Goal: Transaction & Acquisition: Purchase product/service

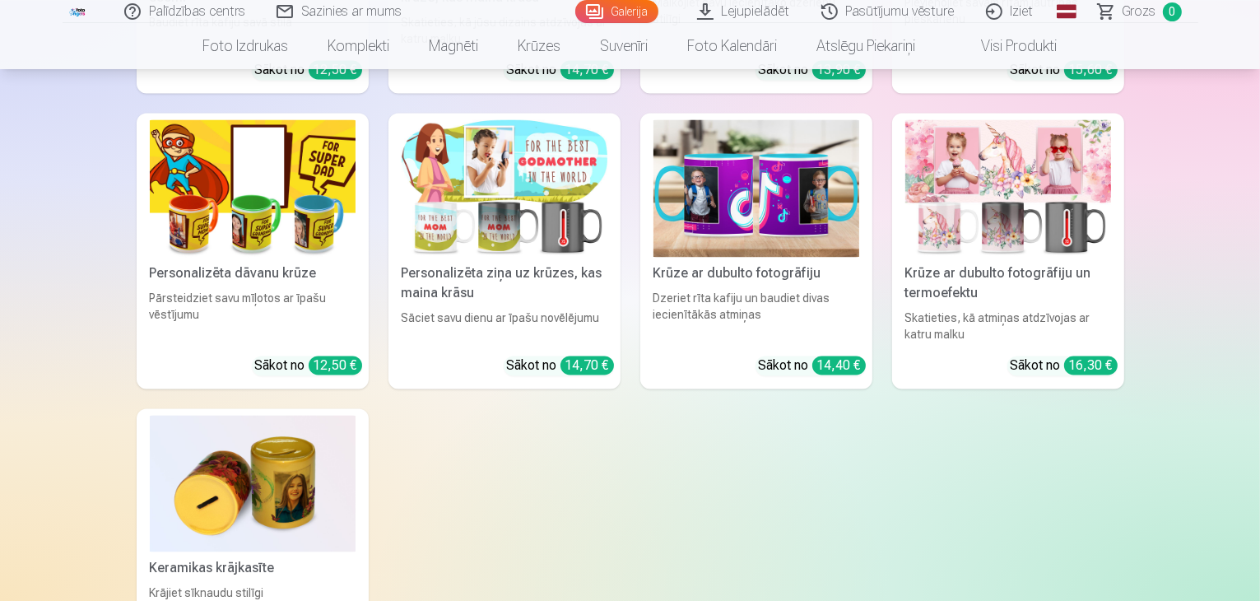
scroll to position [9547, 0]
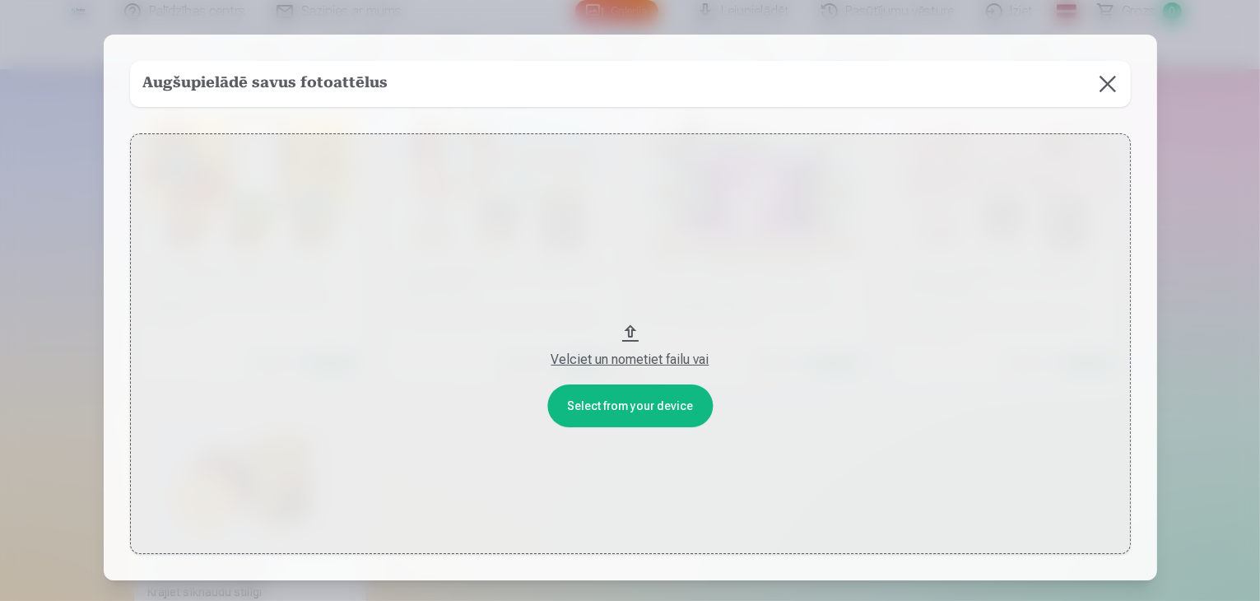
scroll to position [9577, 0]
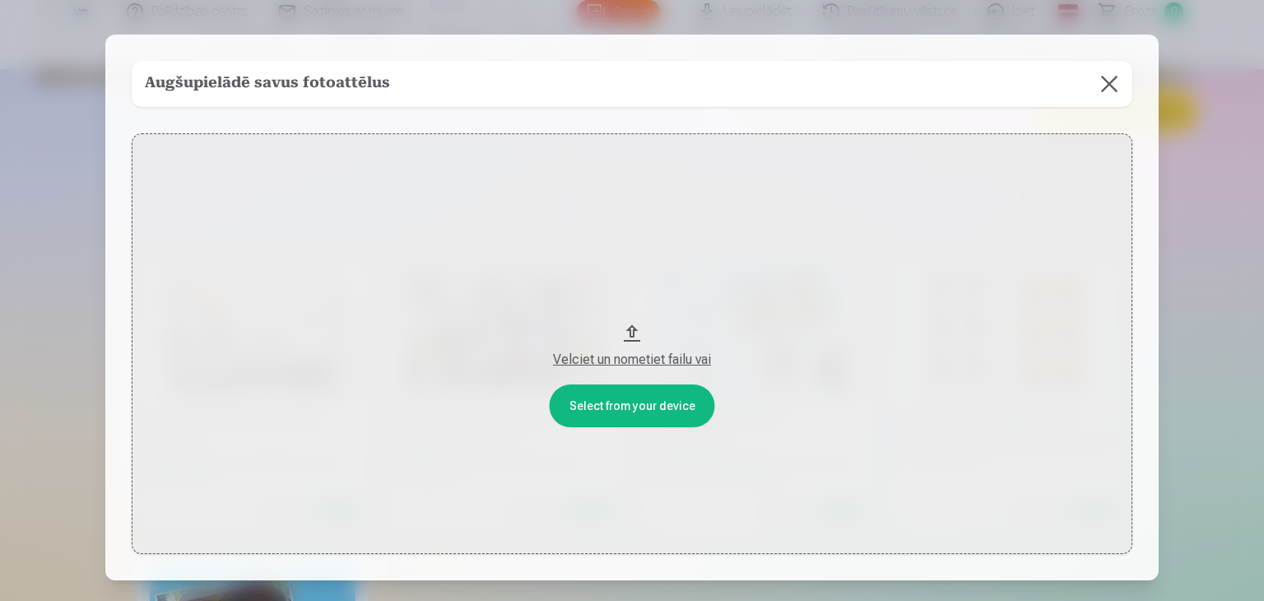
click at [616, 400] on button "Velciet un nometiet failu vai" at bounding box center [632, 343] width 1001 height 421
click at [1110, 83] on button at bounding box center [1109, 84] width 46 height 46
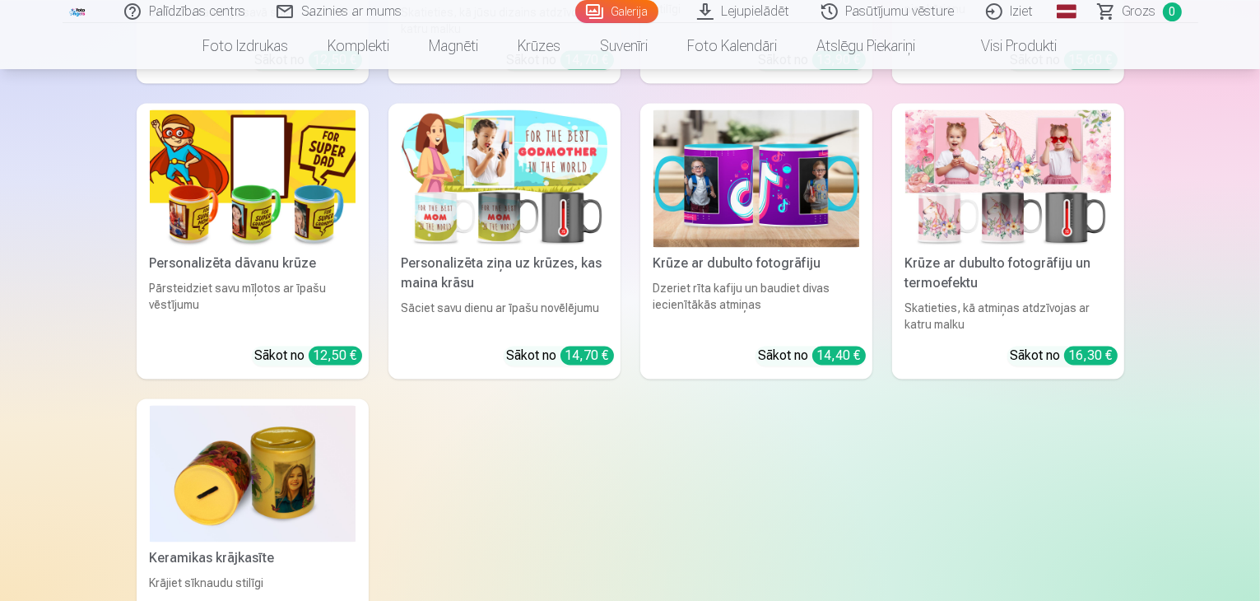
scroll to position [9659, 0]
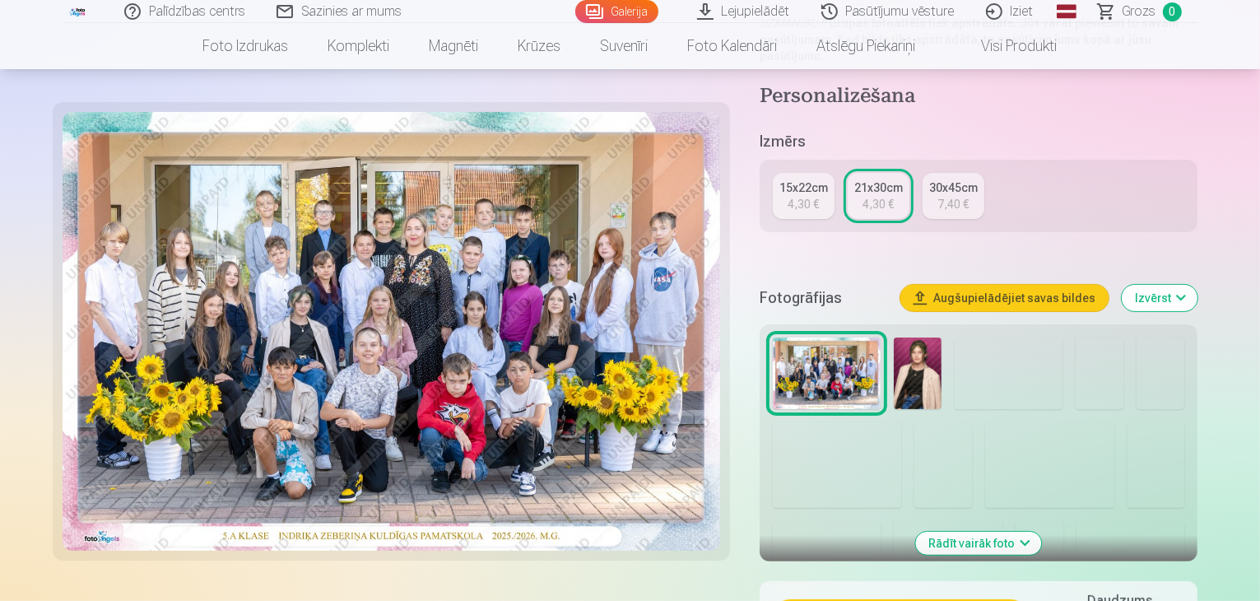
scroll to position [412, 0]
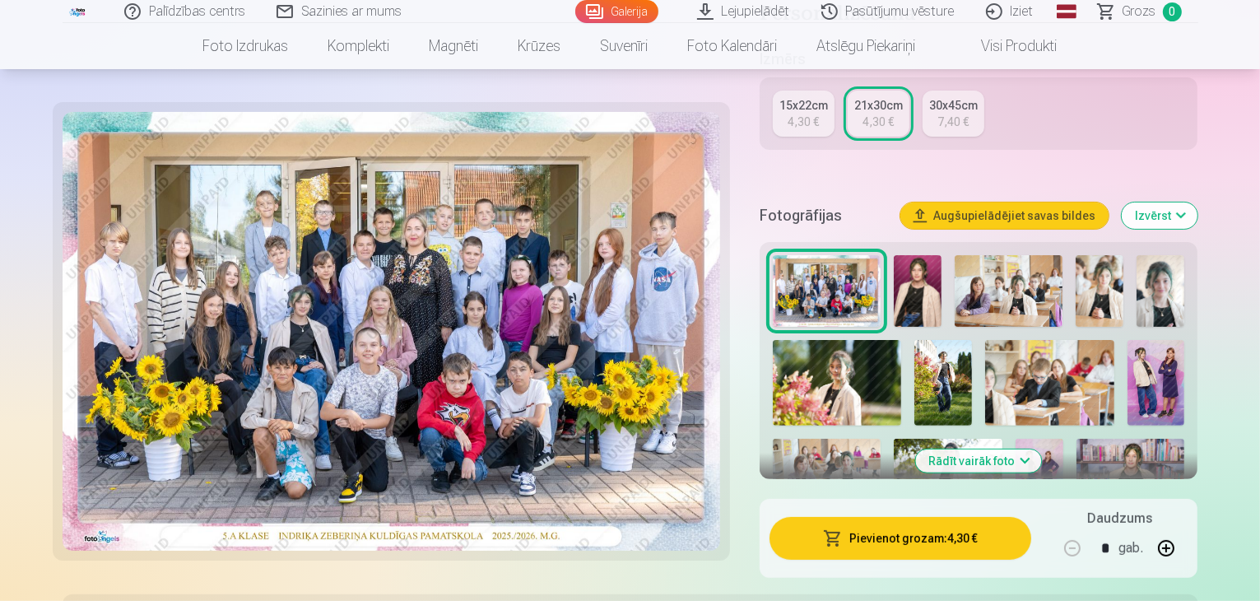
click at [866, 258] on img at bounding box center [827, 291] width 108 height 72
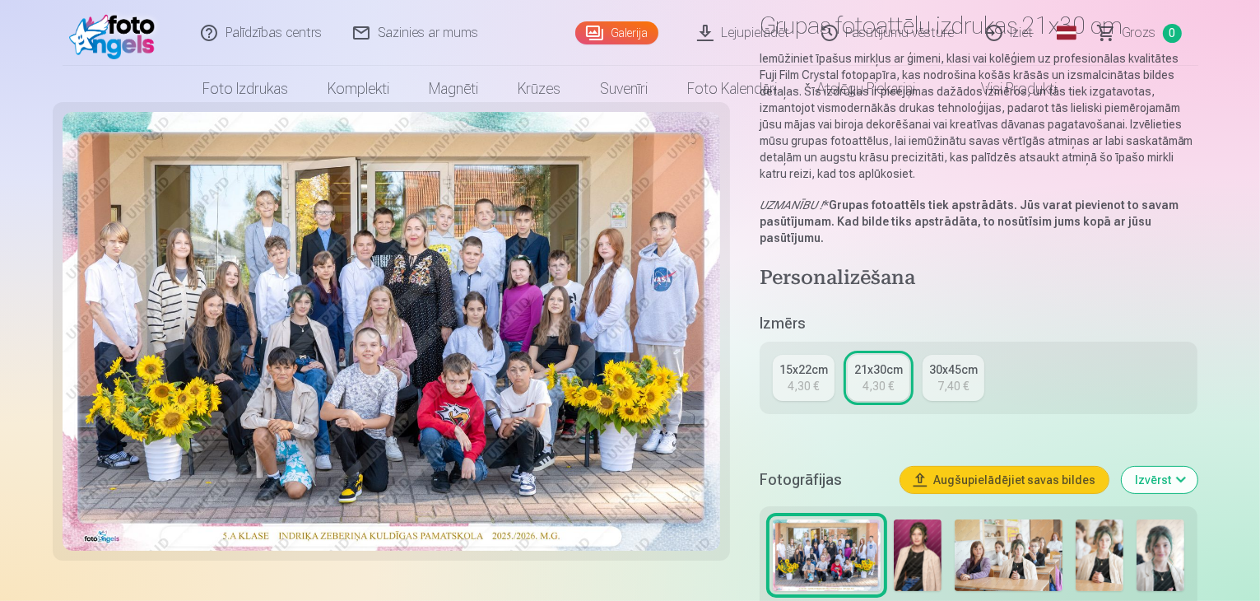
scroll to position [247, 0]
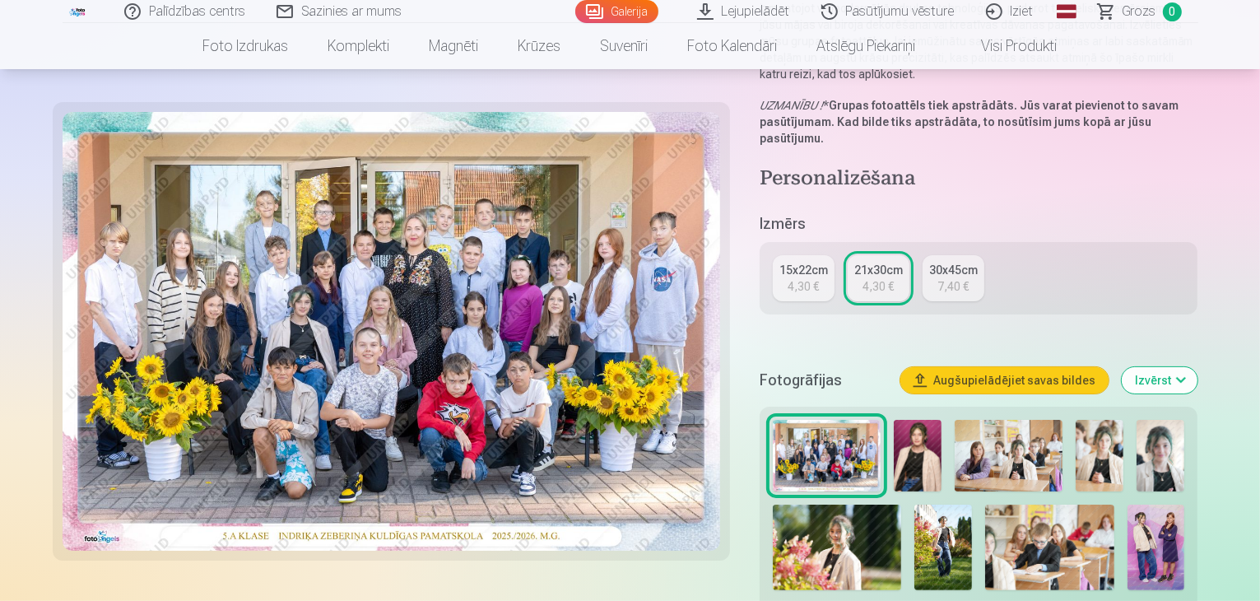
click at [894, 278] on div "4,30 €" at bounding box center [878, 286] width 31 height 16
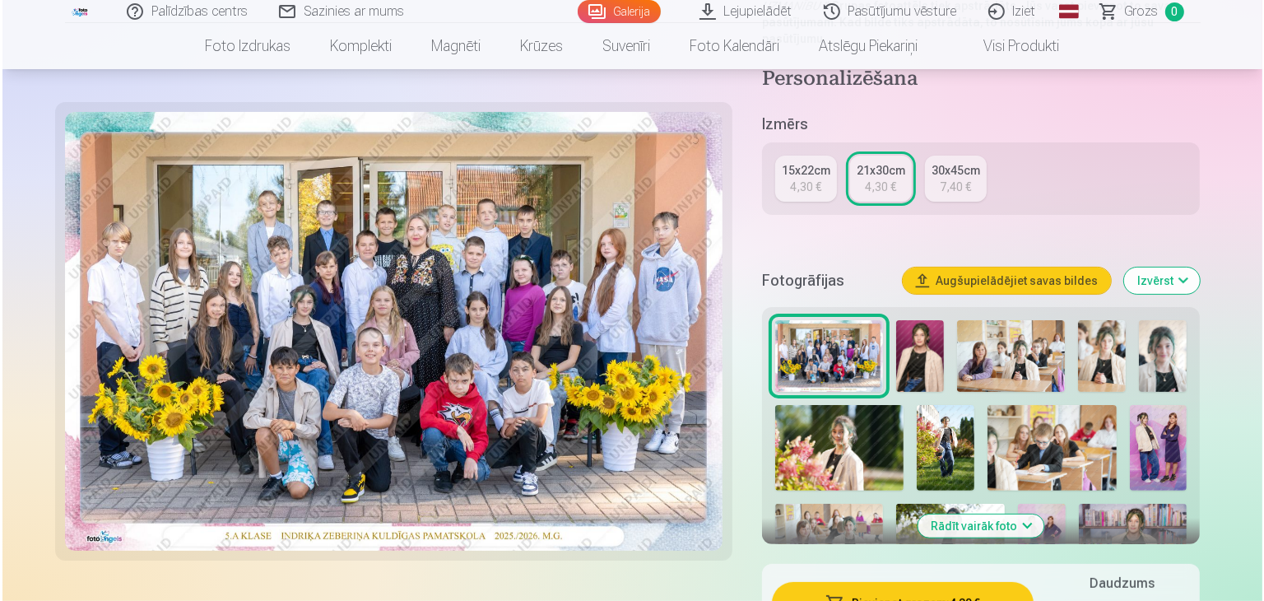
scroll to position [494, 0]
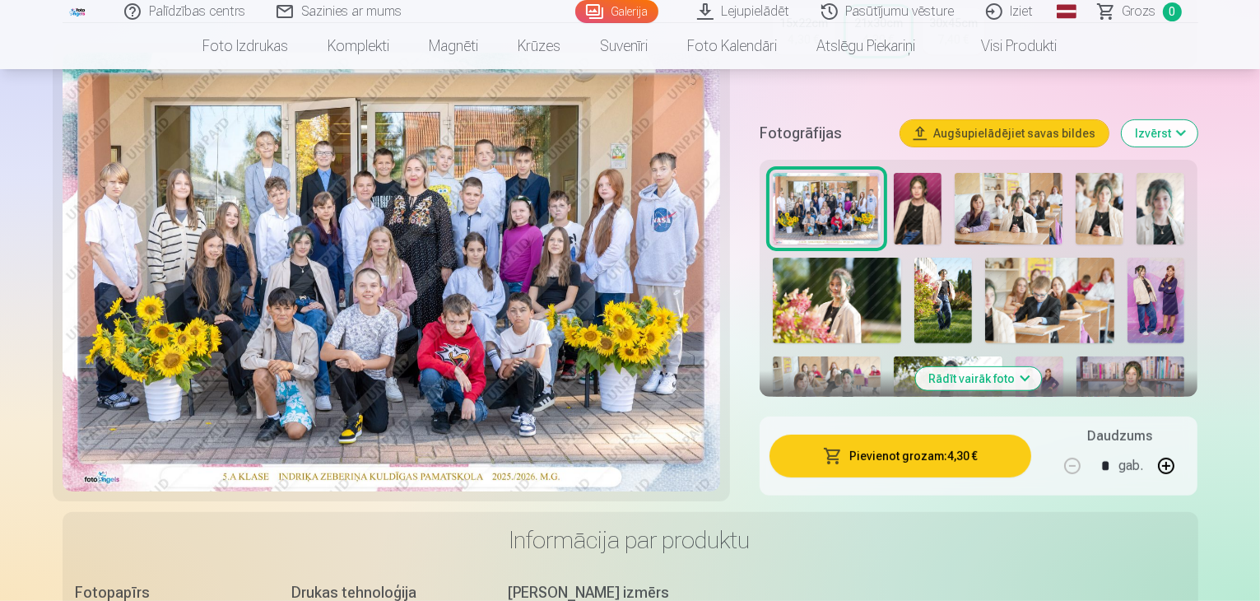
click at [972, 435] on button "Pievienot grozam : 4,30 €" at bounding box center [901, 456] width 263 height 43
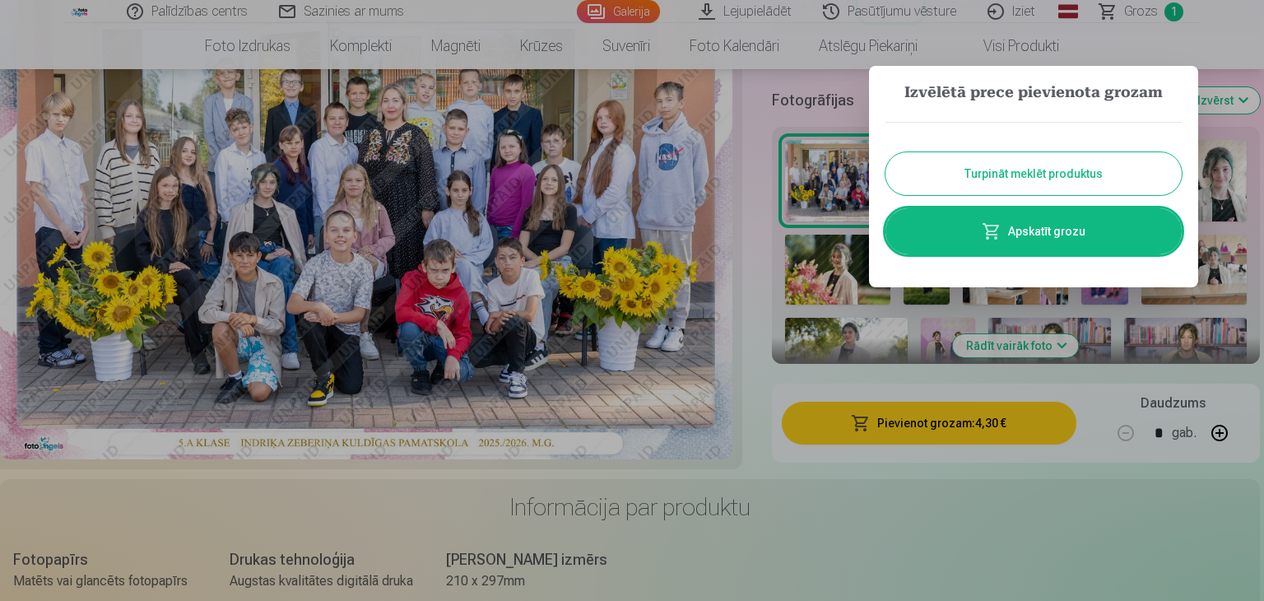
click at [1040, 228] on link "Apskatīt grozu" at bounding box center [1034, 231] width 296 height 46
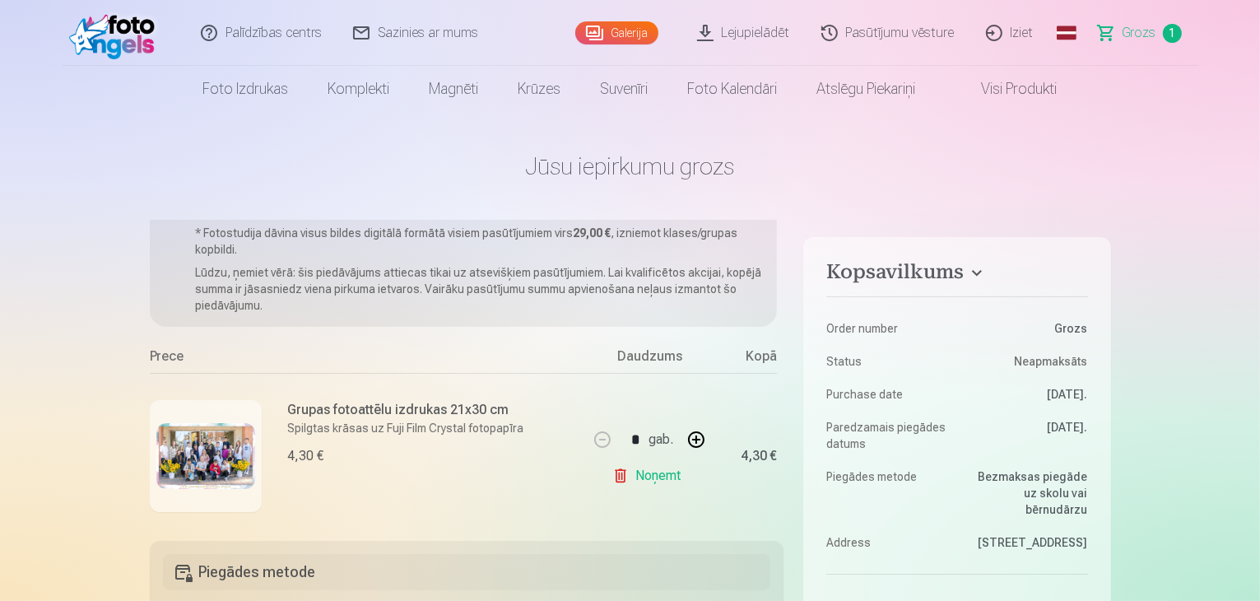
scroll to position [69, 0]
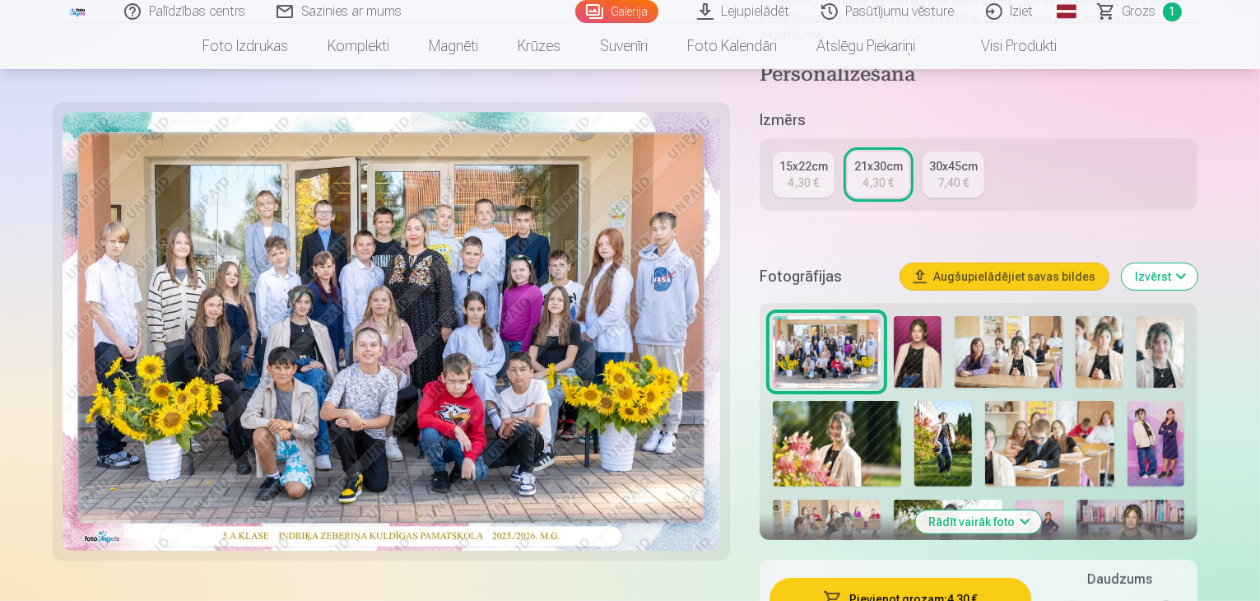
scroll to position [247, 0]
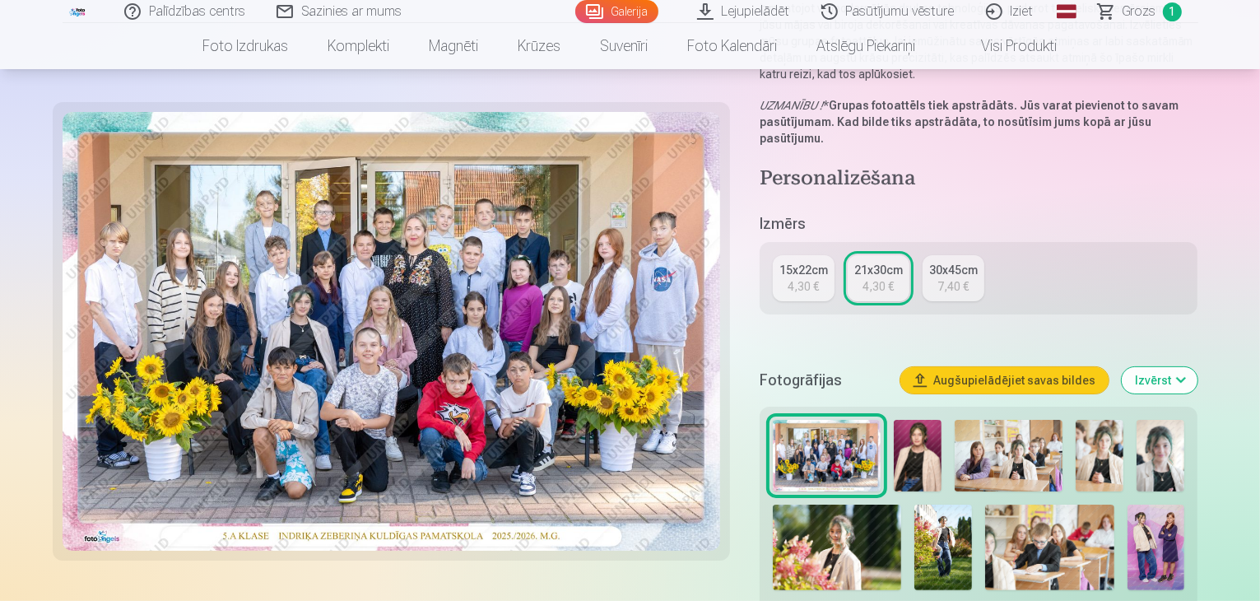
click at [942, 432] on img at bounding box center [918, 456] width 48 height 72
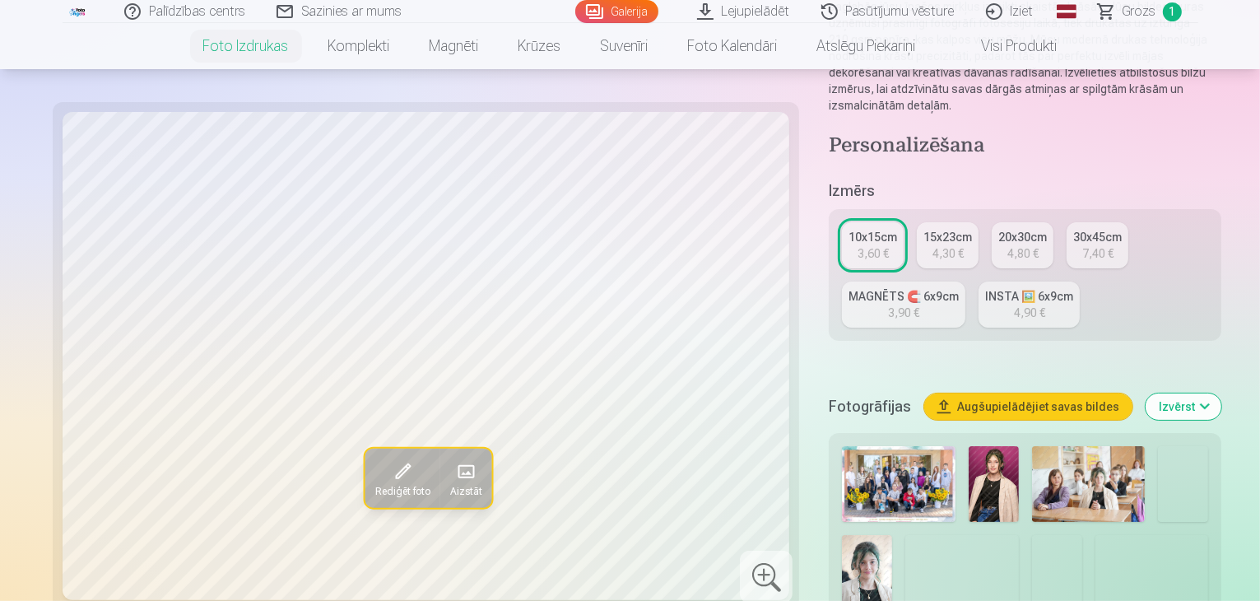
scroll to position [329, 0]
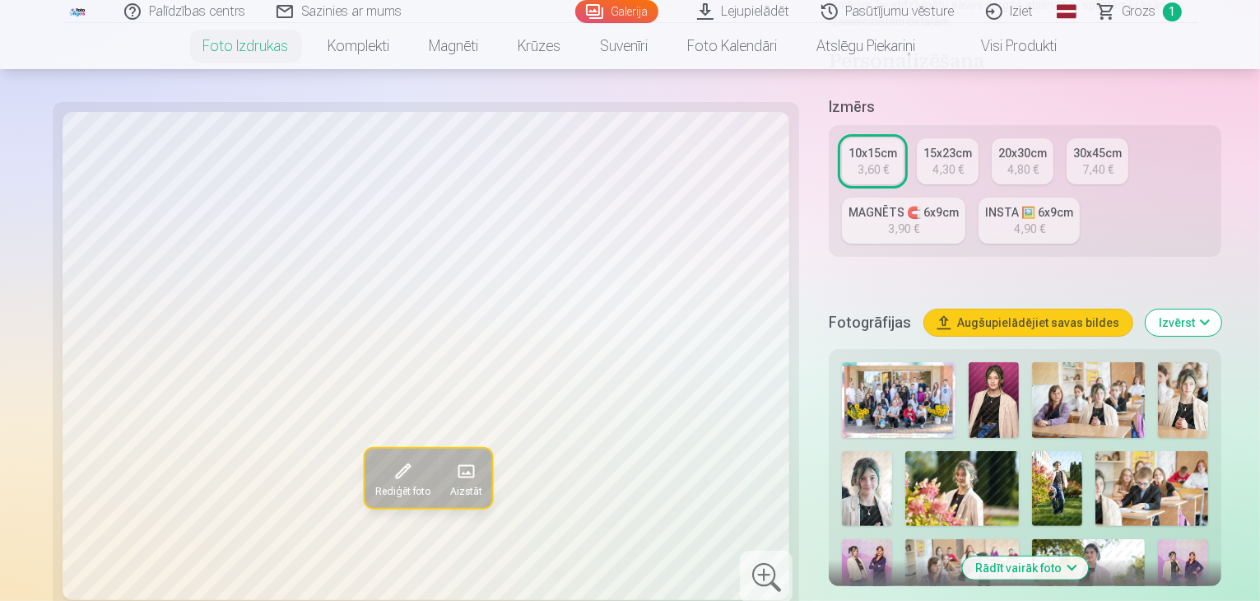
click at [1032, 362] on img at bounding box center [1088, 400] width 113 height 76
click at [1158, 362] on img at bounding box center [1183, 400] width 50 height 76
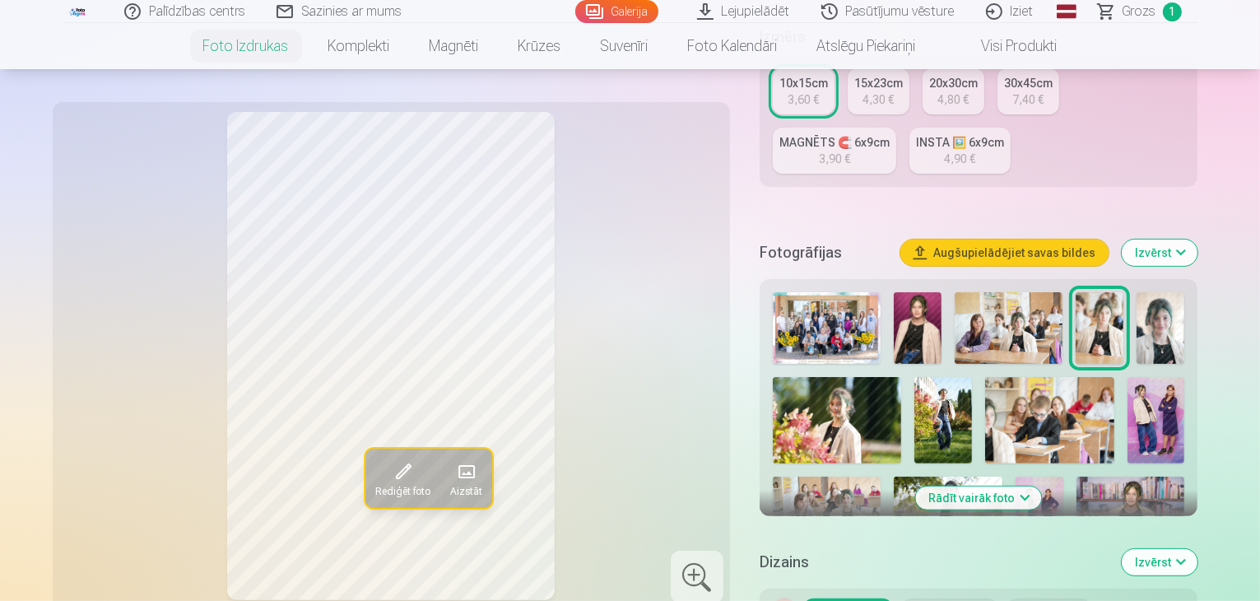
scroll to position [494, 0]
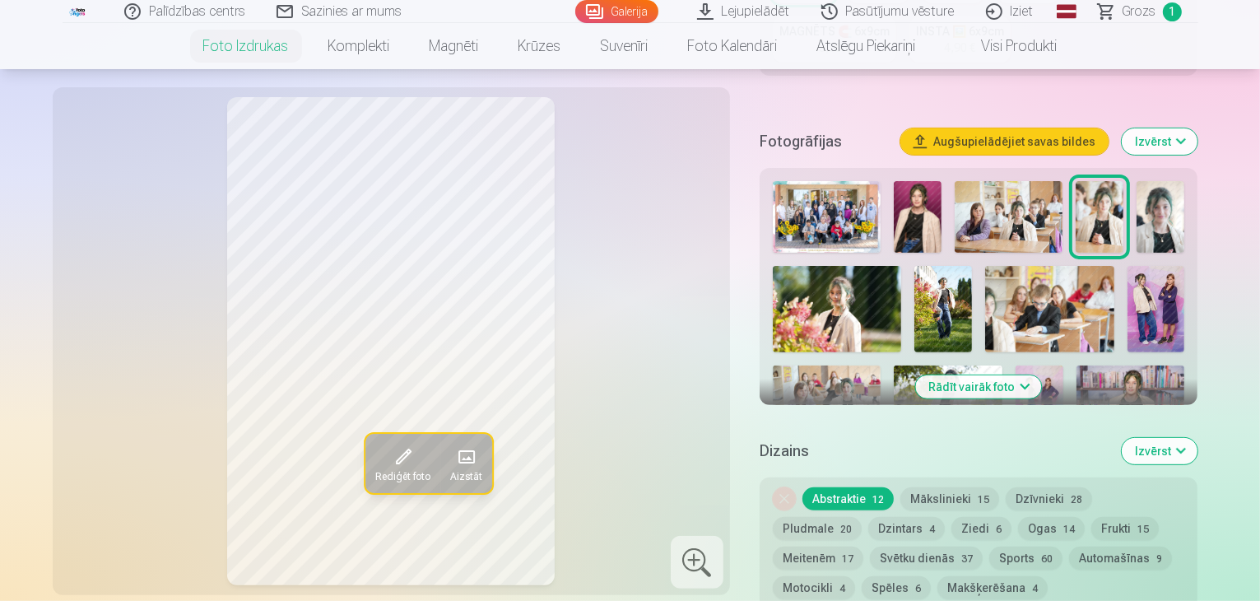
click at [1184, 181] on img at bounding box center [1161, 217] width 48 height 72
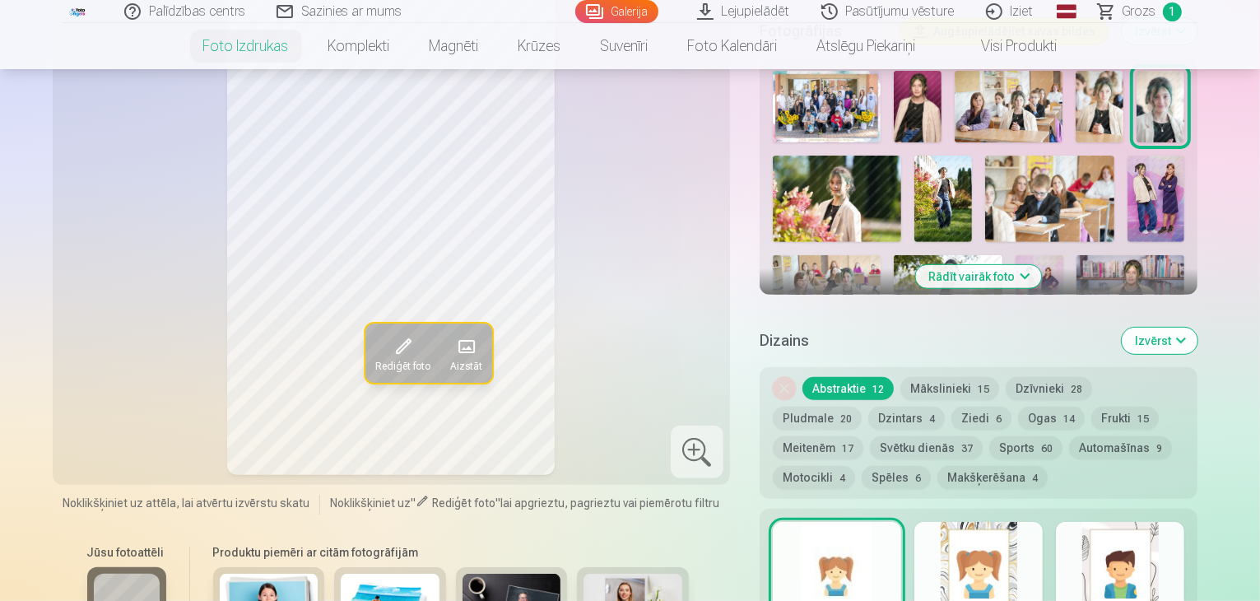
scroll to position [576, 0]
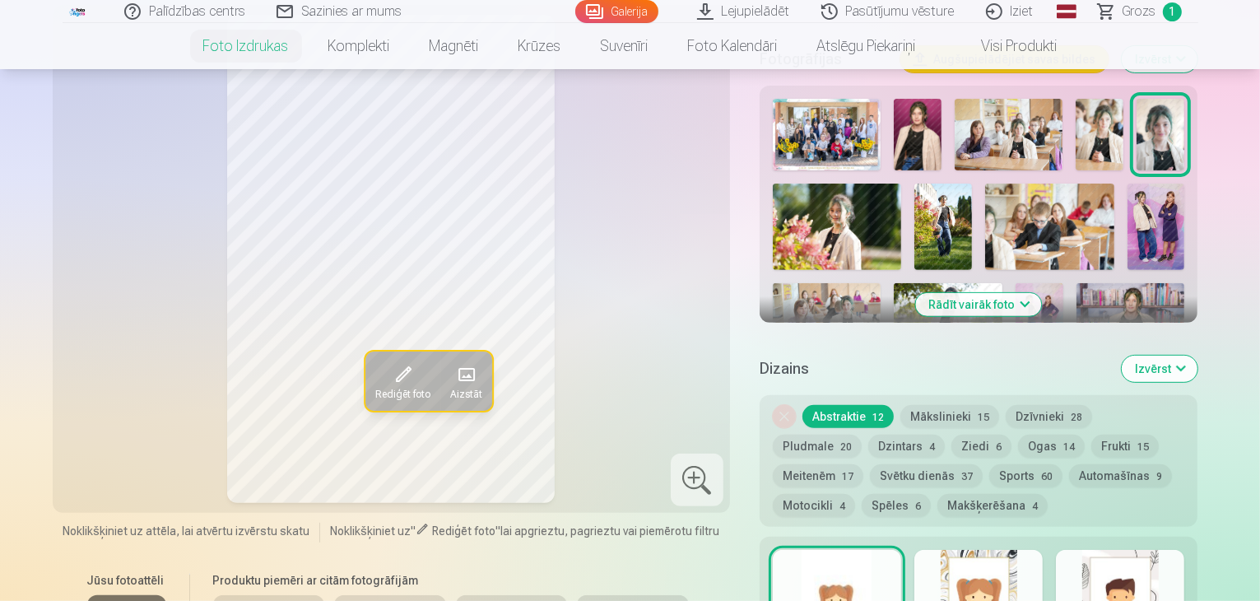
click at [849, 188] on img at bounding box center [837, 227] width 129 height 86
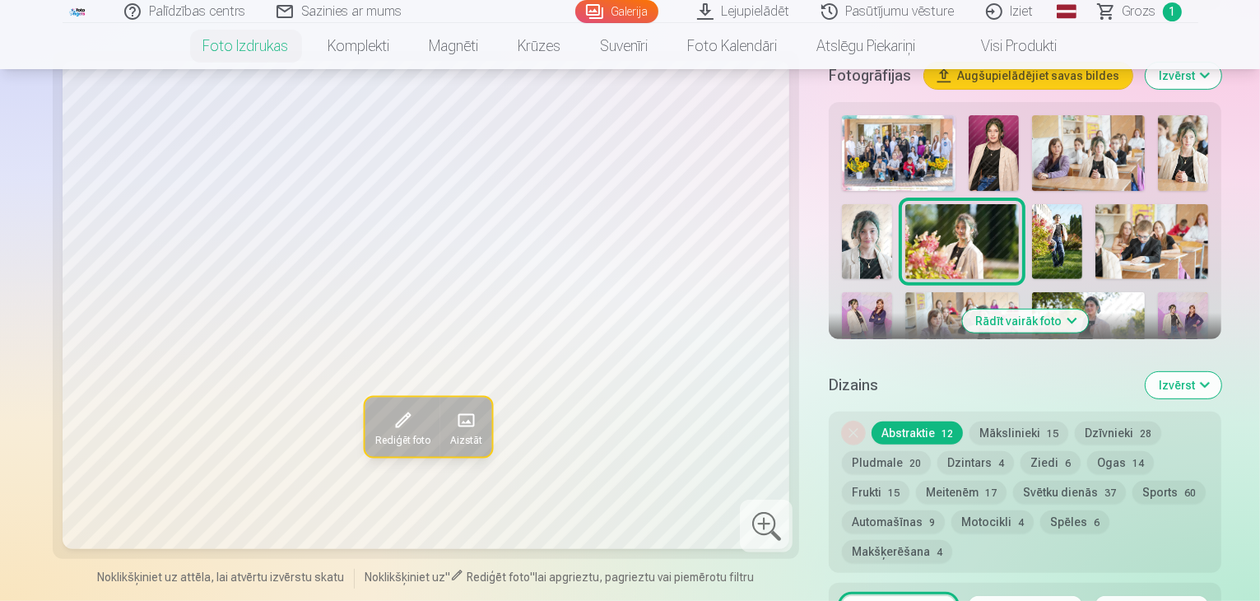
click at [1032, 204] on img at bounding box center [1057, 242] width 50 height 76
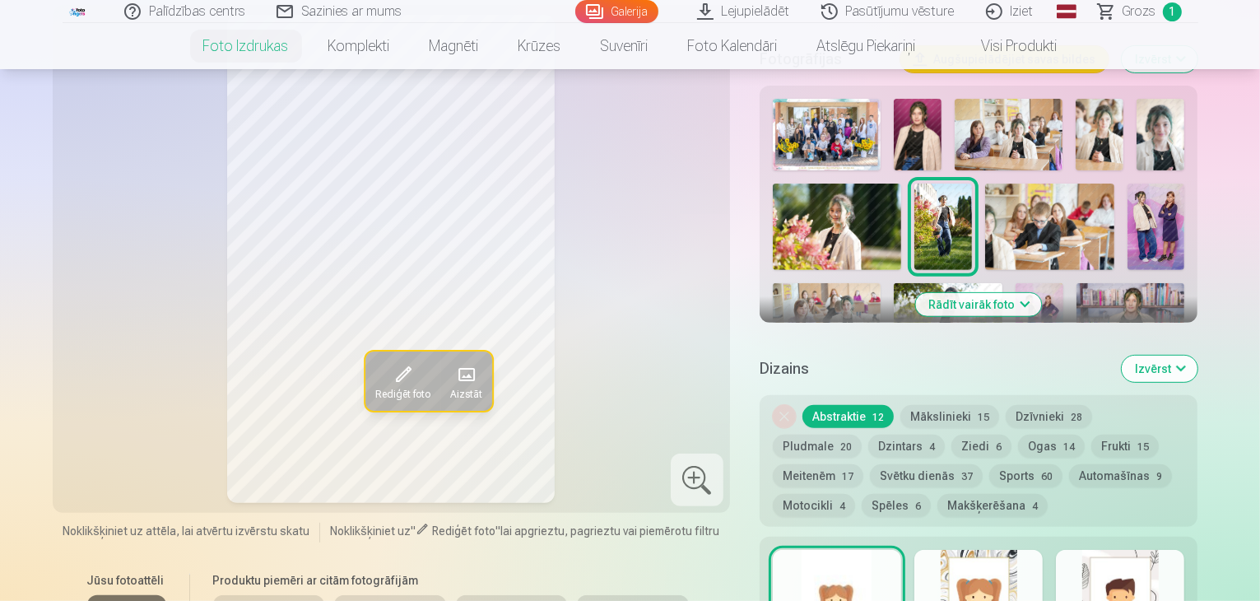
click at [1012, 184] on img at bounding box center [1049, 227] width 129 height 86
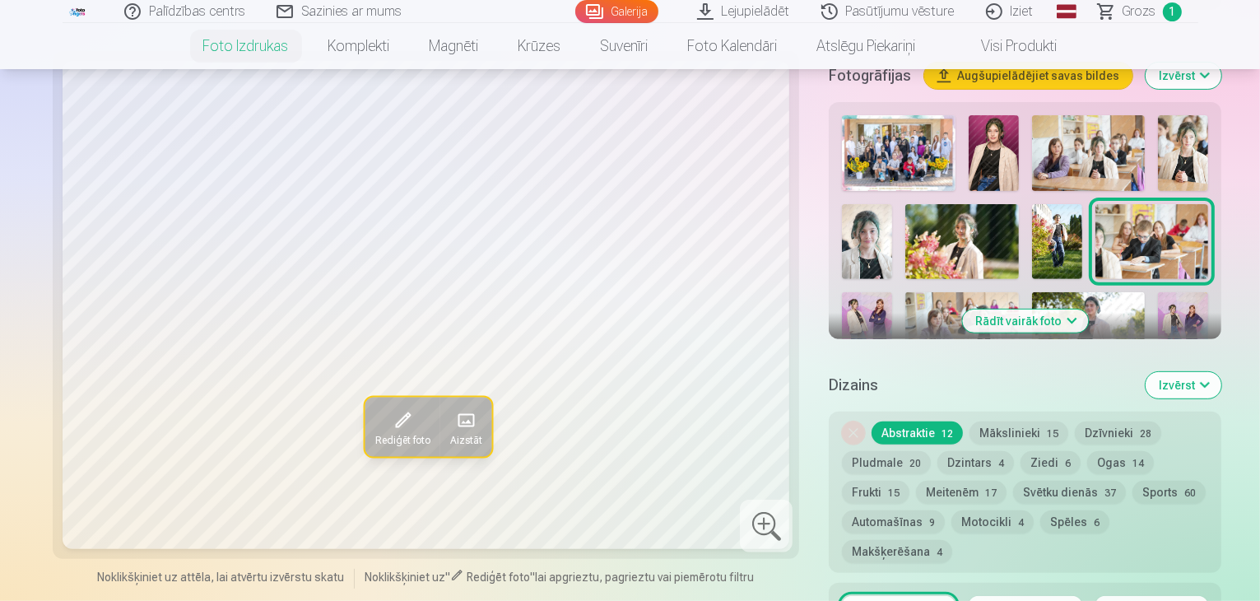
click at [892, 292] on img at bounding box center [867, 330] width 50 height 76
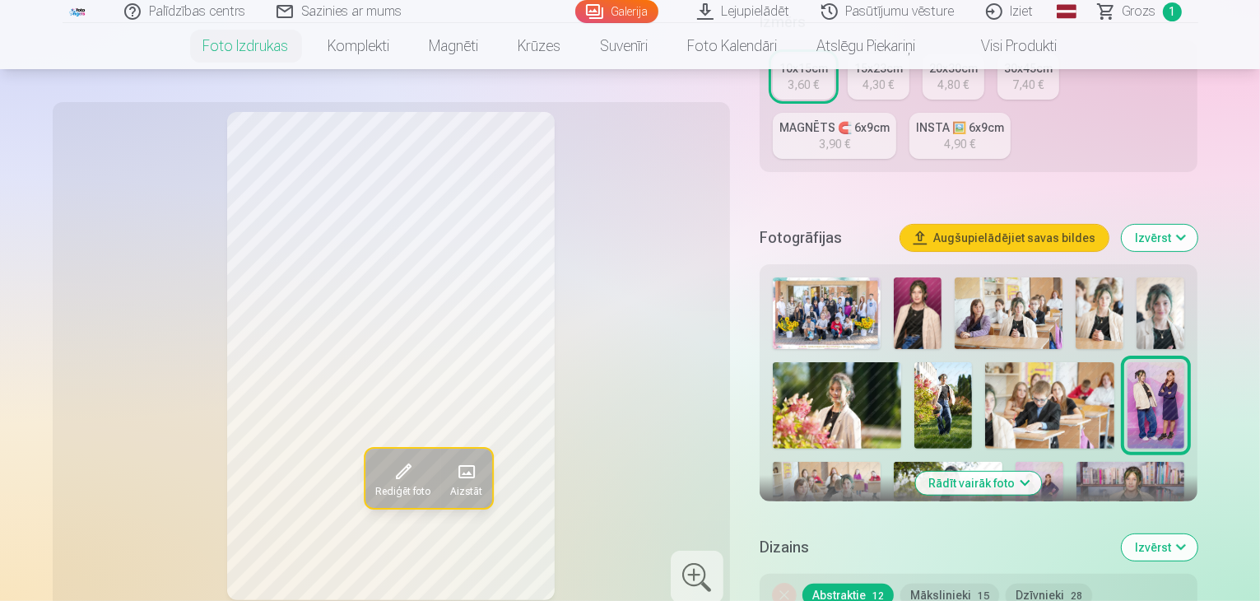
scroll to position [494, 0]
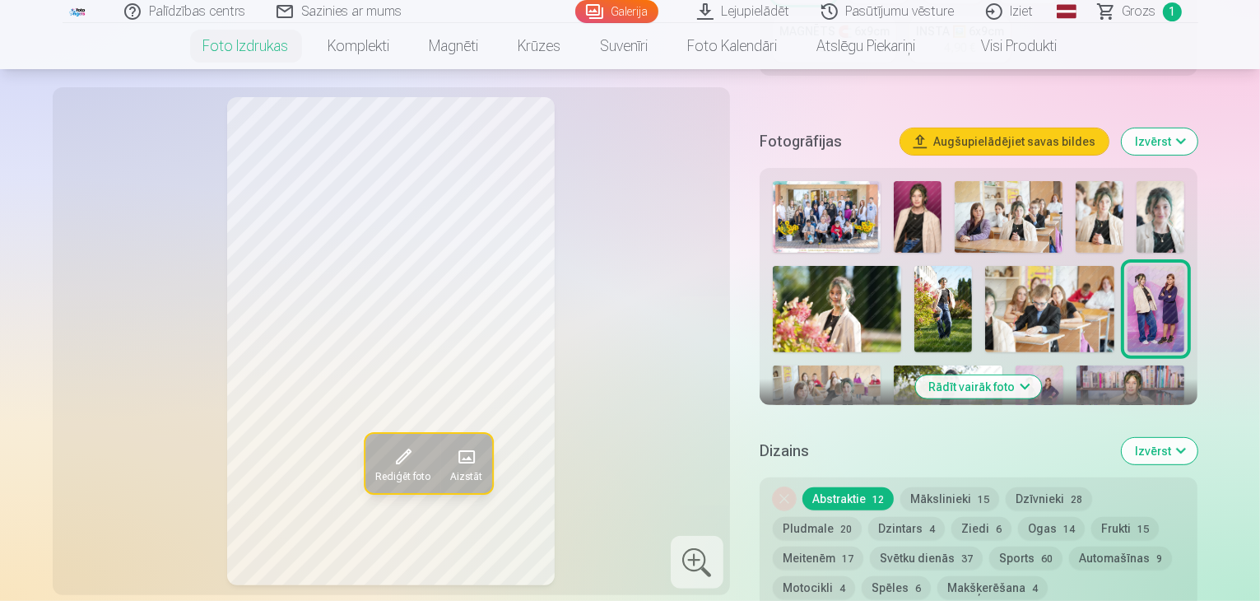
click at [881, 365] on img at bounding box center [827, 401] width 108 height 72
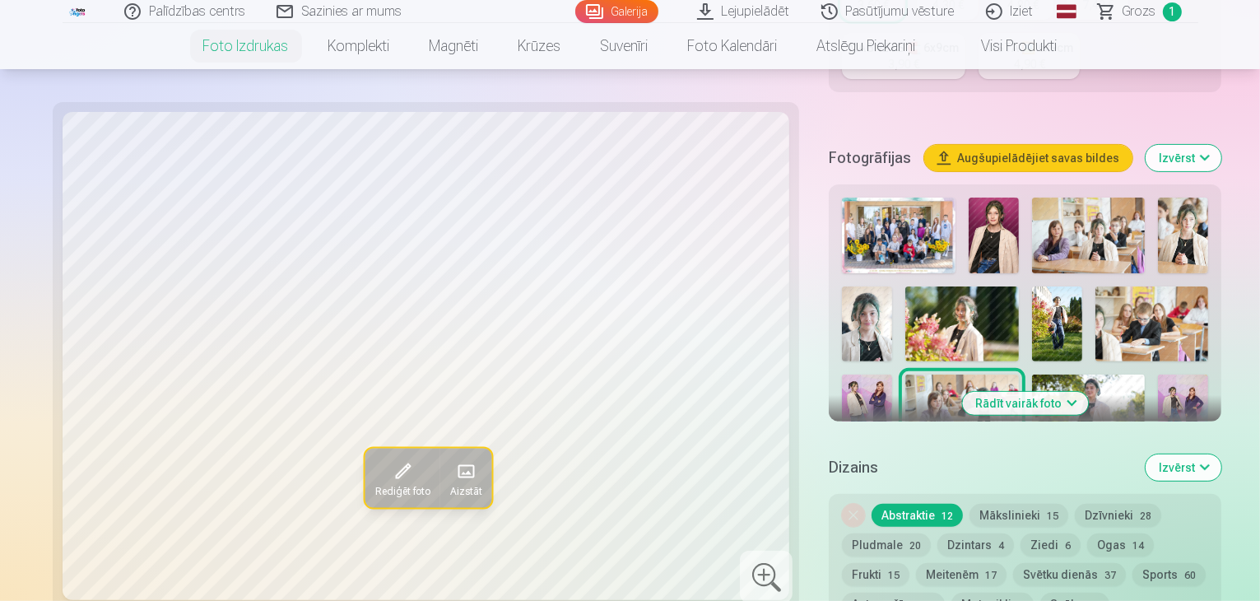
click at [1032, 374] on img at bounding box center [1088, 412] width 113 height 76
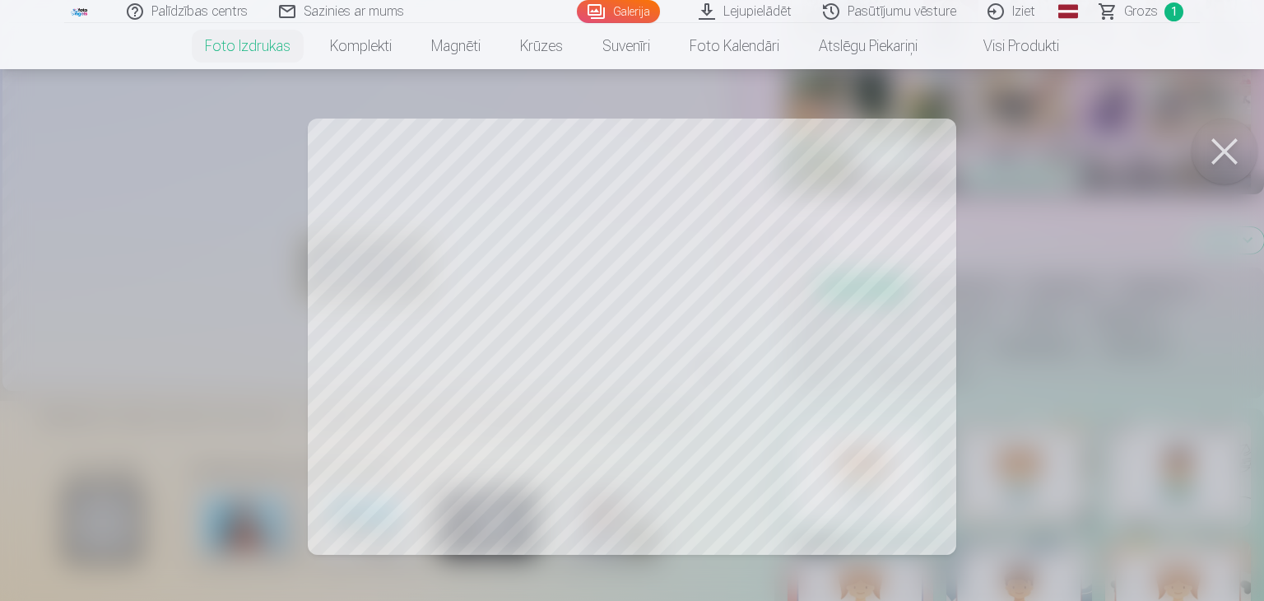
click at [1211, 150] on button at bounding box center [1225, 152] width 66 height 66
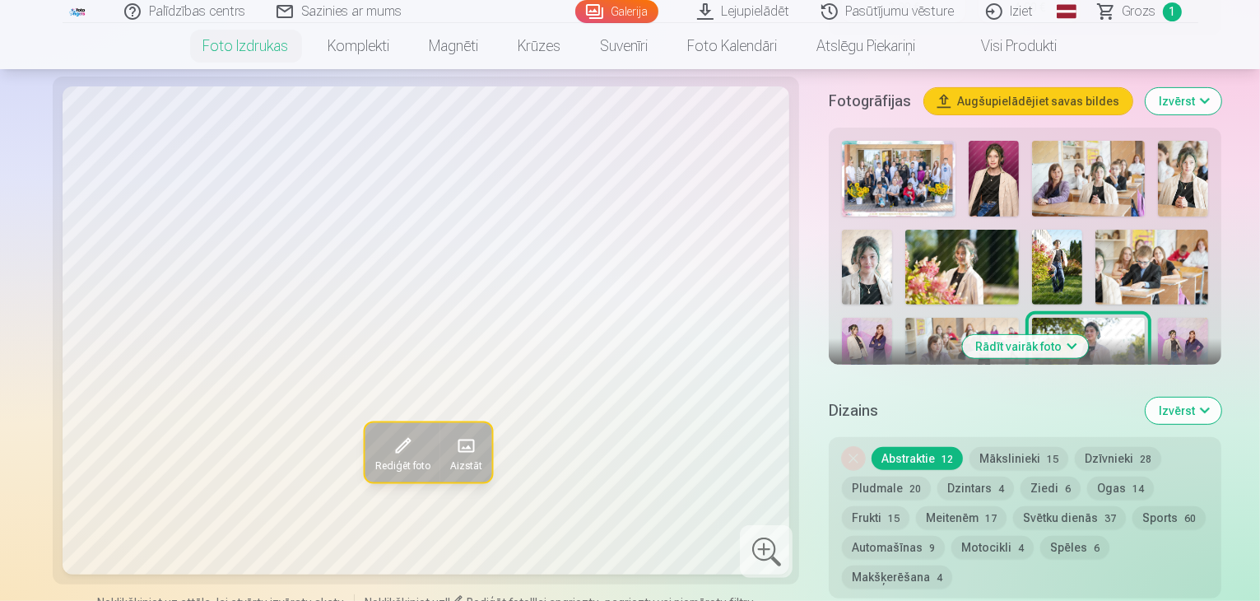
scroll to position [494, 0]
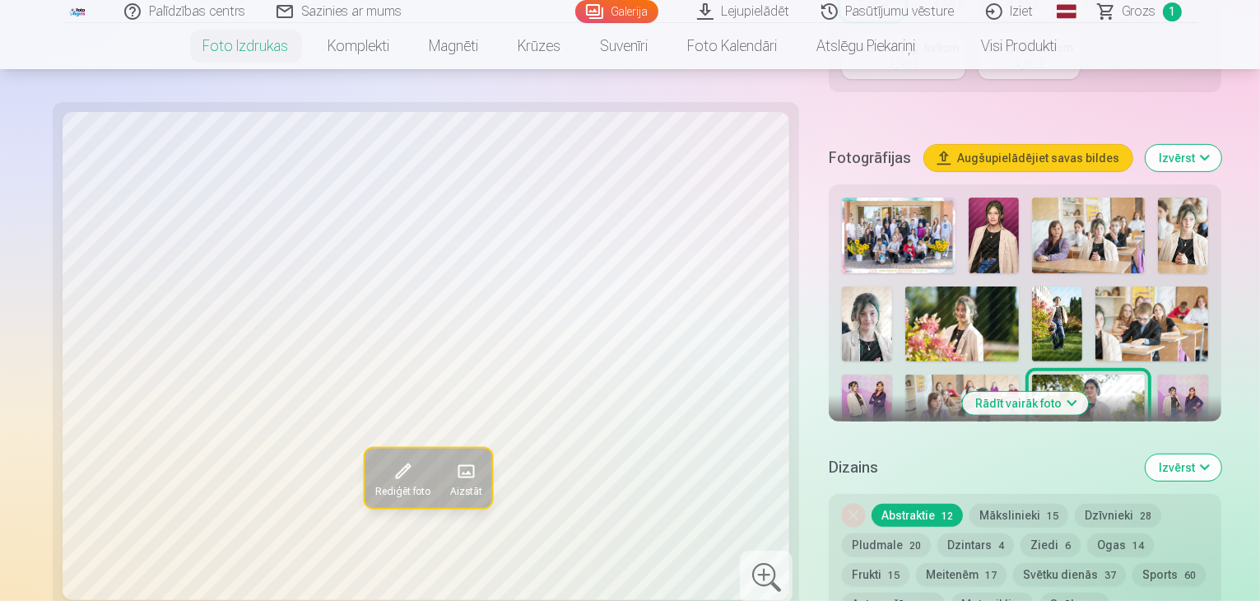
click at [1007, 392] on button "Rādīt vairāk foto" at bounding box center [1025, 403] width 126 height 23
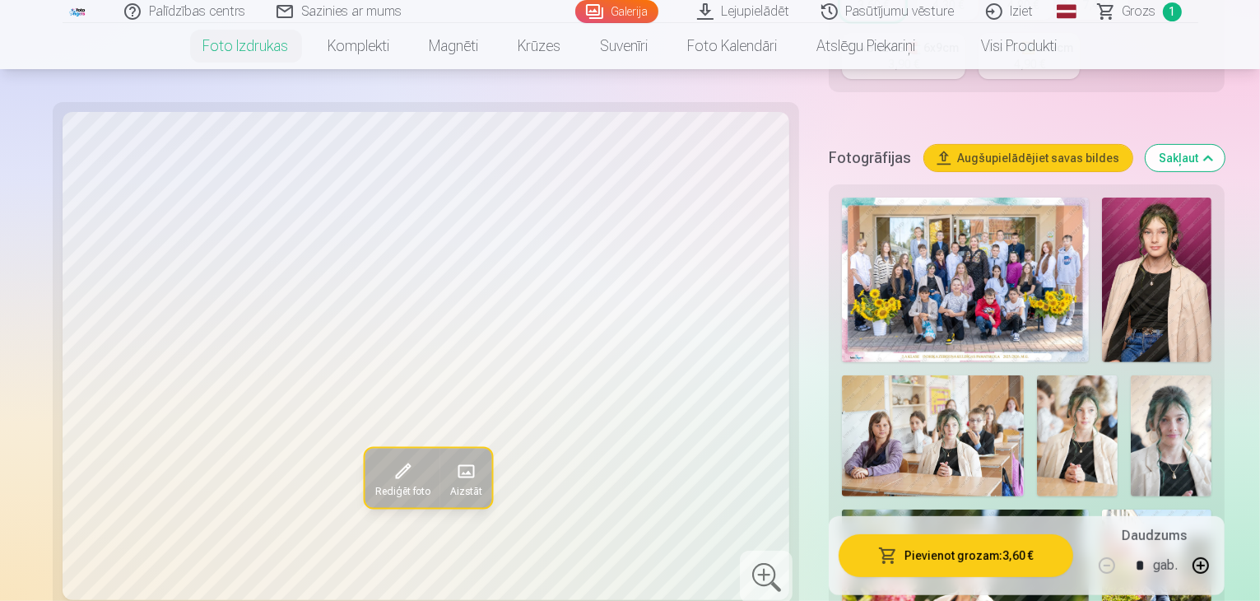
click at [909, 146] on h5 "Fotogrāfijas" at bounding box center [870, 157] width 82 height 23
click at [1102, 231] on img at bounding box center [1156, 280] width 109 height 165
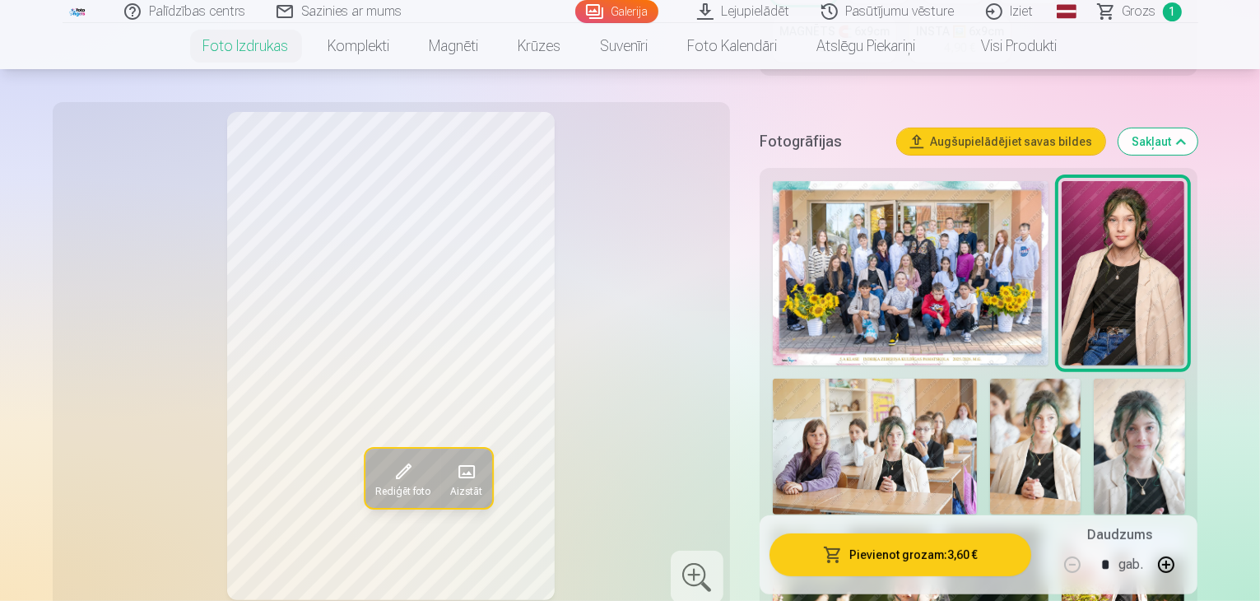
click at [990, 379] on img at bounding box center [1035, 447] width 91 height 137
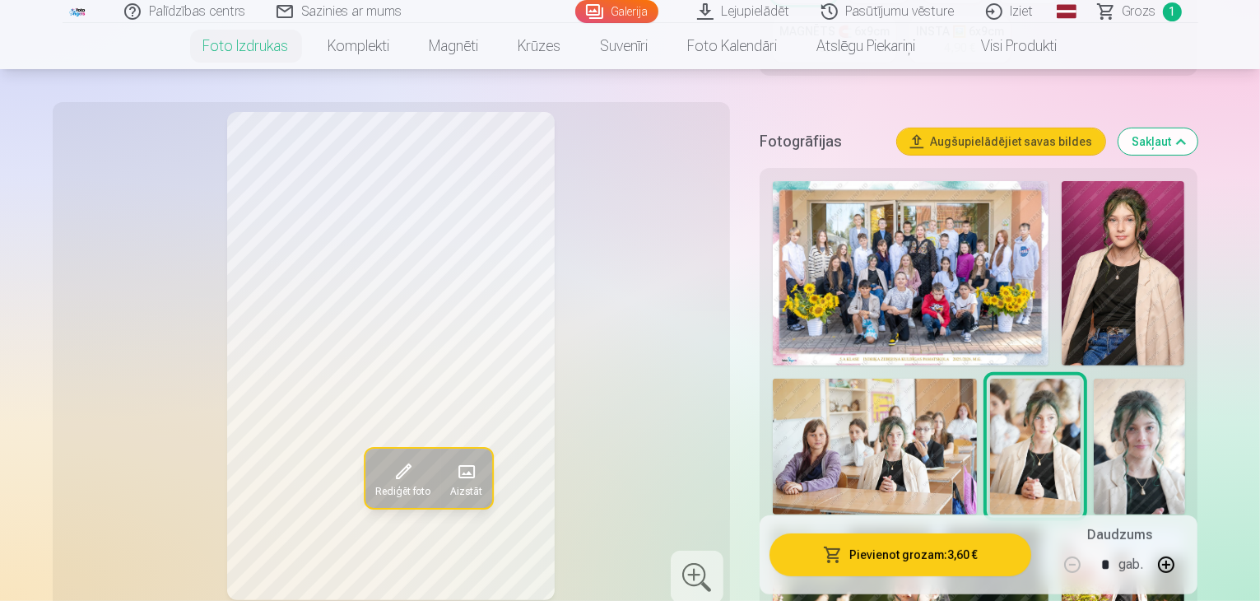
click at [1094, 379] on img at bounding box center [1139, 447] width 91 height 137
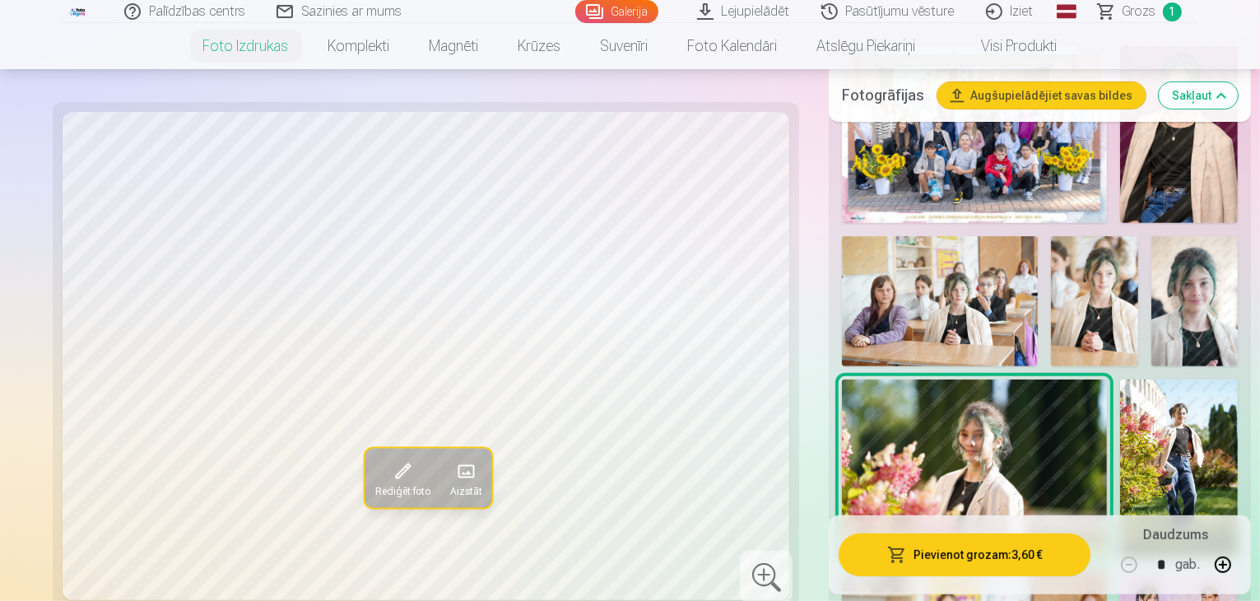
scroll to position [658, 0]
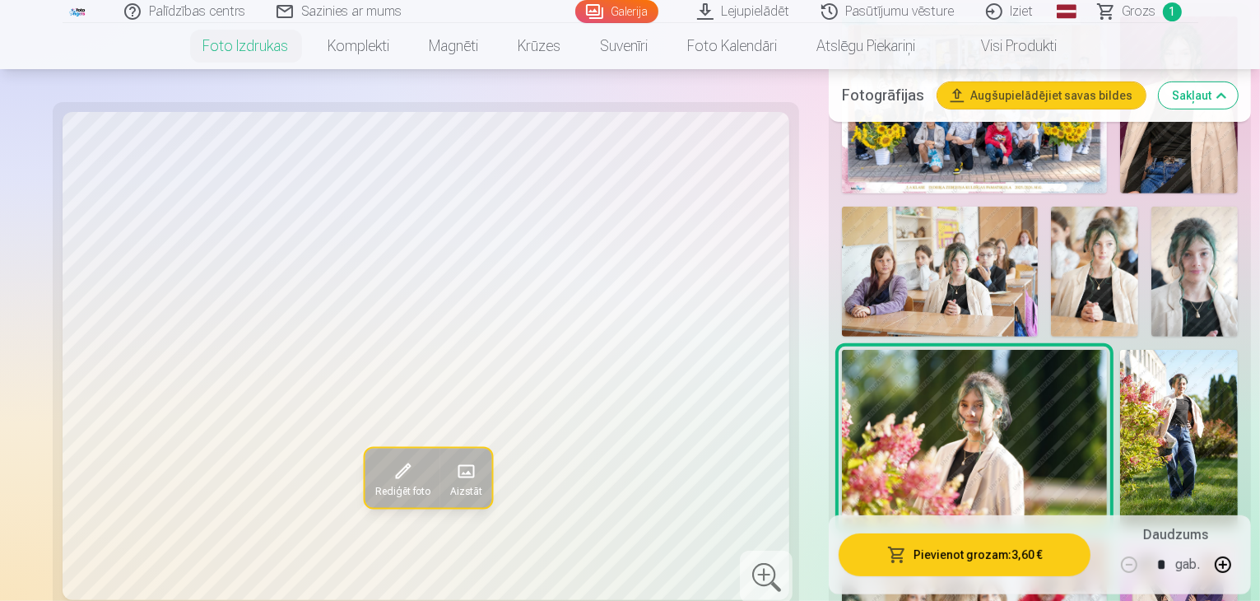
click at [1202, 350] on img at bounding box center [1179, 438] width 118 height 177
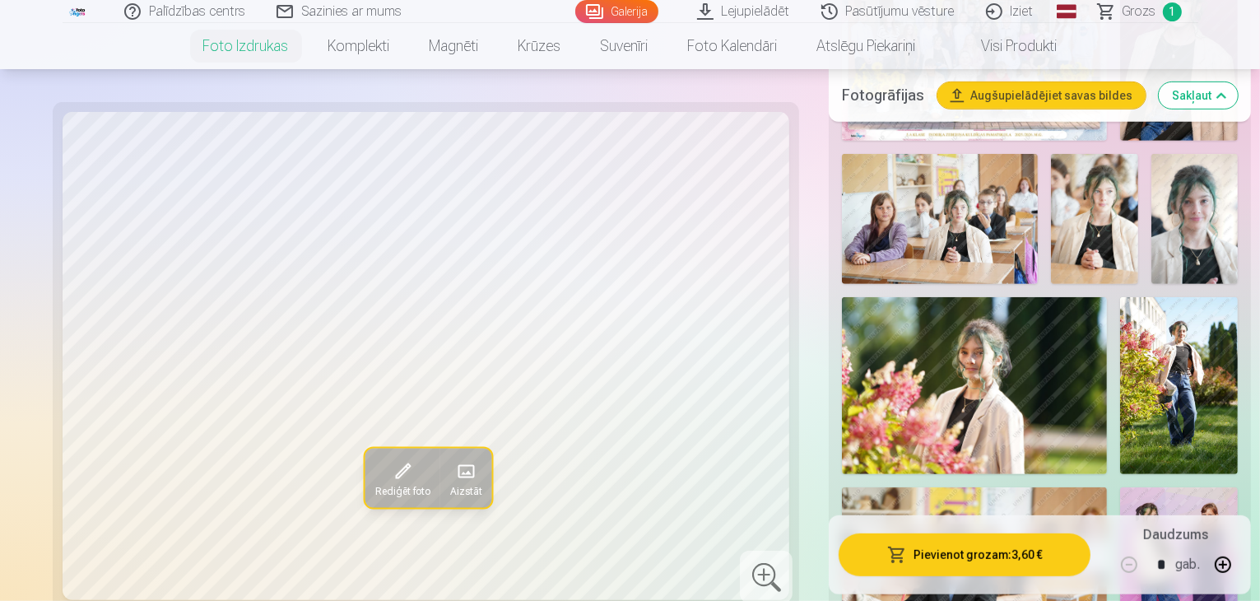
scroll to position [741, 0]
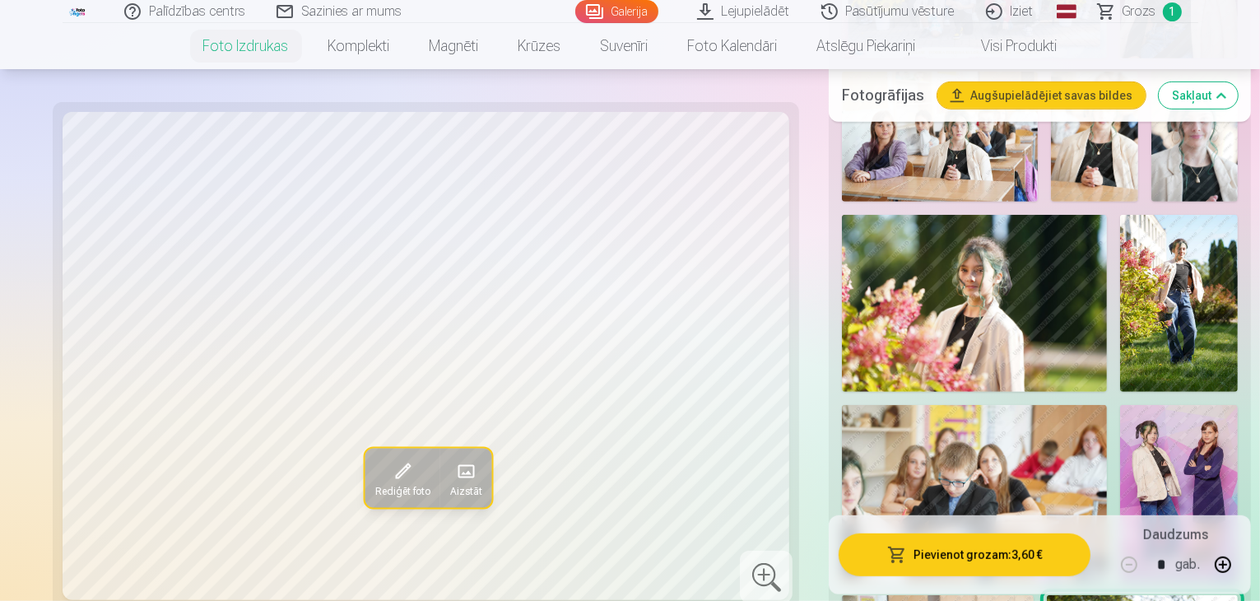
scroll to position [905, 0]
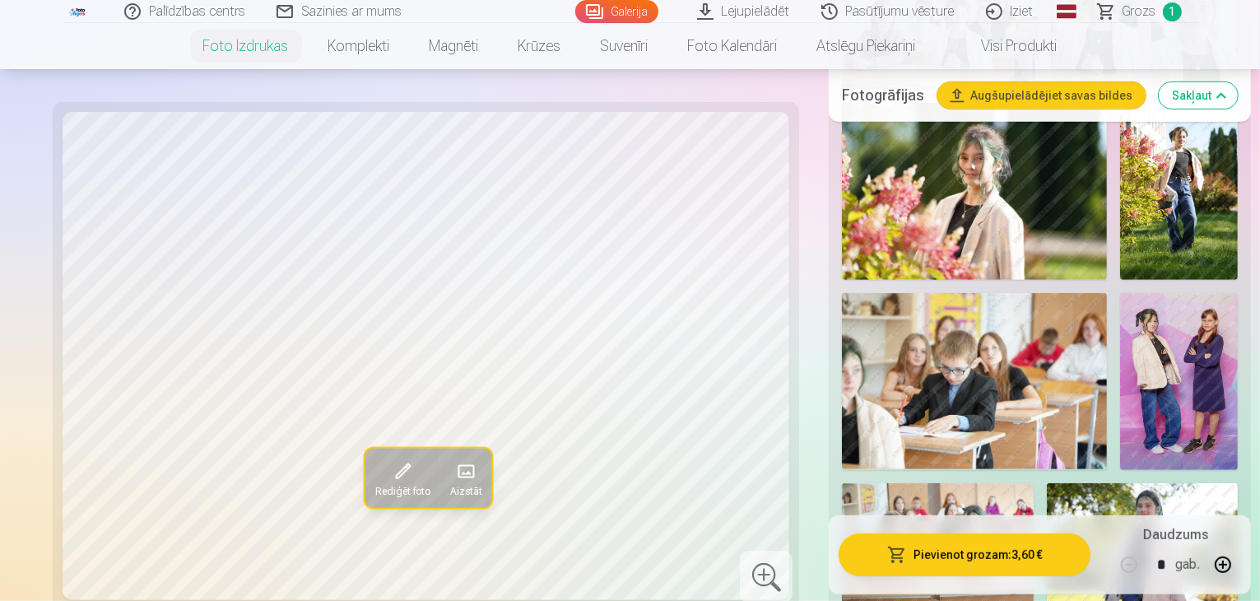
scroll to position [988, 0]
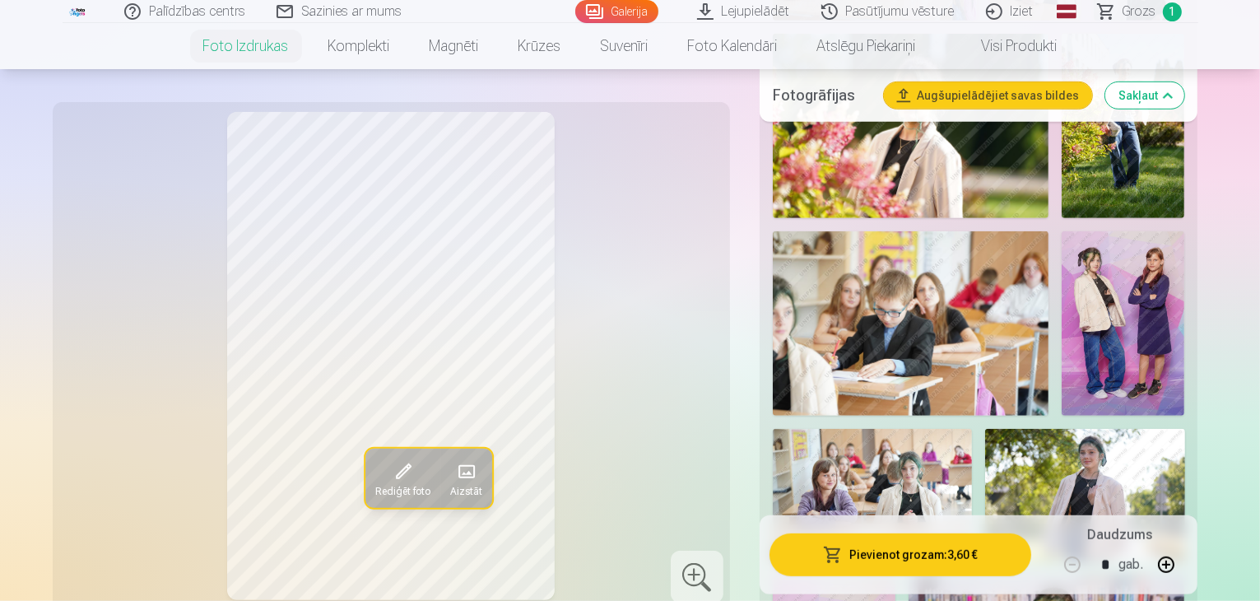
scroll to position [4362, 0]
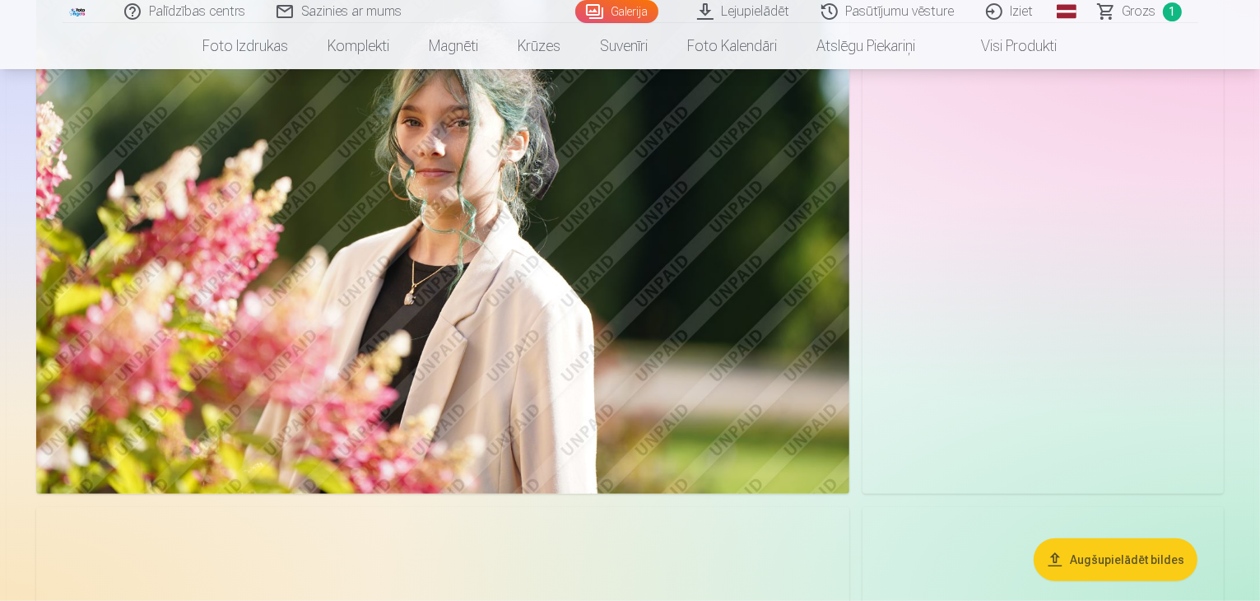
scroll to position [1235, 0]
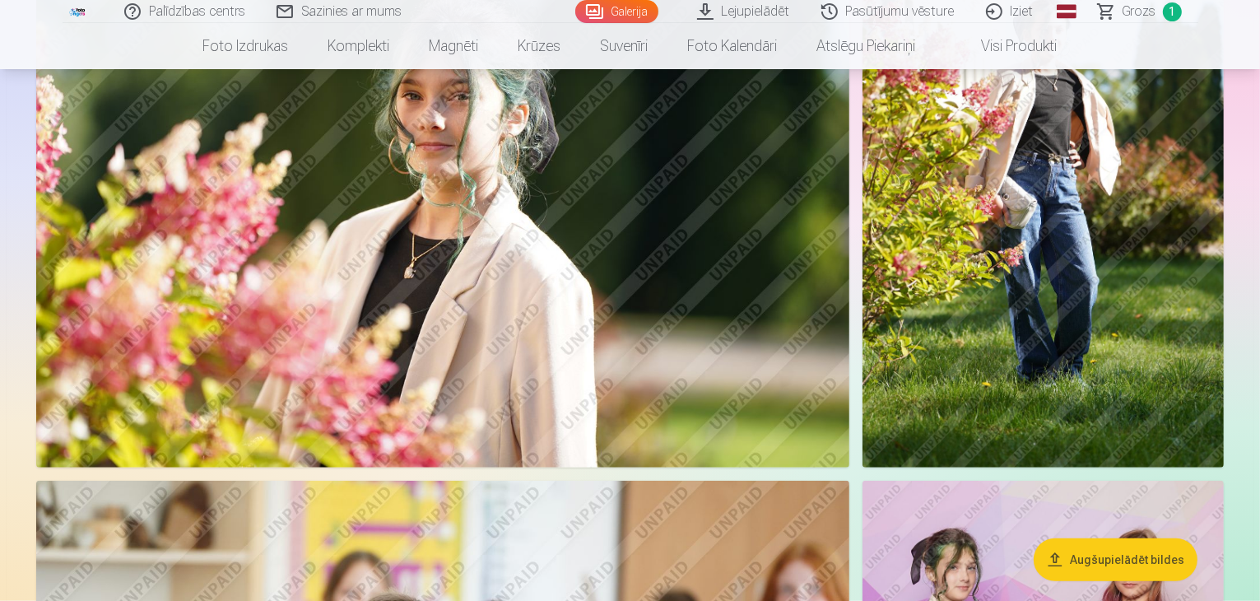
click at [1132, 12] on span "Grozs" at bounding box center [1140, 12] width 34 height 20
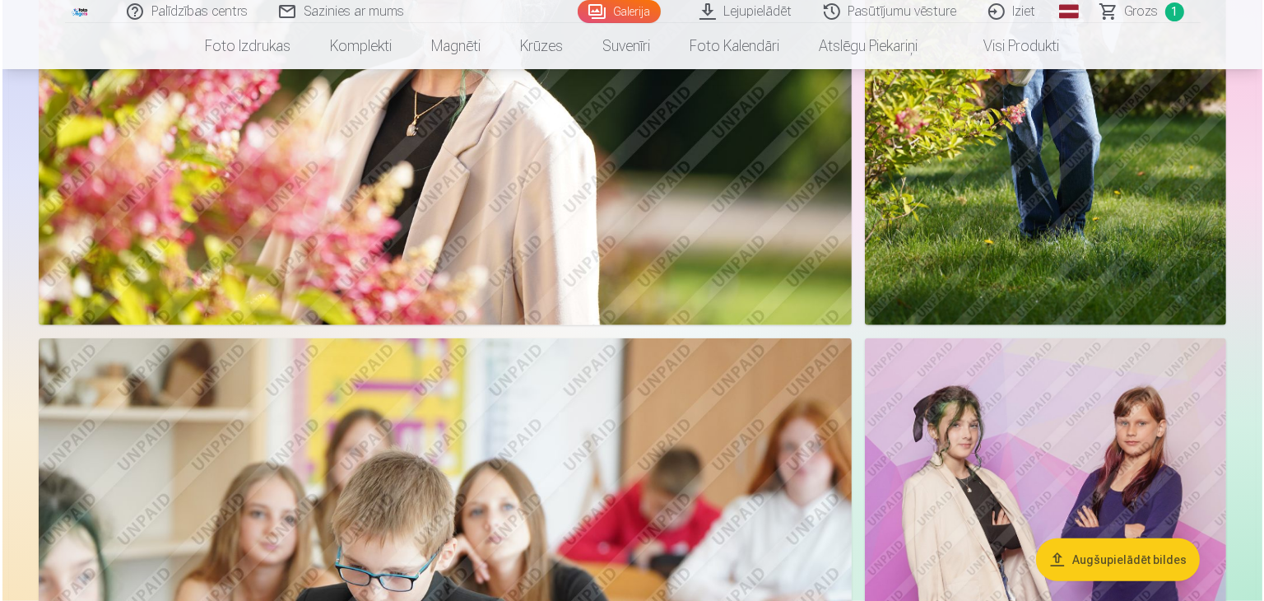
scroll to position [1399, 0]
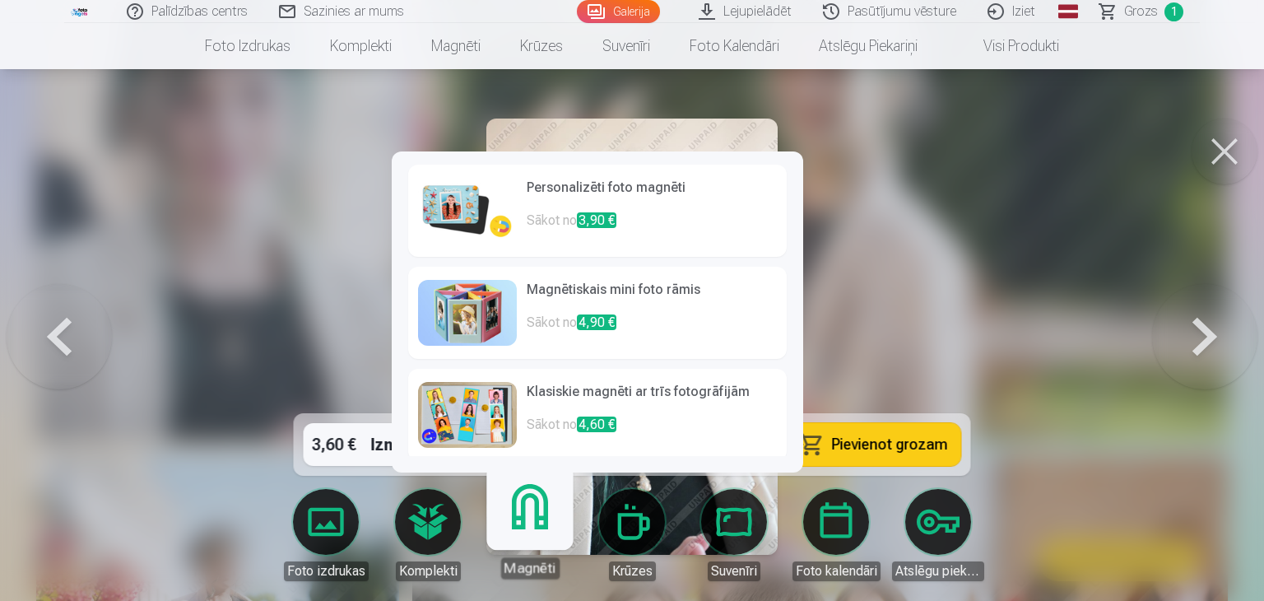
click at [458, 205] on img at bounding box center [467, 211] width 99 height 66
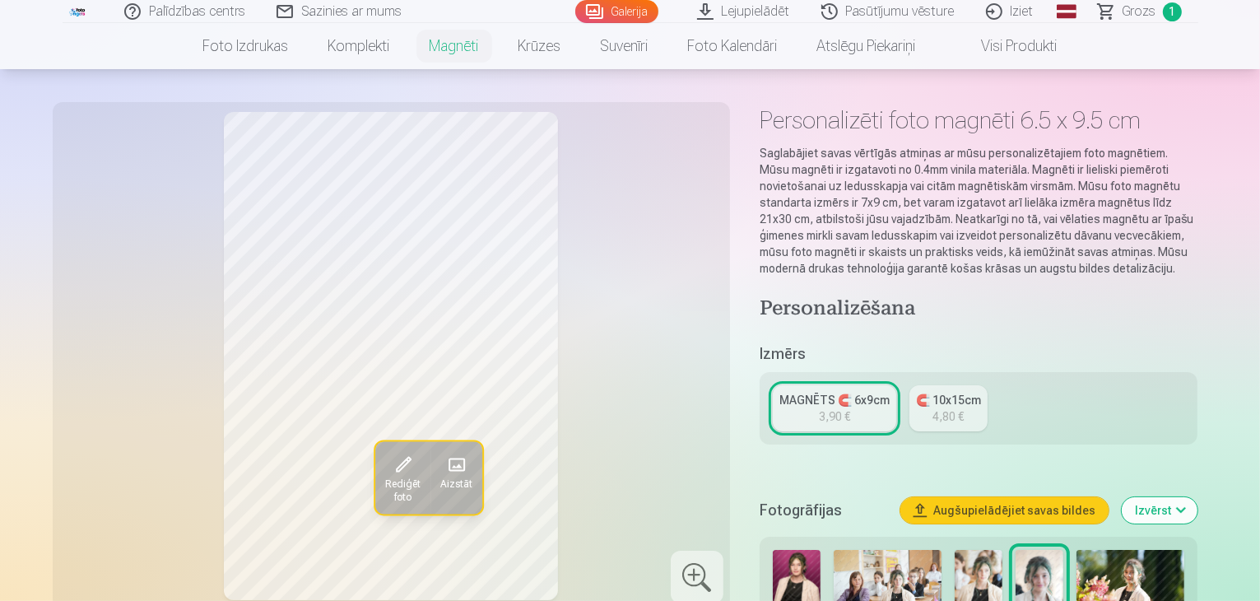
scroll to position [165, 0]
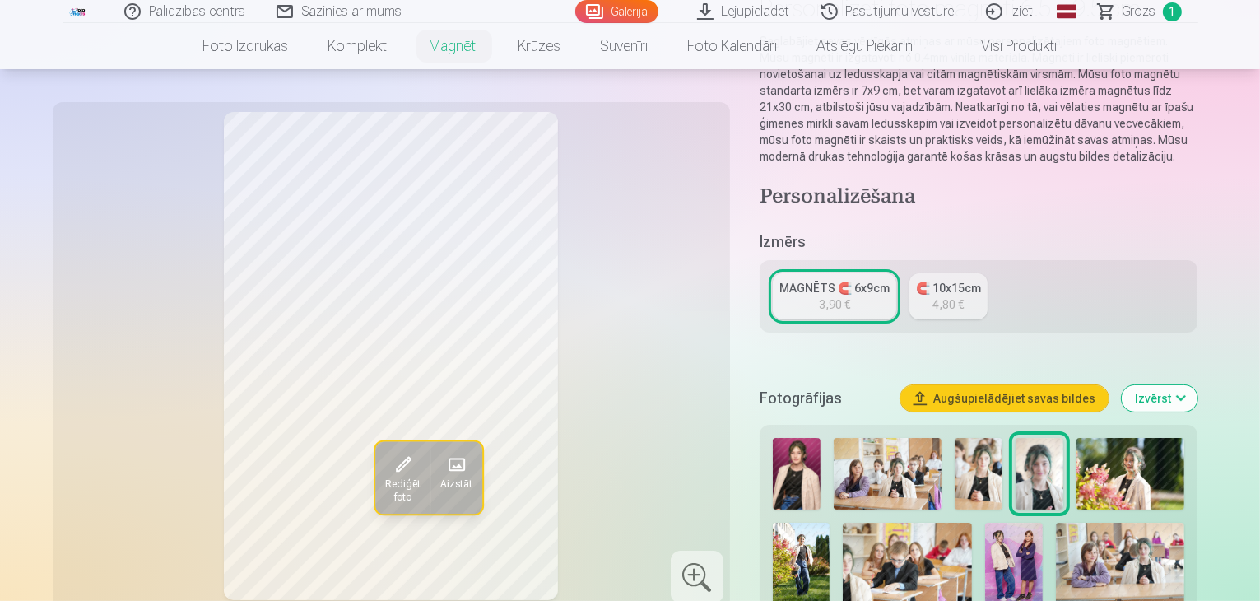
click at [820, 280] on div "MAGNĒTS 🧲 6x9cm" at bounding box center [834, 288] width 110 height 16
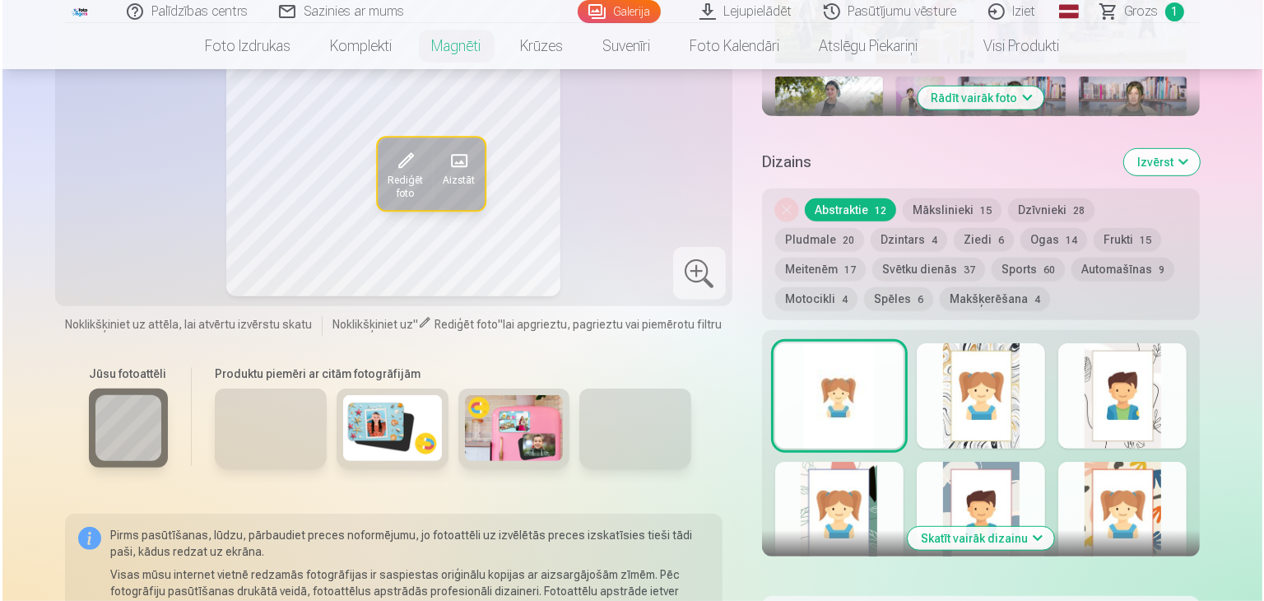
scroll to position [823, 0]
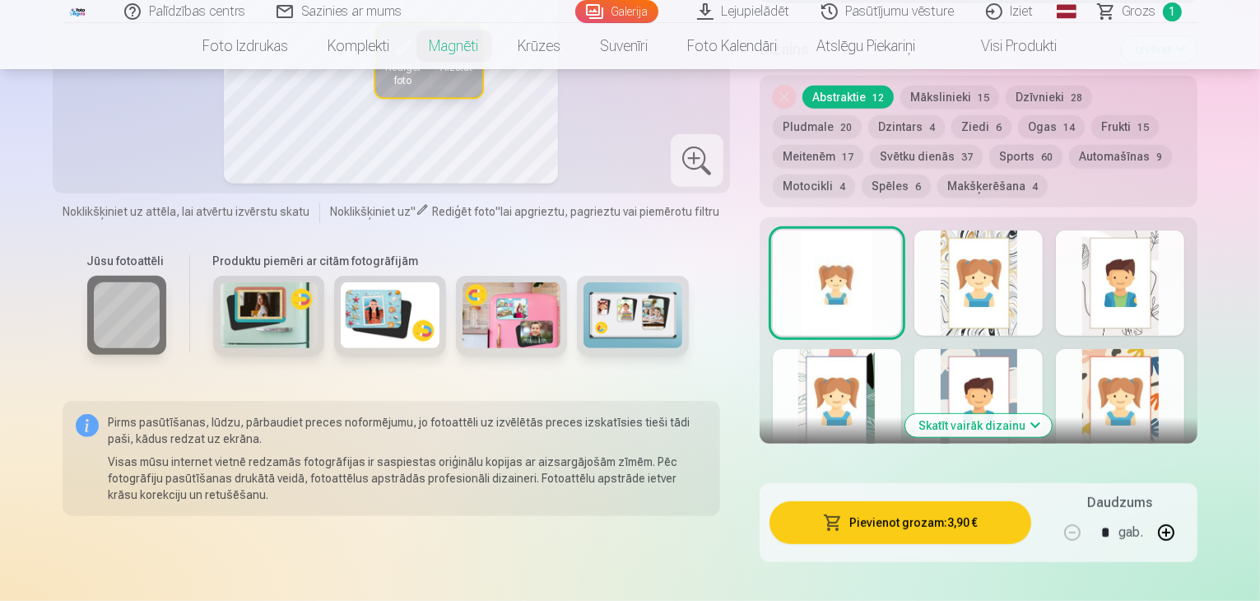
click at [918, 513] on button "Pievienot grozam : 3,90 €" at bounding box center [901, 522] width 263 height 43
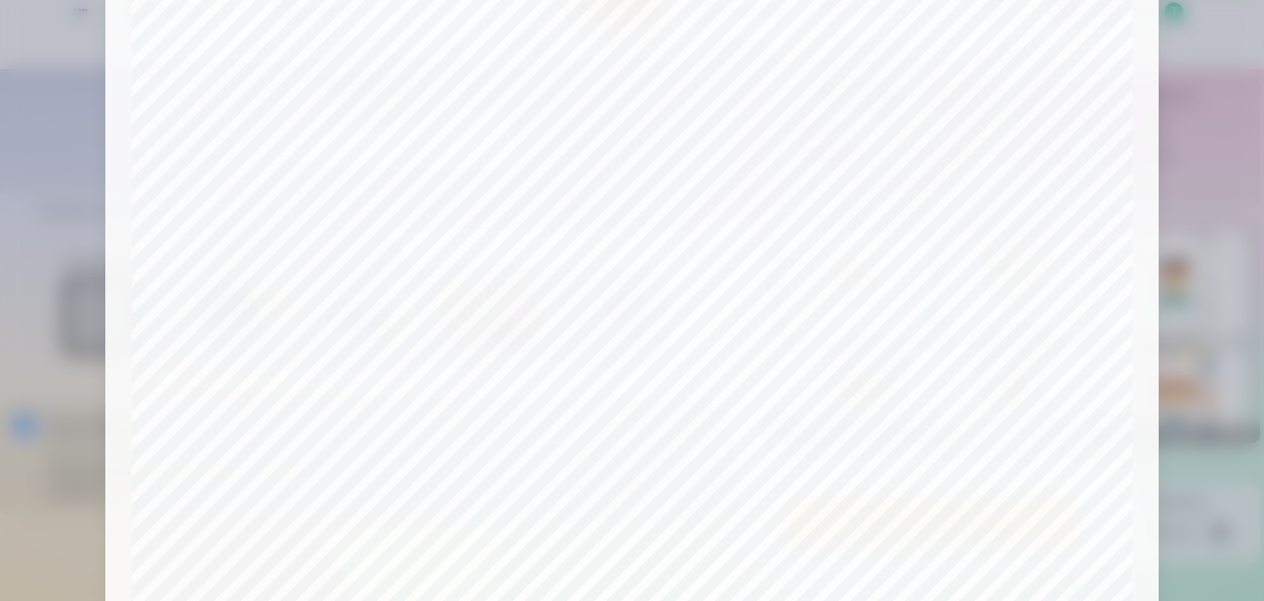
scroll to position [91, 0]
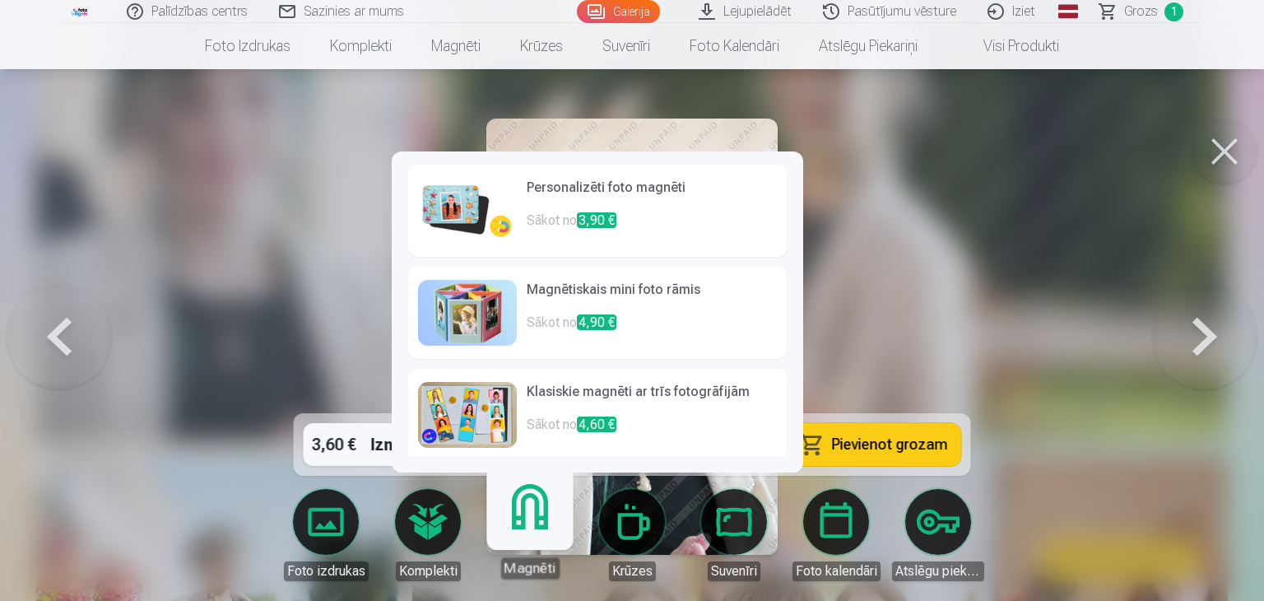
click at [534, 518] on link "Magnēti" at bounding box center [529, 527] width 101 height 101
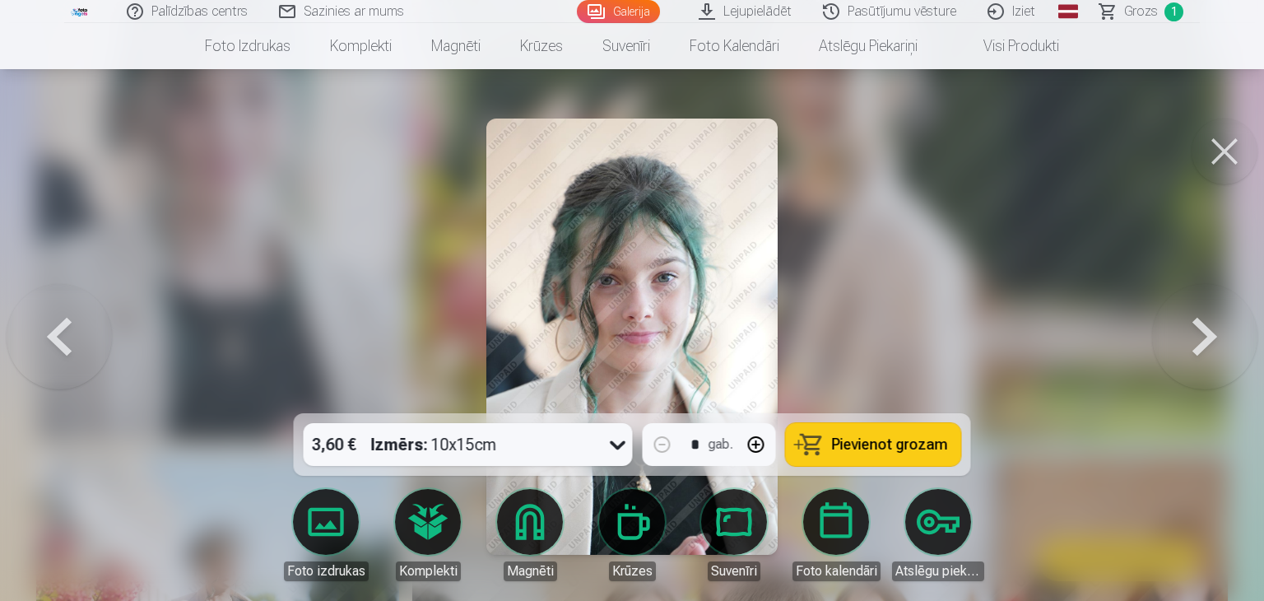
click at [982, 215] on div at bounding box center [632, 300] width 1264 height 601
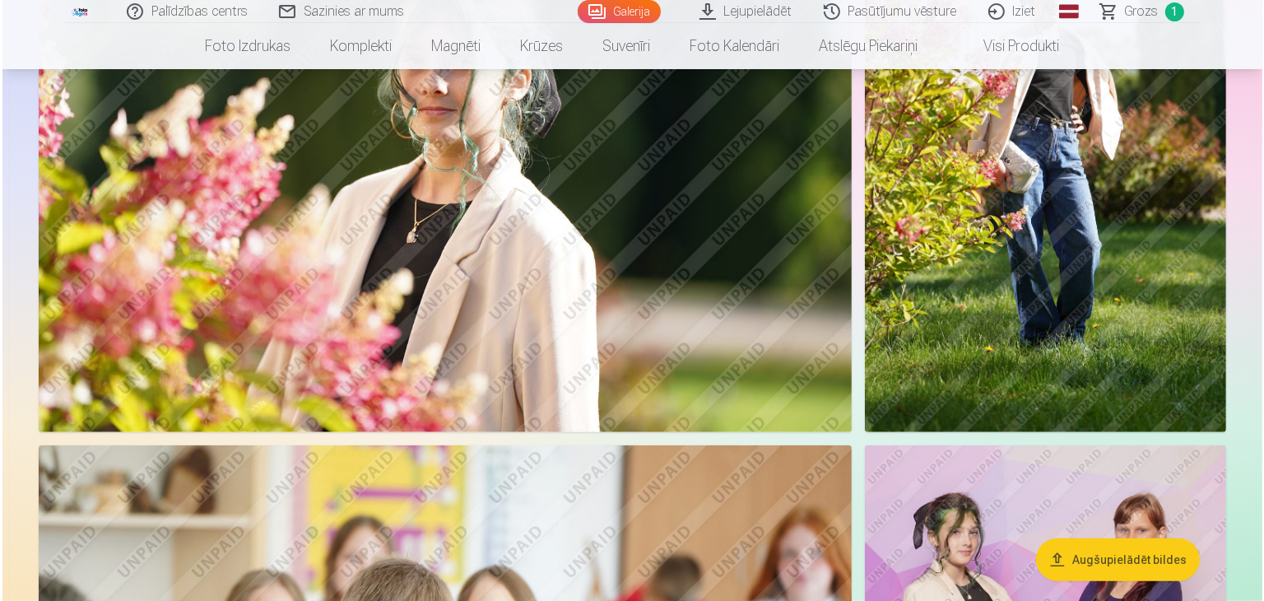
scroll to position [1314, 0]
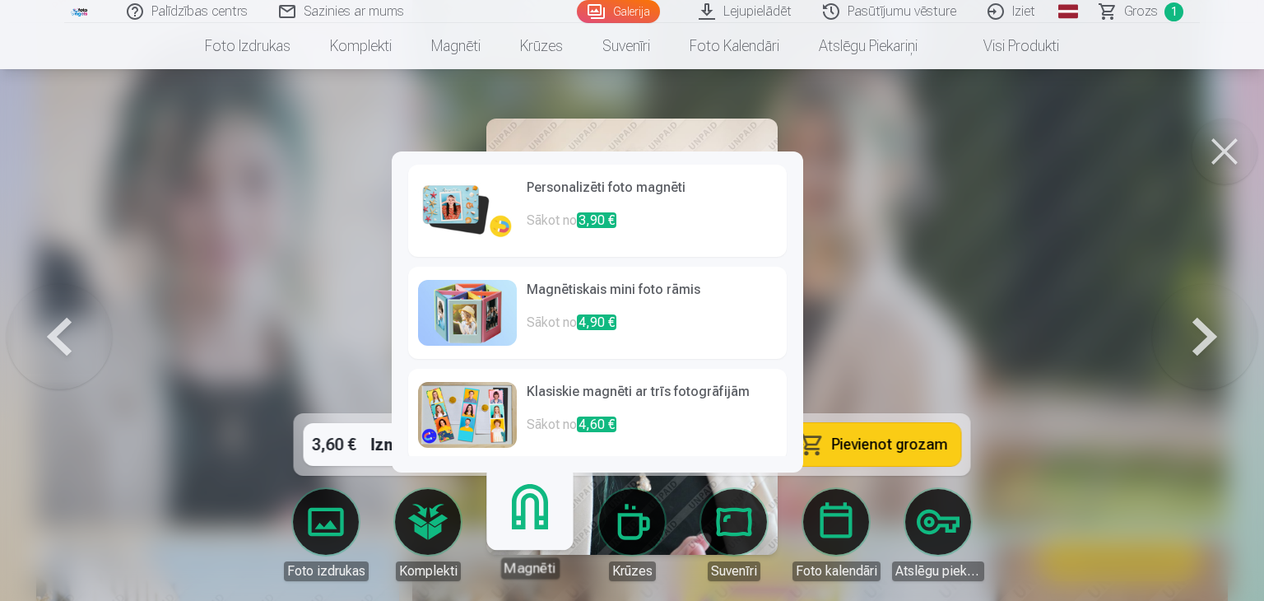
click at [543, 517] on link "Magnēti" at bounding box center [529, 527] width 101 height 101
click at [564, 188] on h6 "Personalizēti foto magnēti" at bounding box center [652, 194] width 250 height 33
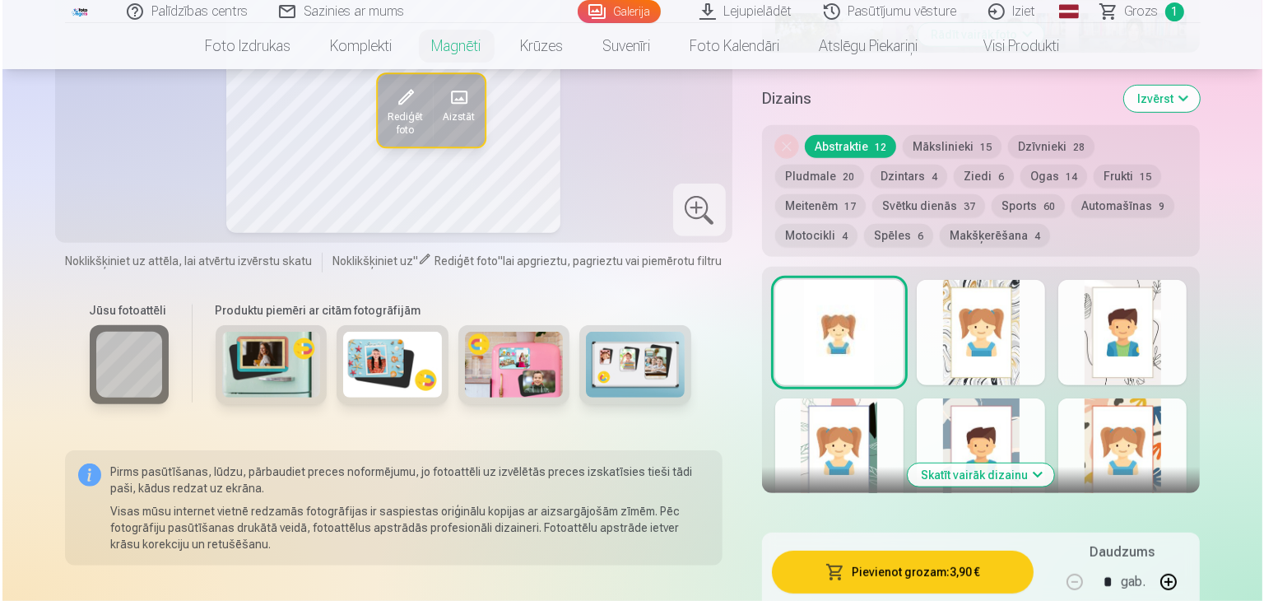
scroll to position [905, 0]
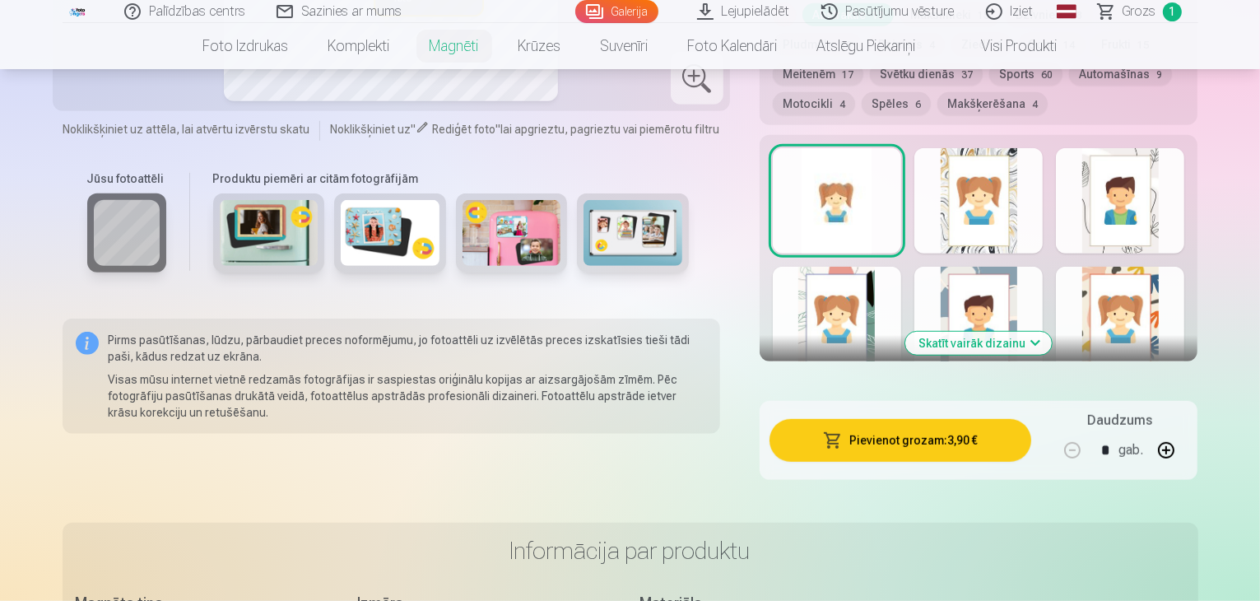
click at [884, 419] on button "Pievienot grozam : 3,90 €" at bounding box center [901, 440] width 263 height 43
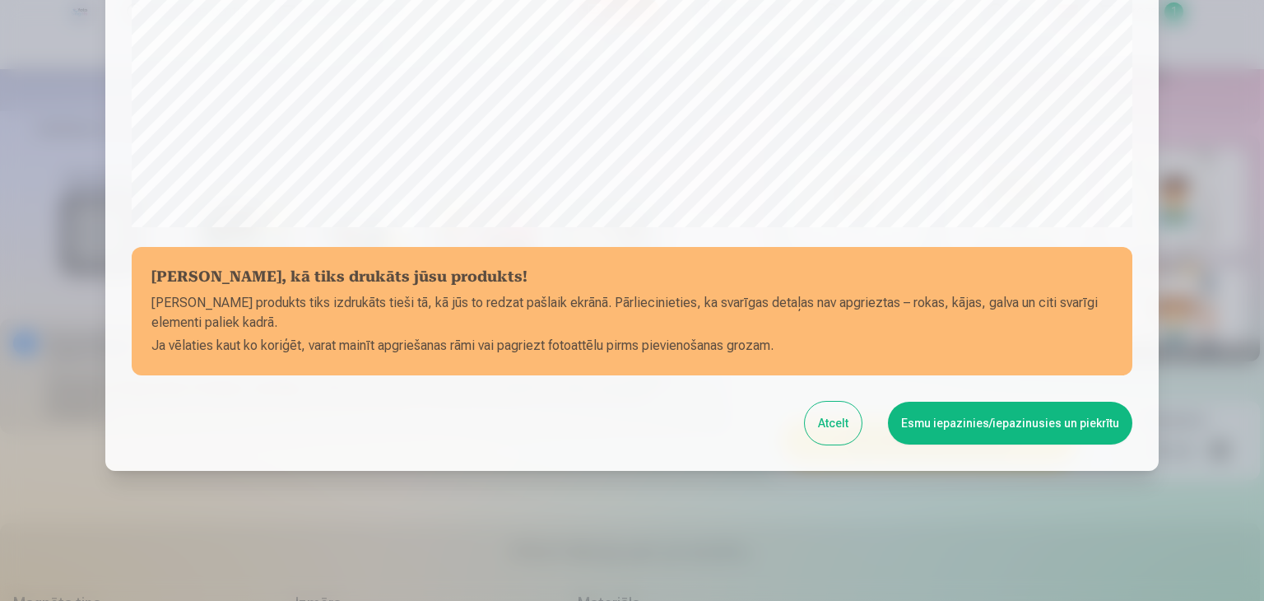
scroll to position [584, 0]
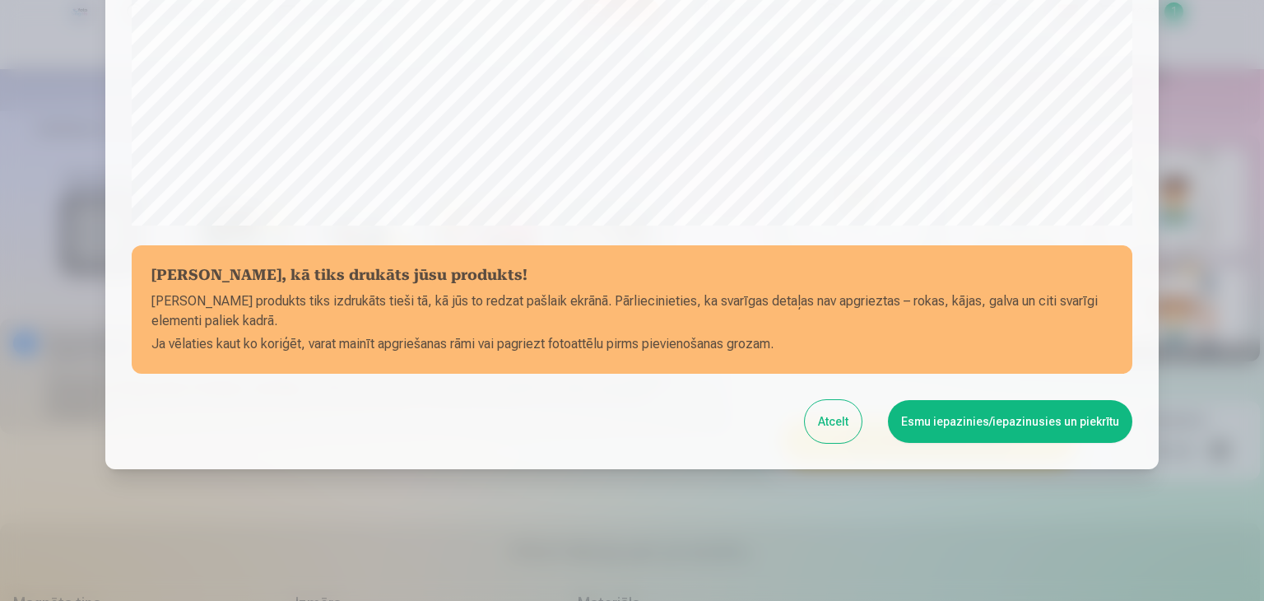
click at [966, 421] on button "Esmu iepazinies/iepazinusies un piekrītu" at bounding box center [1010, 421] width 244 height 43
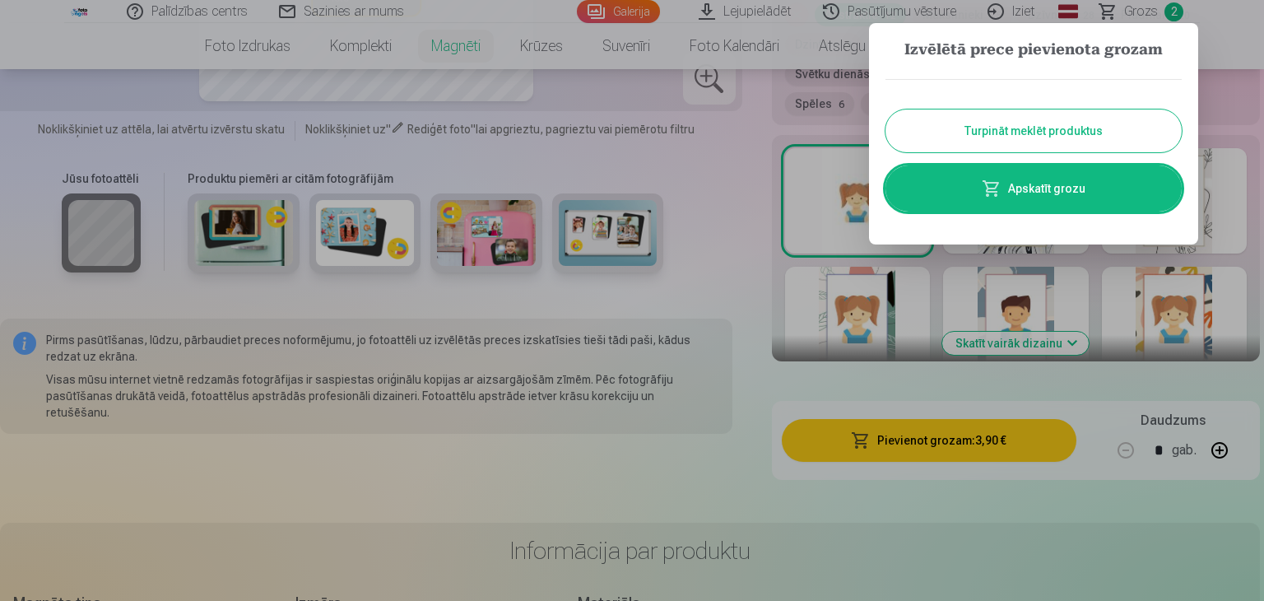
click at [1030, 197] on link "Apskatīt grozu" at bounding box center [1034, 188] width 296 height 46
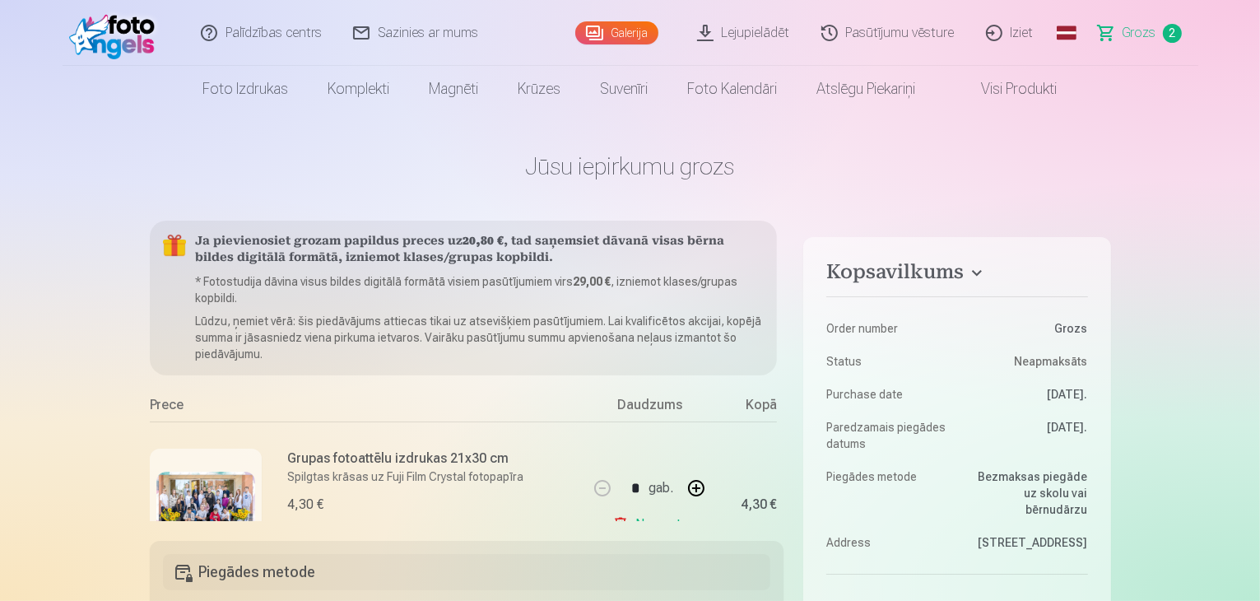
click at [1172, 33] on span "2" at bounding box center [1172, 33] width 19 height 19
click at [1132, 30] on span "Grozs" at bounding box center [1140, 33] width 34 height 20
click at [1113, 30] on link "Grozs 2" at bounding box center [1140, 33] width 115 height 66
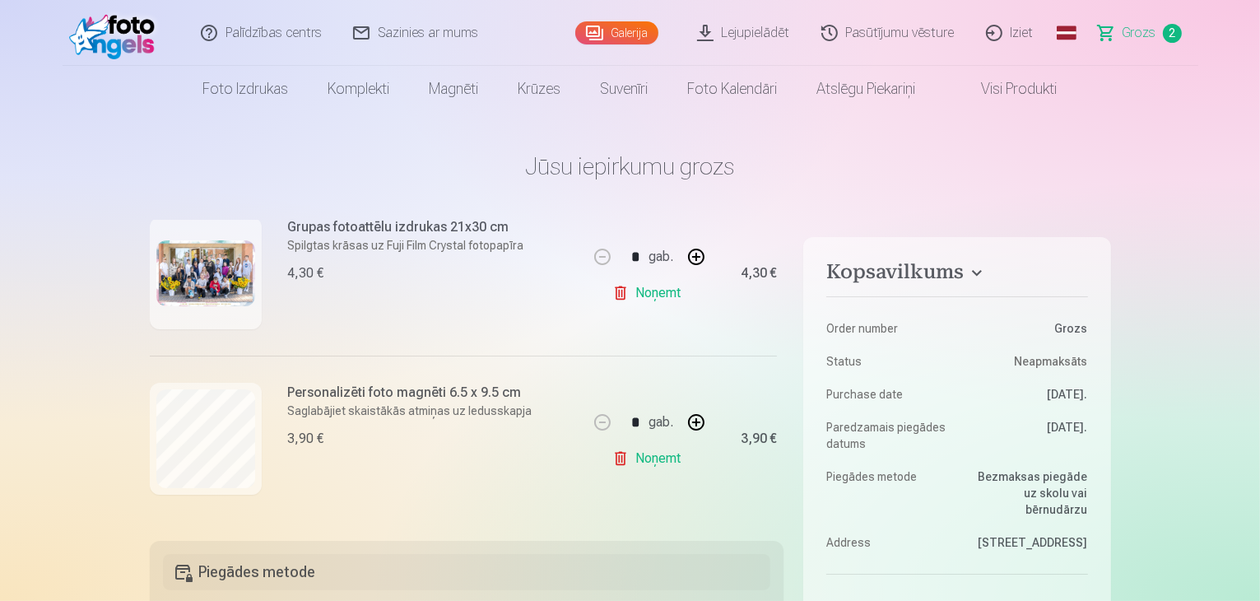
scroll to position [235, 0]
click at [632, 30] on link "Galerija" at bounding box center [616, 32] width 83 height 23
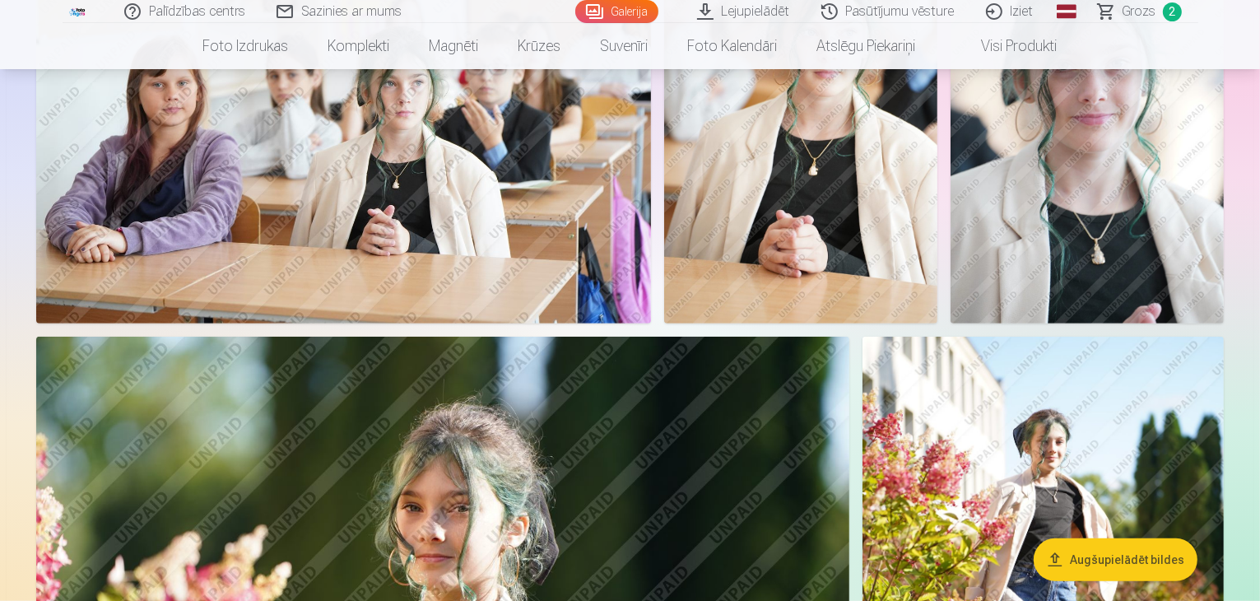
scroll to position [658, 0]
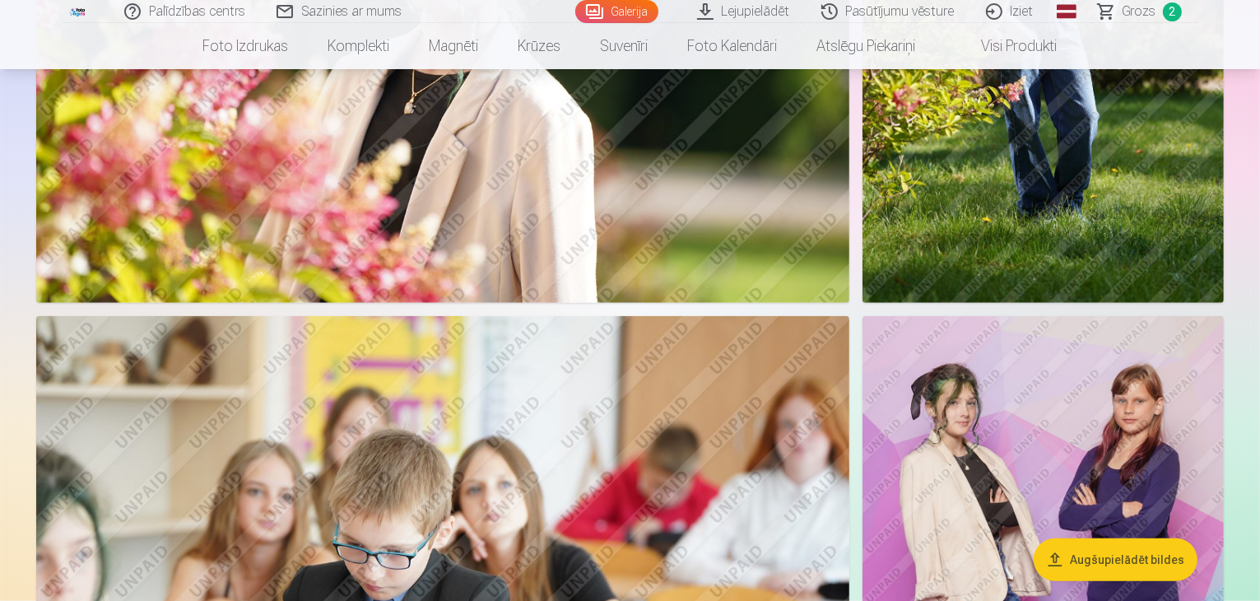
click at [849, 240] on img at bounding box center [442, 32] width 813 height 542
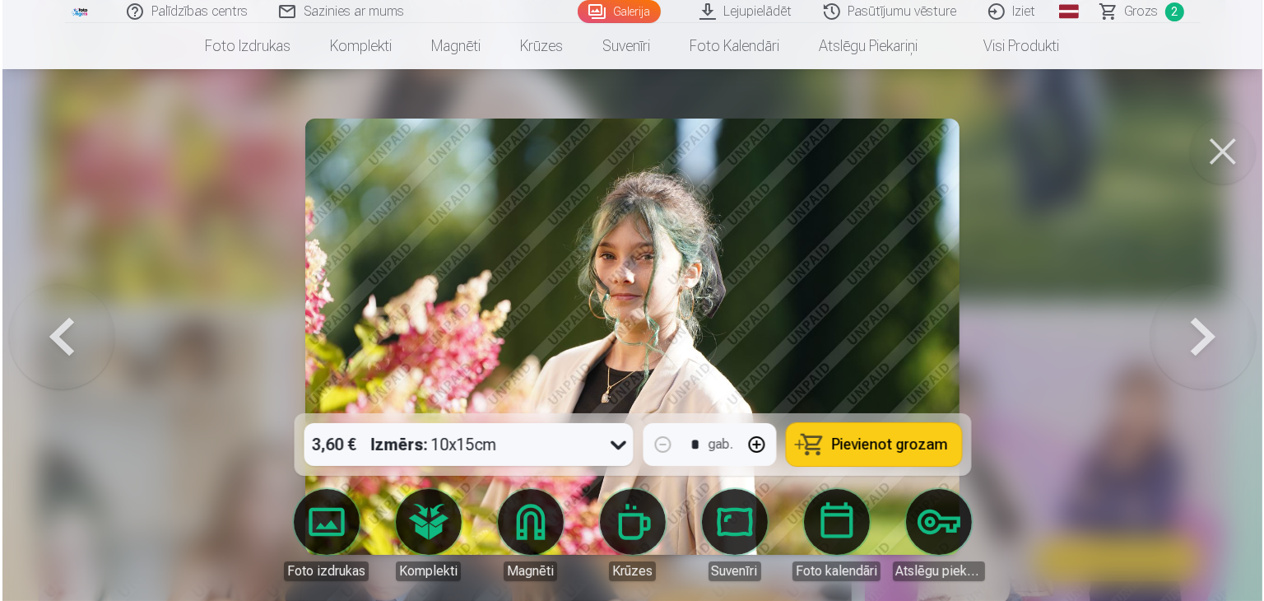
scroll to position [1402, 0]
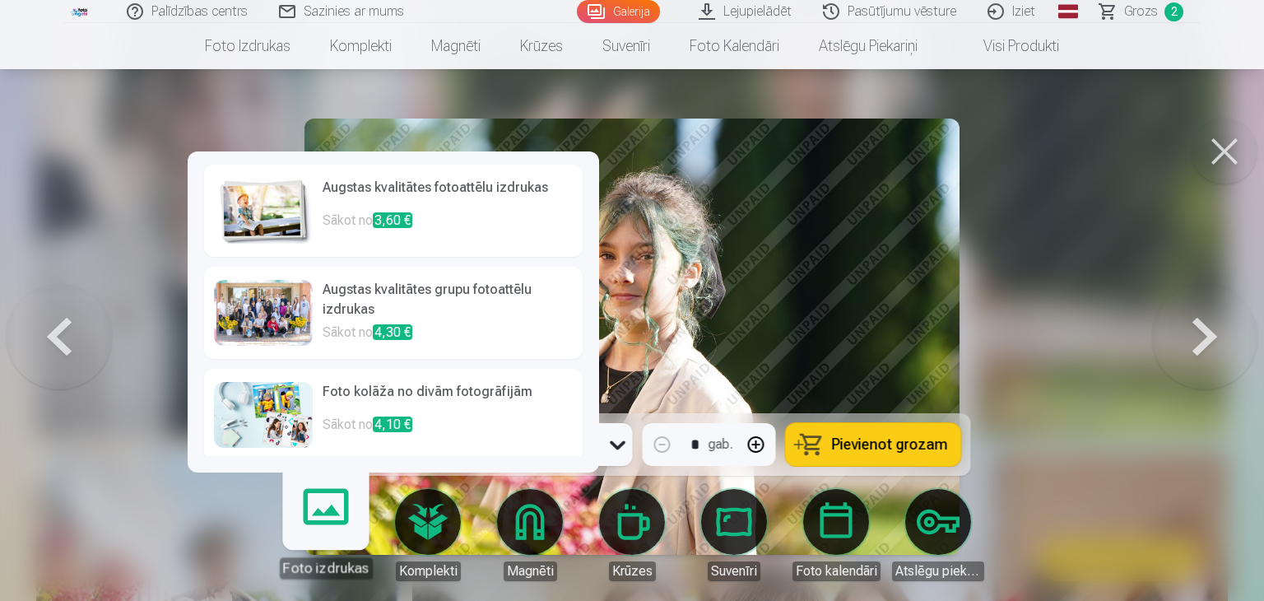
click at [324, 513] on link "Foto izdrukas" at bounding box center [325, 527] width 101 height 101
click at [430, 188] on h6 "Augstas kvalitātes fotoattēlu izdrukas" at bounding box center [448, 194] width 250 height 33
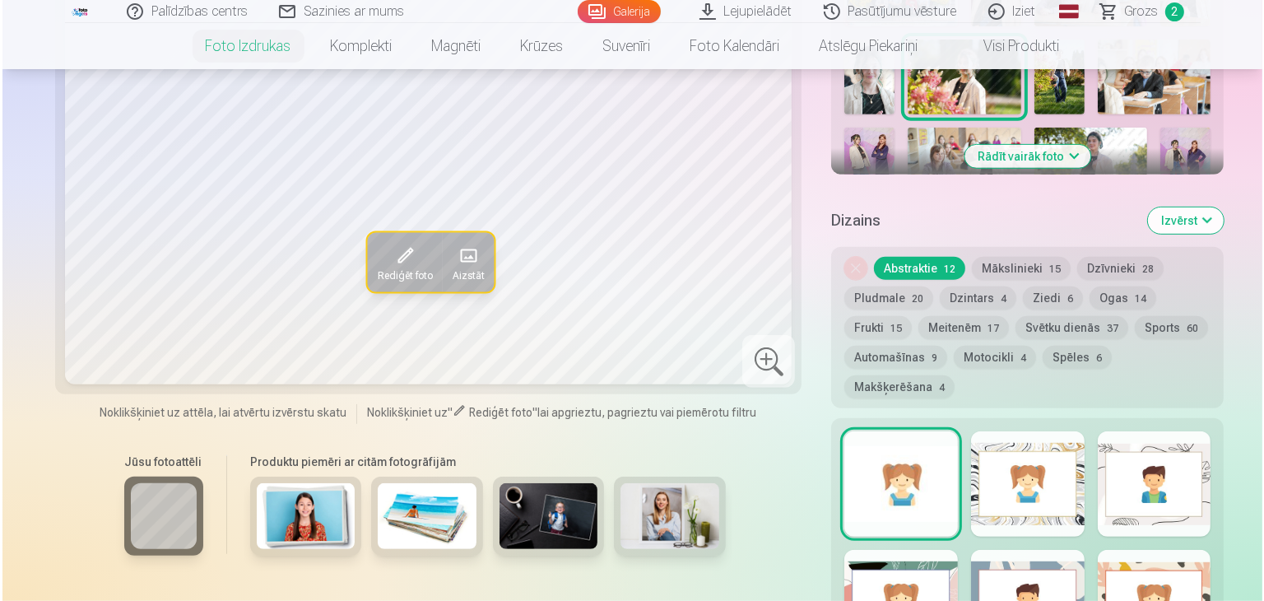
scroll to position [1070, 0]
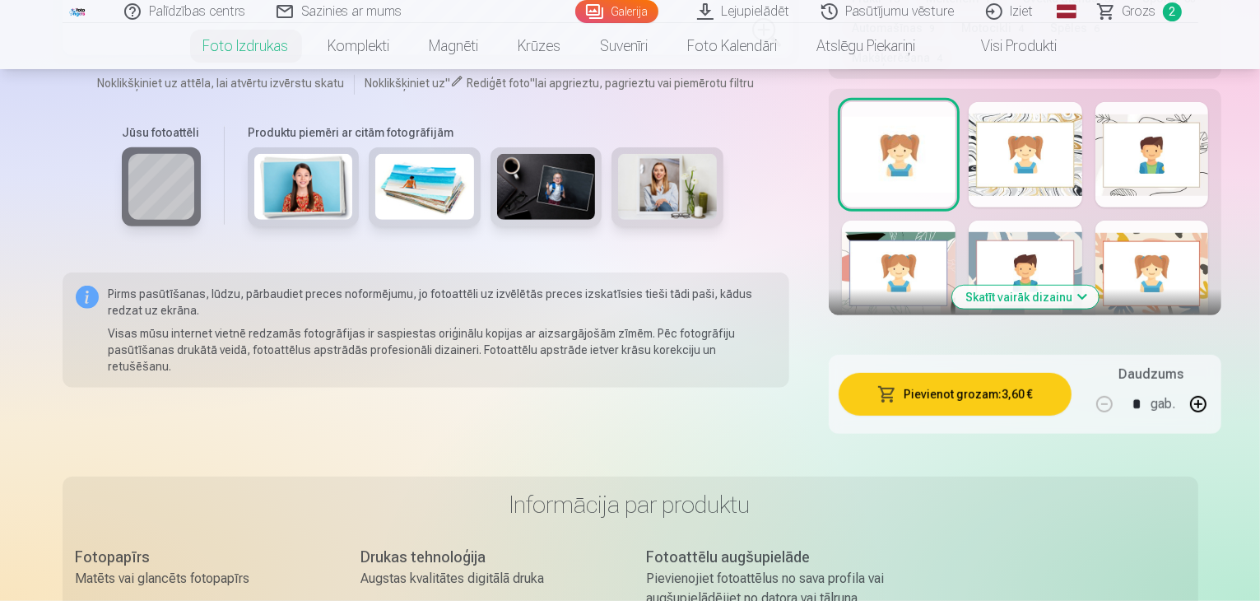
click at [904, 373] on button "Pievienot grozam : 3,60 €" at bounding box center [955, 394] width 232 height 43
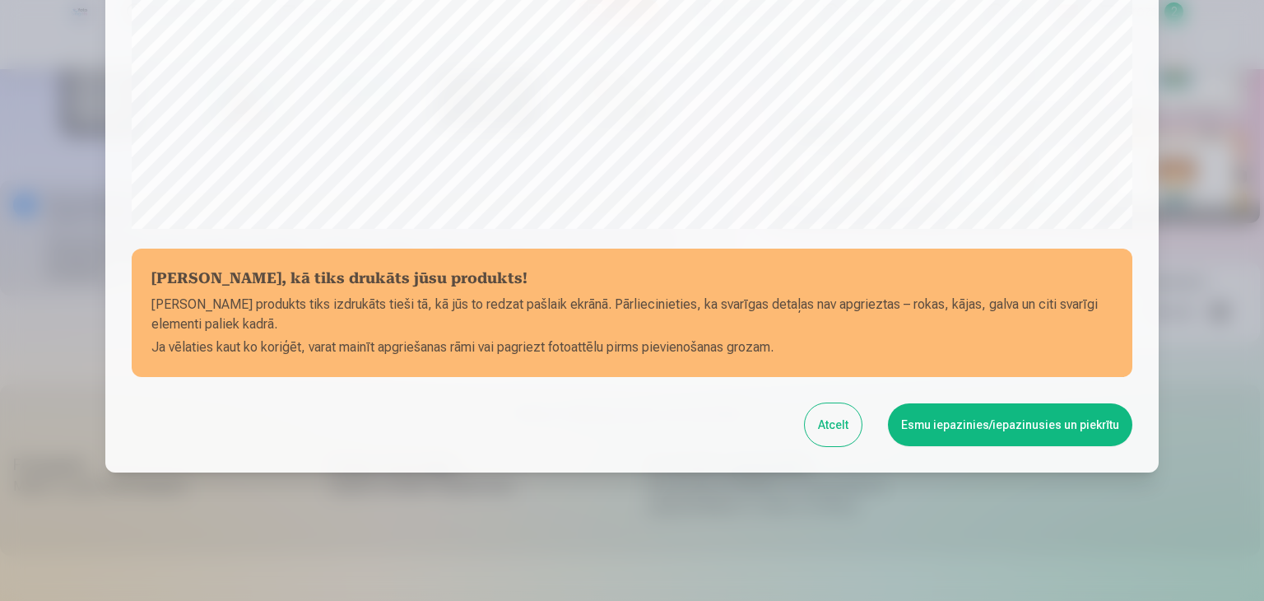
scroll to position [584, 0]
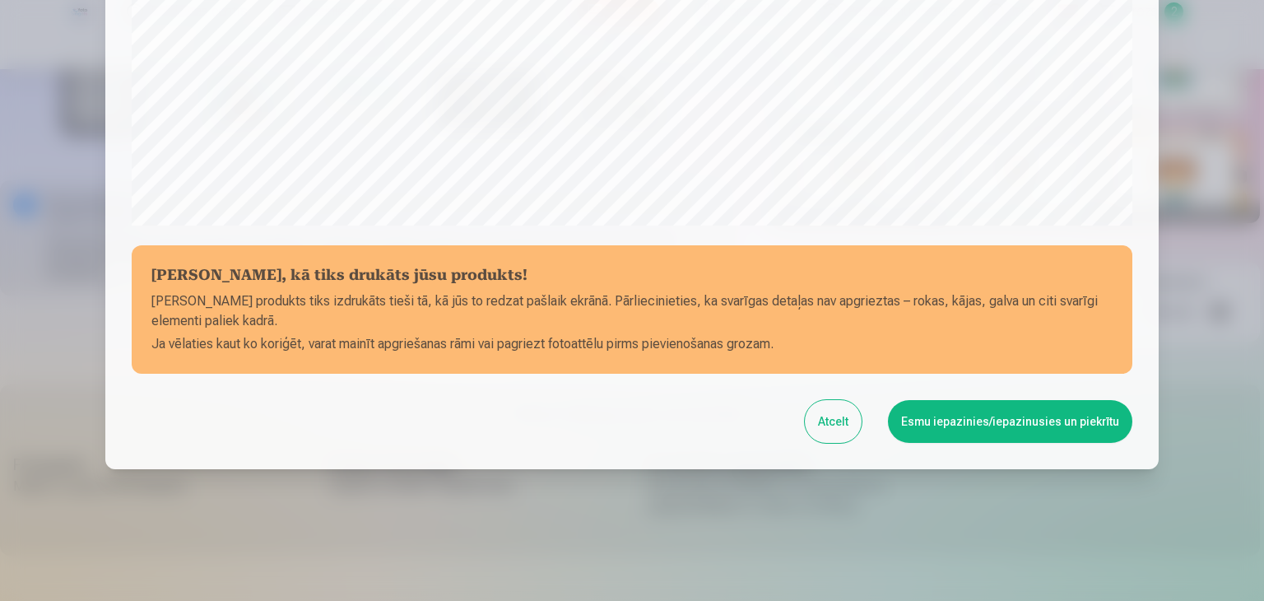
click at [981, 418] on button "Esmu iepazinies/iepazinusies un piekrītu" at bounding box center [1010, 421] width 244 height 43
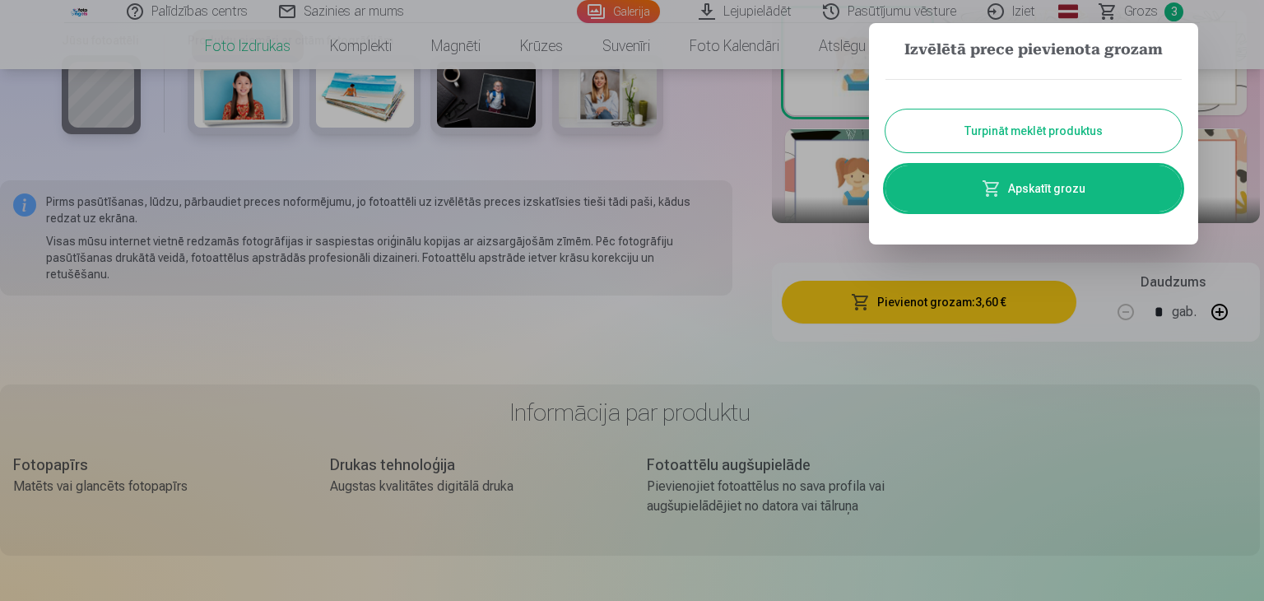
click at [1003, 182] on link "Apskatīt grozu" at bounding box center [1034, 188] width 296 height 46
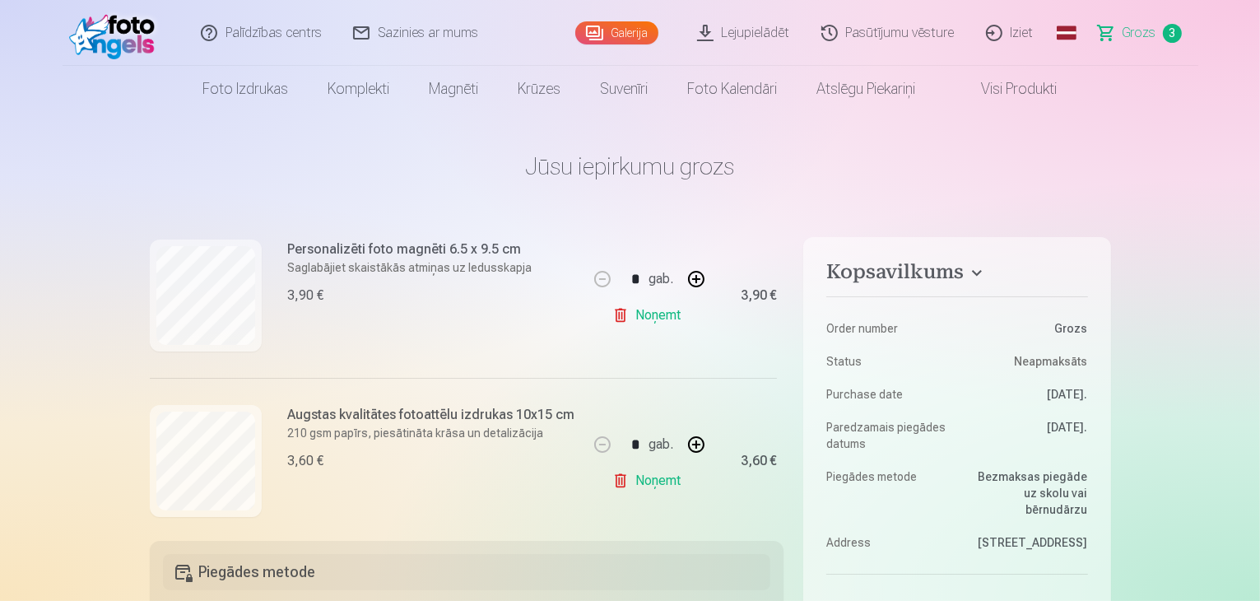
scroll to position [377, 0]
click at [639, 31] on link "Galerija" at bounding box center [616, 32] width 83 height 23
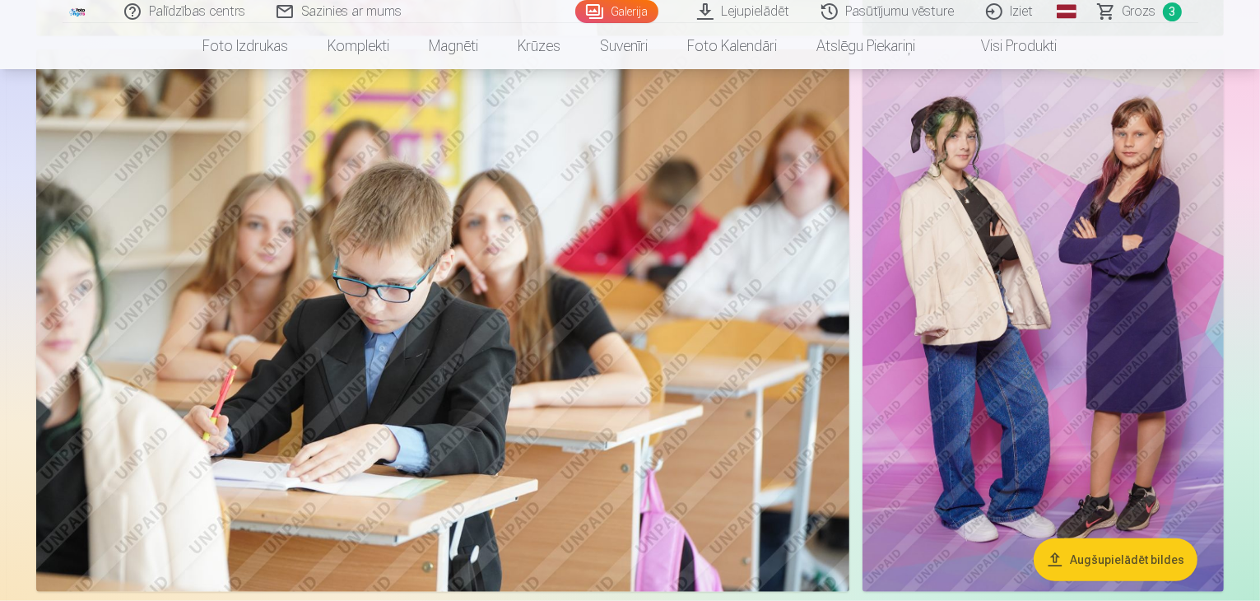
scroll to position [1811, 0]
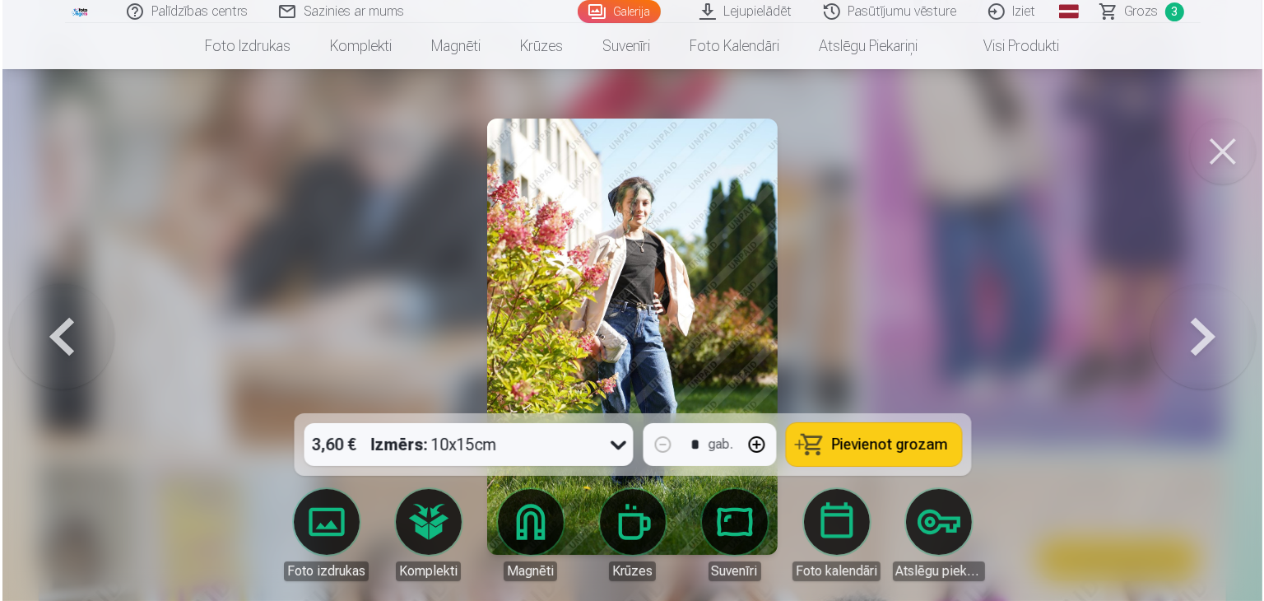
scroll to position [1814, 0]
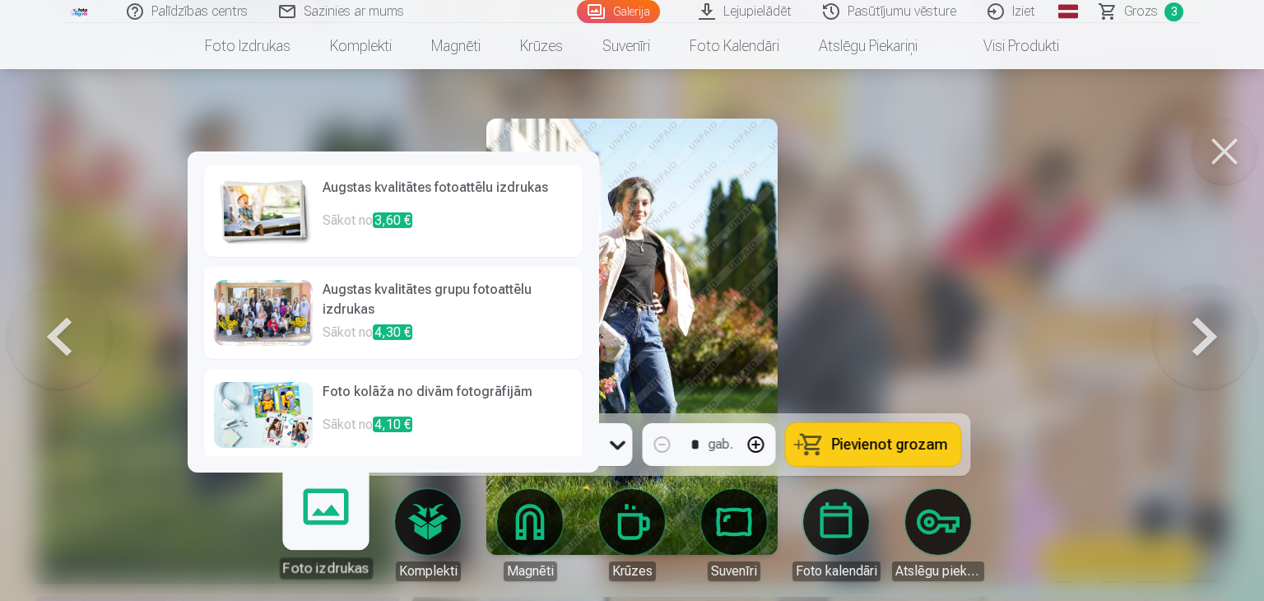
click at [379, 193] on h6 "Augstas kvalitātes fotoattēlu izdrukas" at bounding box center [448, 194] width 250 height 33
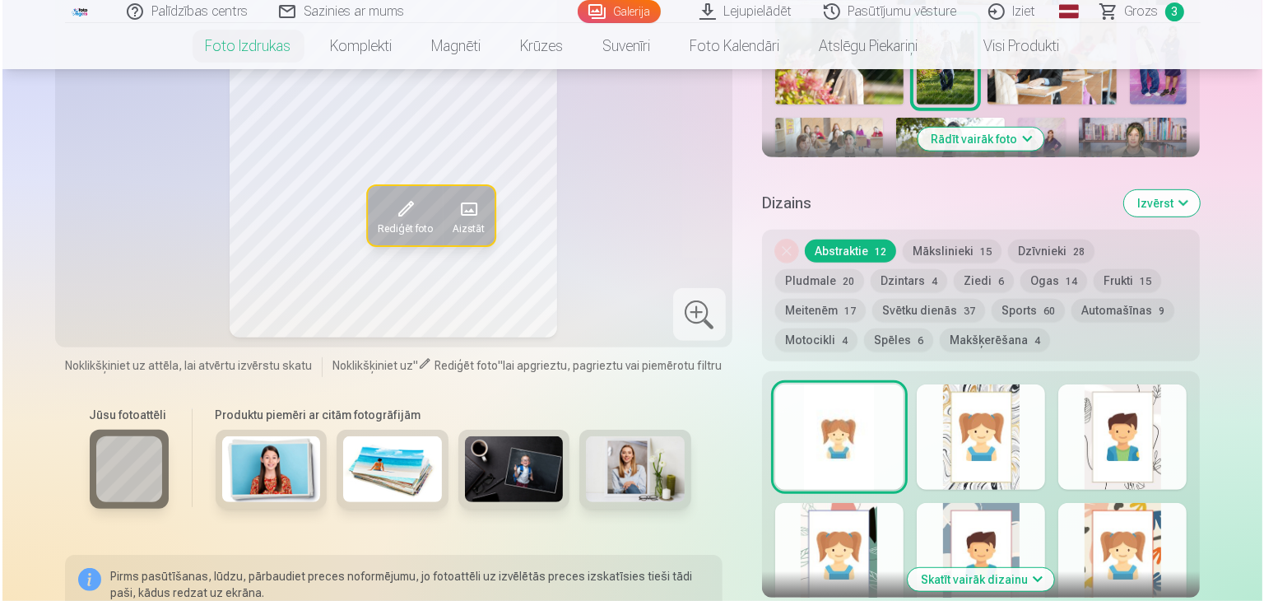
scroll to position [905, 0]
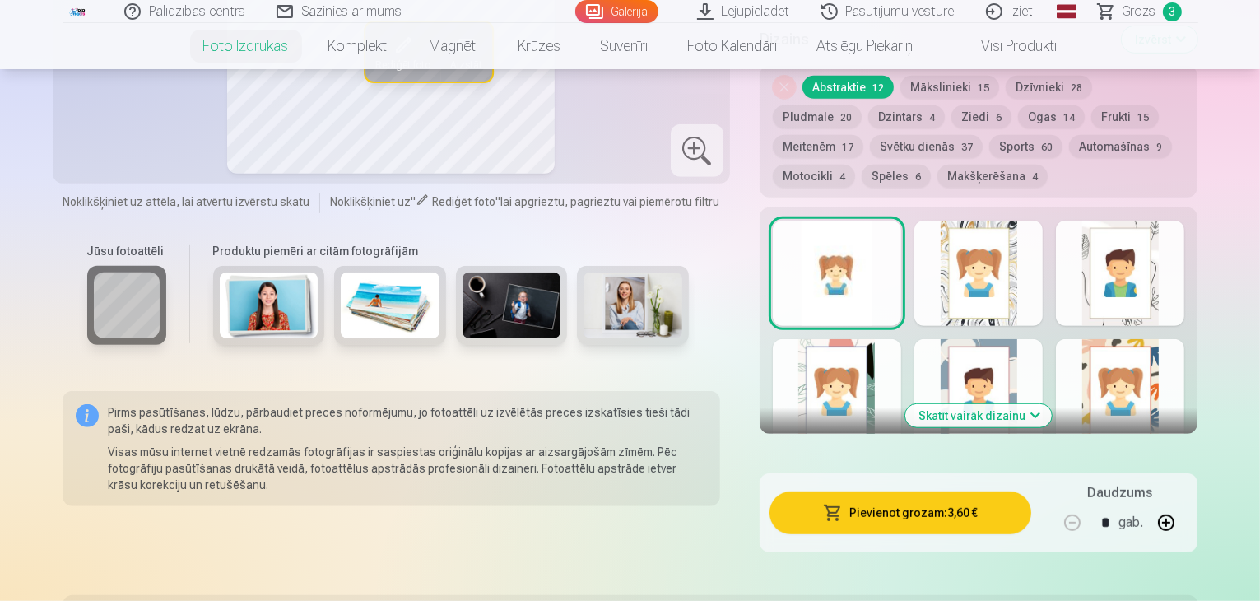
click at [882, 491] on button "Pievienot grozam : 3,60 €" at bounding box center [901, 512] width 263 height 43
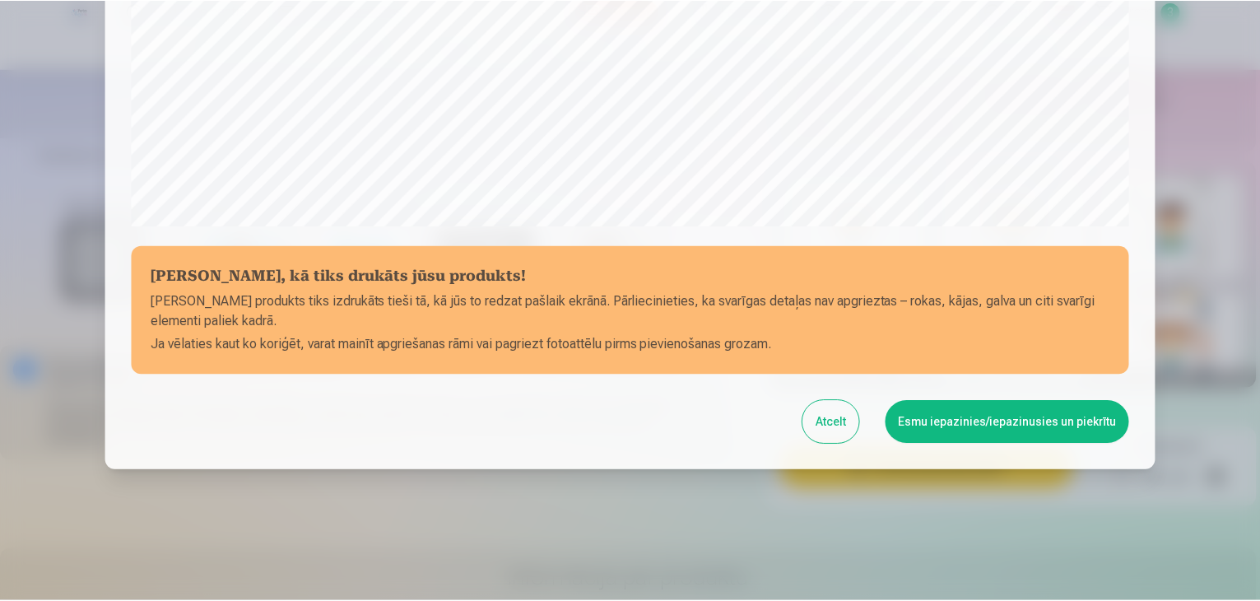
scroll to position [584, 0]
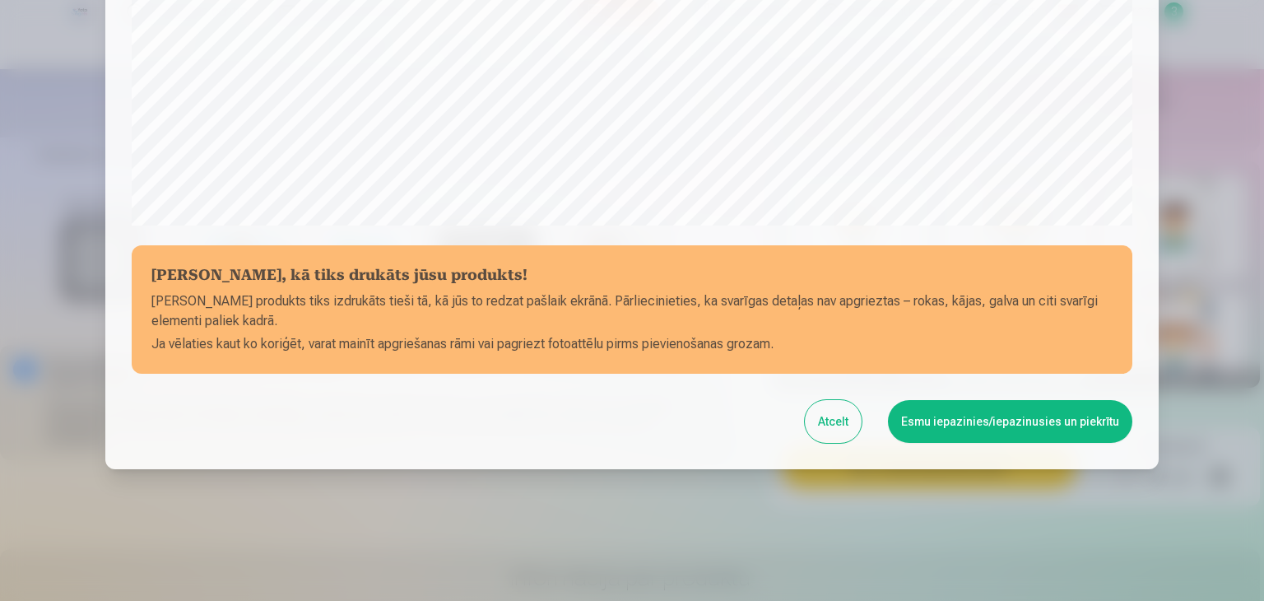
click at [955, 422] on button "Esmu iepazinies/iepazinusies un piekrītu" at bounding box center [1010, 421] width 244 height 43
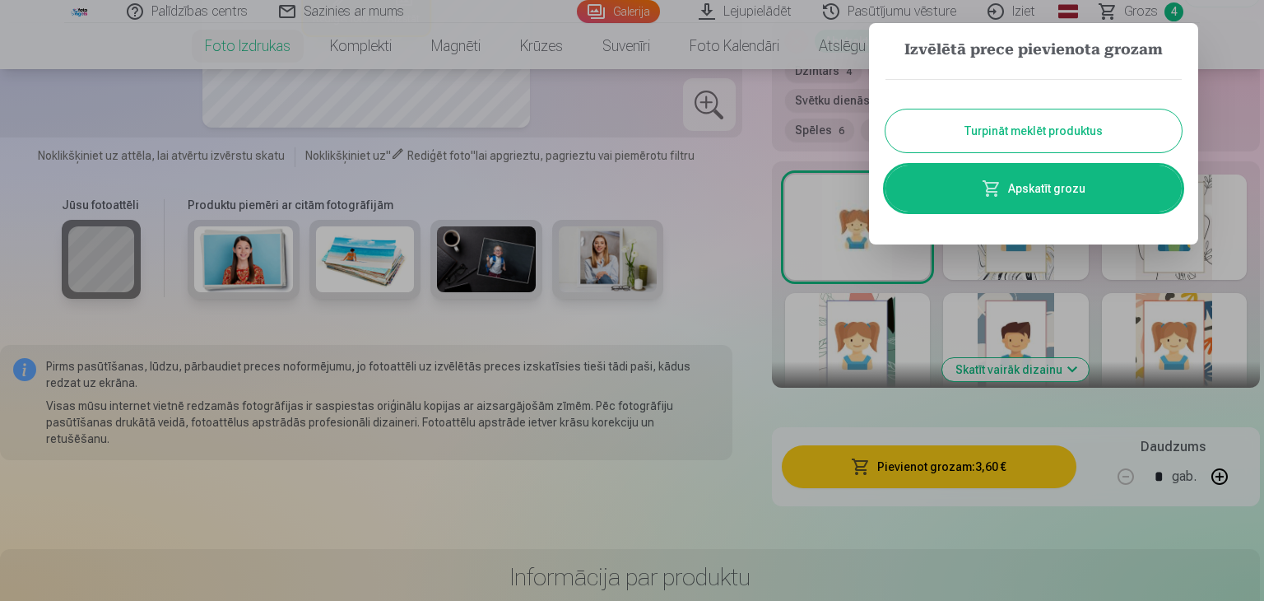
click at [960, 137] on button "Turpināt meklēt produktus" at bounding box center [1034, 130] width 296 height 43
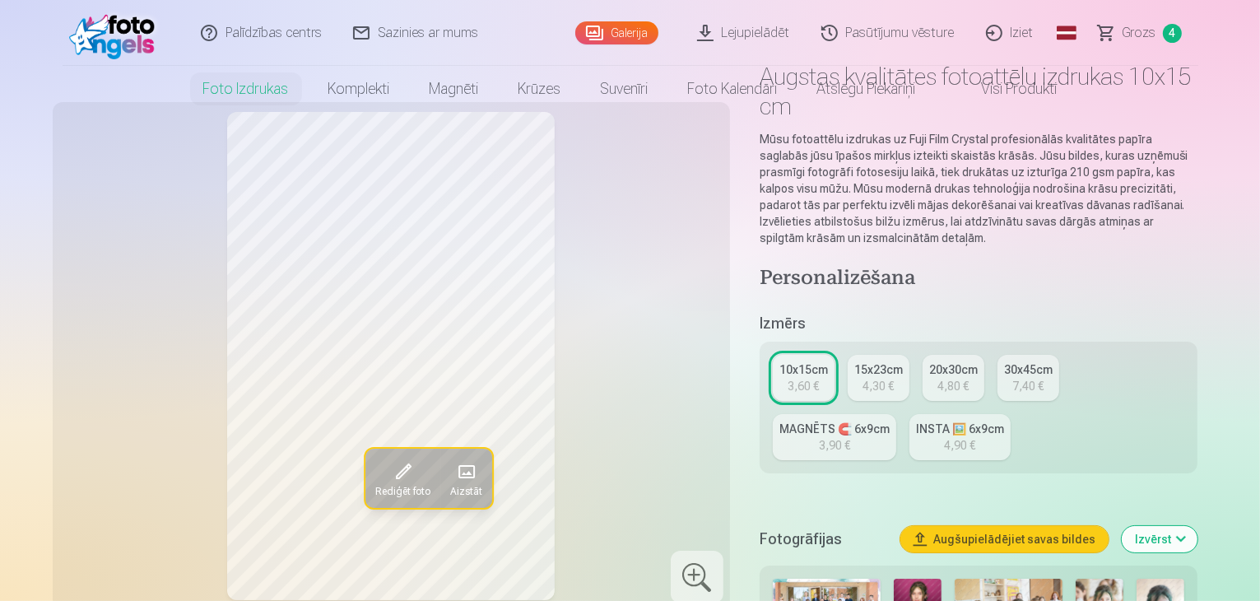
scroll to position [0, 0]
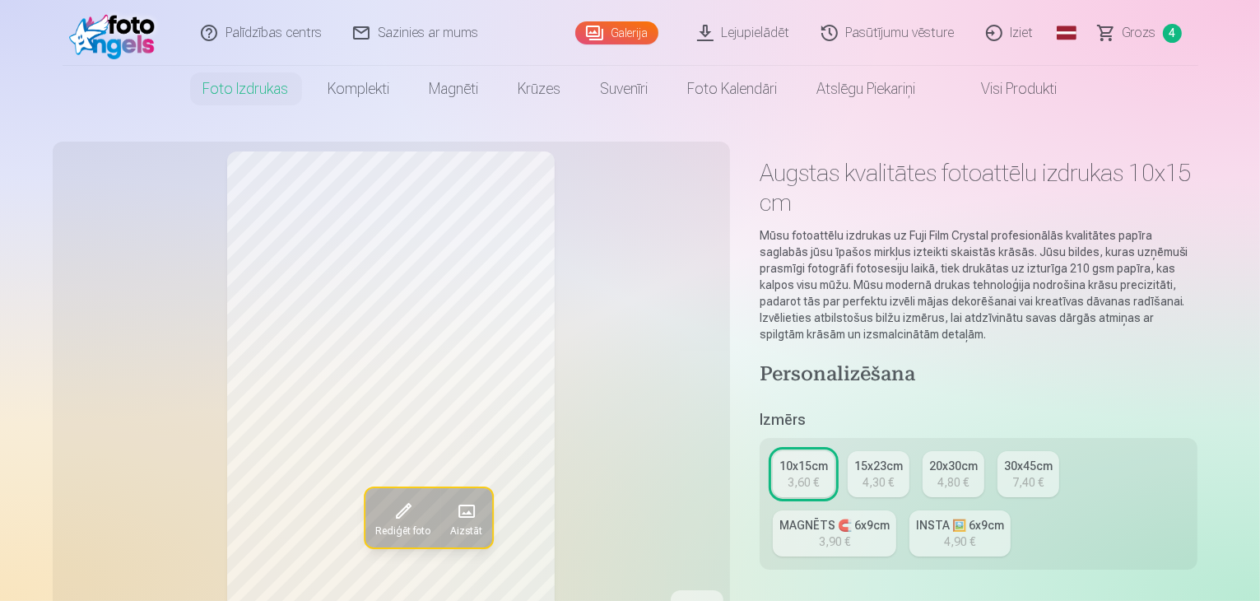
click at [624, 35] on link "Galerija" at bounding box center [616, 32] width 83 height 23
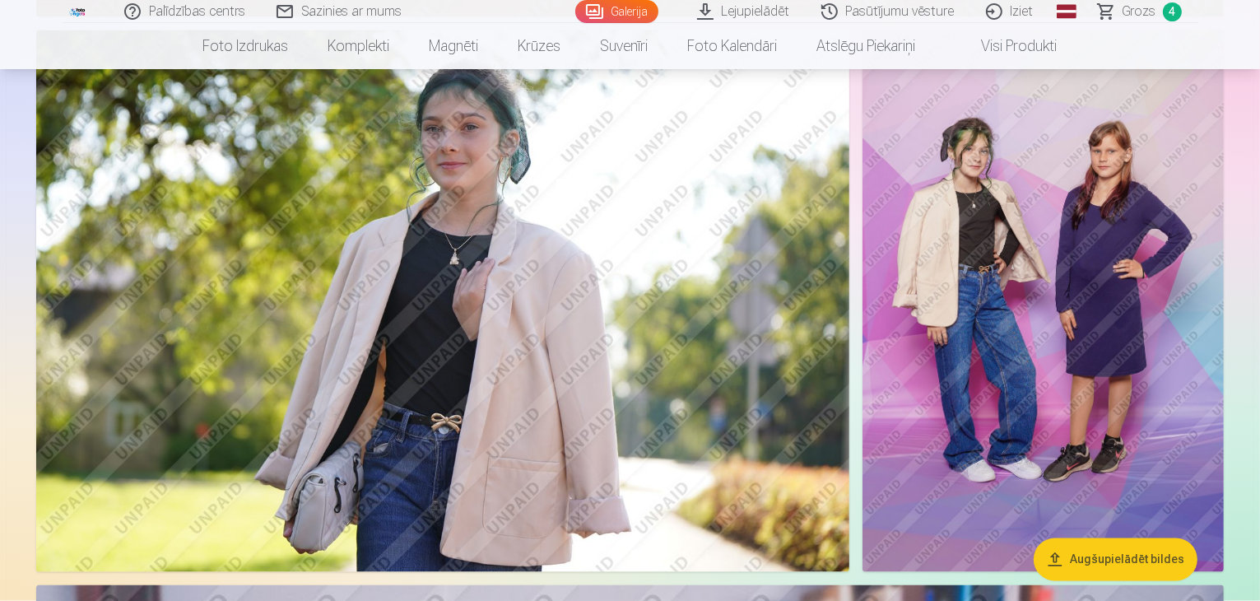
scroll to position [2716, 0]
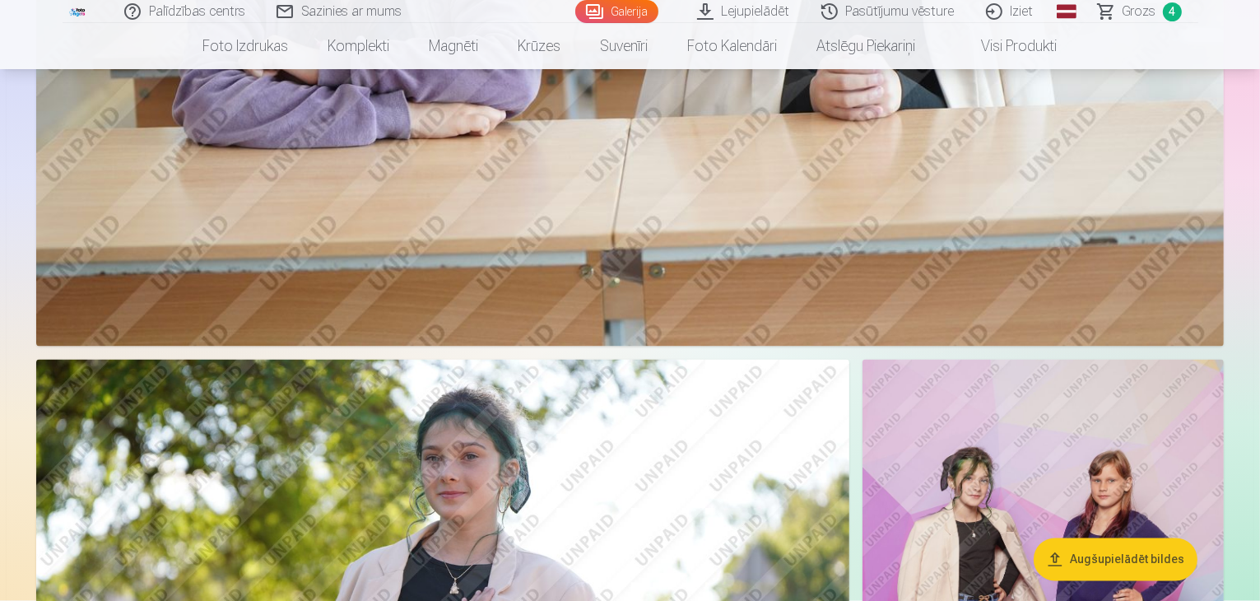
click at [1135, 17] on span "Grozs" at bounding box center [1140, 12] width 34 height 20
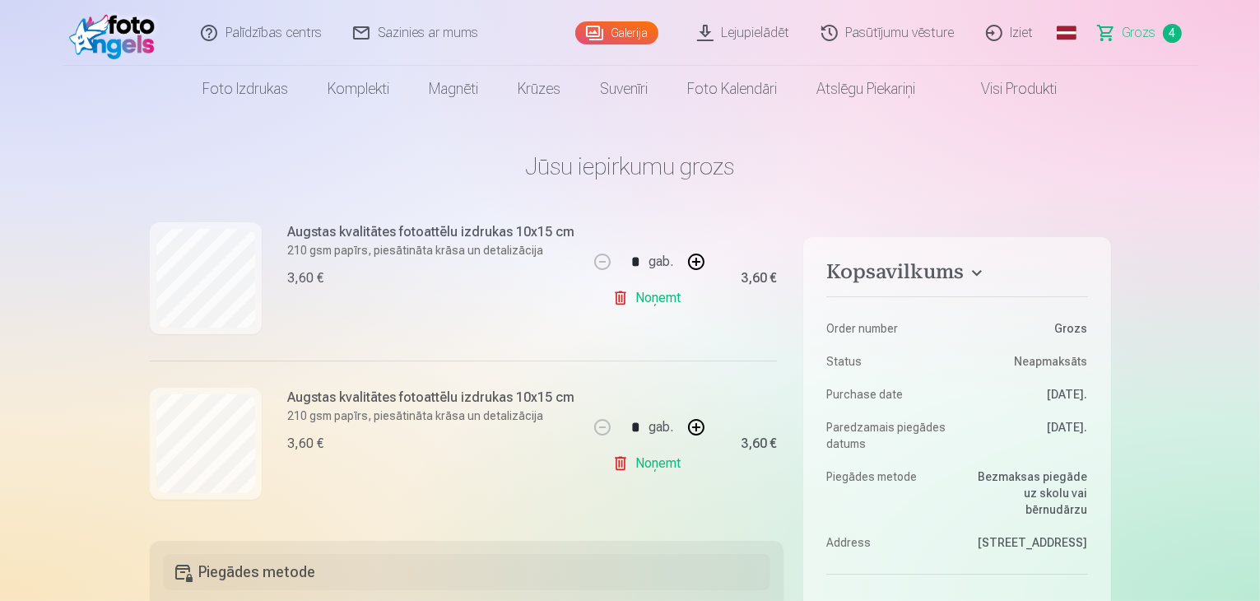
scroll to position [565, 0]
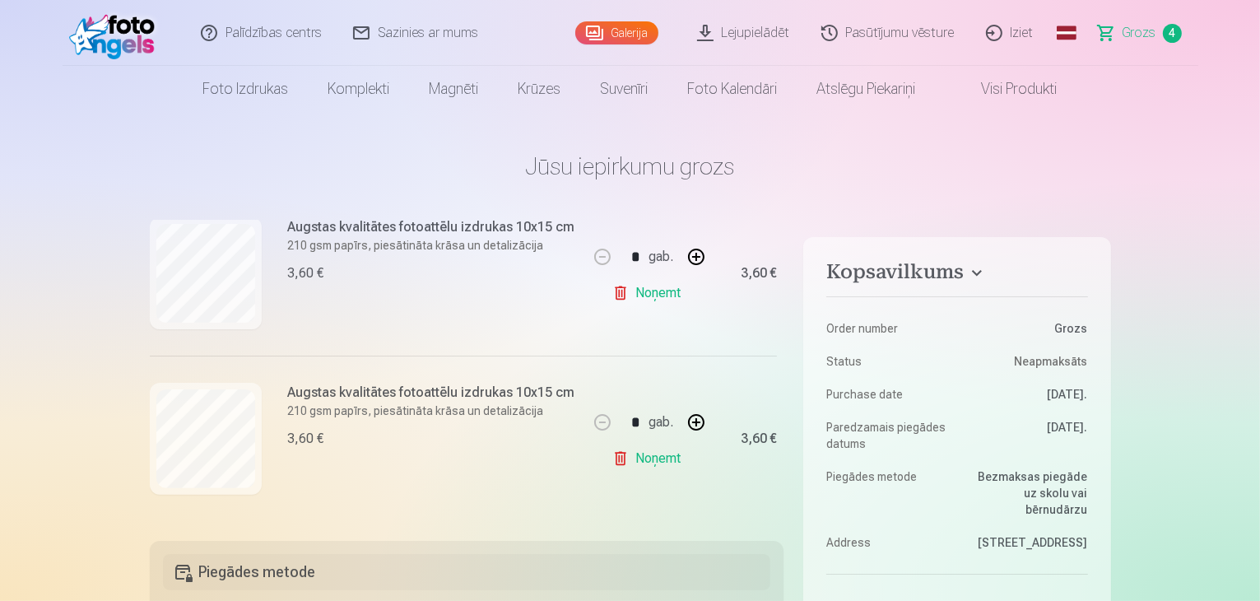
click at [633, 30] on link "Galerija" at bounding box center [616, 32] width 83 height 23
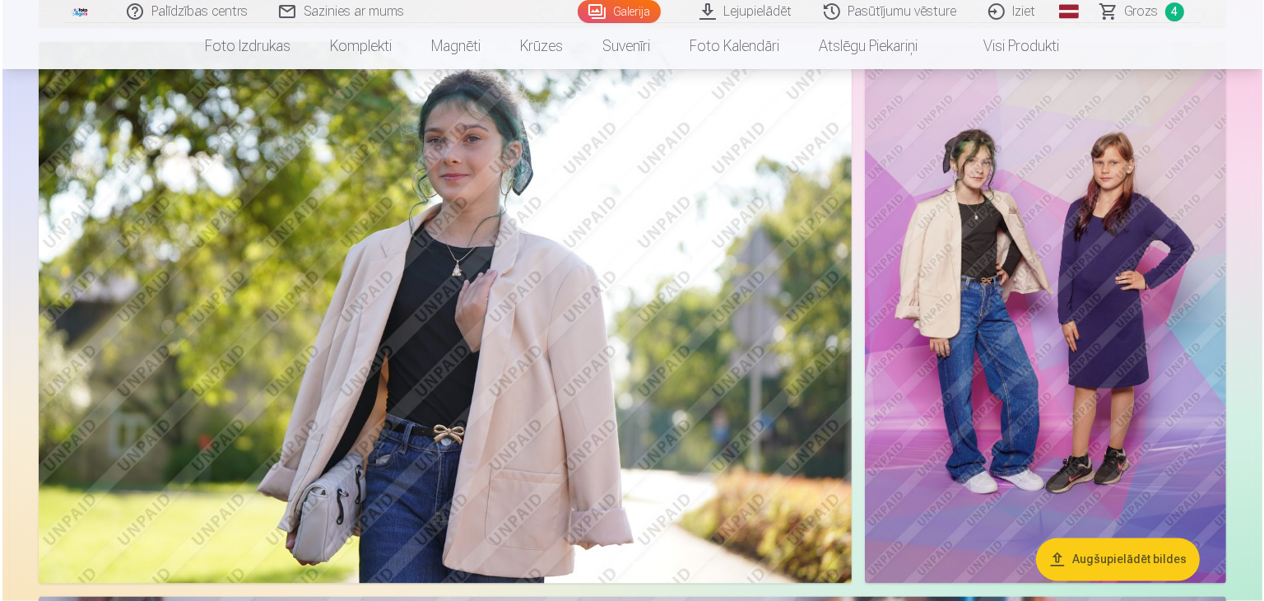
scroll to position [3045, 0]
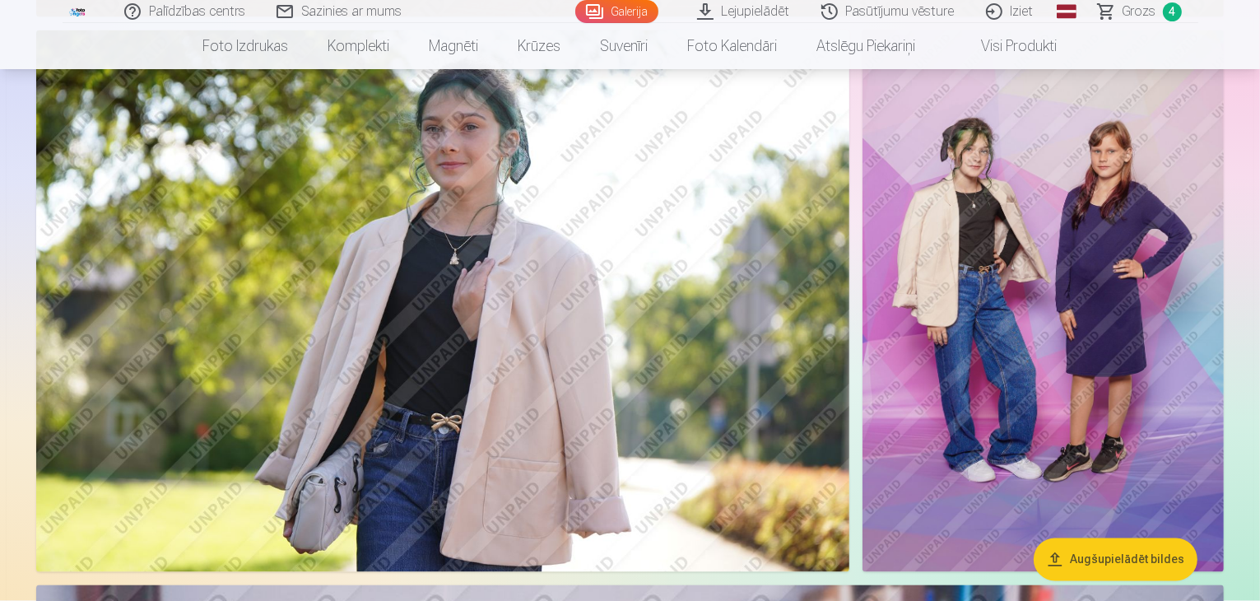
drag, startPoint x: 614, startPoint y: 244, endPoint x: 534, endPoint y: 240, distance: 79.9
click at [534, 240] on img at bounding box center [442, 301] width 813 height 542
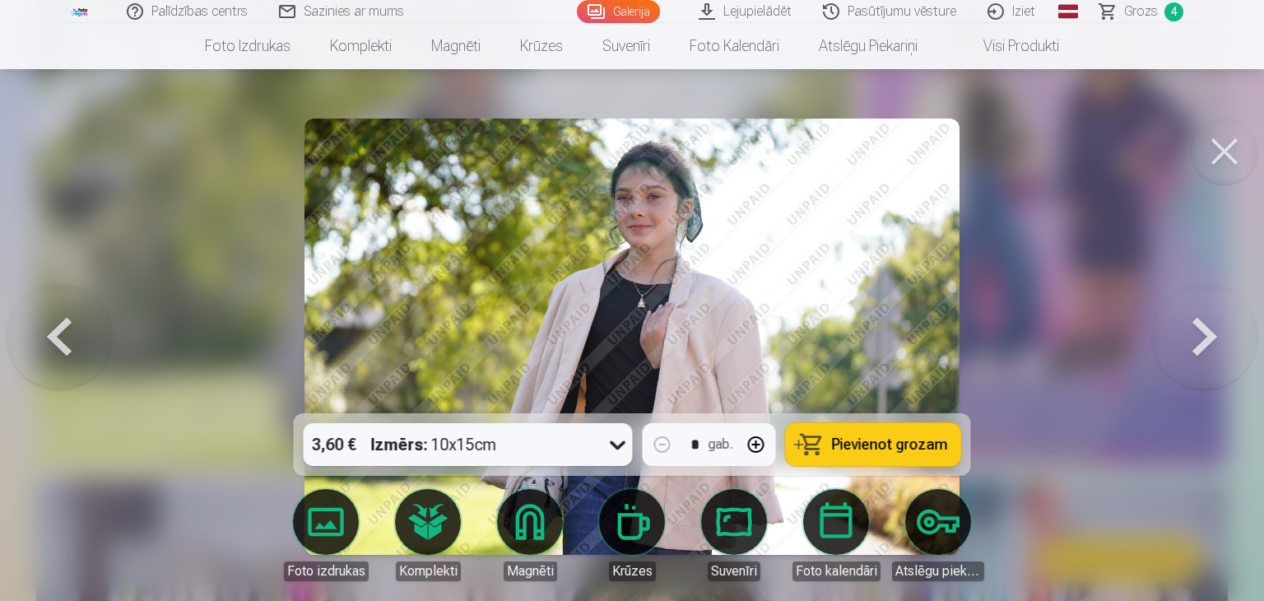
click at [853, 438] on span "Pievienot grozam" at bounding box center [890, 444] width 116 height 15
click at [1208, 342] on button at bounding box center [1204, 337] width 105 height 120
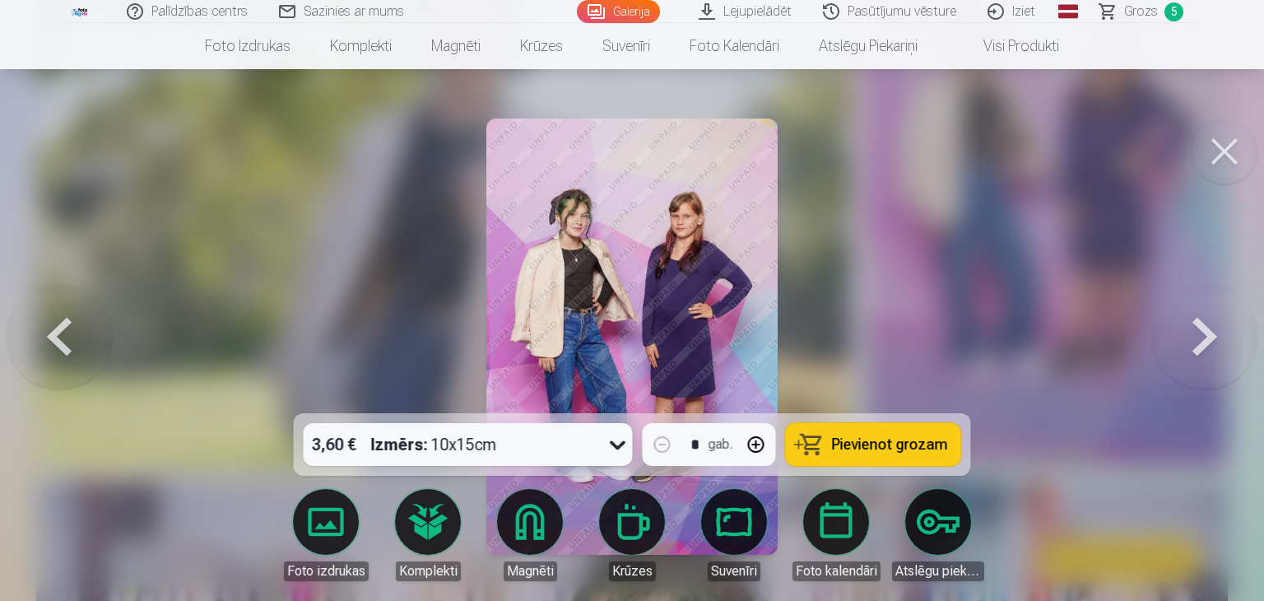
click at [1208, 342] on button at bounding box center [1204, 337] width 105 height 120
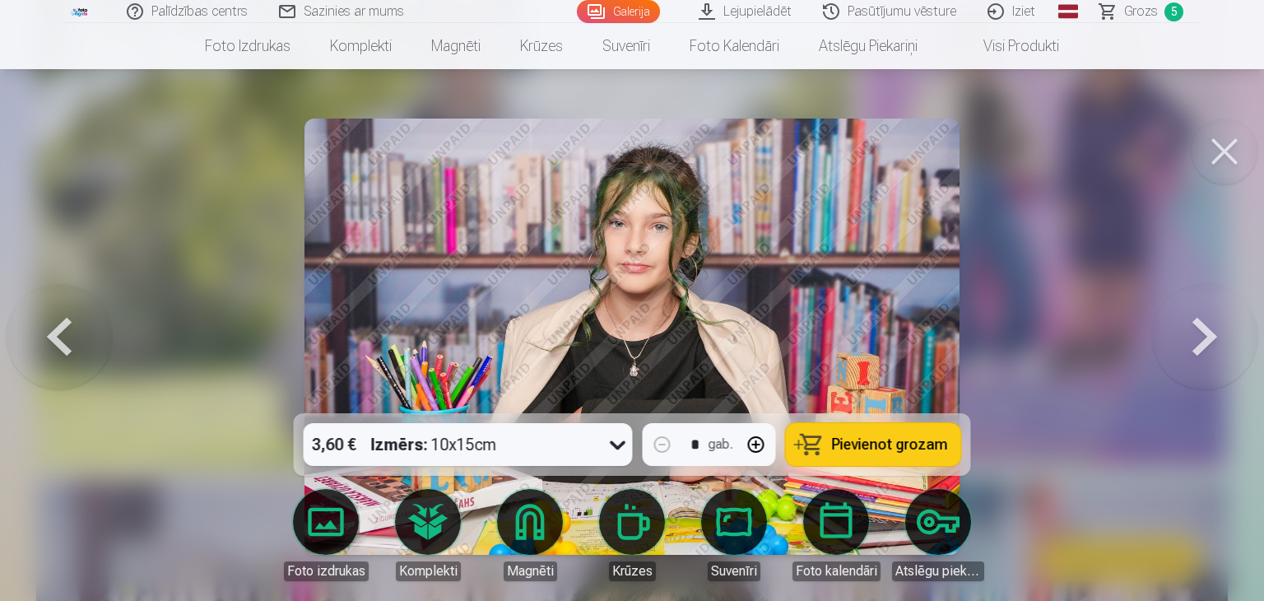
click at [1208, 342] on button at bounding box center [1204, 337] width 105 height 120
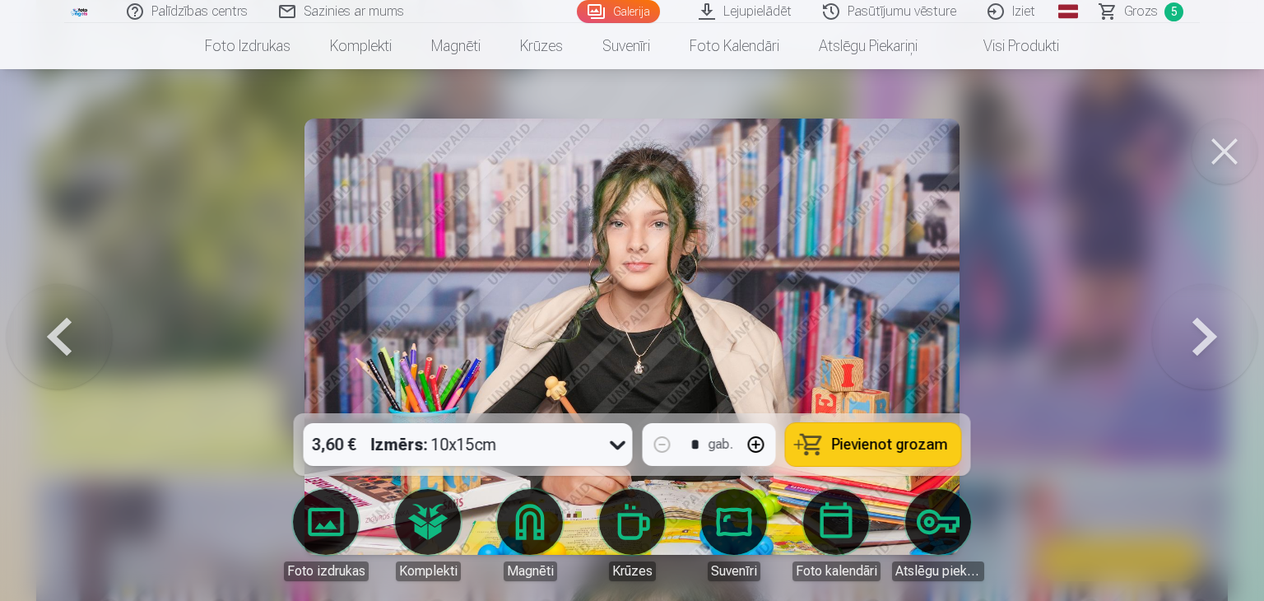
click at [639, 8] on link "Galerija" at bounding box center [618, 11] width 83 height 23
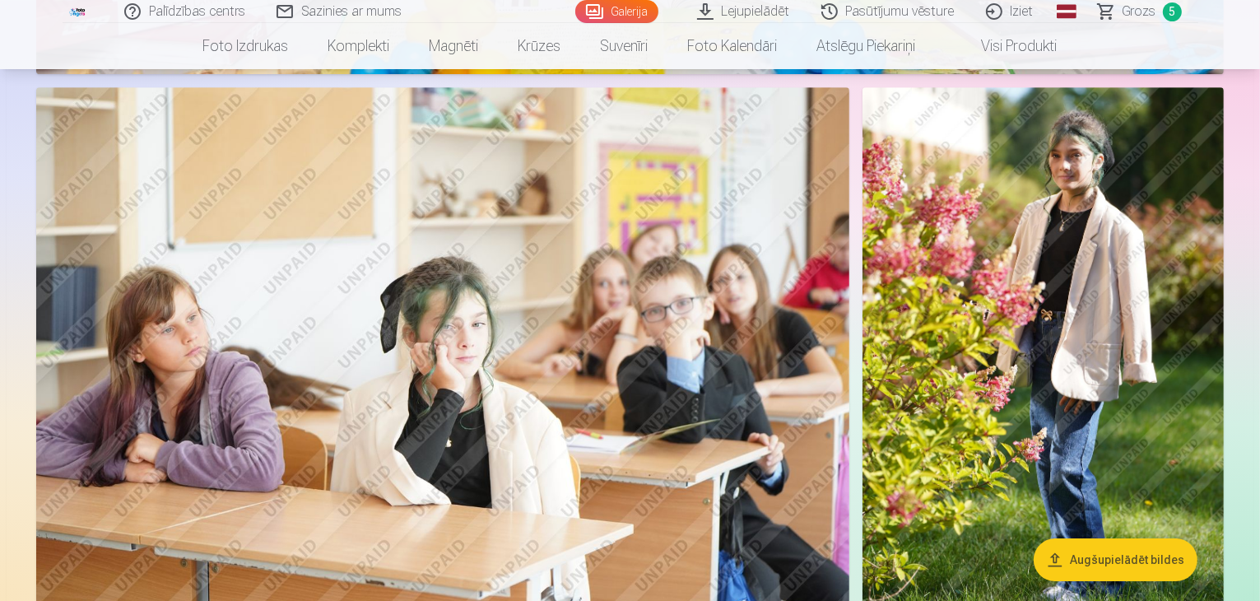
scroll to position [5185, 0]
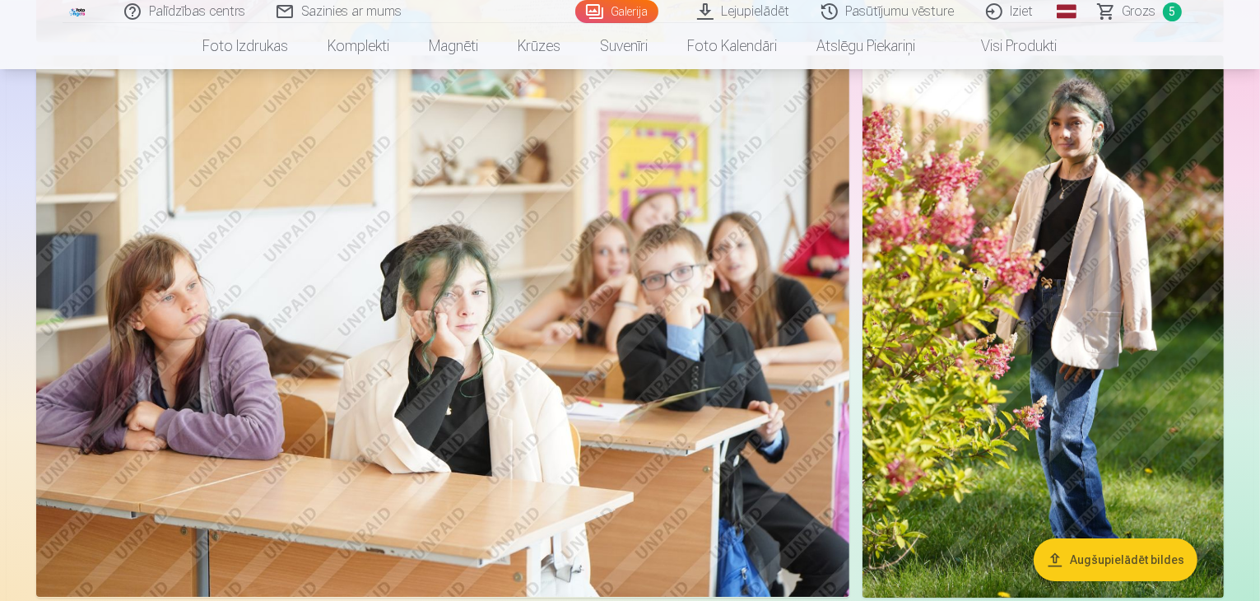
drag, startPoint x: 1054, startPoint y: 209, endPoint x: 1009, endPoint y: 230, distance: 50.1
click at [1009, 230] on img at bounding box center [1043, 326] width 361 height 542
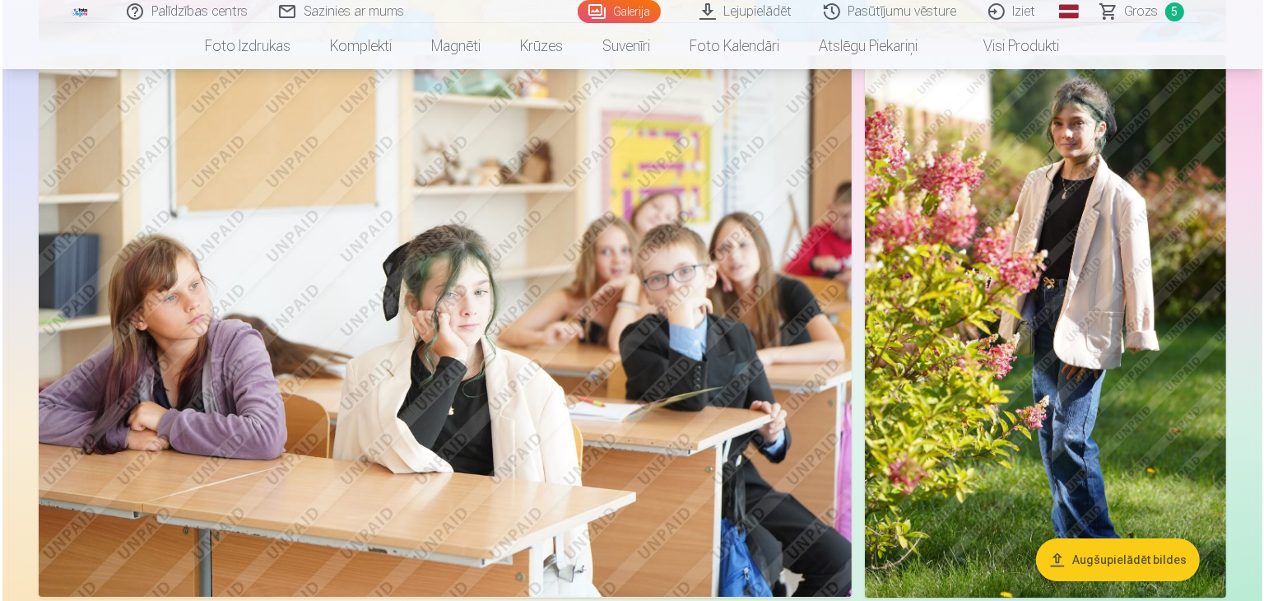
scroll to position [5201, 0]
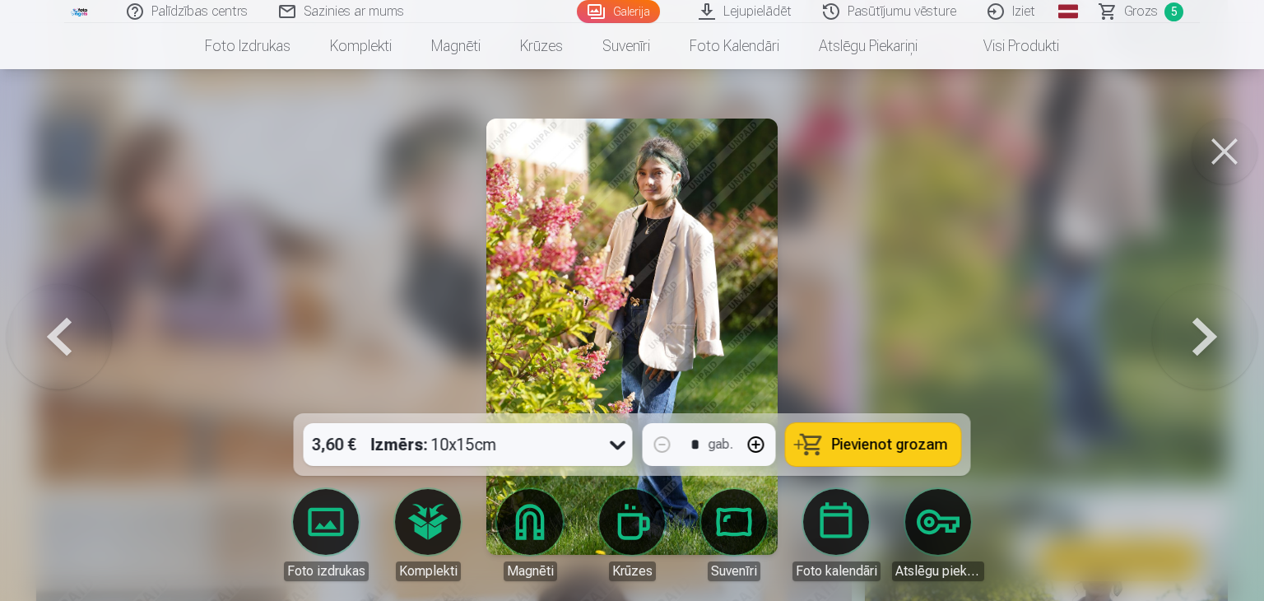
click at [866, 449] on span "Pievienot grozam" at bounding box center [890, 444] width 116 height 15
click at [626, 10] on link "Galerija" at bounding box center [618, 11] width 83 height 23
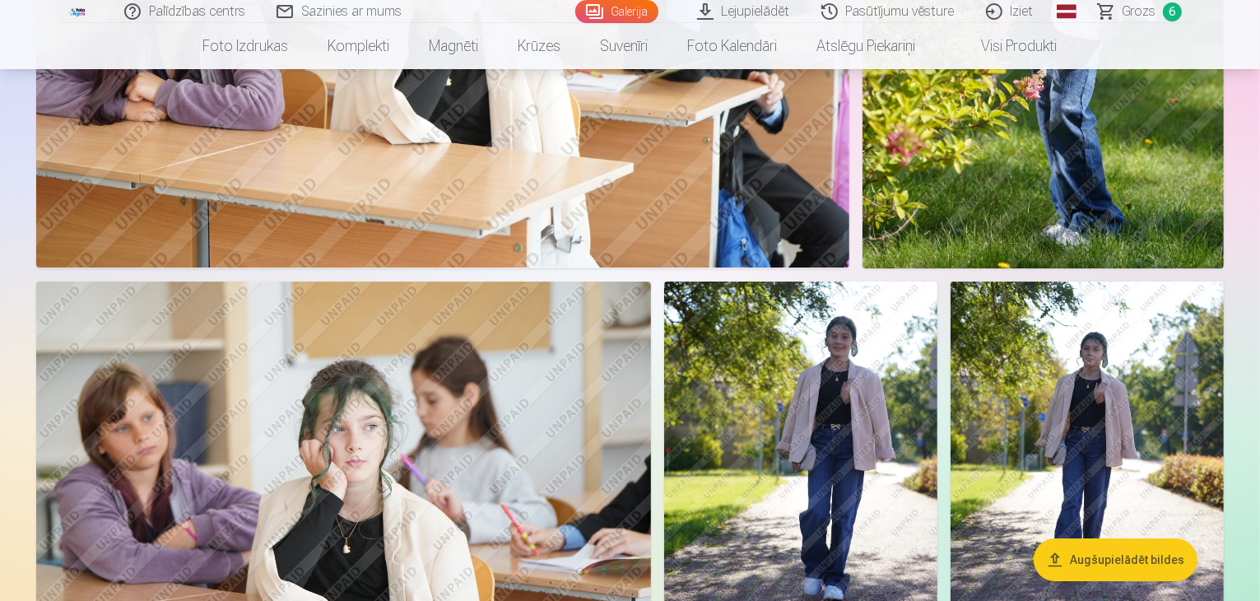
scroll to position [5597, 0]
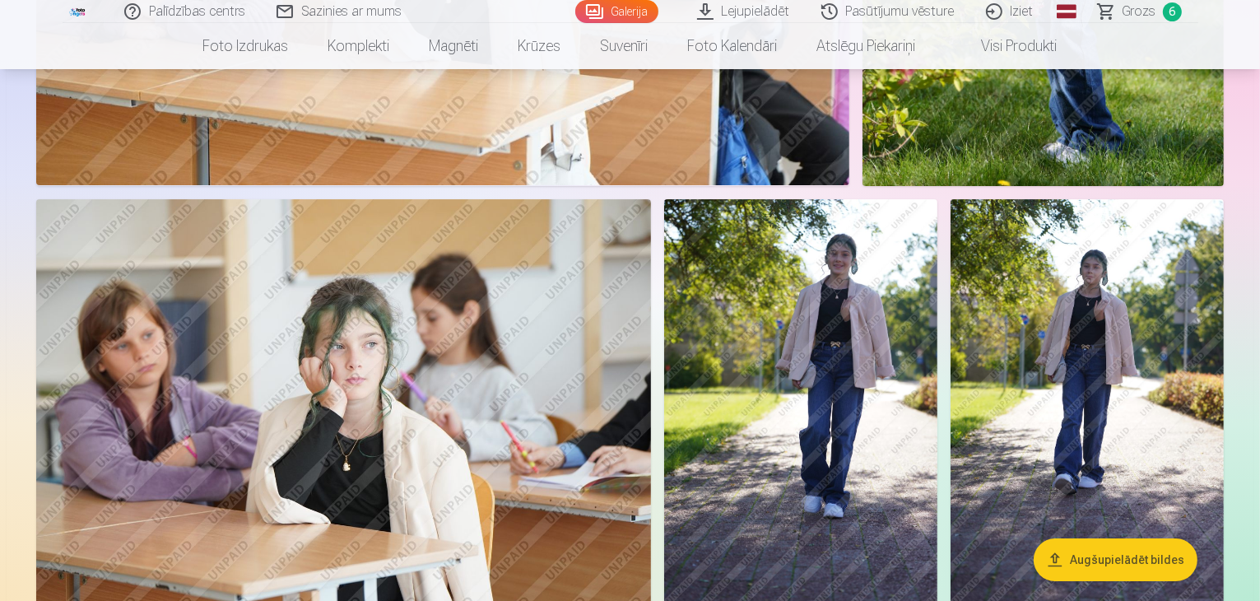
click at [937, 277] on img at bounding box center [800, 404] width 273 height 410
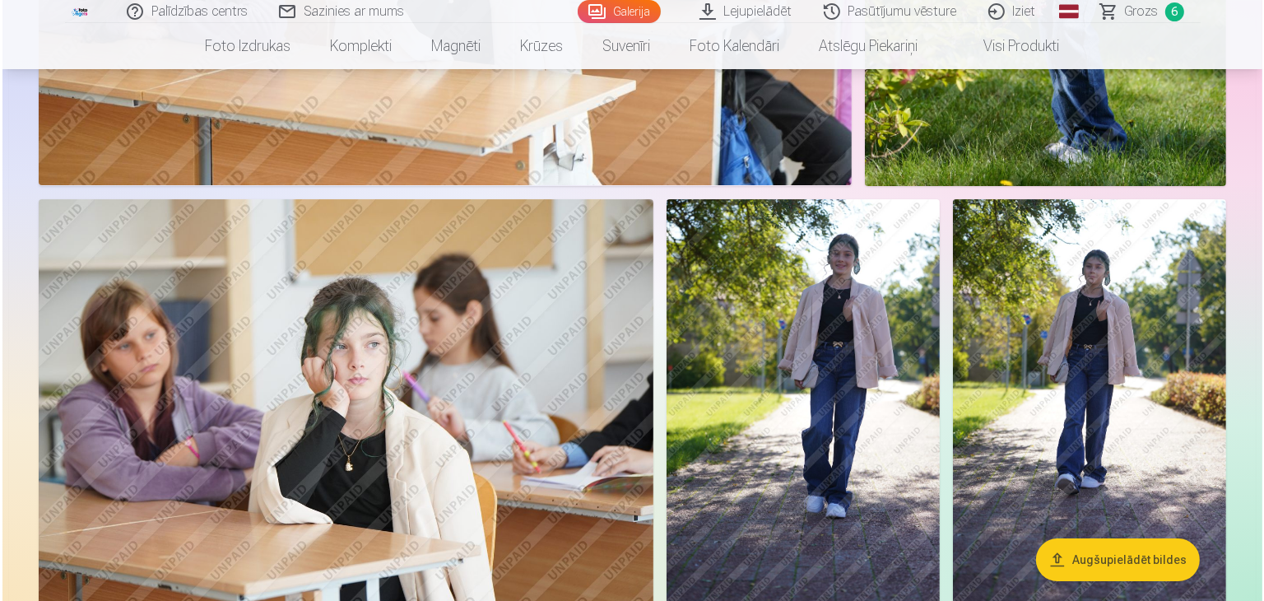
scroll to position [5612, 0]
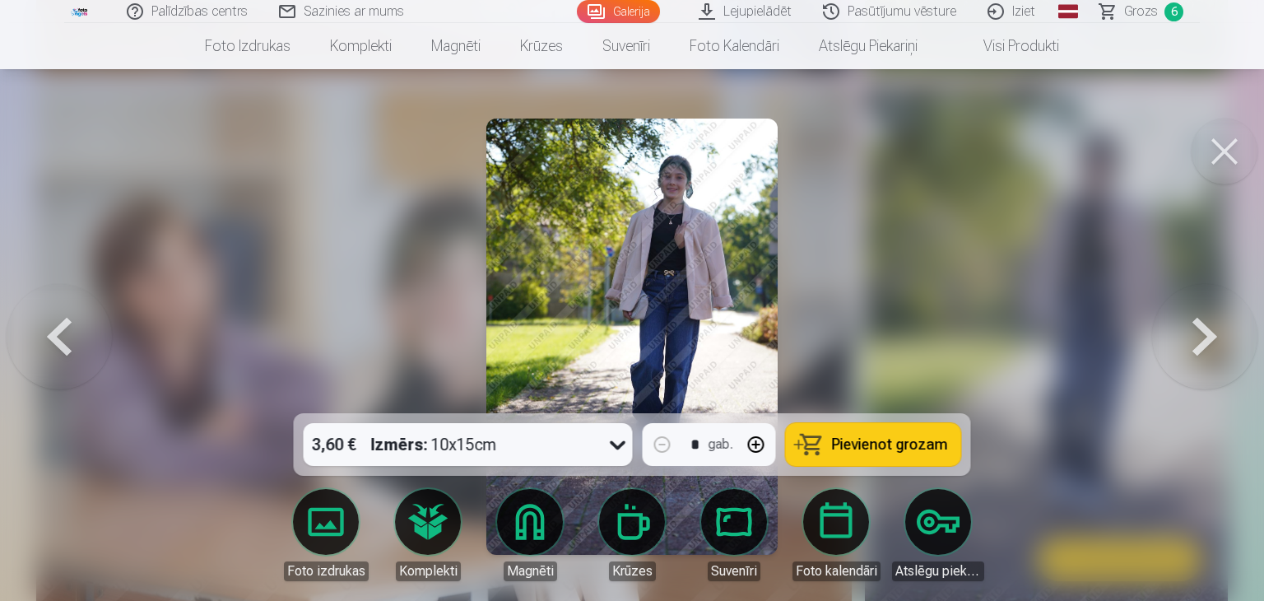
click at [899, 439] on span "Pievienot grozam" at bounding box center [890, 444] width 116 height 15
click at [626, 4] on link "Galerija" at bounding box center [618, 11] width 83 height 23
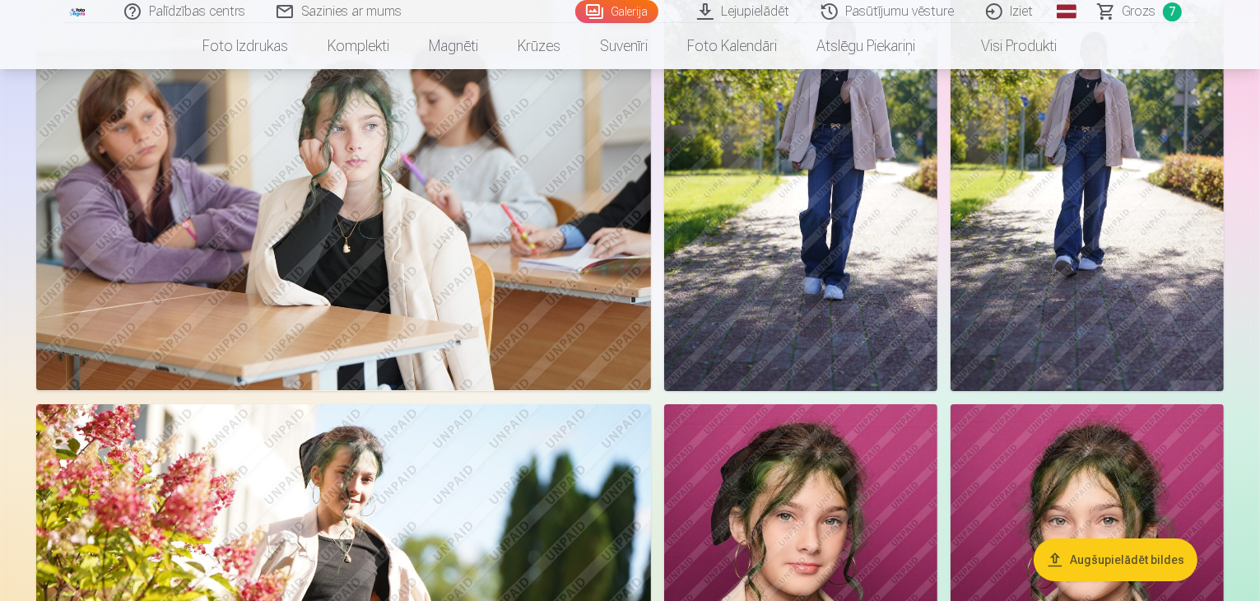
scroll to position [6008, 0]
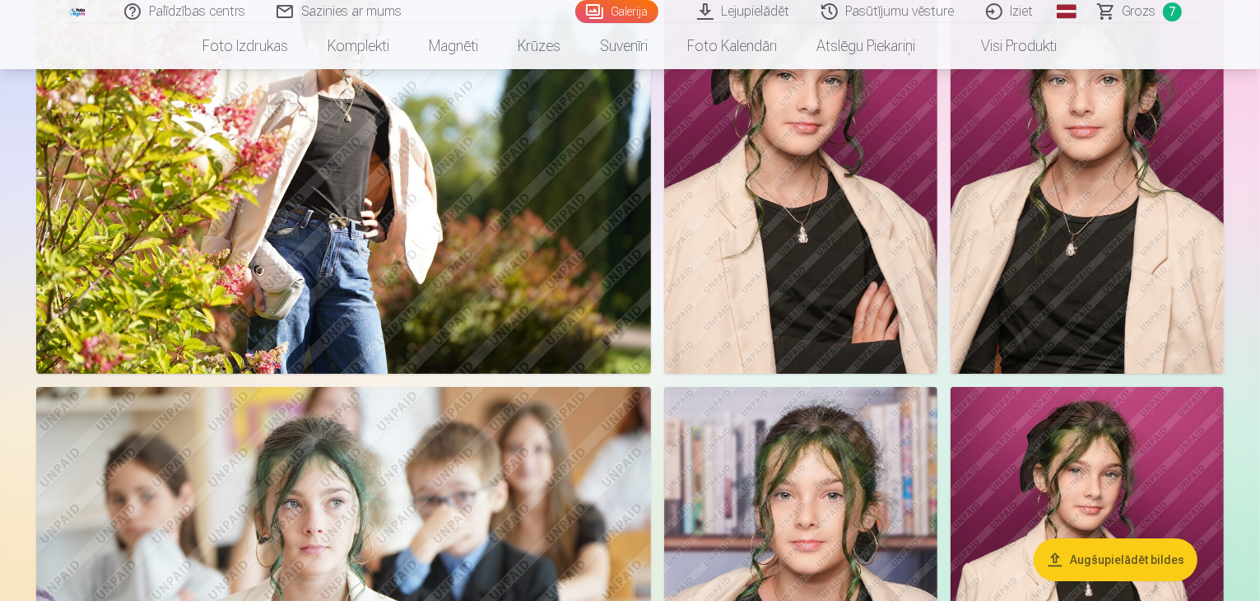
click at [651, 230] on img at bounding box center [343, 169] width 615 height 410
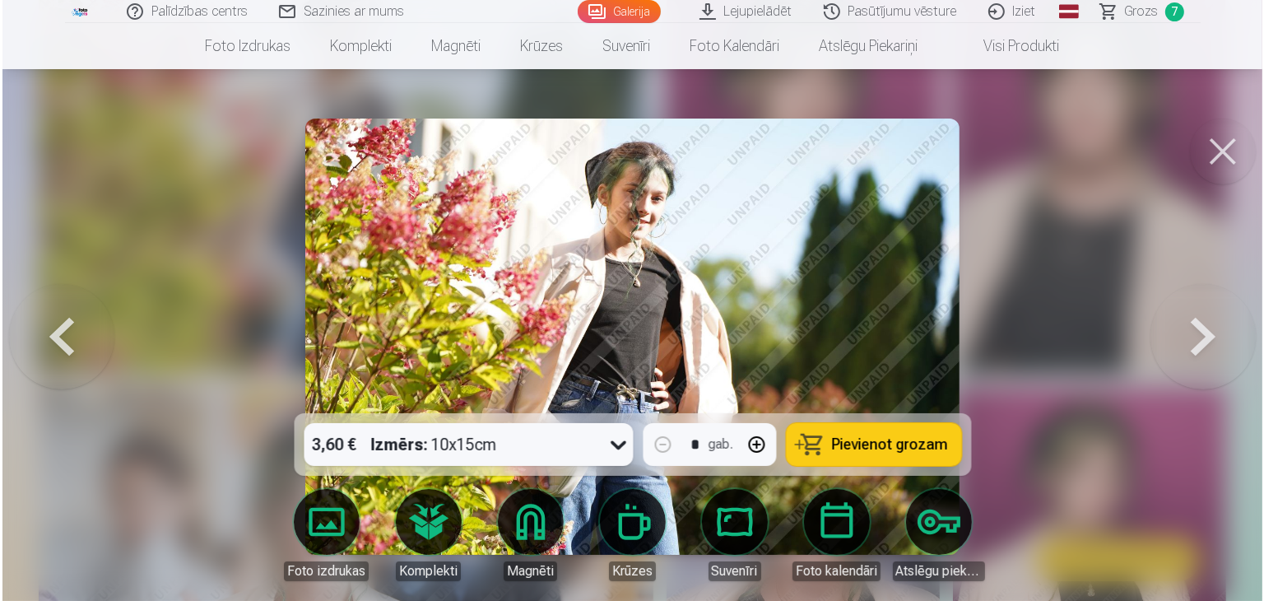
scroll to position [6275, 0]
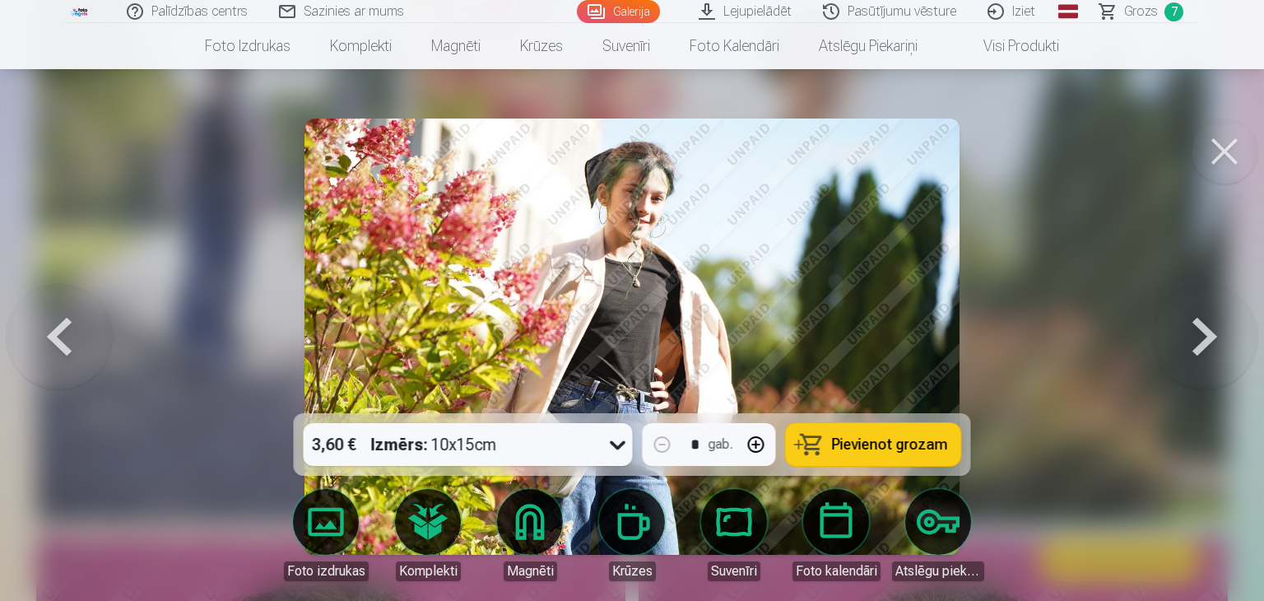
click at [889, 447] on span "Pievienot grozam" at bounding box center [890, 444] width 116 height 15
click at [644, 12] on link "Galerija" at bounding box center [618, 11] width 83 height 23
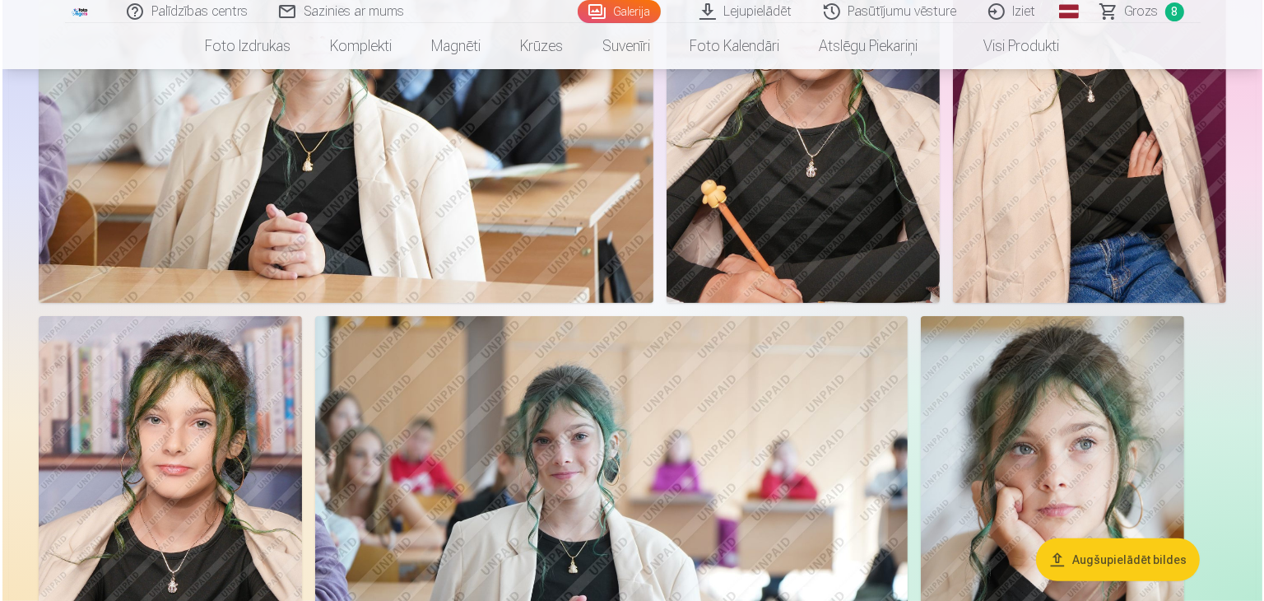
scroll to position [6831, 0]
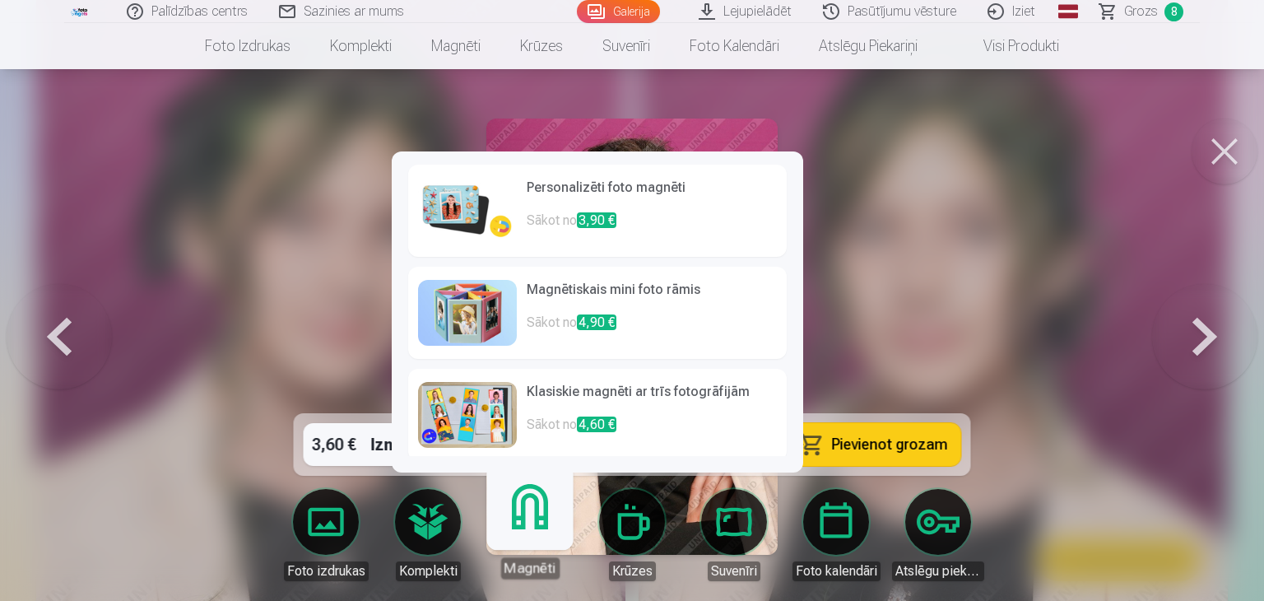
click at [599, 188] on h6 "Personalizēti foto magnēti" at bounding box center [652, 194] width 250 height 33
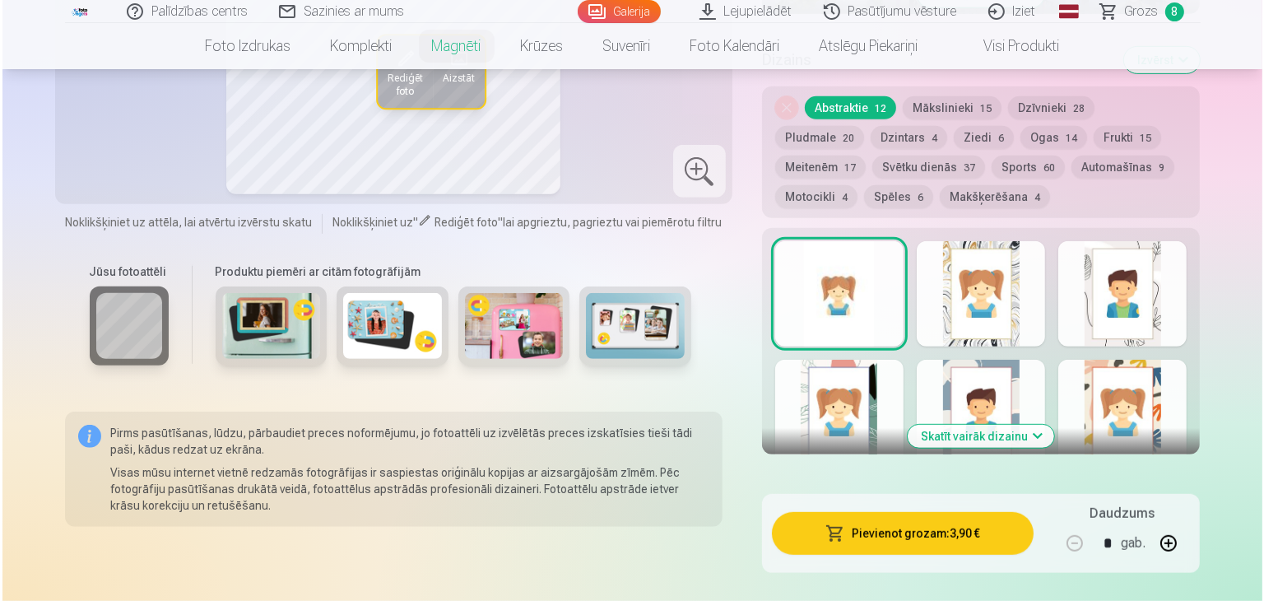
scroll to position [823, 0]
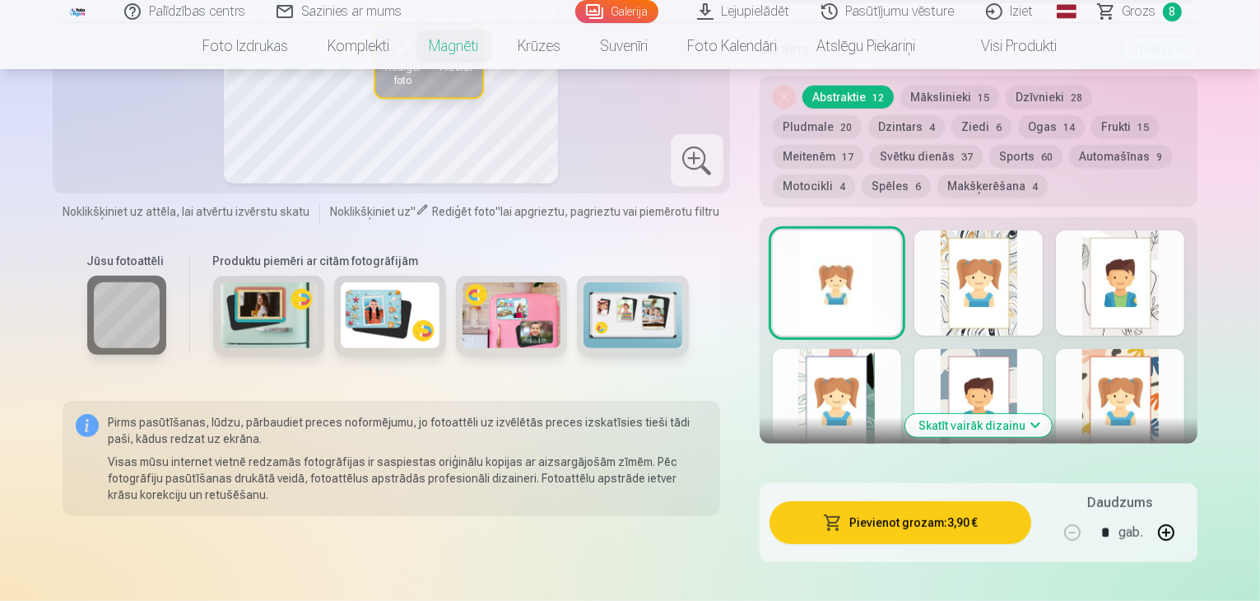
click at [932, 504] on button "Pievienot grozam : 3,90 €" at bounding box center [901, 522] width 263 height 43
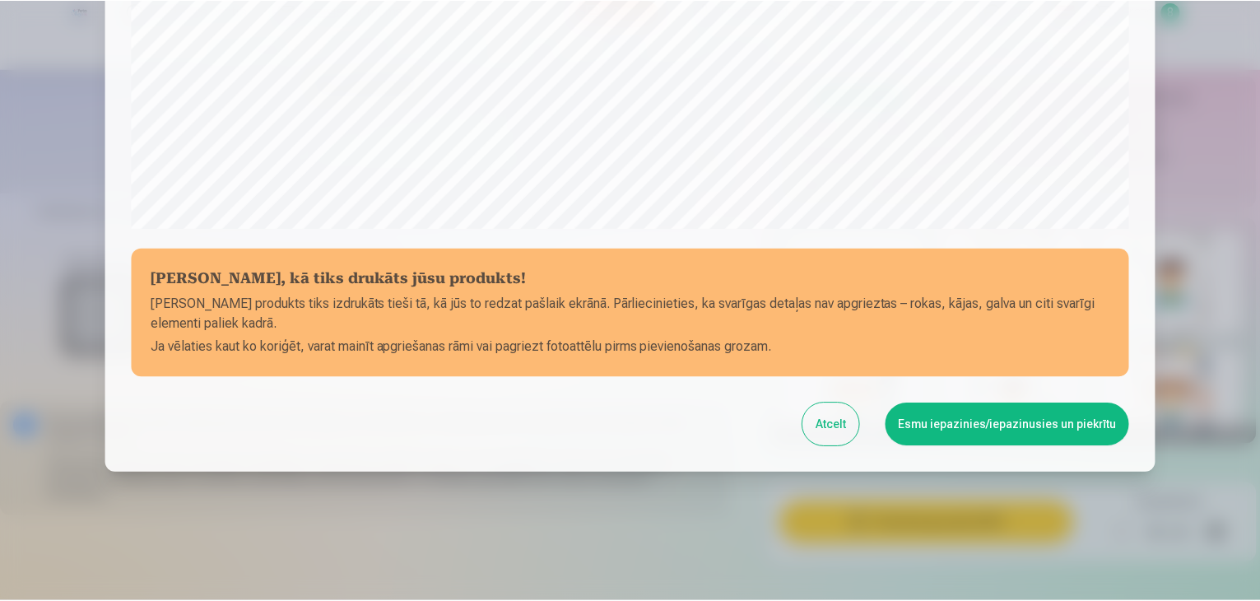
scroll to position [584, 0]
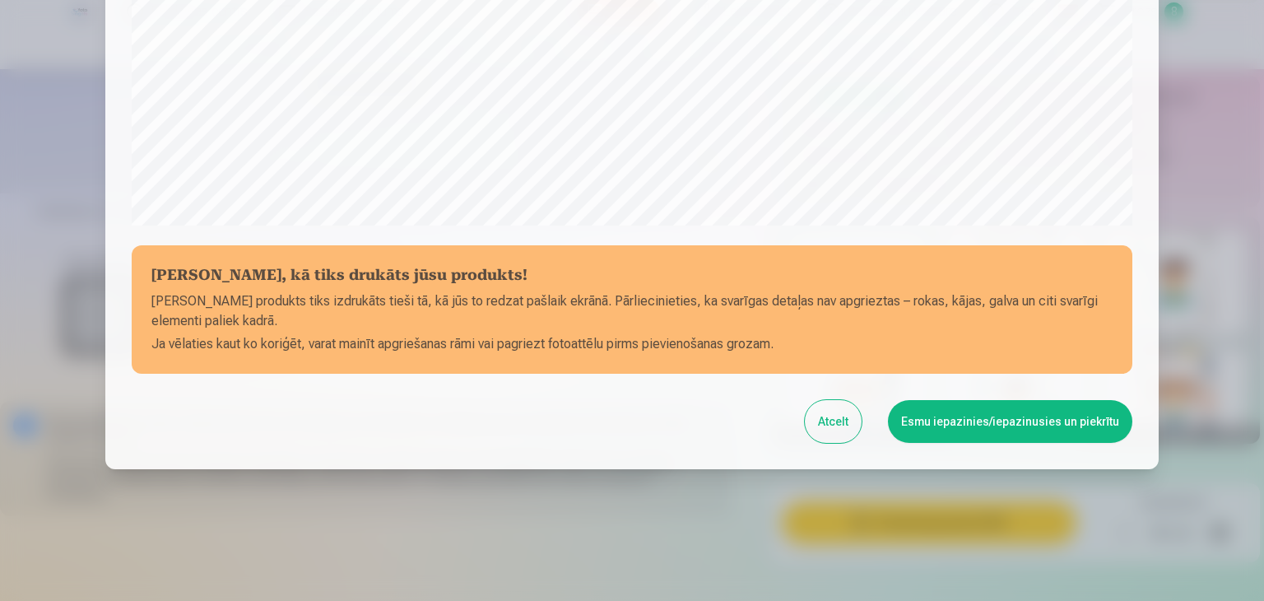
click at [981, 419] on button "Esmu iepazinies/iepazinusies un piekrītu" at bounding box center [1010, 421] width 244 height 43
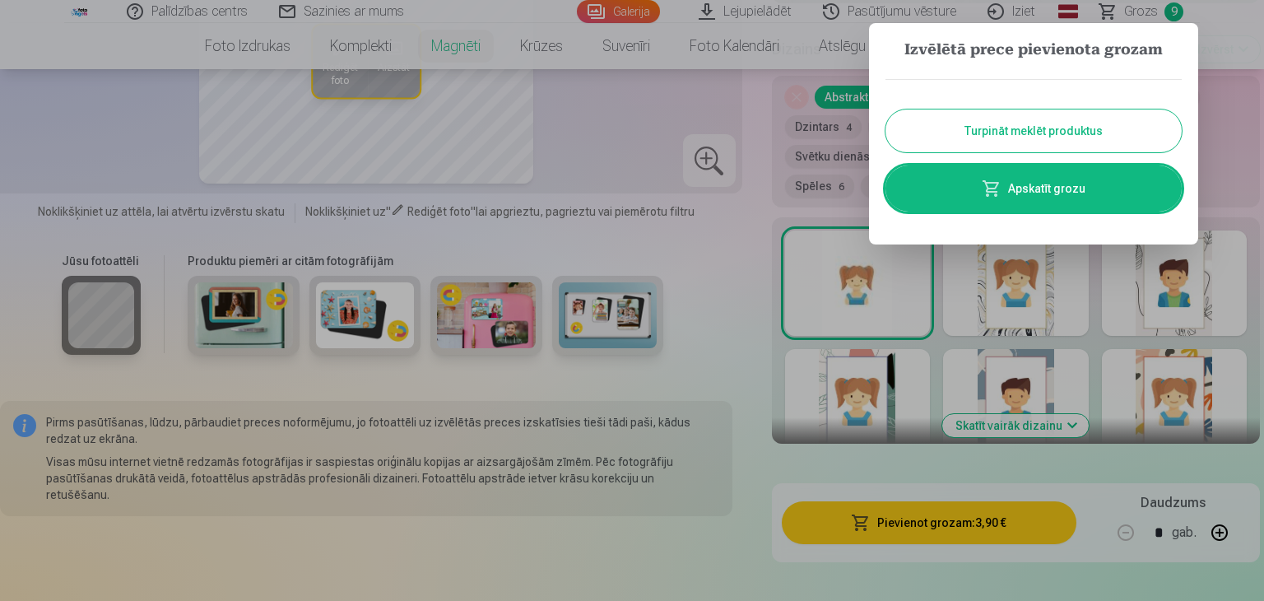
click at [647, 8] on div at bounding box center [632, 300] width 1264 height 601
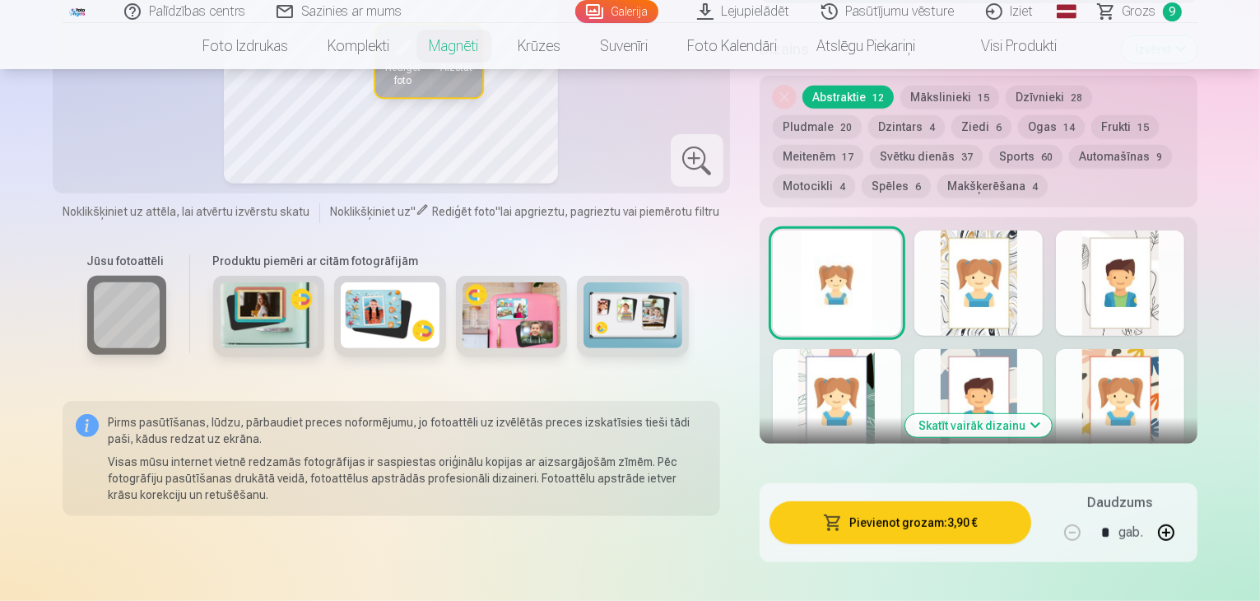
click at [640, 8] on link "Galerija" at bounding box center [616, 11] width 83 height 23
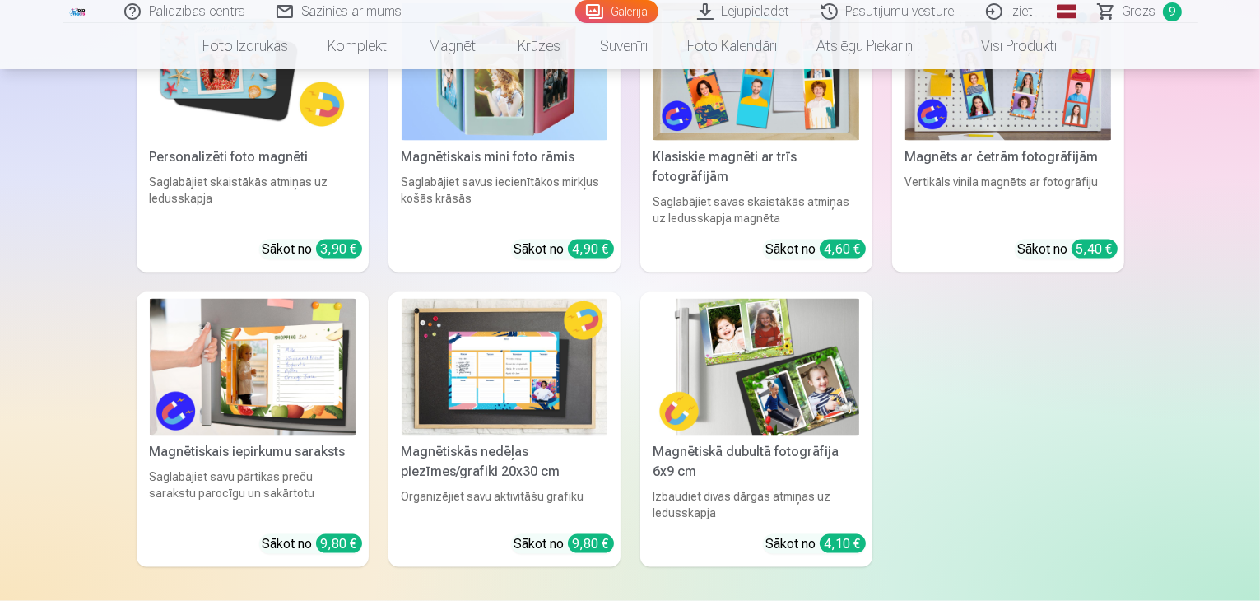
scroll to position [9053, 0]
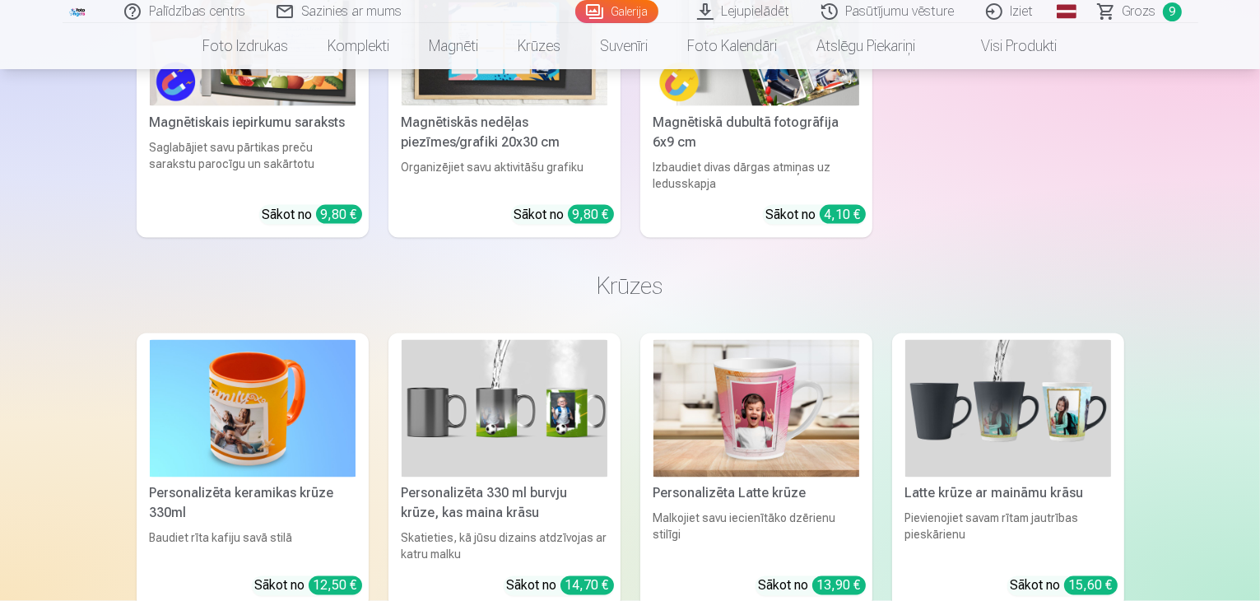
drag, startPoint x: 418, startPoint y: 281, endPoint x: 400, endPoint y: 281, distance: 18.1
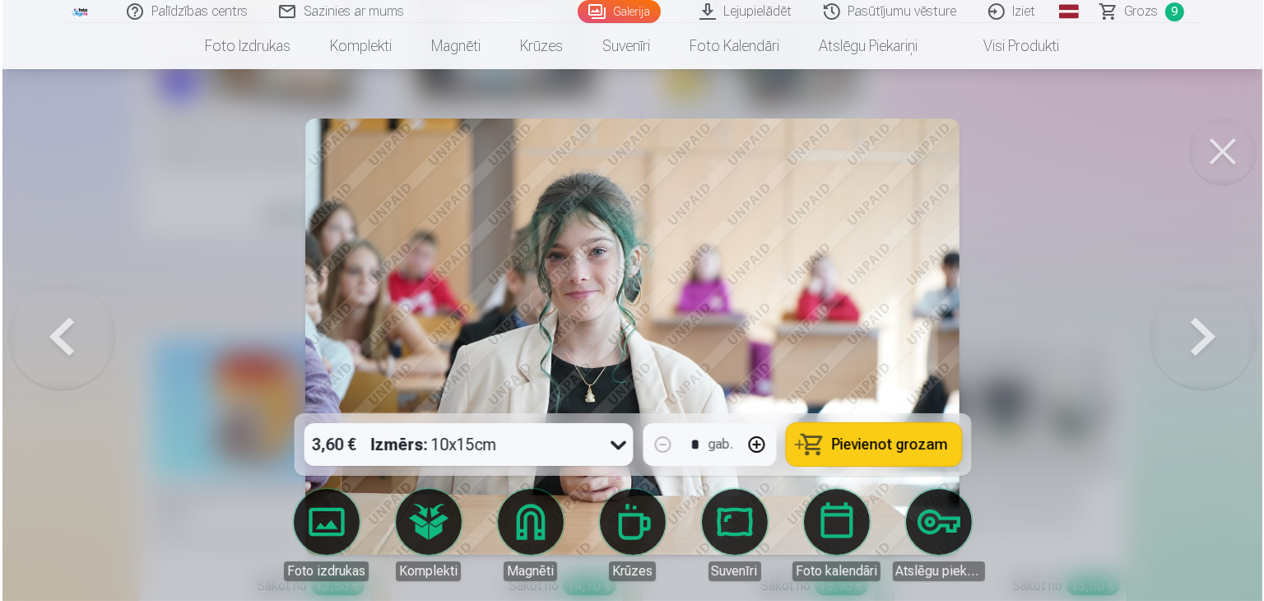
scroll to position [9080, 0]
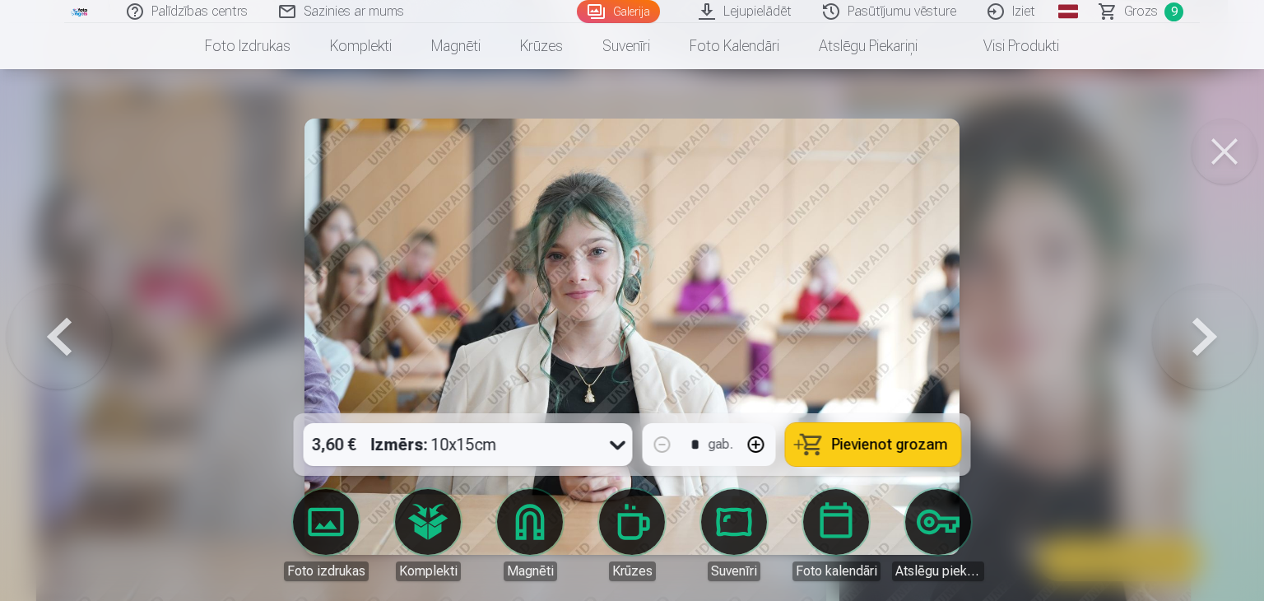
click at [850, 444] on span "Pievienot grozam" at bounding box center [890, 444] width 116 height 15
click at [606, 13] on link "Galerija" at bounding box center [617, 11] width 83 height 23
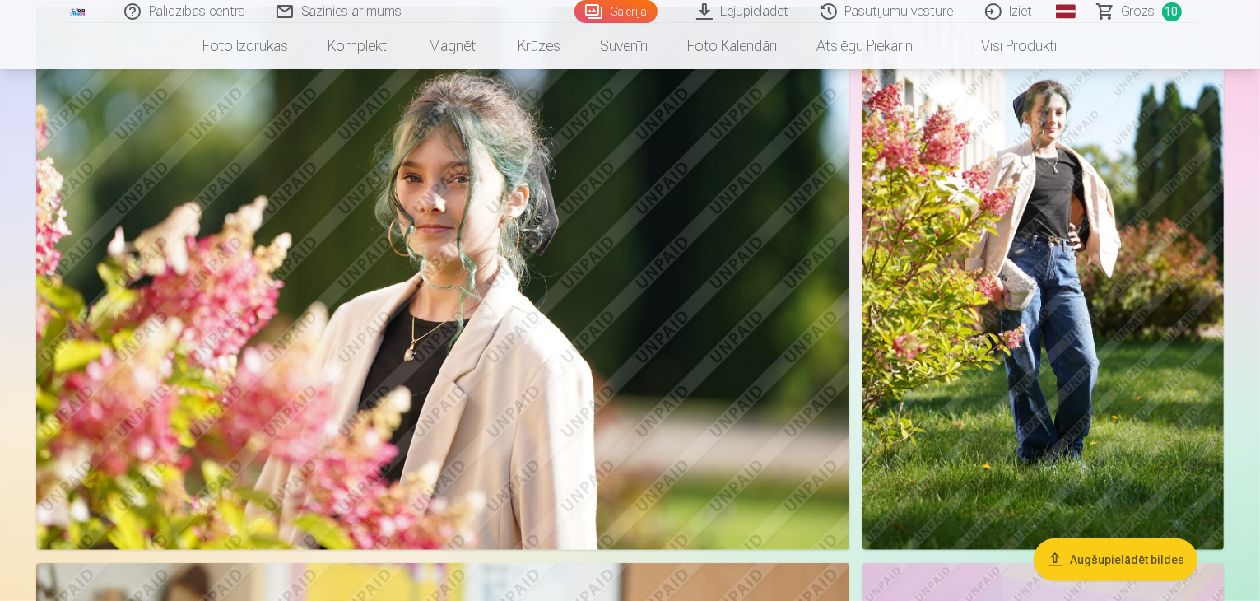
scroll to position [1235, 0]
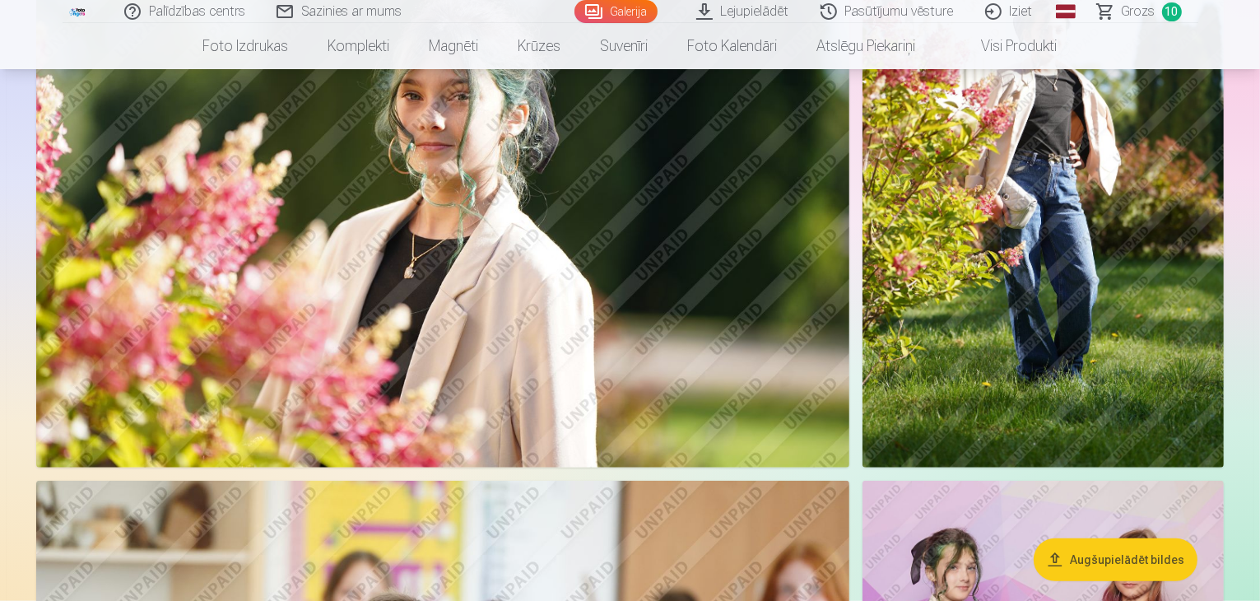
click at [1114, 11] on link "Grozs 10" at bounding box center [1140, 11] width 116 height 23
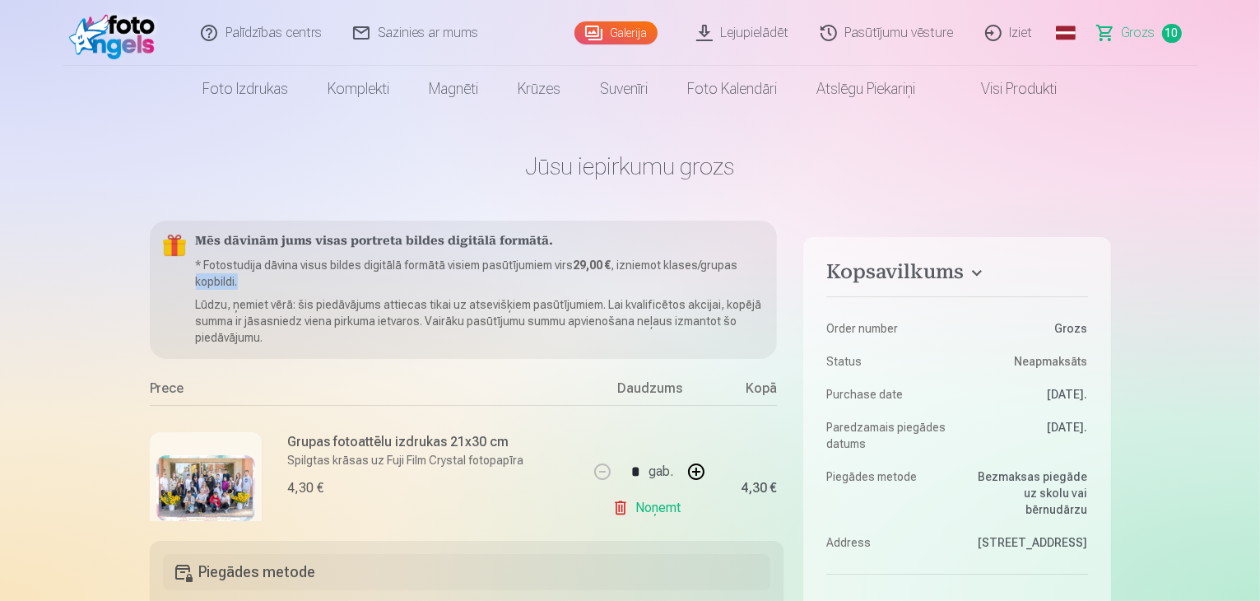
scroll to position [0, 40]
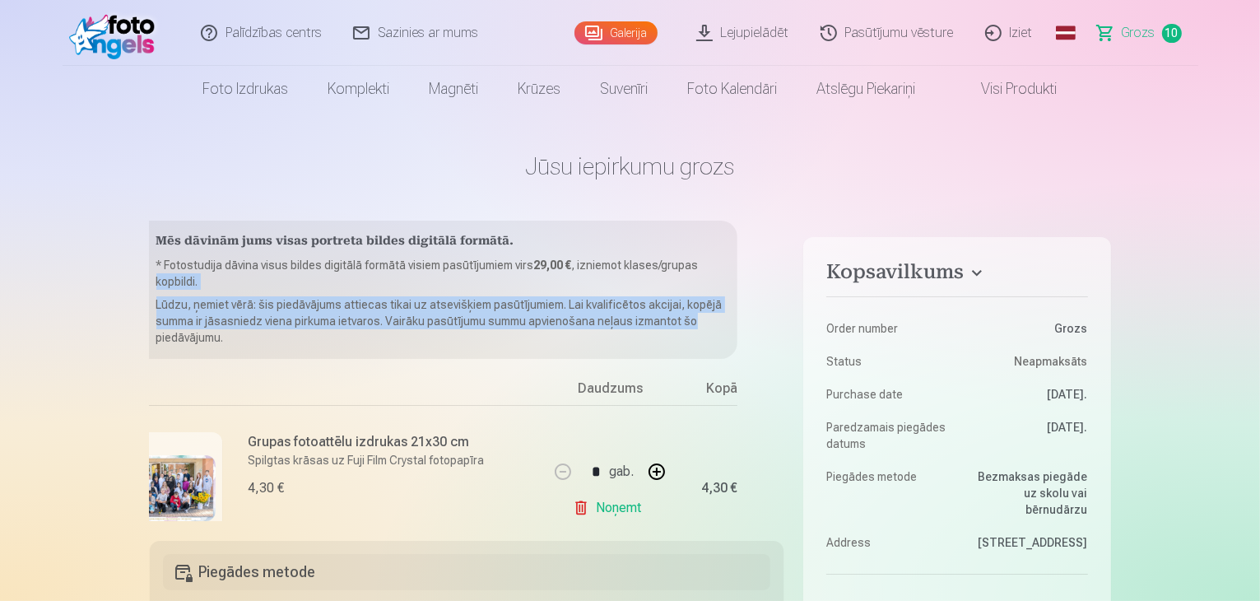
drag, startPoint x: 778, startPoint y: 268, endPoint x: 785, endPoint y: 314, distance: 45.9
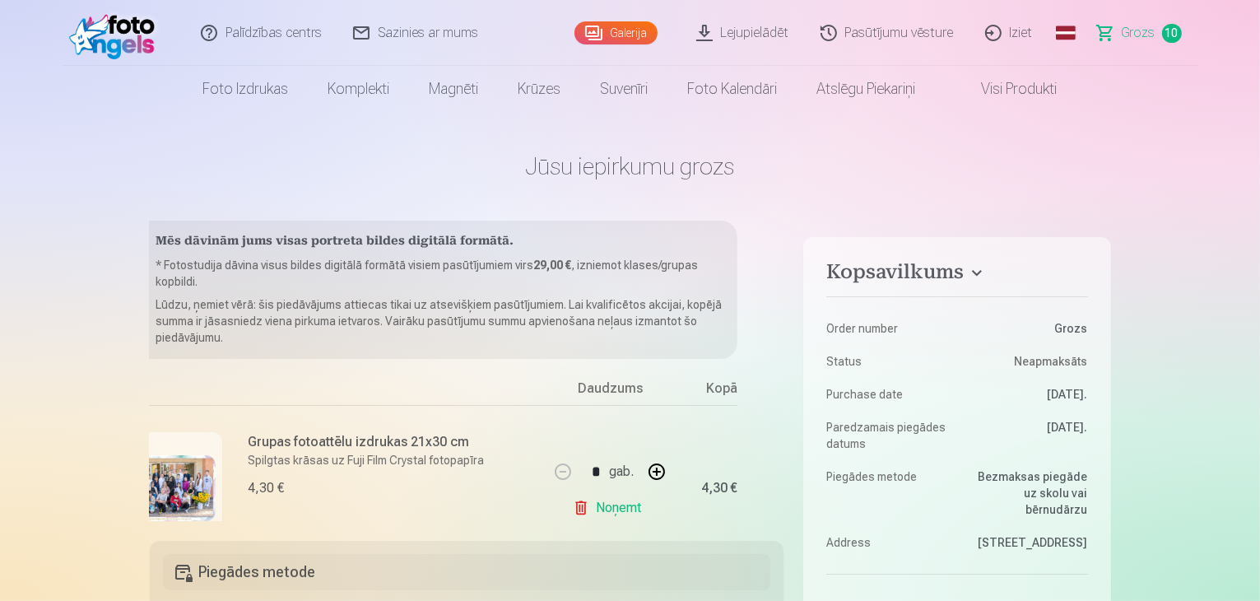
click at [808, 156] on h1 "Jūsu iepirkumu grozs" at bounding box center [630, 166] width 961 height 30
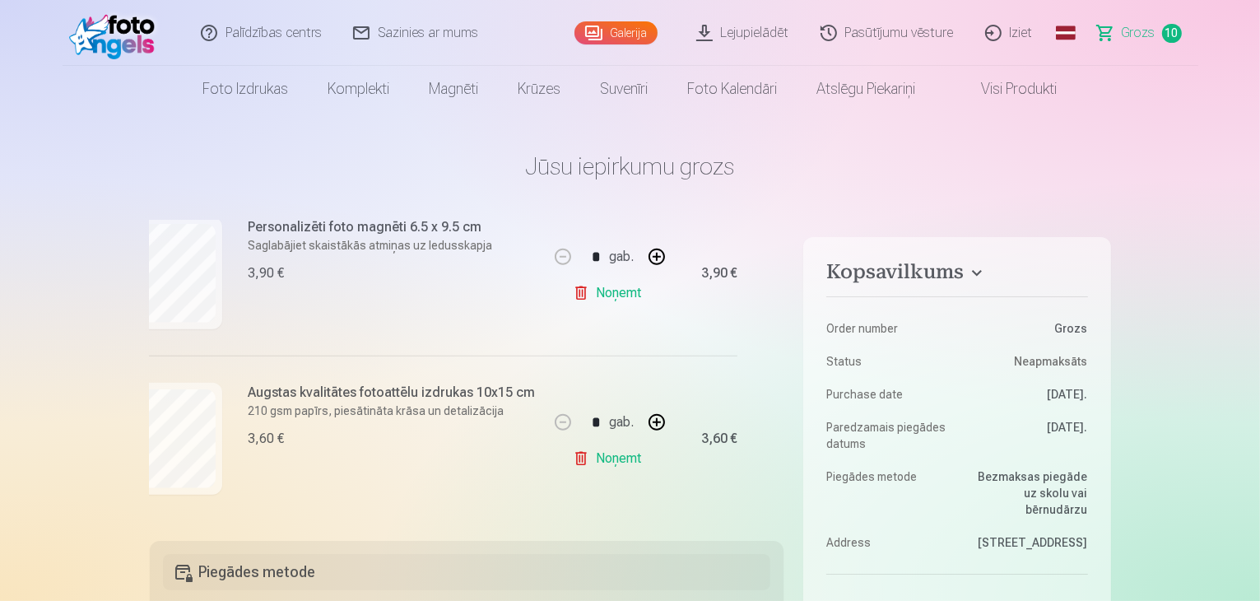
scroll to position [1541, 40]
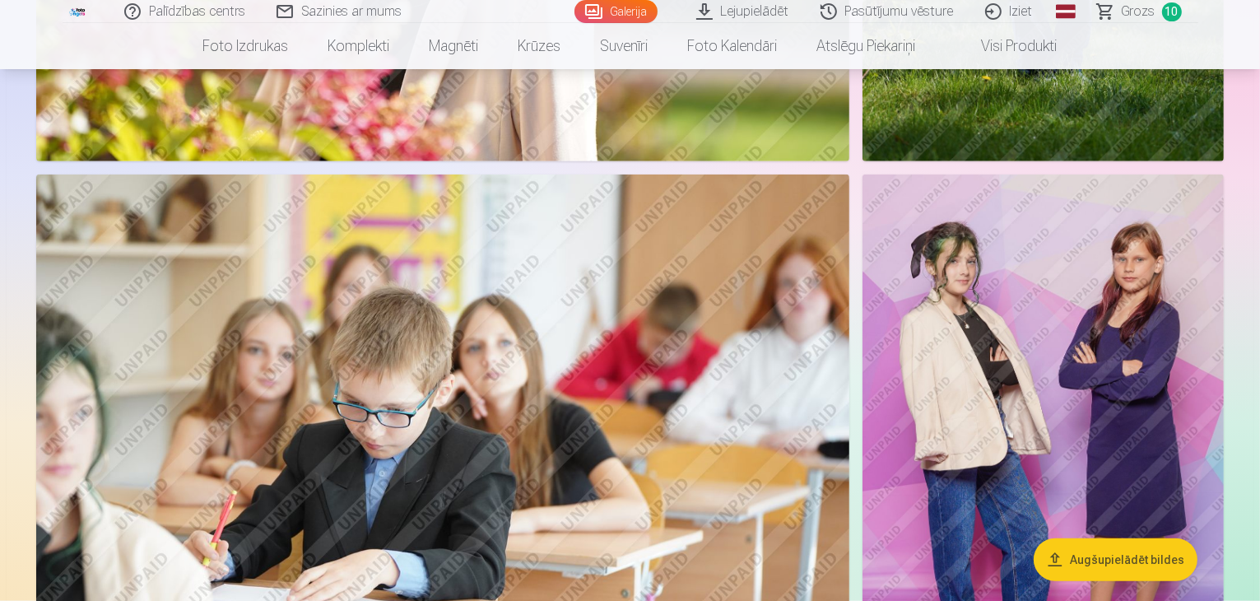
scroll to position [1564, 0]
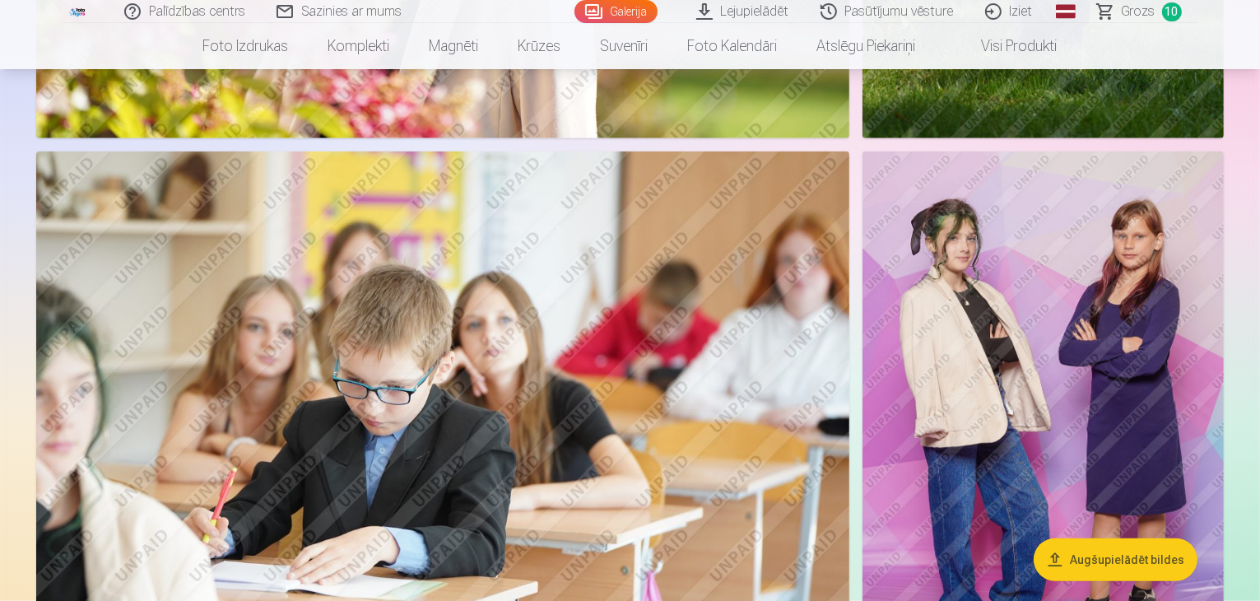
click at [1123, 12] on link "Grozs 10" at bounding box center [1140, 11] width 116 height 23
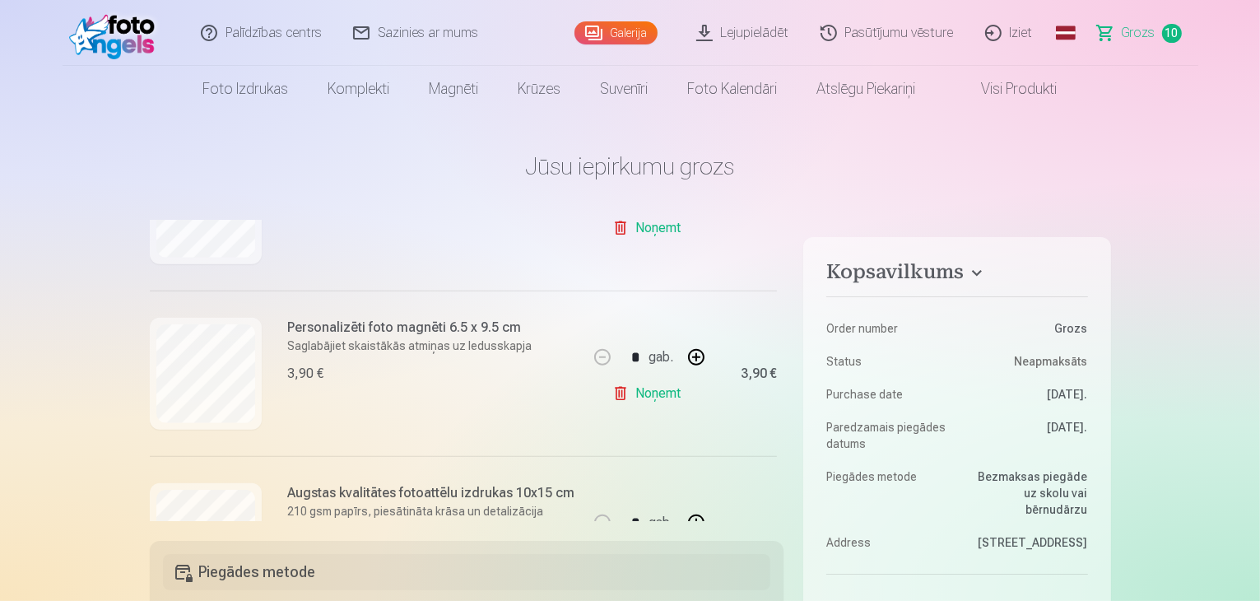
scroll to position [1481, 0]
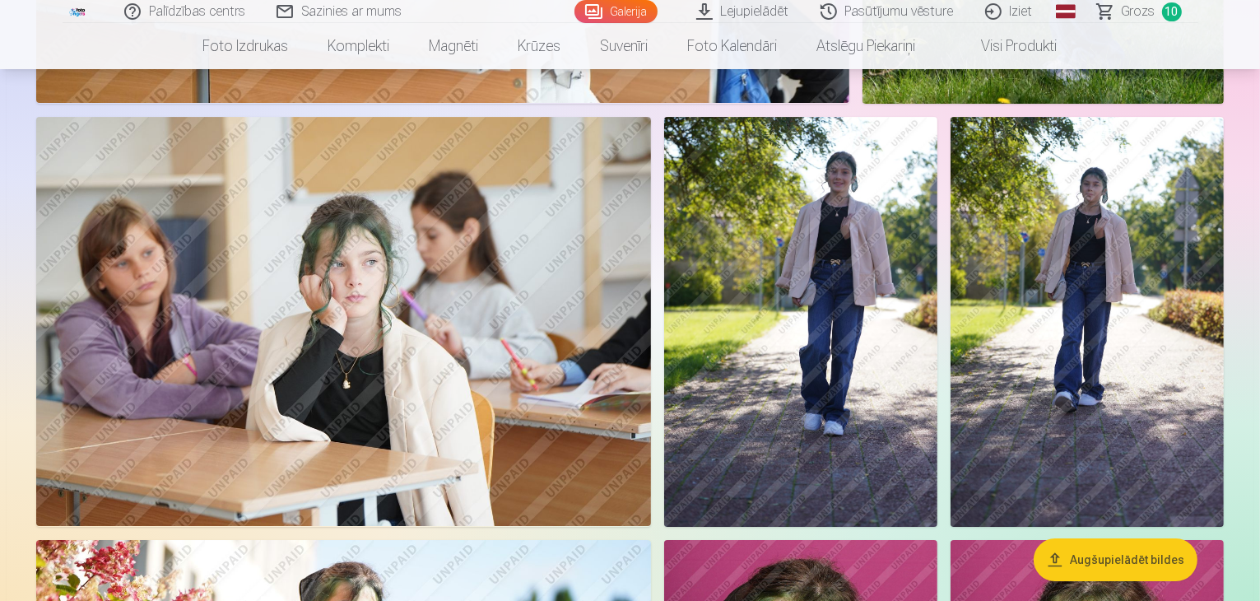
scroll to position [5597, 0]
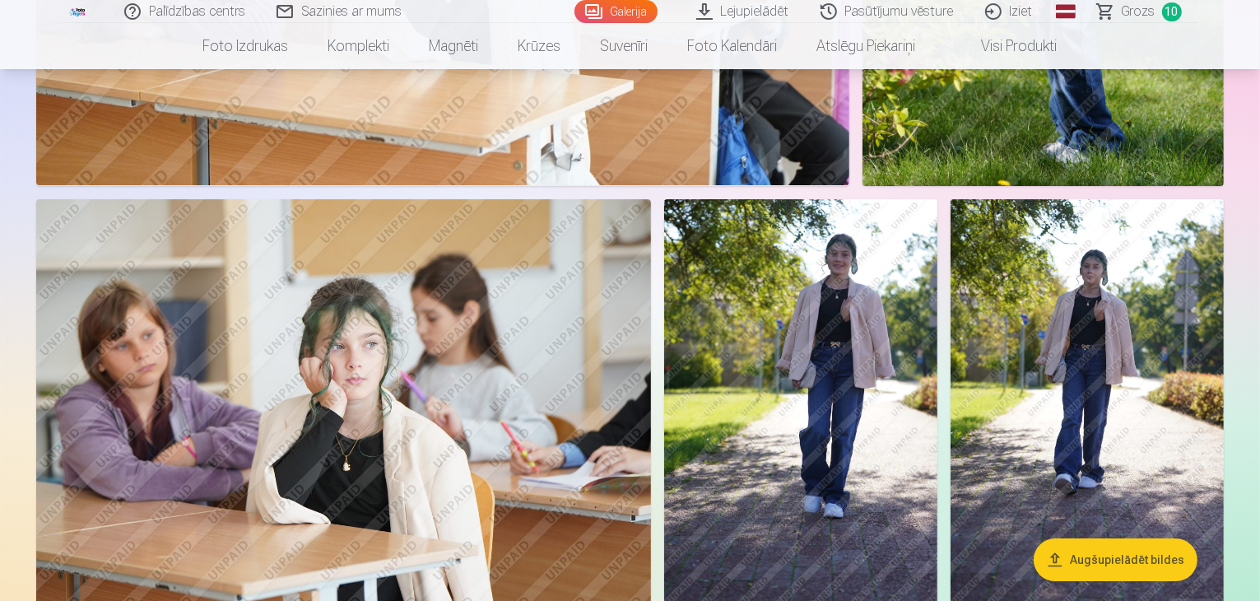
click at [937, 199] on img at bounding box center [800, 404] width 273 height 410
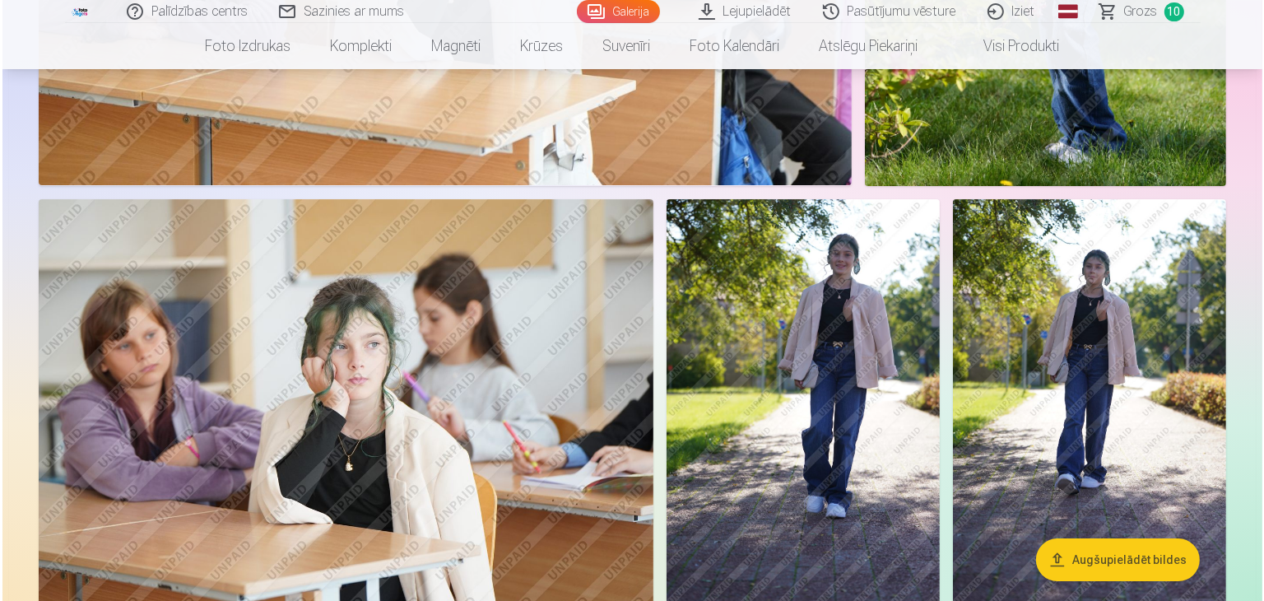
scroll to position [5612, 0]
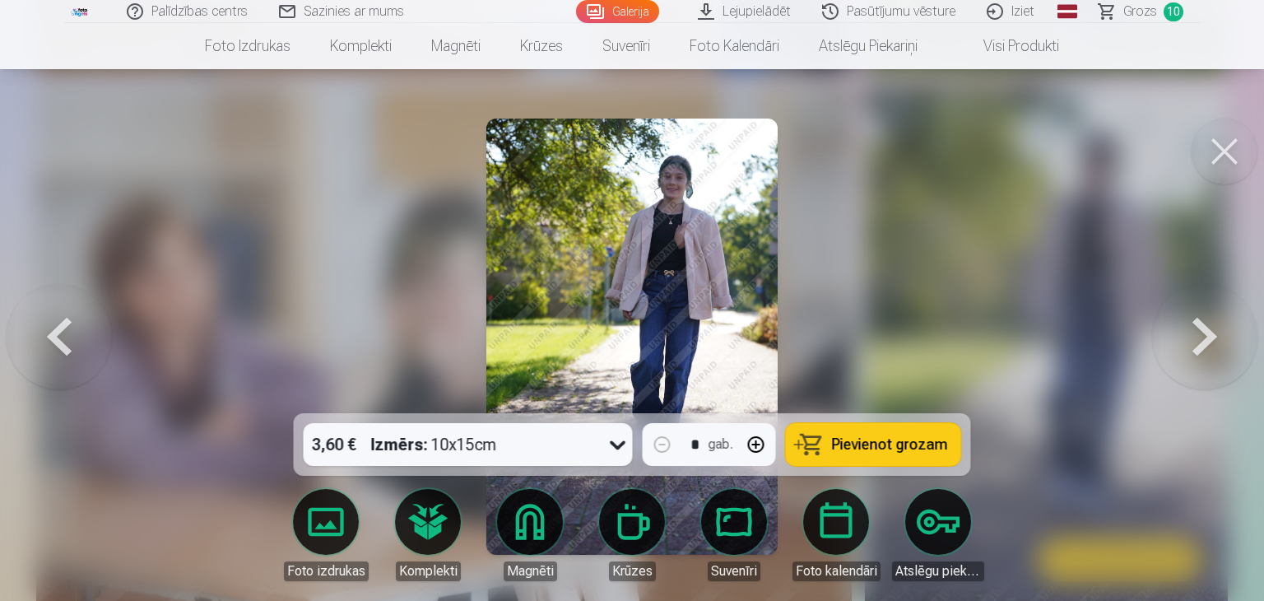
click at [1202, 340] on button at bounding box center [1204, 337] width 105 height 120
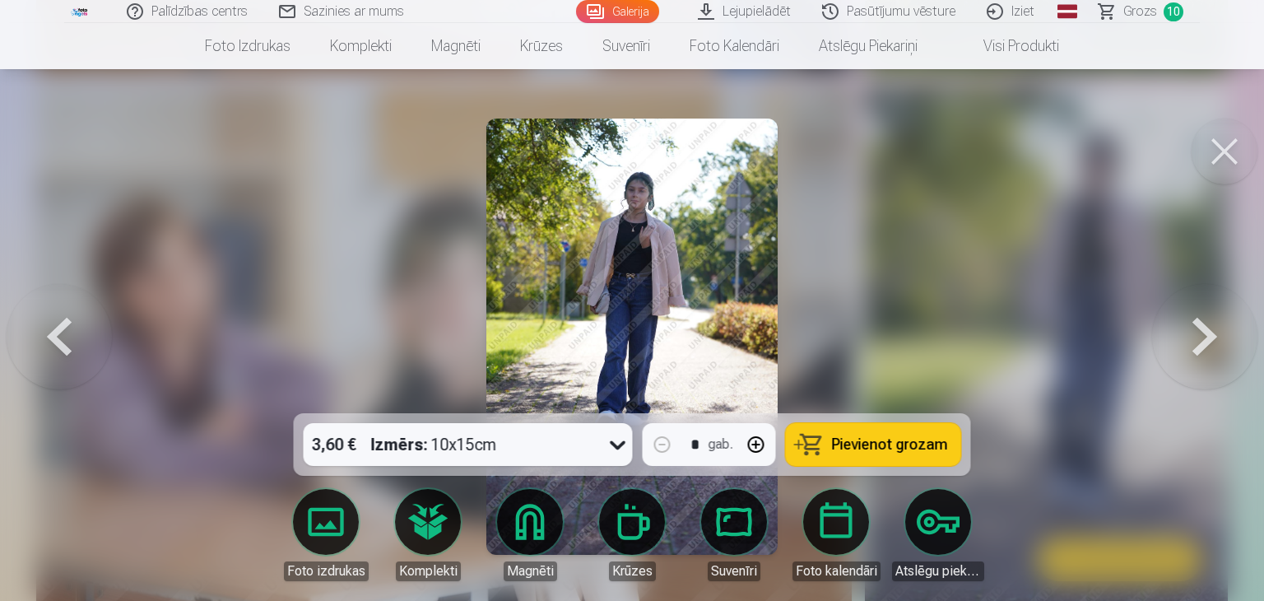
click at [1202, 340] on button at bounding box center [1204, 337] width 105 height 120
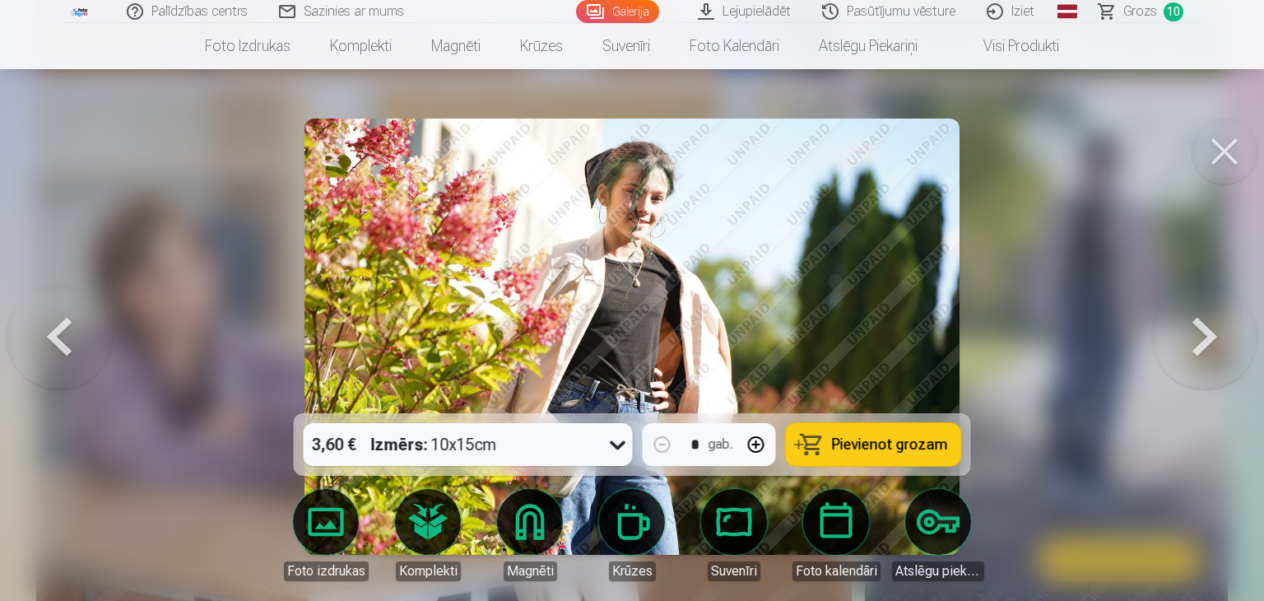
click at [1202, 340] on button at bounding box center [1204, 337] width 105 height 120
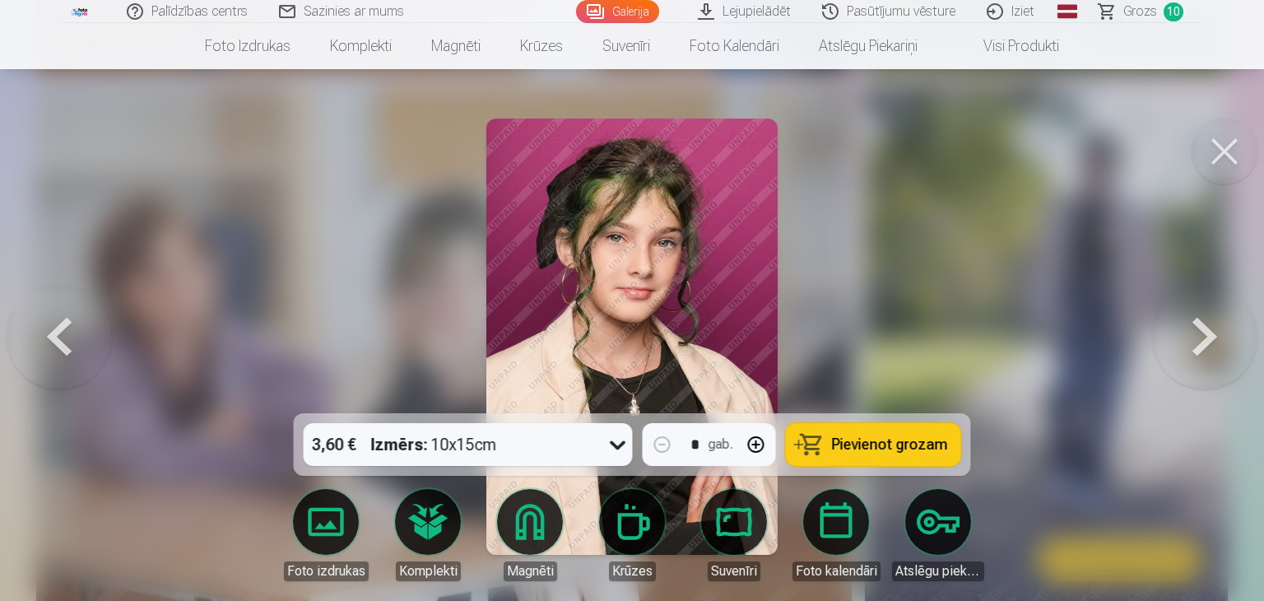
click at [1202, 340] on button at bounding box center [1204, 337] width 105 height 120
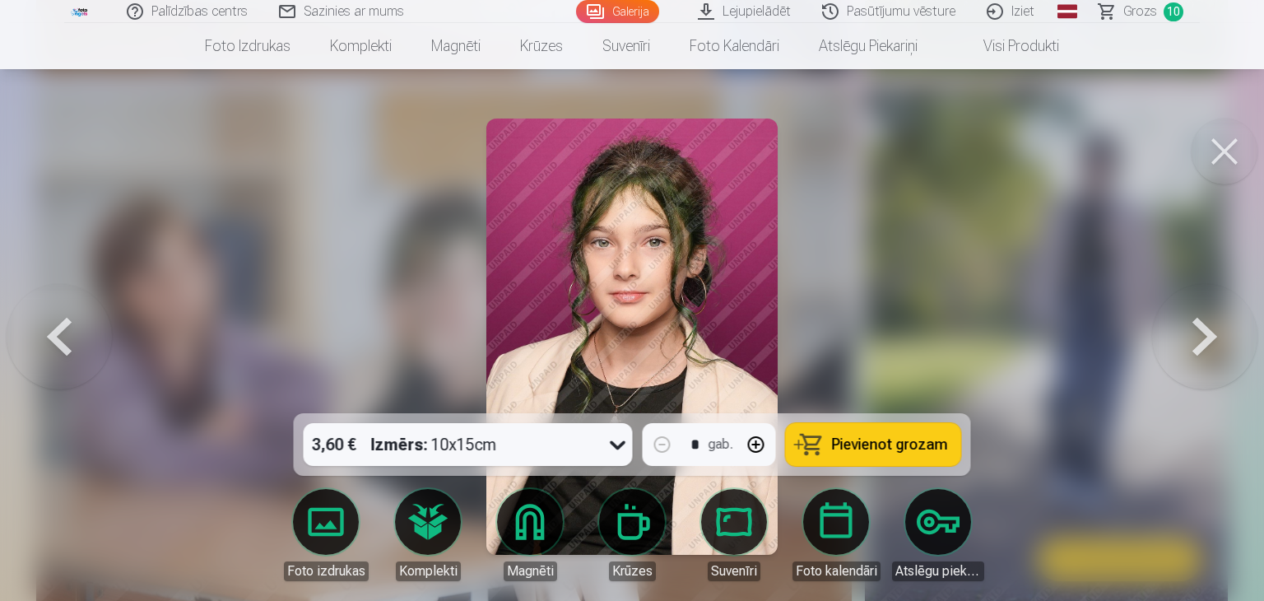
click at [1202, 340] on button at bounding box center [1204, 337] width 105 height 120
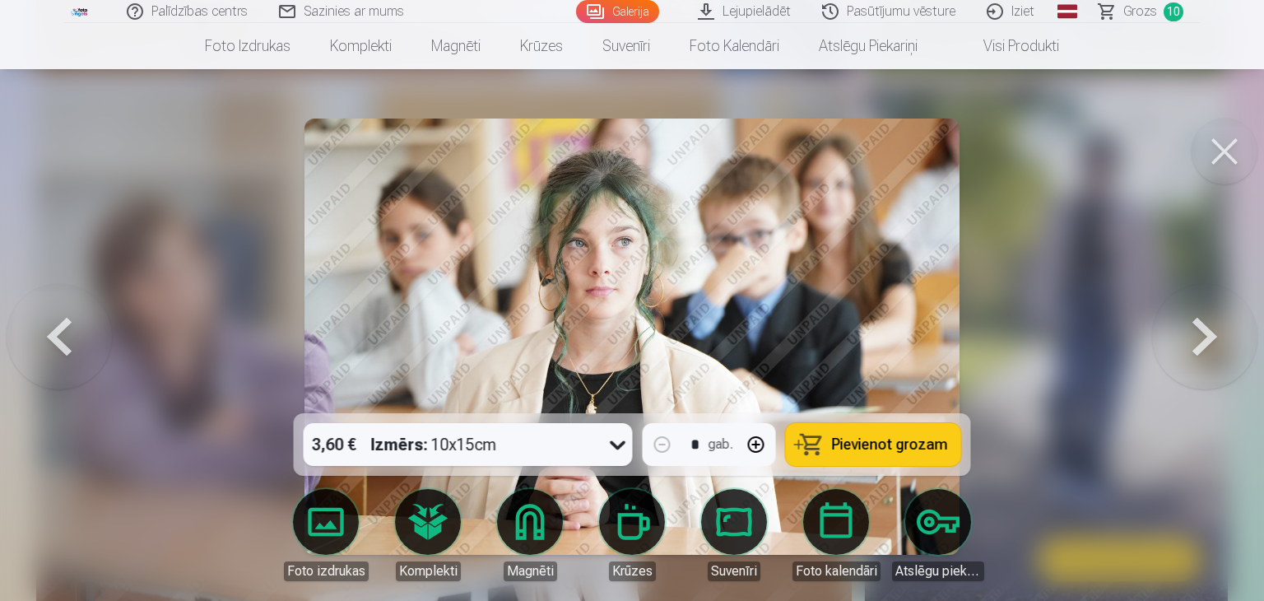
click at [1203, 338] on button at bounding box center [1204, 337] width 105 height 120
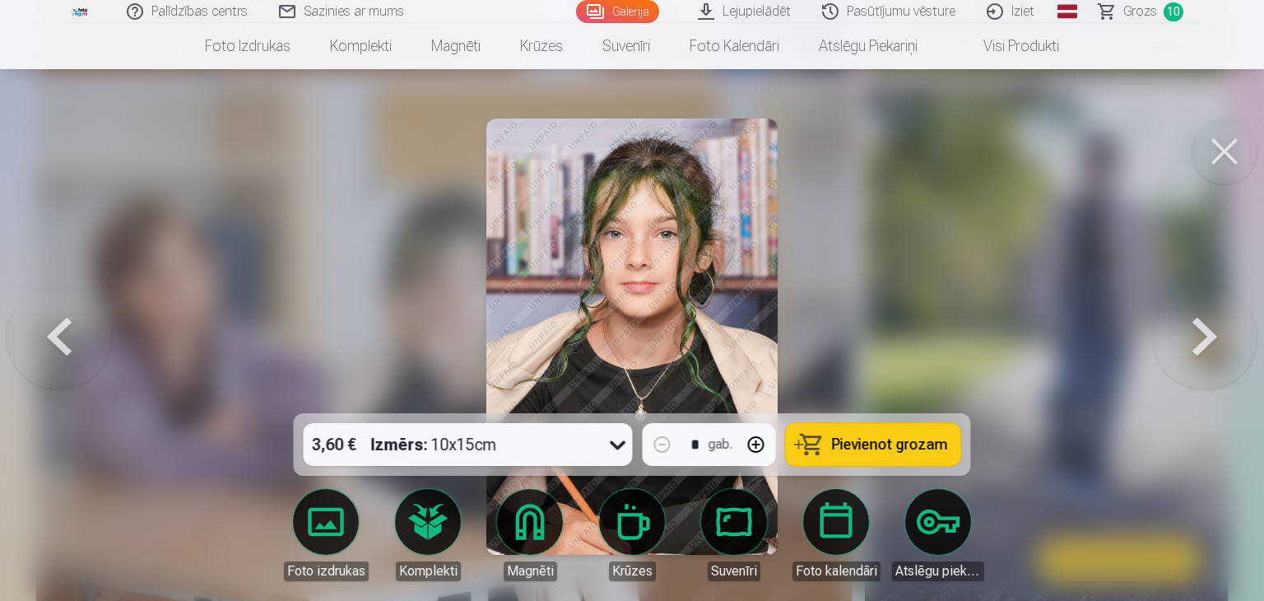
click at [1203, 338] on button at bounding box center [1204, 337] width 105 height 120
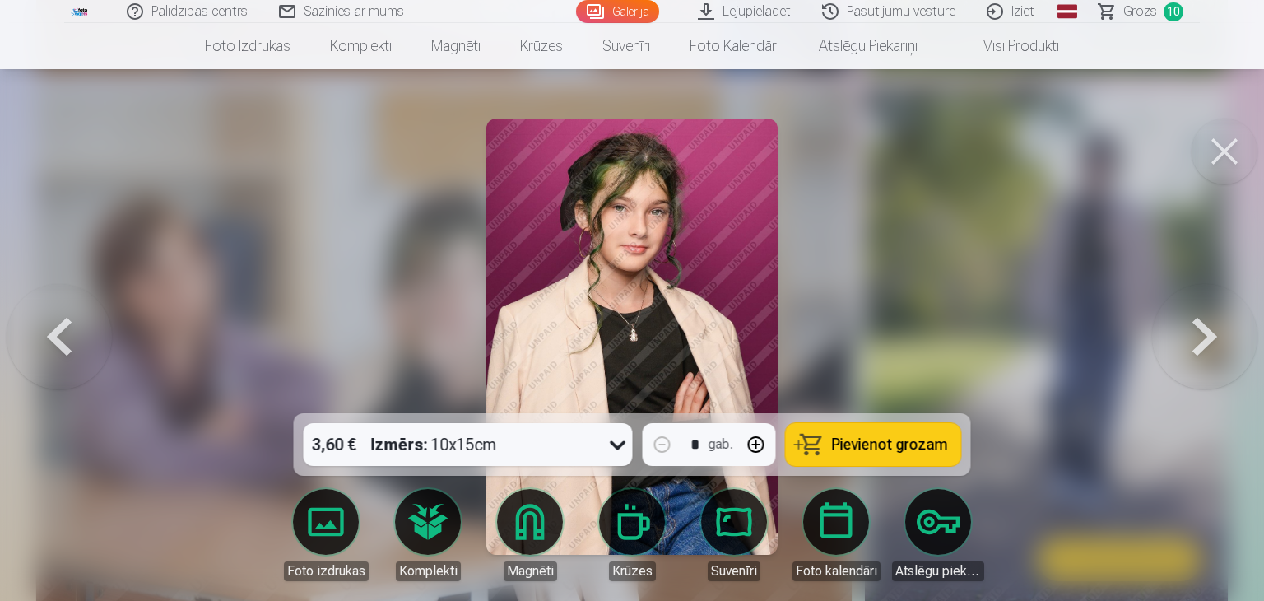
click at [1205, 338] on button at bounding box center [1204, 337] width 105 height 120
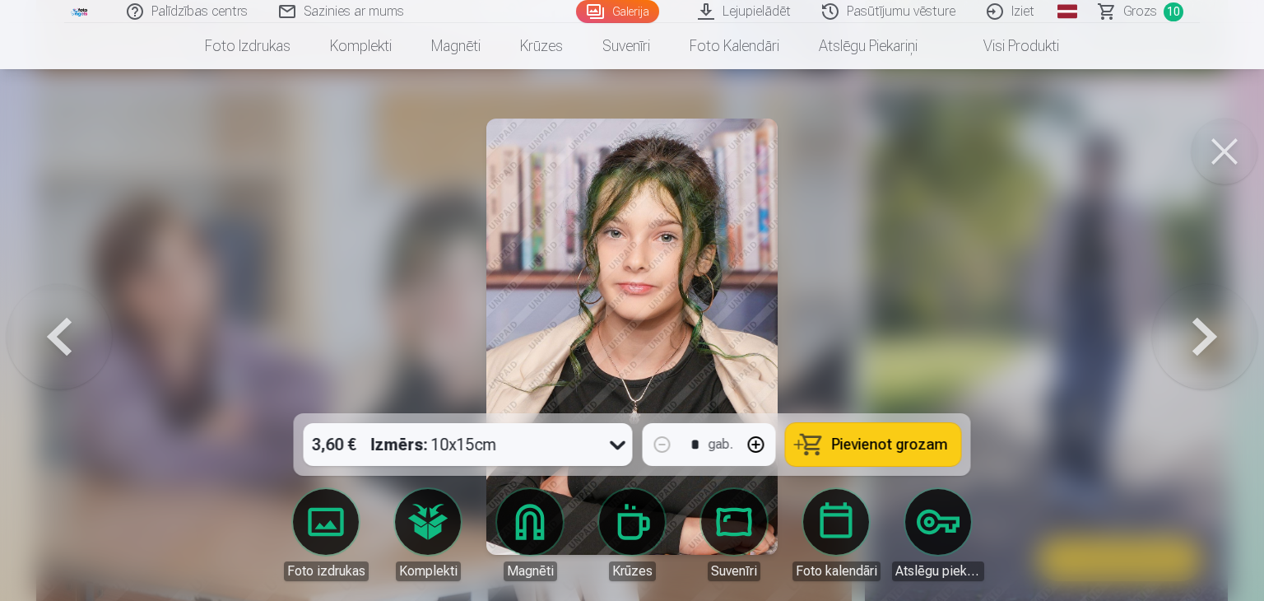
click at [1206, 338] on button at bounding box center [1204, 337] width 105 height 120
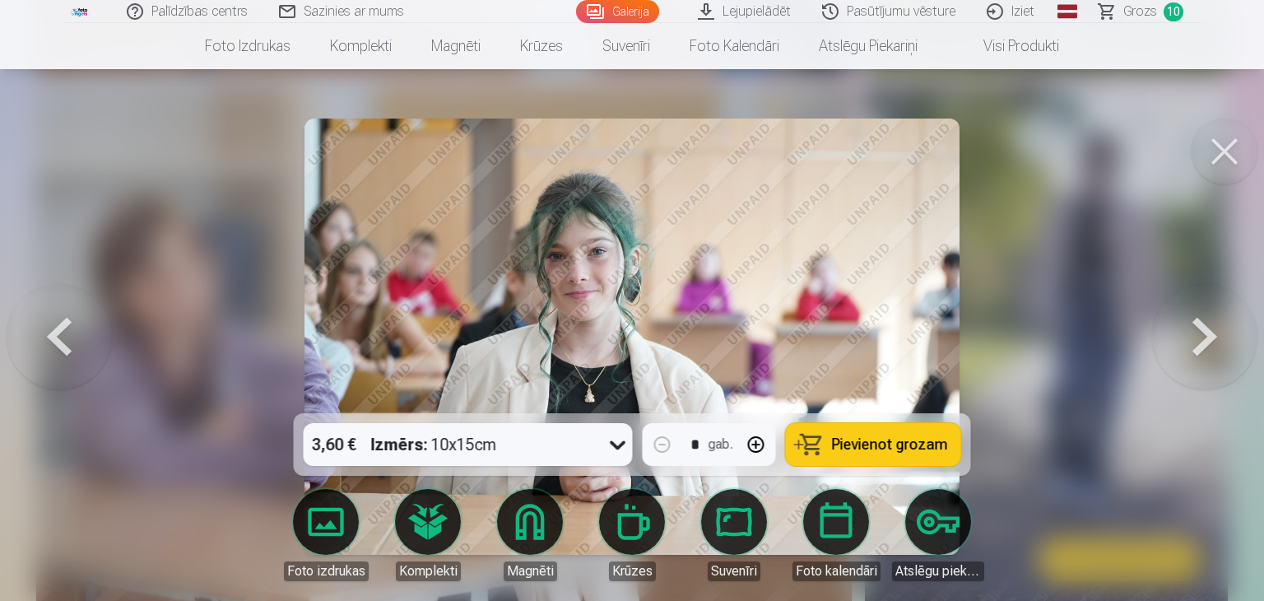
click at [1206, 338] on button at bounding box center [1204, 337] width 105 height 120
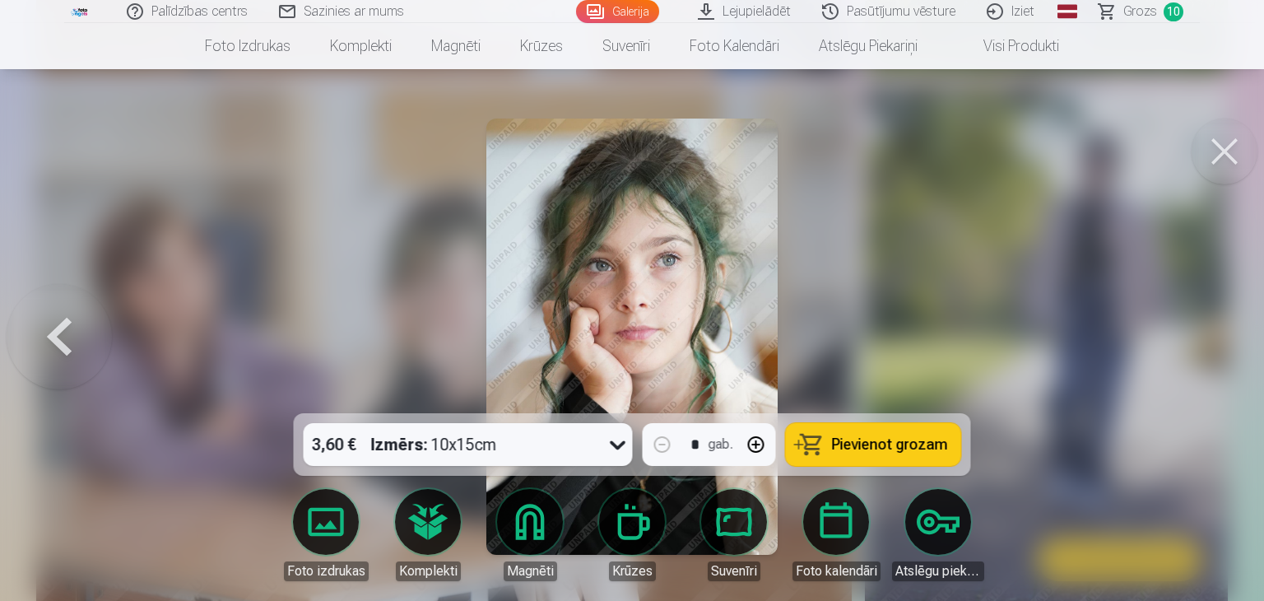
click at [1206, 338] on div at bounding box center [632, 300] width 1264 height 601
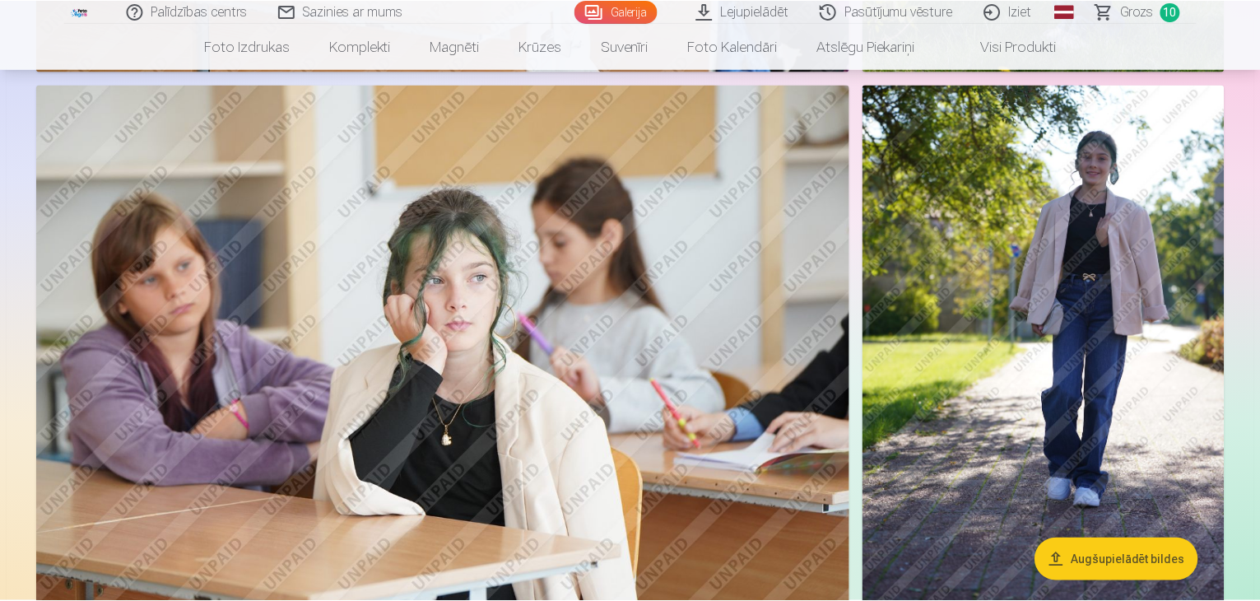
scroll to position [5597, 0]
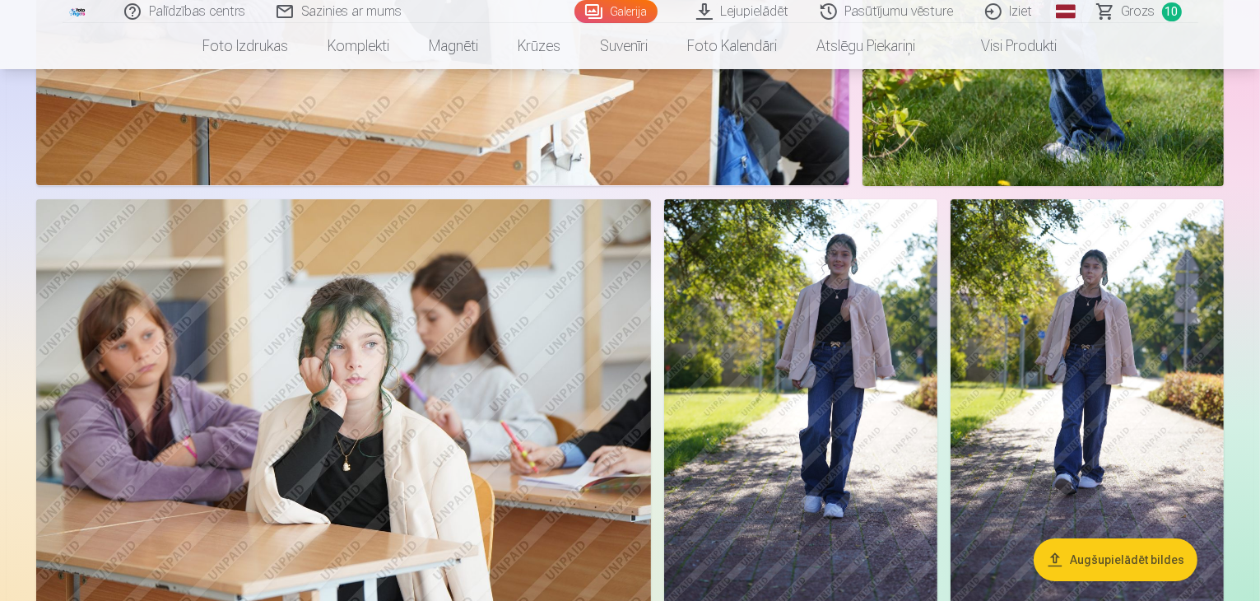
click at [648, 10] on link "Galerija" at bounding box center [615, 11] width 83 height 23
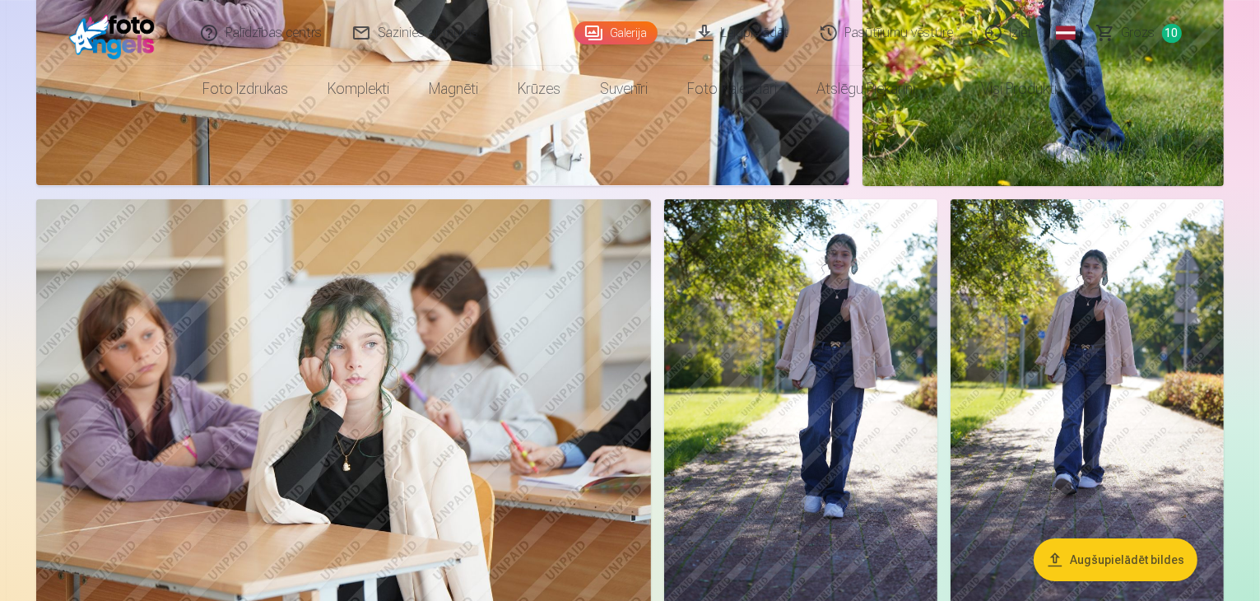
scroll to position [0, 0]
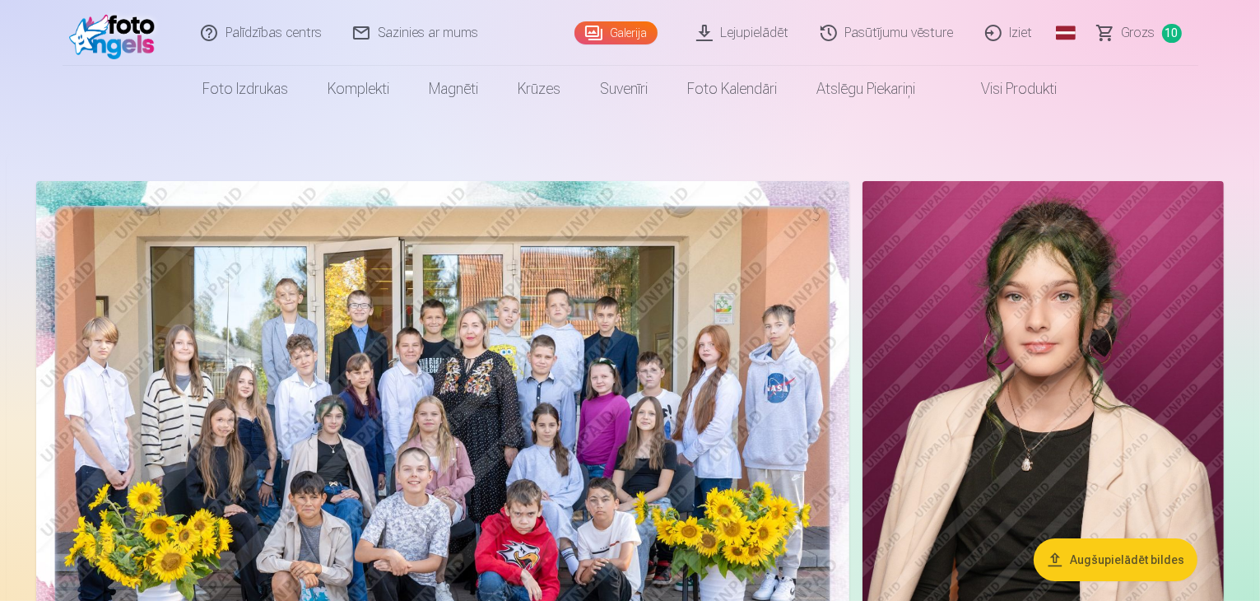
click at [1082, 0] on link "Grozs 10" at bounding box center [1140, 33] width 116 height 66
click at [1146, 34] on span "Grozs" at bounding box center [1139, 33] width 34 height 20
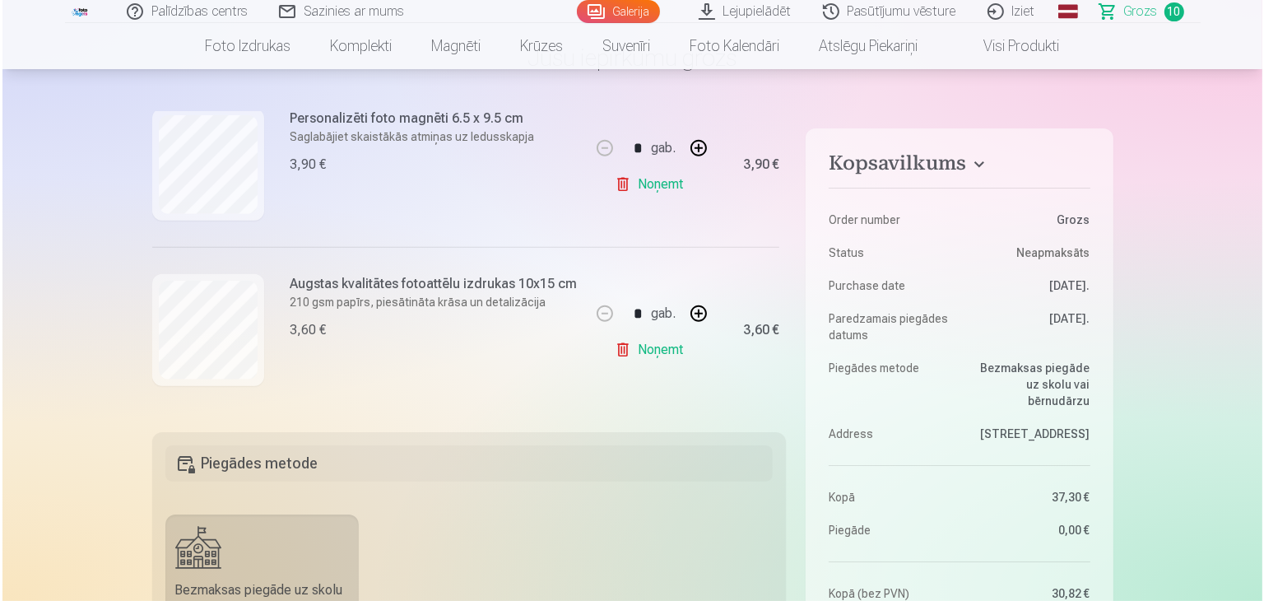
scroll to position [82, 0]
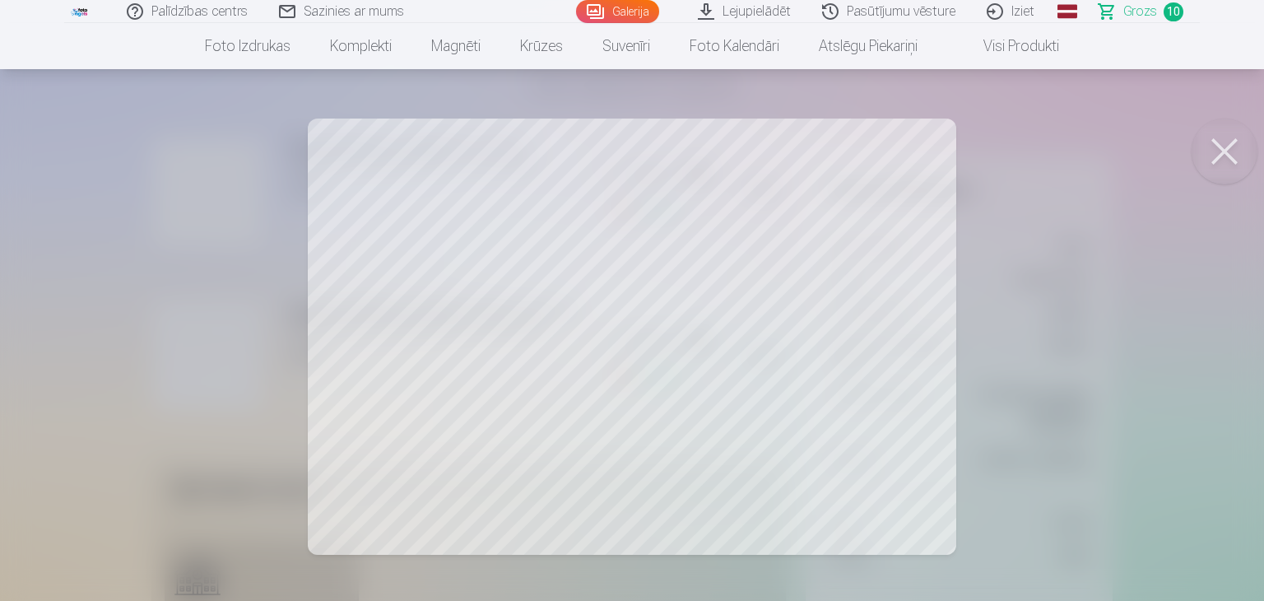
click at [618, 13] on link "Galerija" at bounding box center [617, 11] width 83 height 23
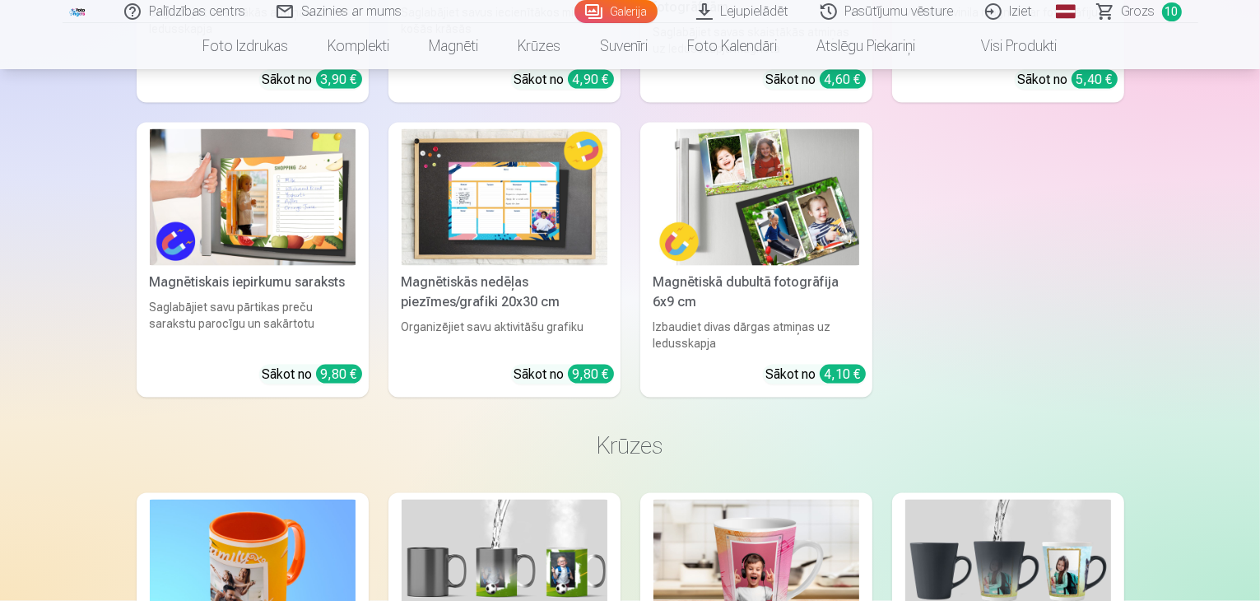
scroll to position [8889, 0]
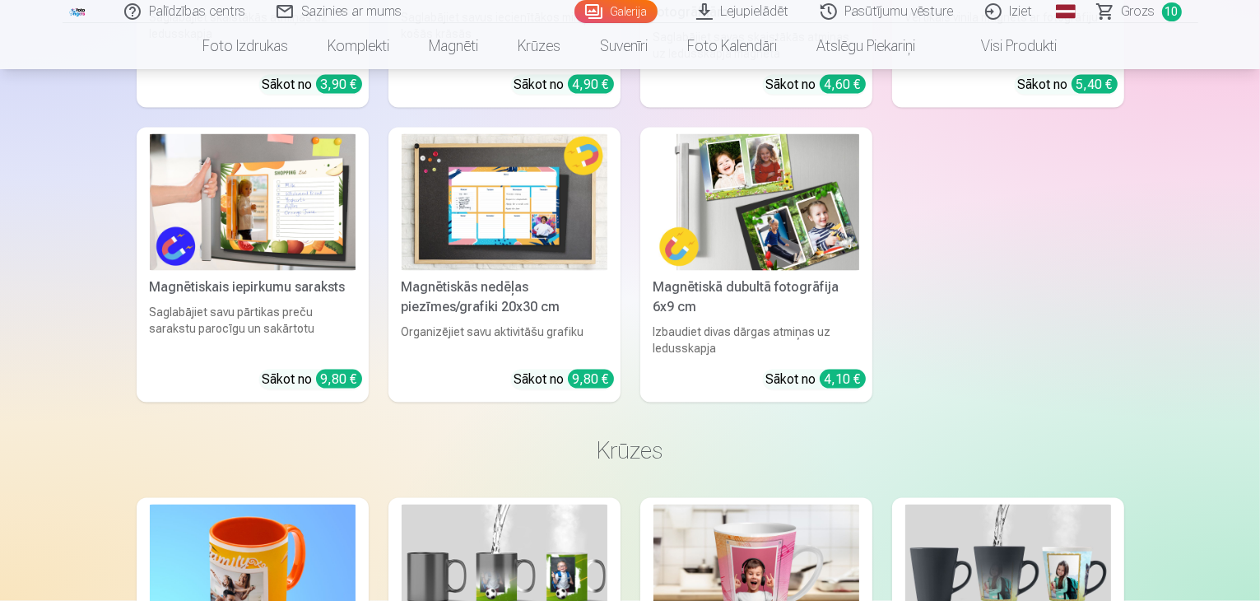
click at [1126, 7] on span "Grozs" at bounding box center [1139, 12] width 34 height 20
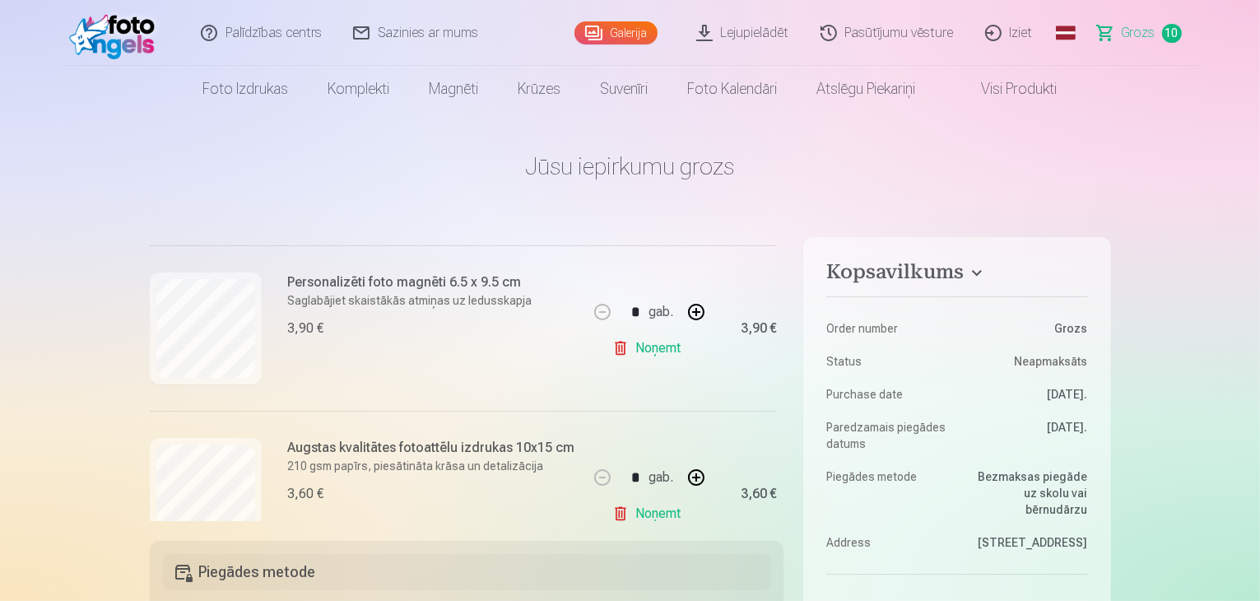
scroll to position [329, 0]
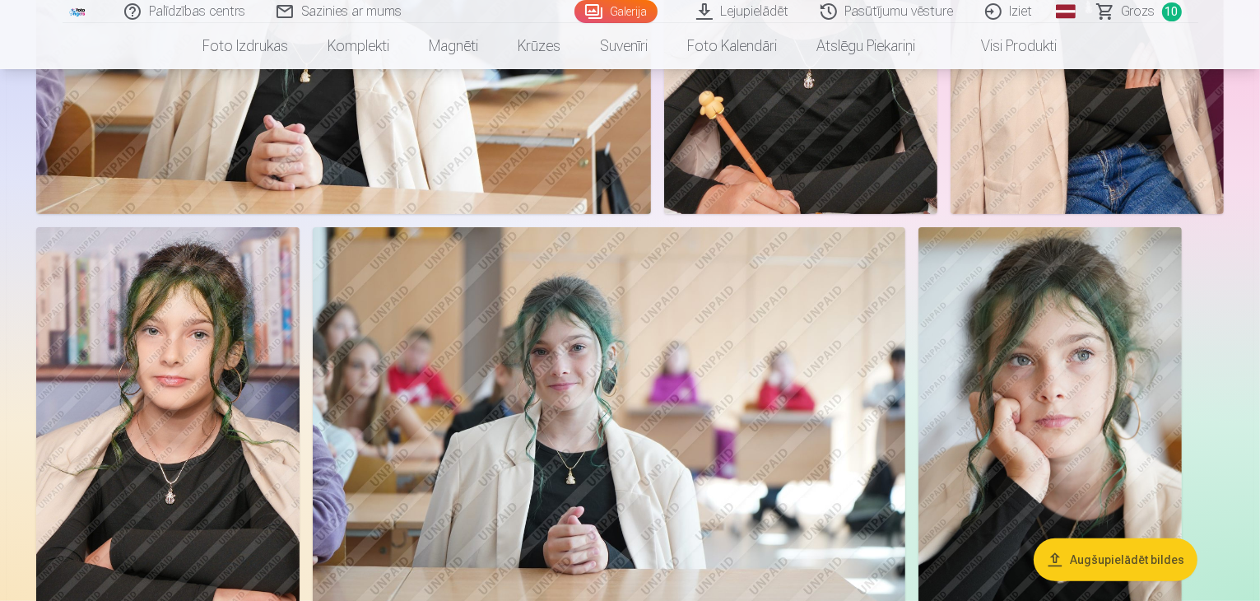
scroll to position [6749, 0]
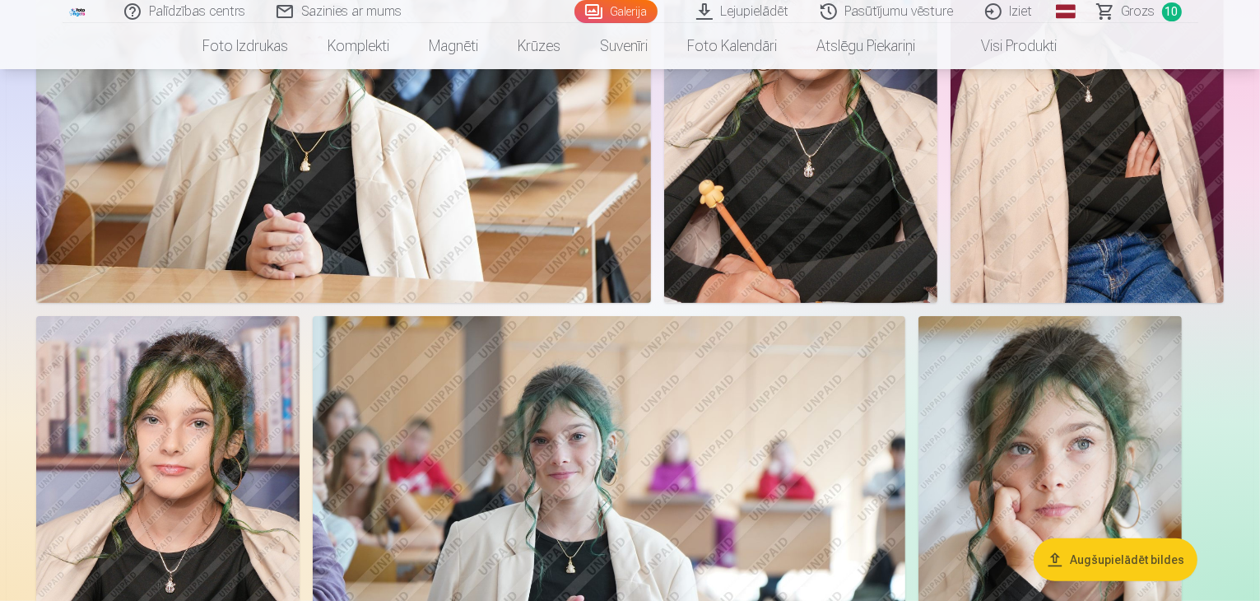
click at [1128, 4] on span "Grozs" at bounding box center [1139, 12] width 34 height 20
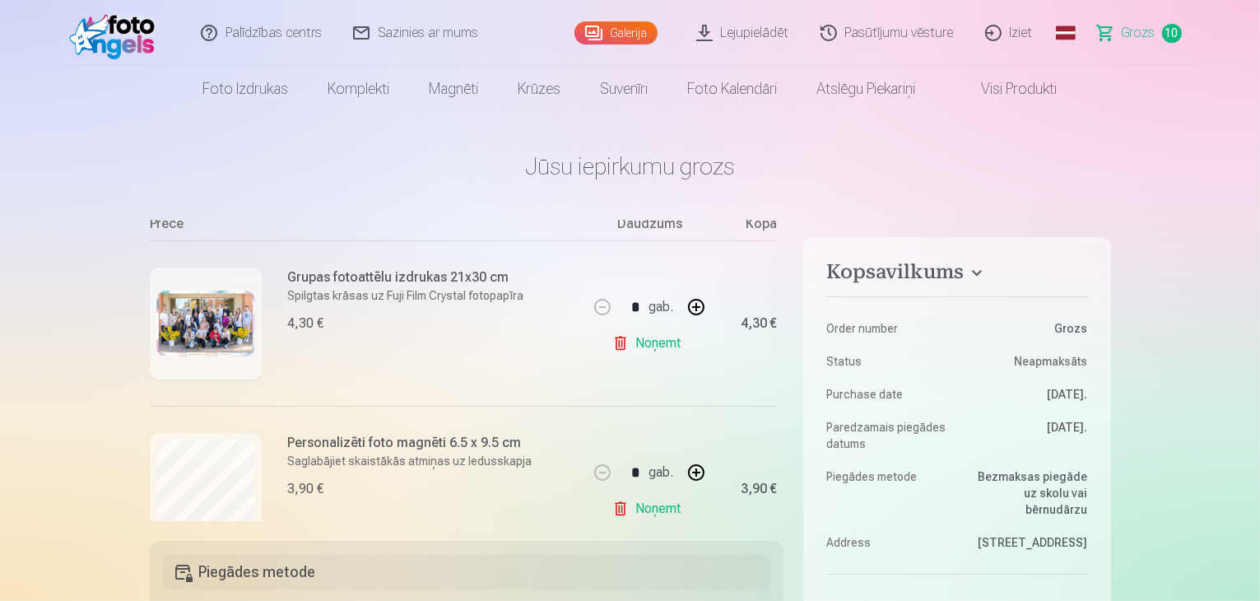
scroll to position [329, 0]
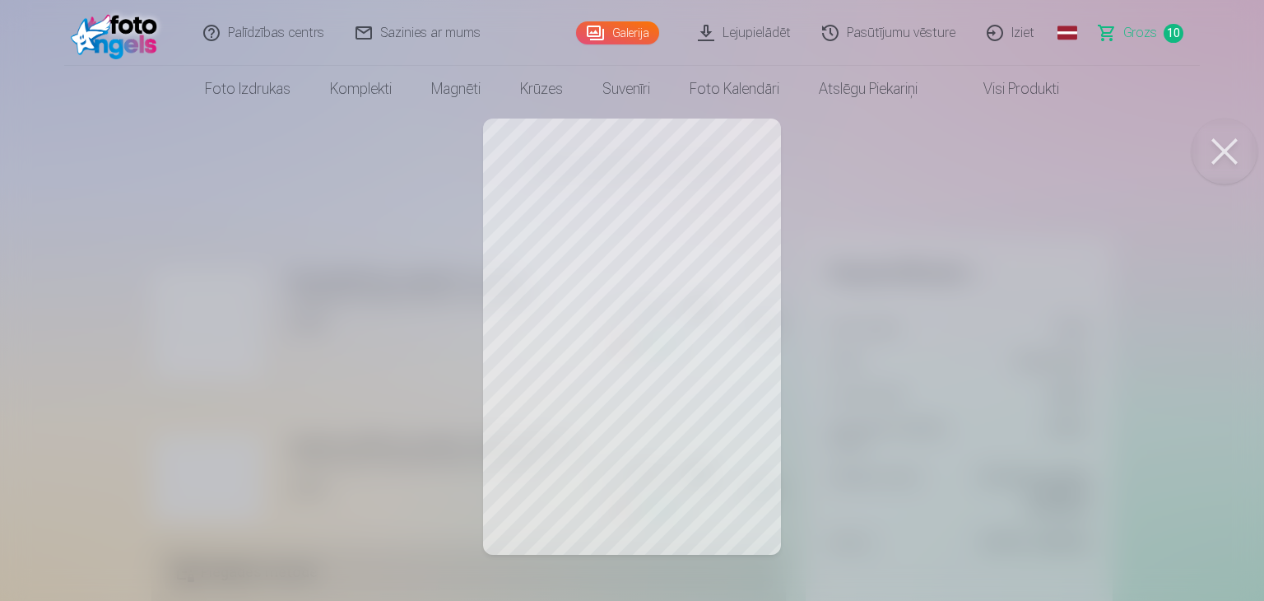
click at [1216, 149] on button at bounding box center [1225, 152] width 66 height 66
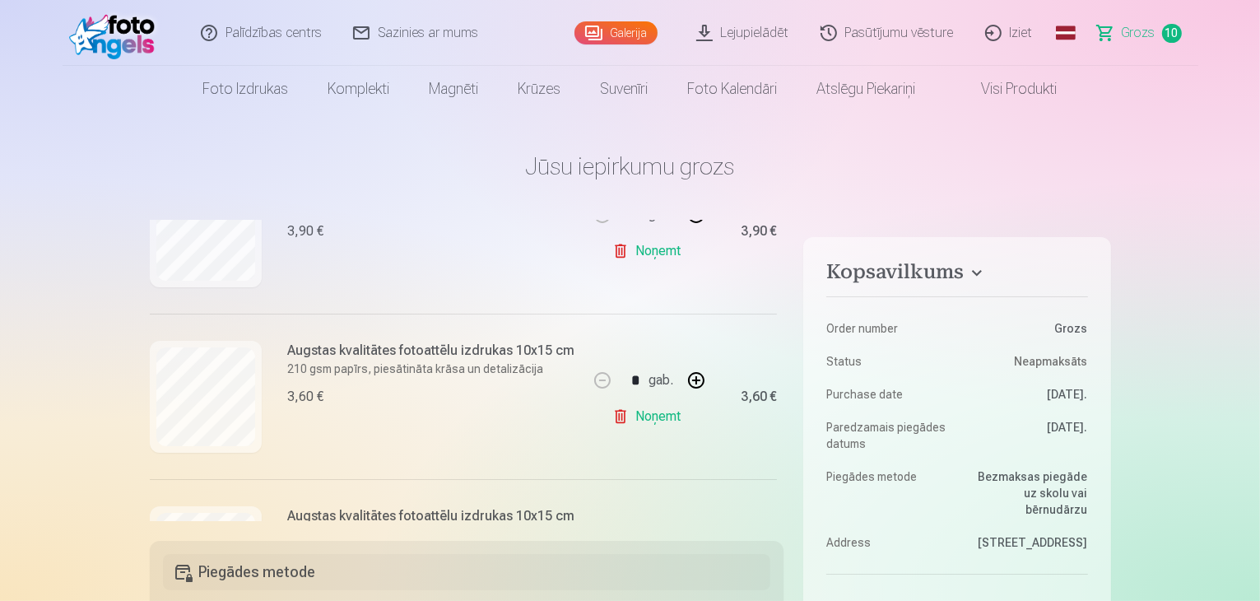
scroll to position [494, 0]
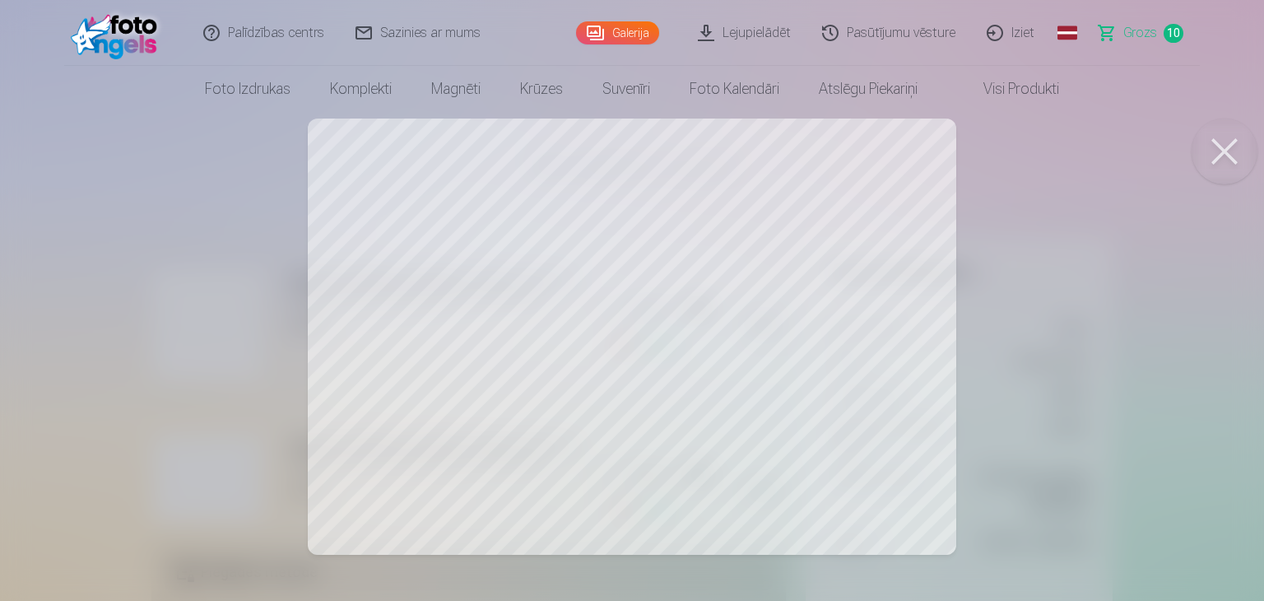
click at [1212, 152] on button at bounding box center [1225, 152] width 66 height 66
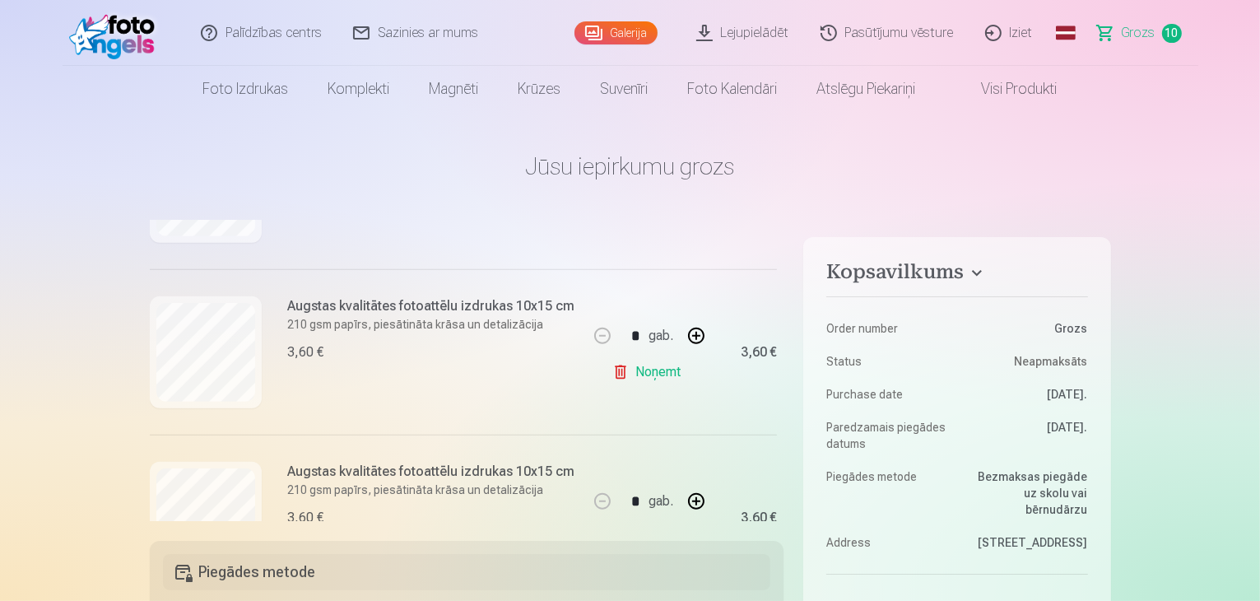
scroll to position [823, 0]
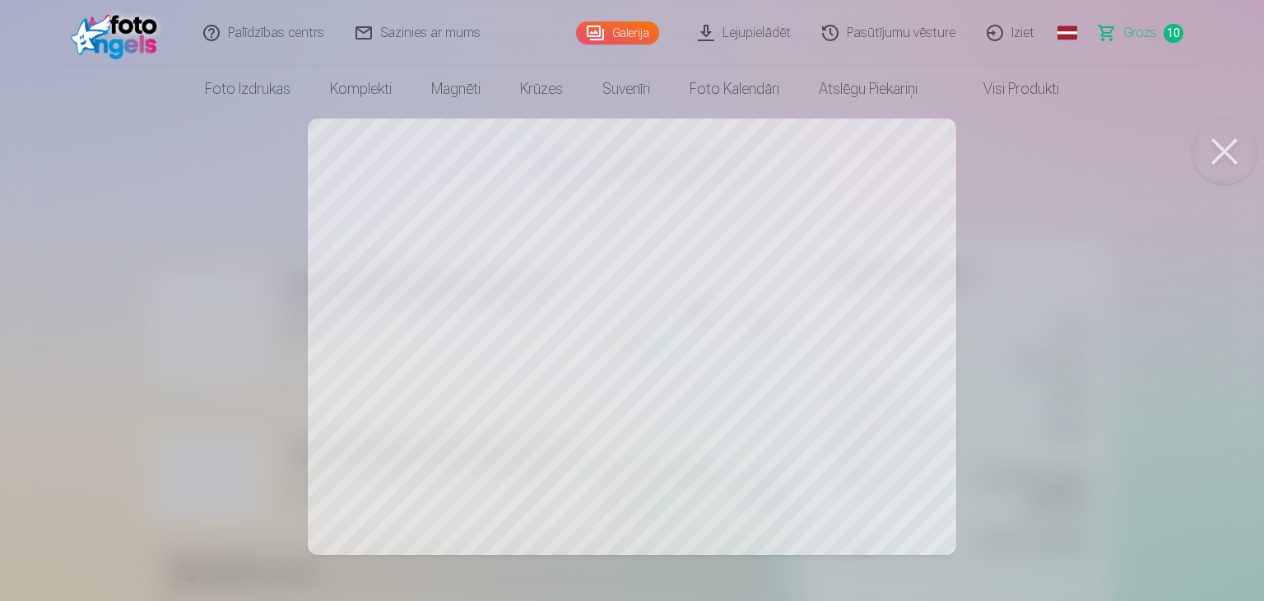
click at [1217, 146] on button at bounding box center [1225, 152] width 66 height 66
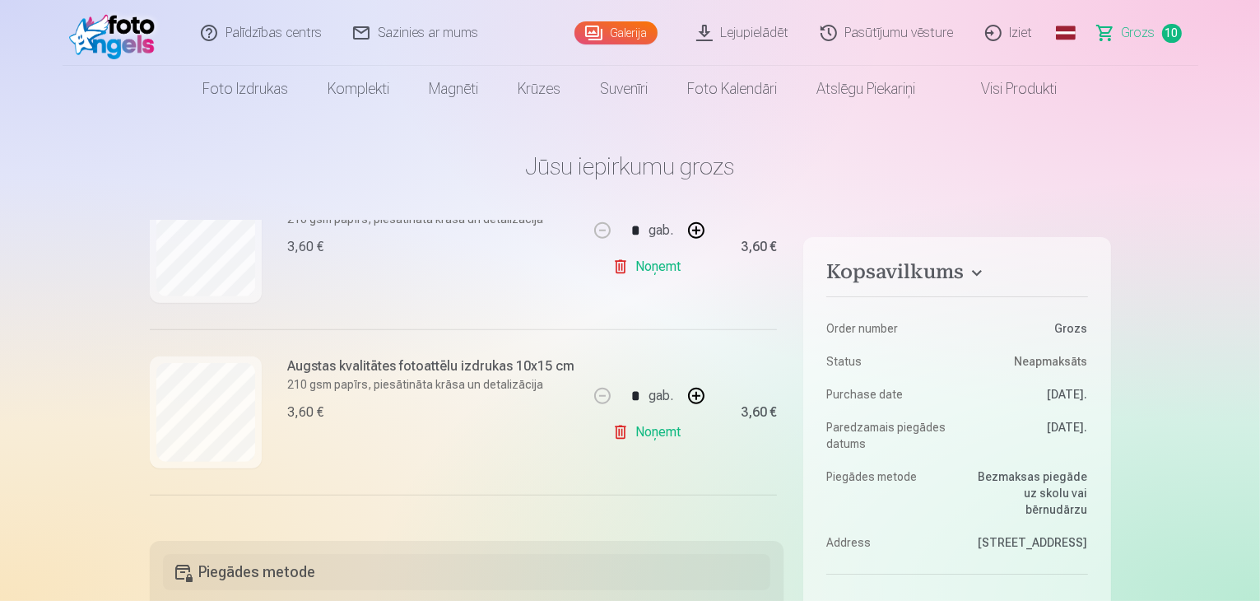
scroll to position [1070, 0]
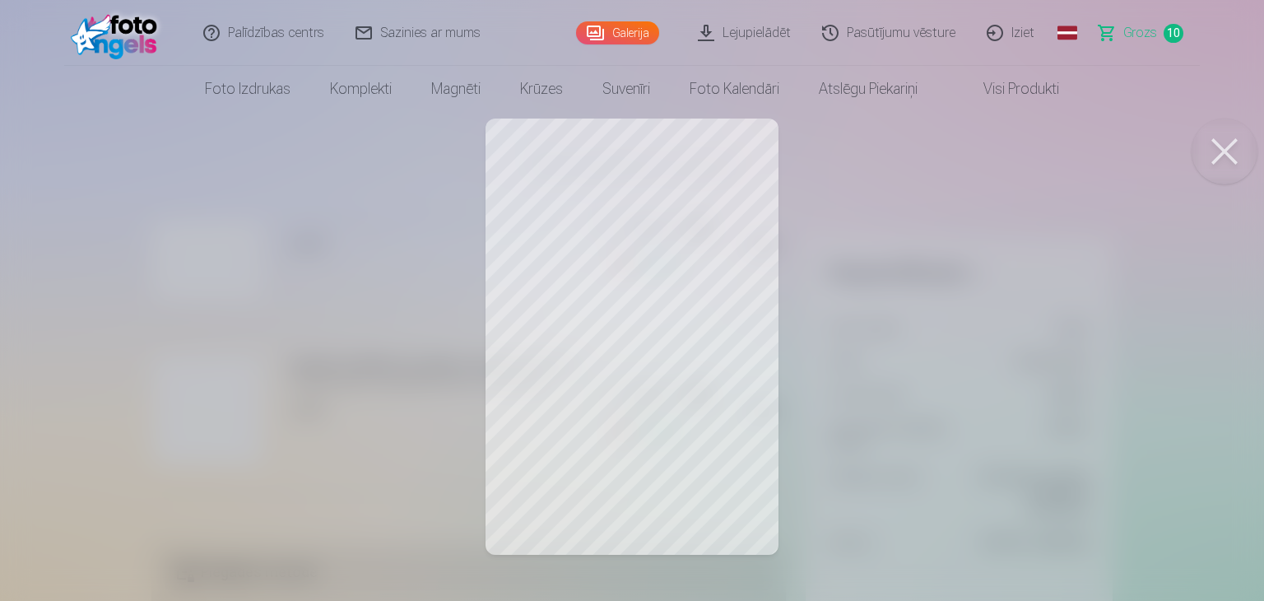
click at [1223, 156] on button at bounding box center [1225, 152] width 66 height 66
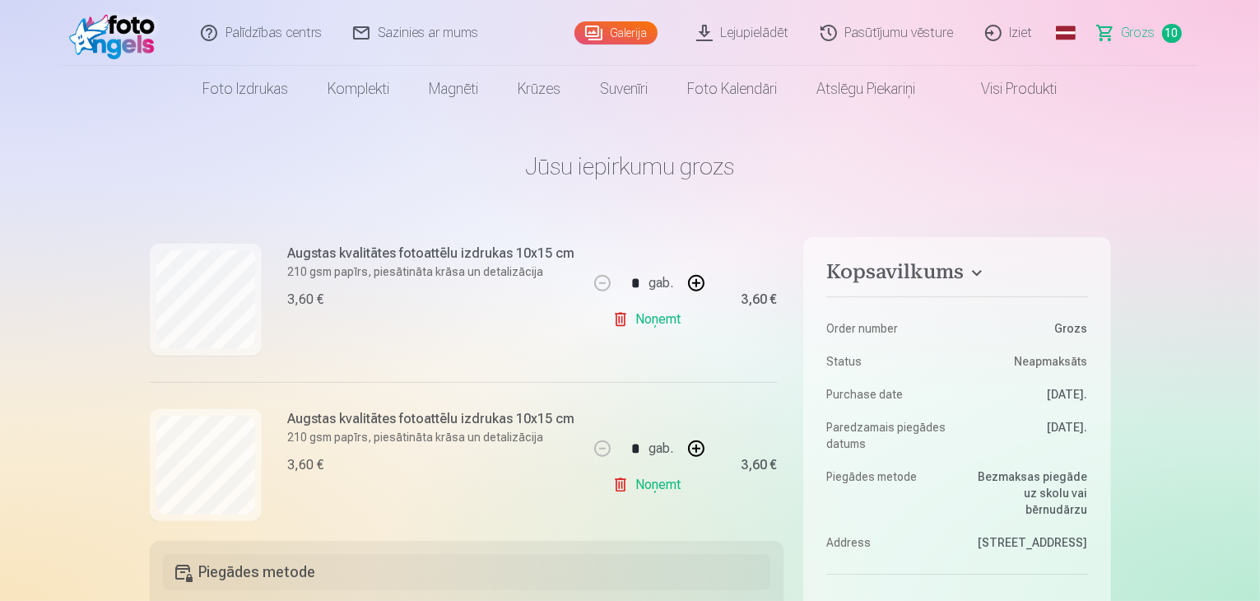
scroll to position [1317, 0]
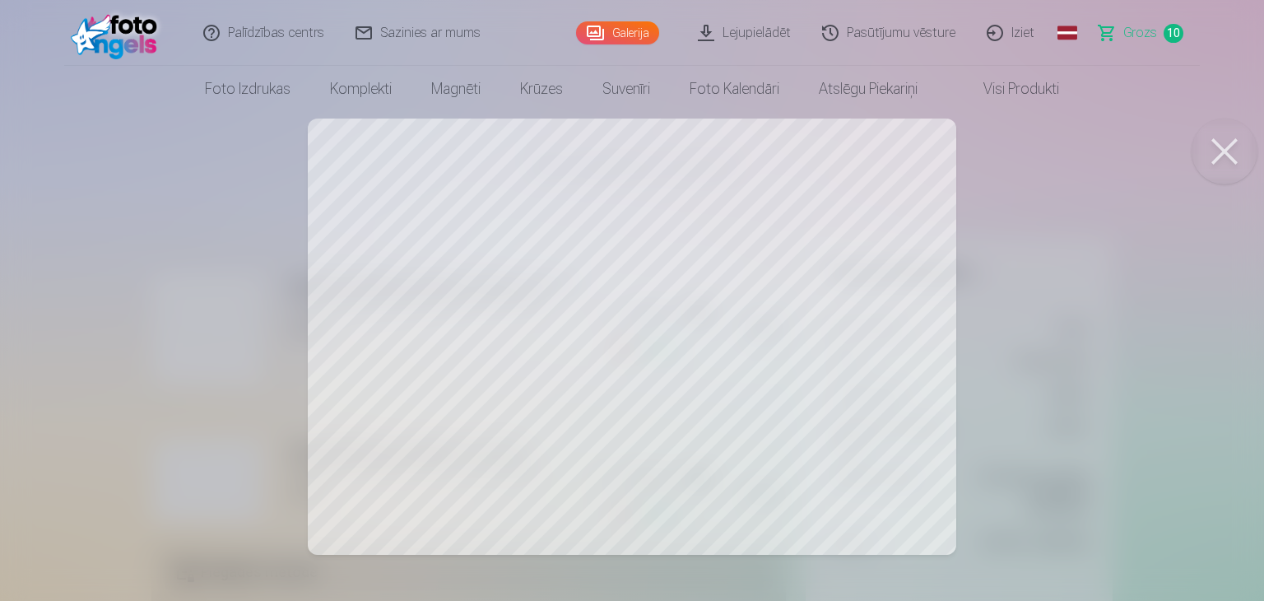
click at [1219, 156] on button at bounding box center [1225, 152] width 66 height 66
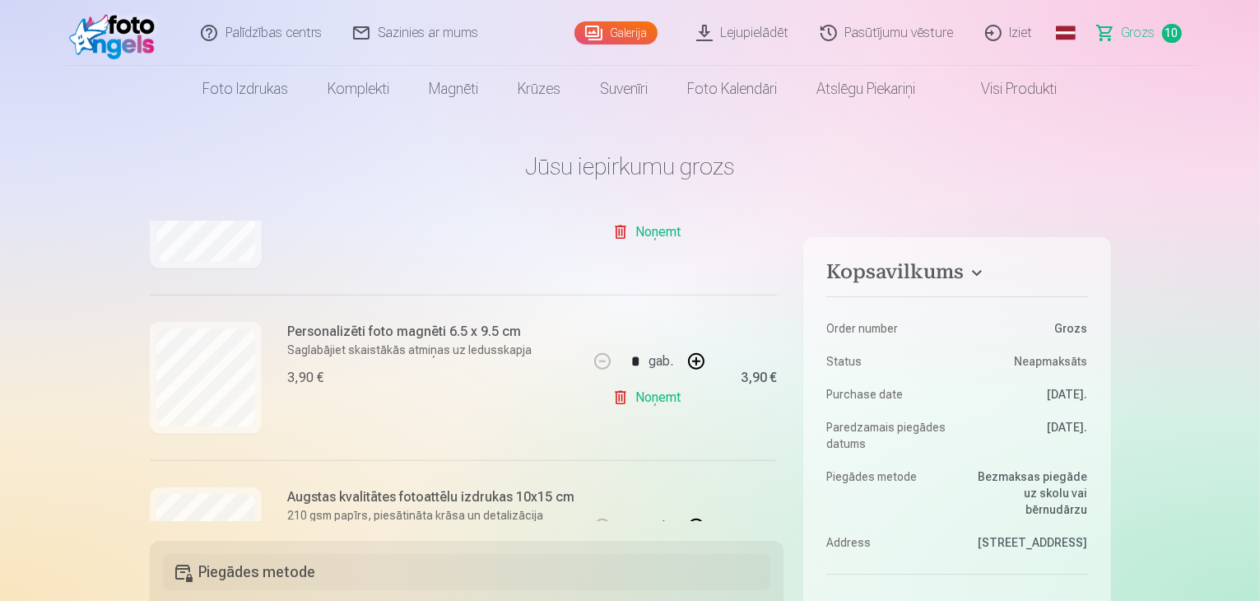
scroll to position [1458, 0]
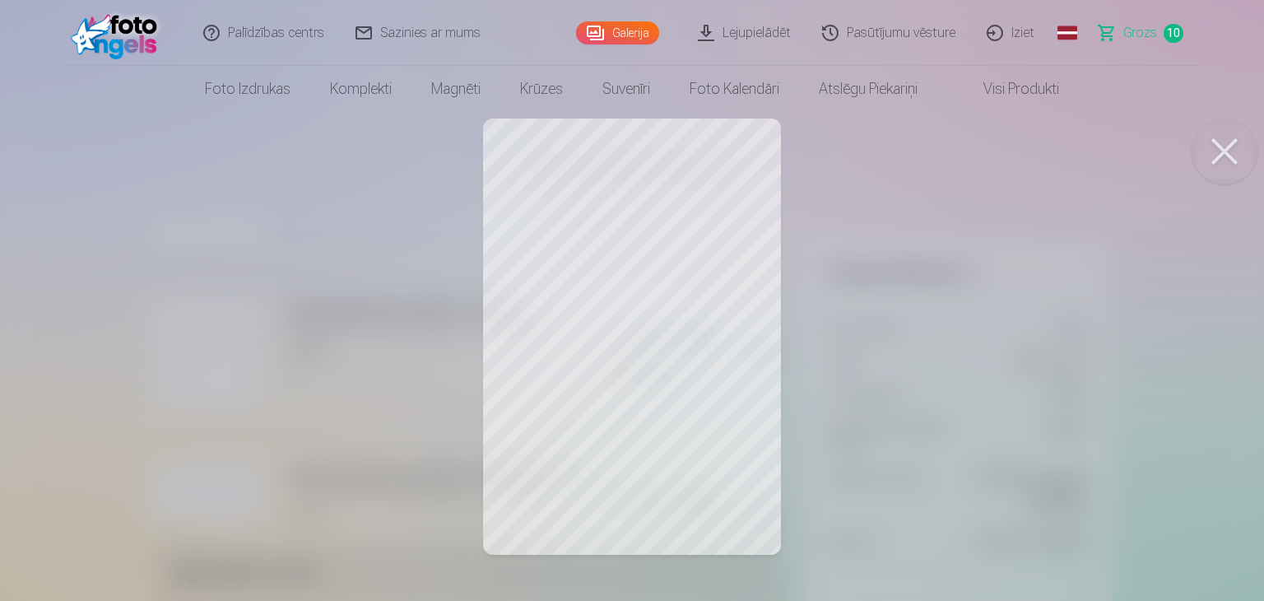
click at [1228, 149] on button at bounding box center [1225, 152] width 66 height 66
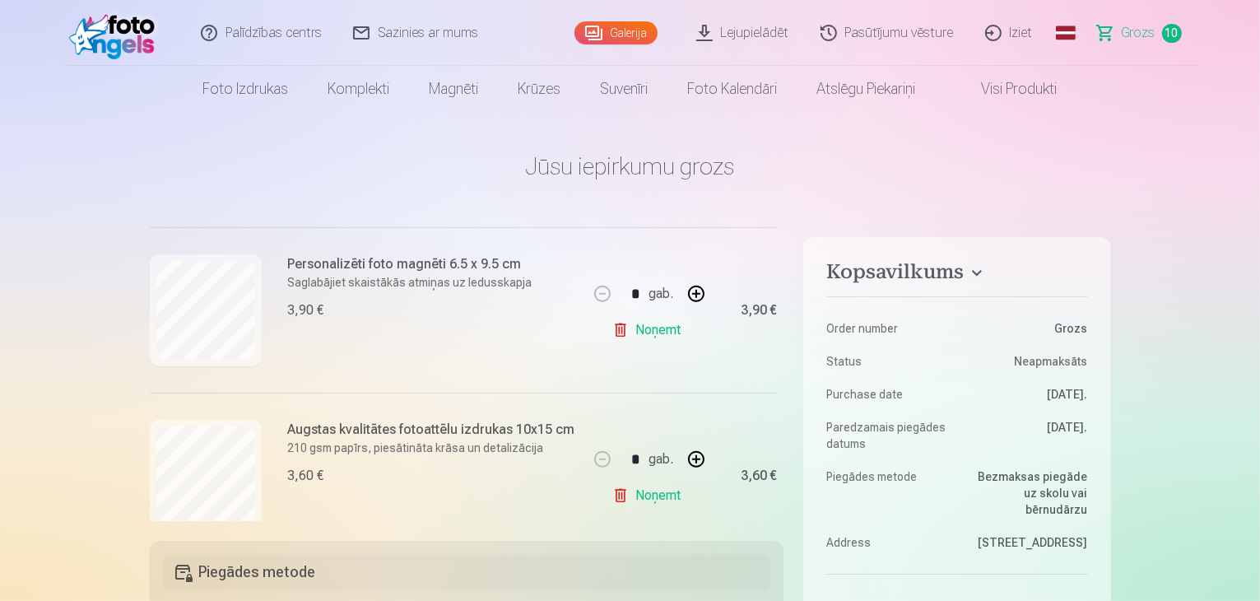
scroll to position [1541, 0]
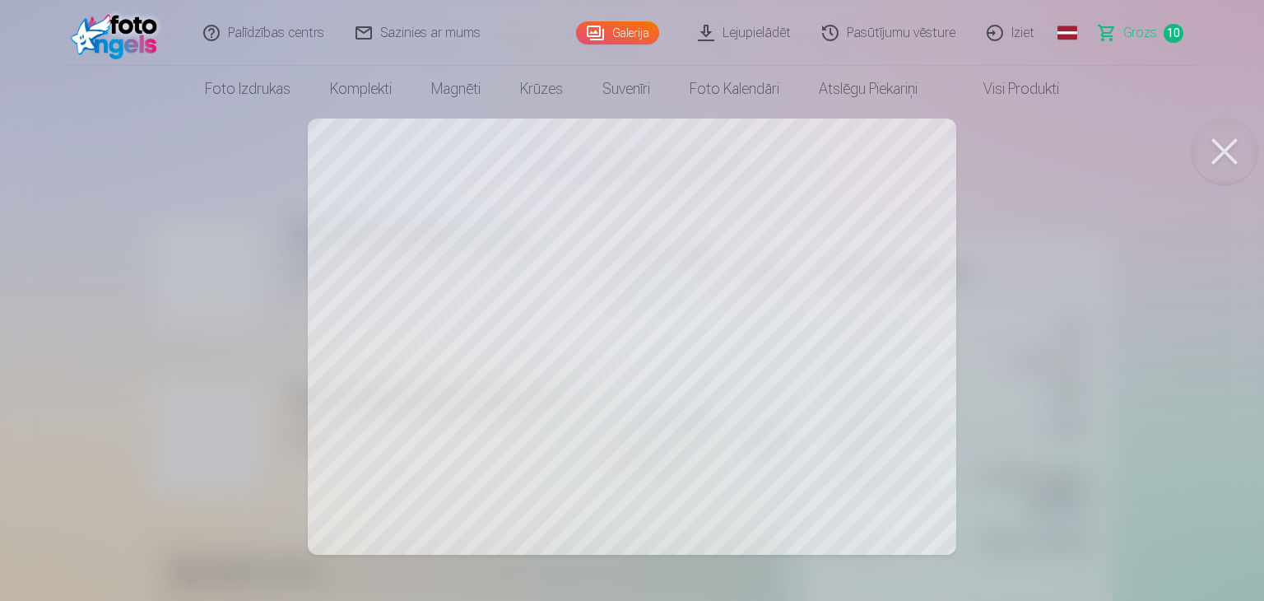
click at [1211, 154] on button at bounding box center [1225, 152] width 66 height 66
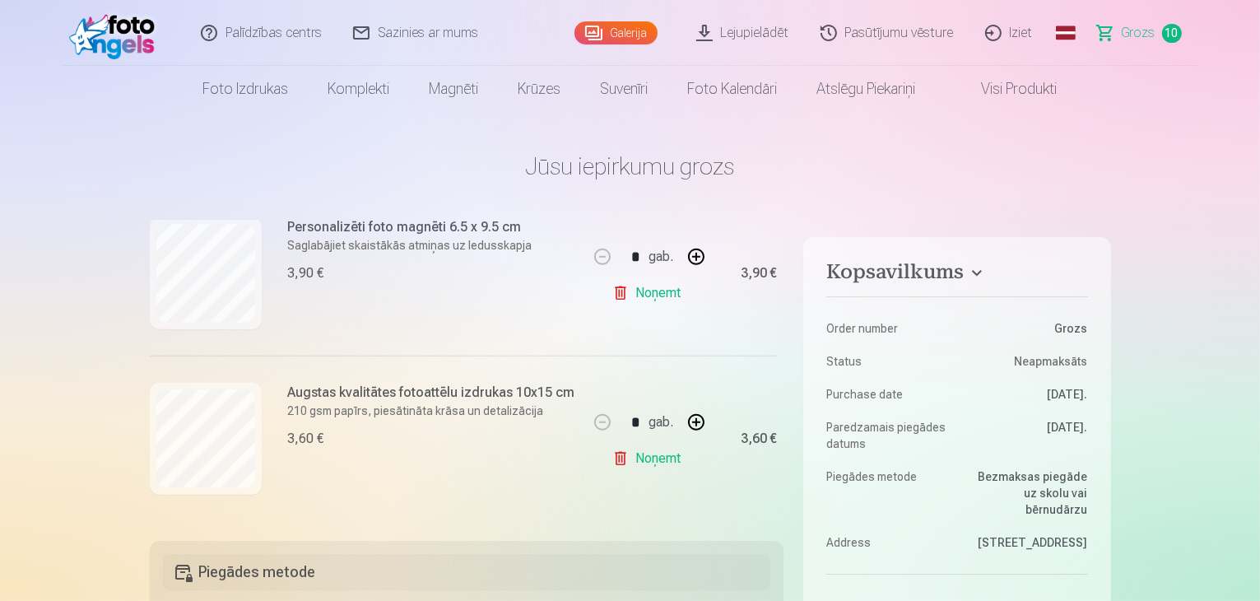
click at [1132, 37] on span "Grozs" at bounding box center [1139, 33] width 34 height 20
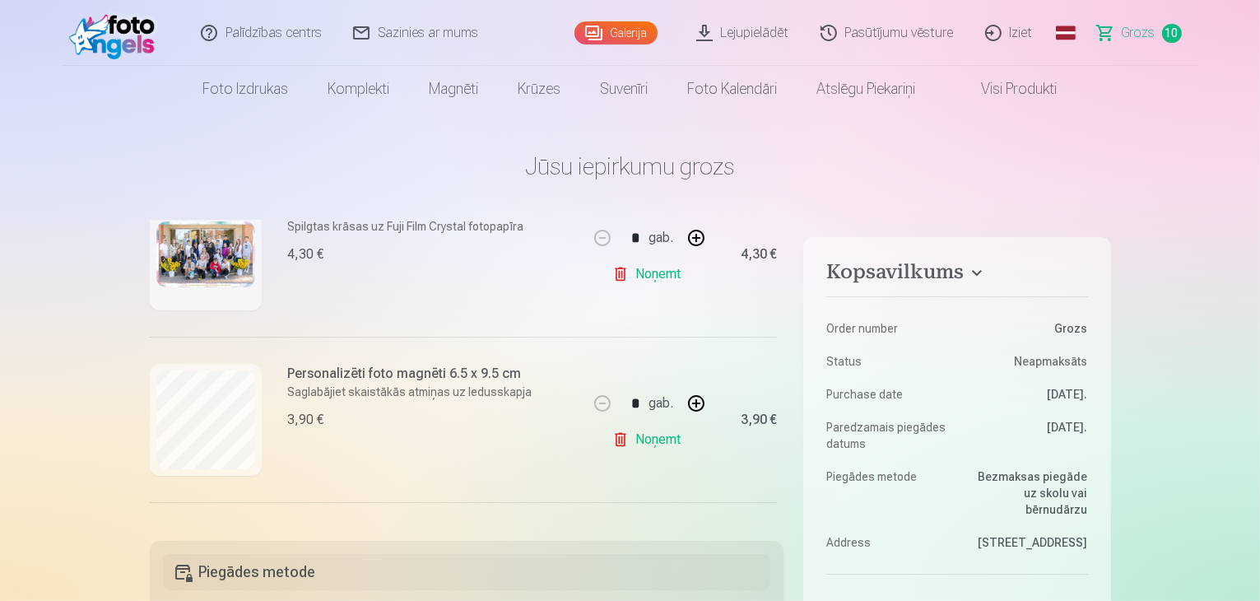
scroll to position [247, 0]
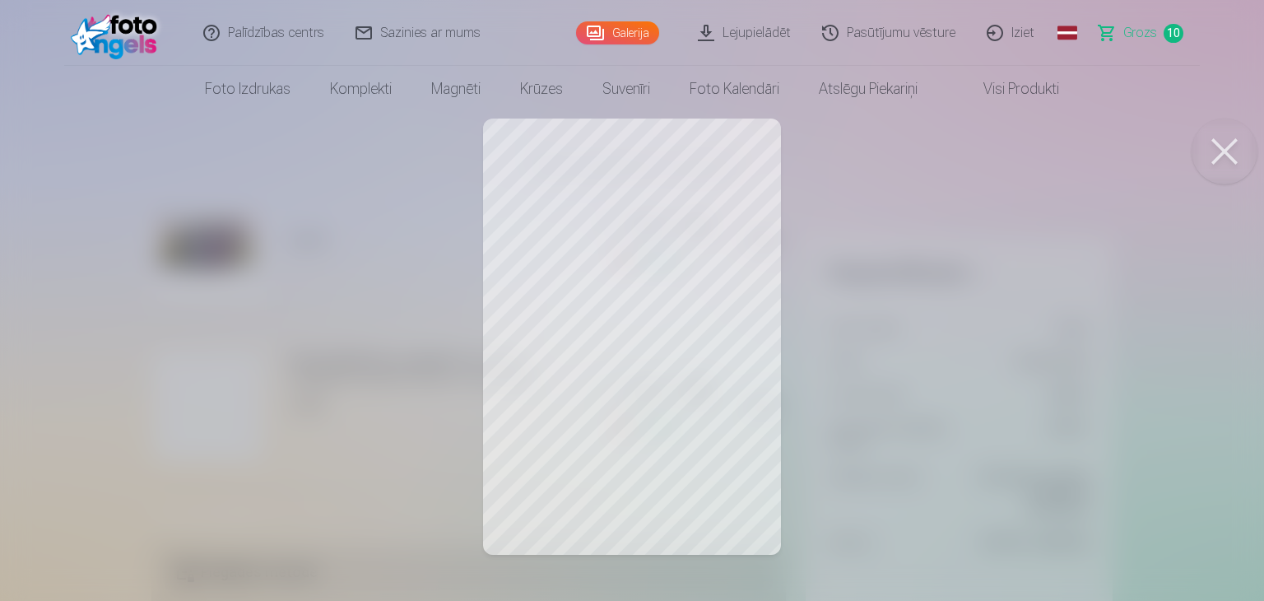
click at [1225, 142] on button at bounding box center [1225, 152] width 66 height 66
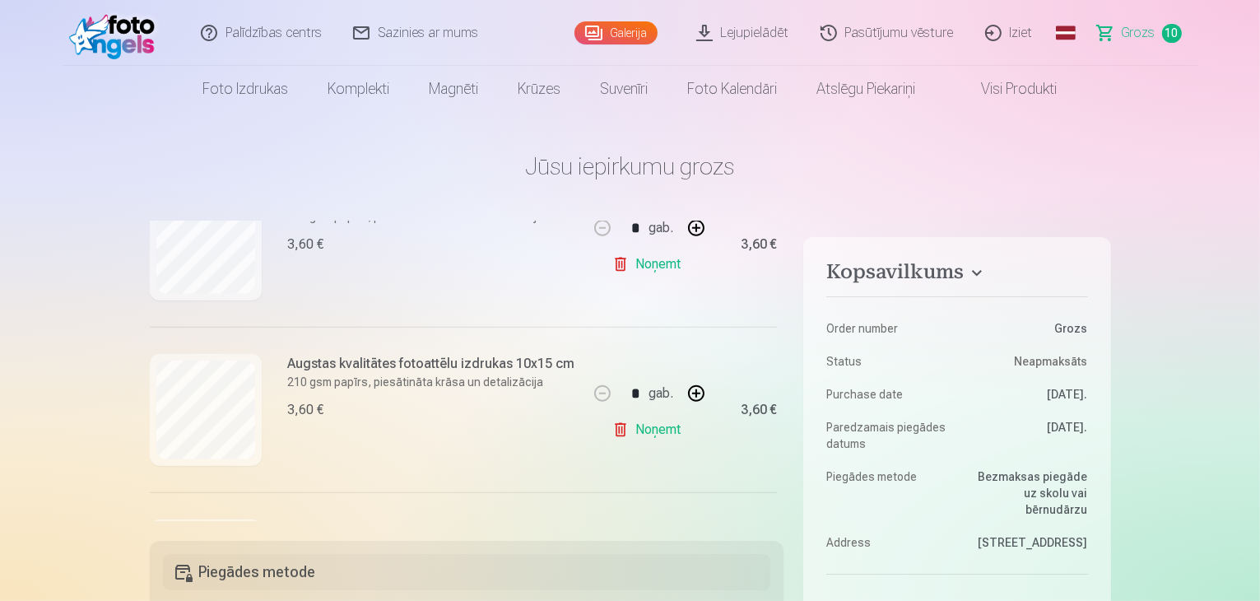
scroll to position [988, 0]
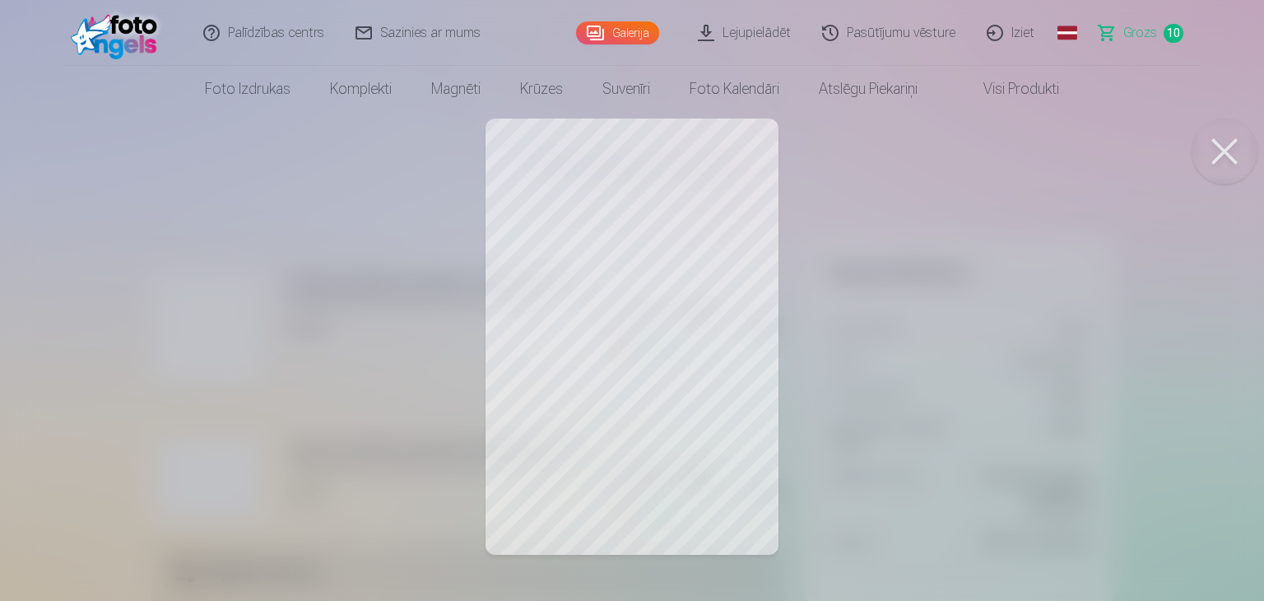
click at [1219, 159] on button at bounding box center [1225, 152] width 66 height 66
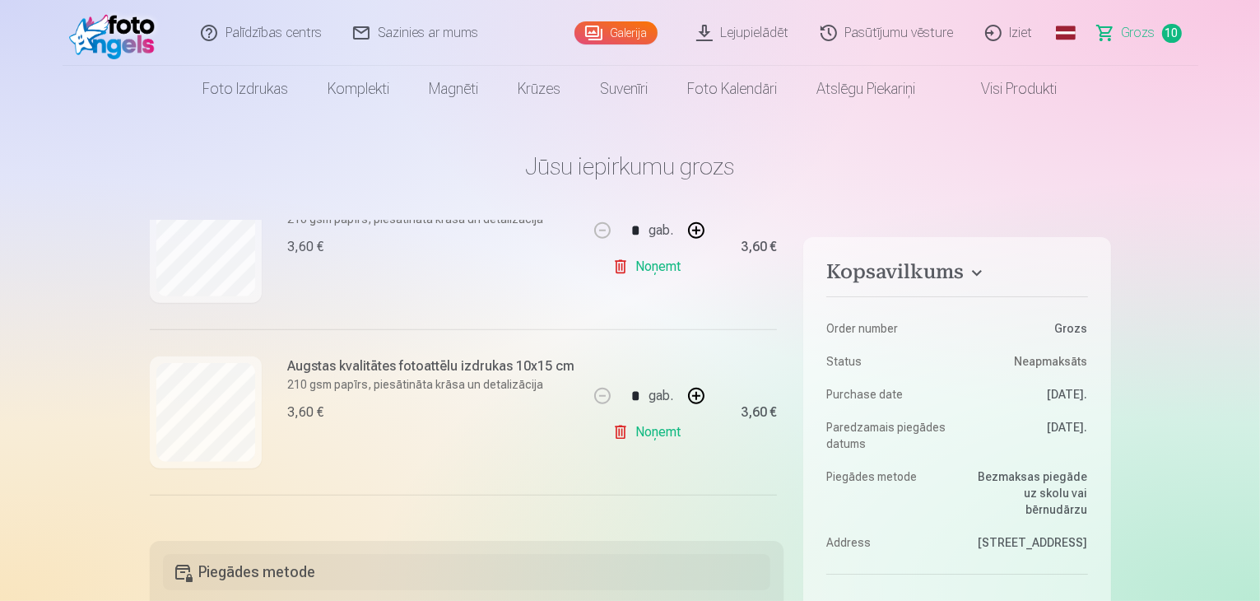
scroll to position [1235, 0]
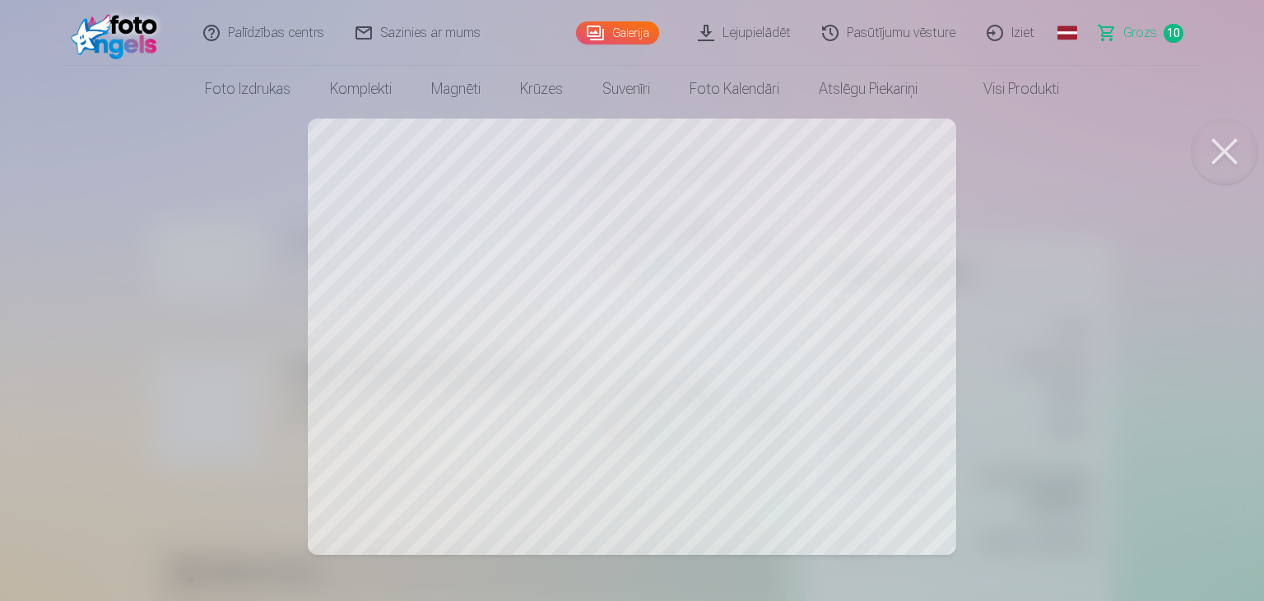
click at [1211, 148] on button at bounding box center [1225, 152] width 66 height 66
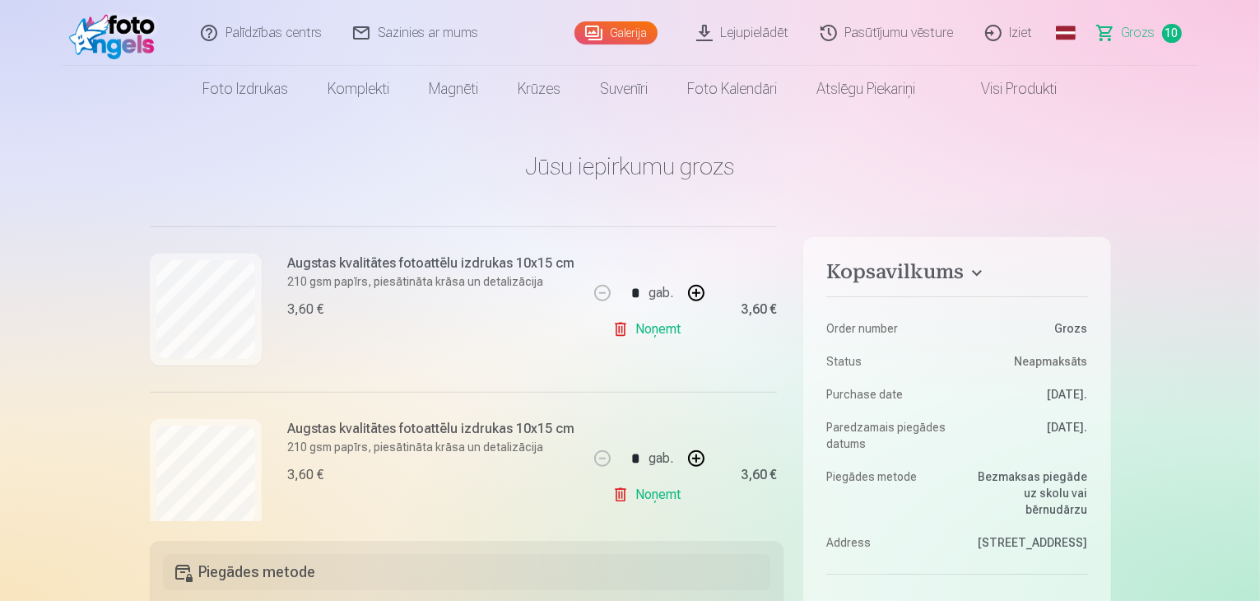
scroll to position [1070, 0]
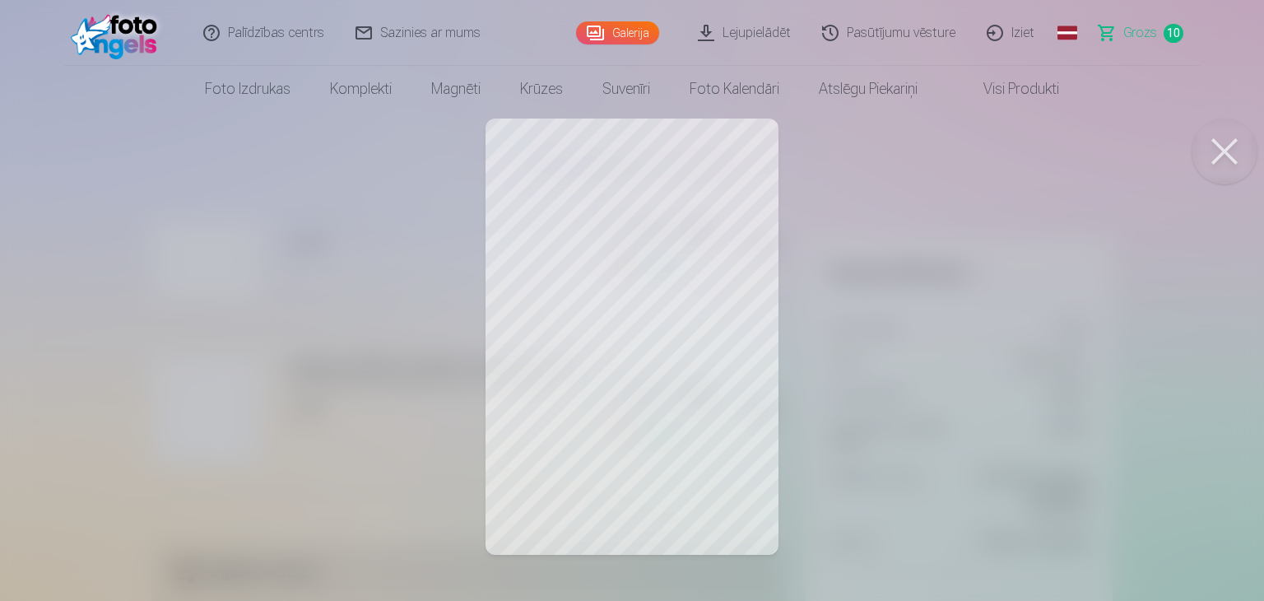
click button at bounding box center [1225, 152] width 66 height 66
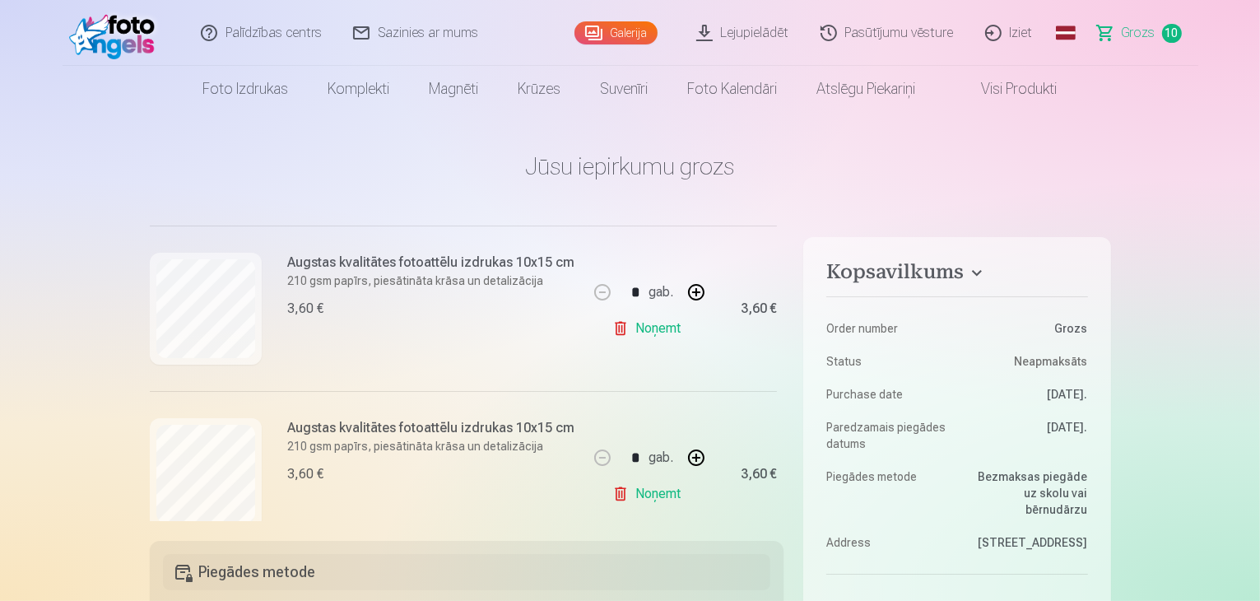
scroll to position [329, 0]
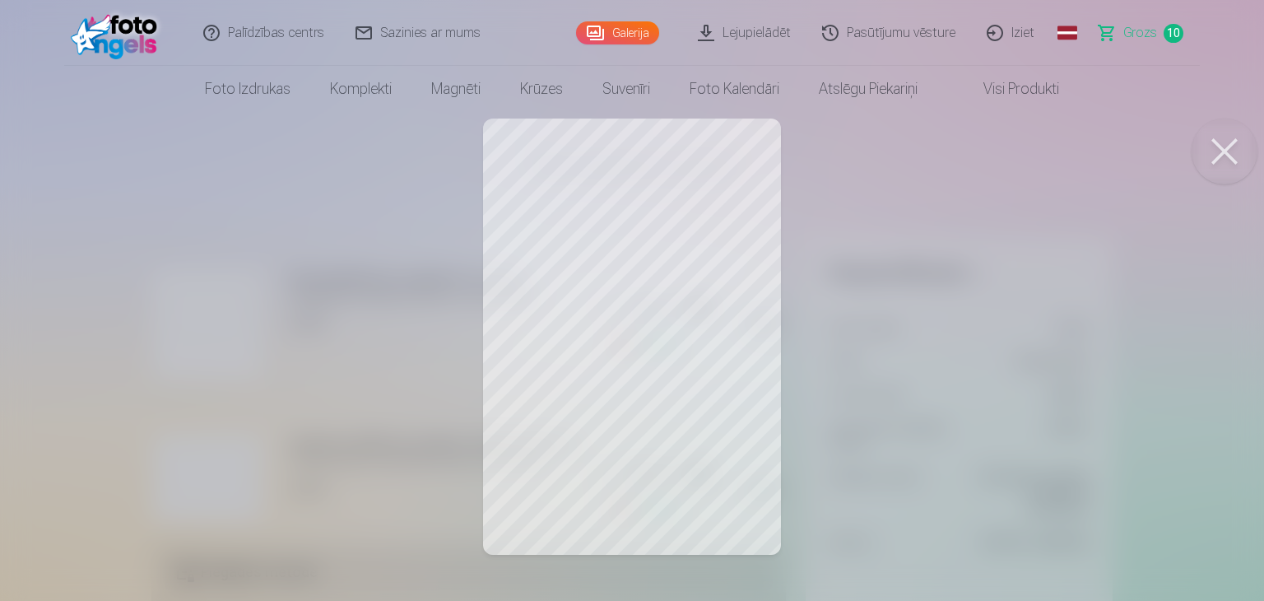
click at [1225, 148] on button at bounding box center [1225, 152] width 66 height 66
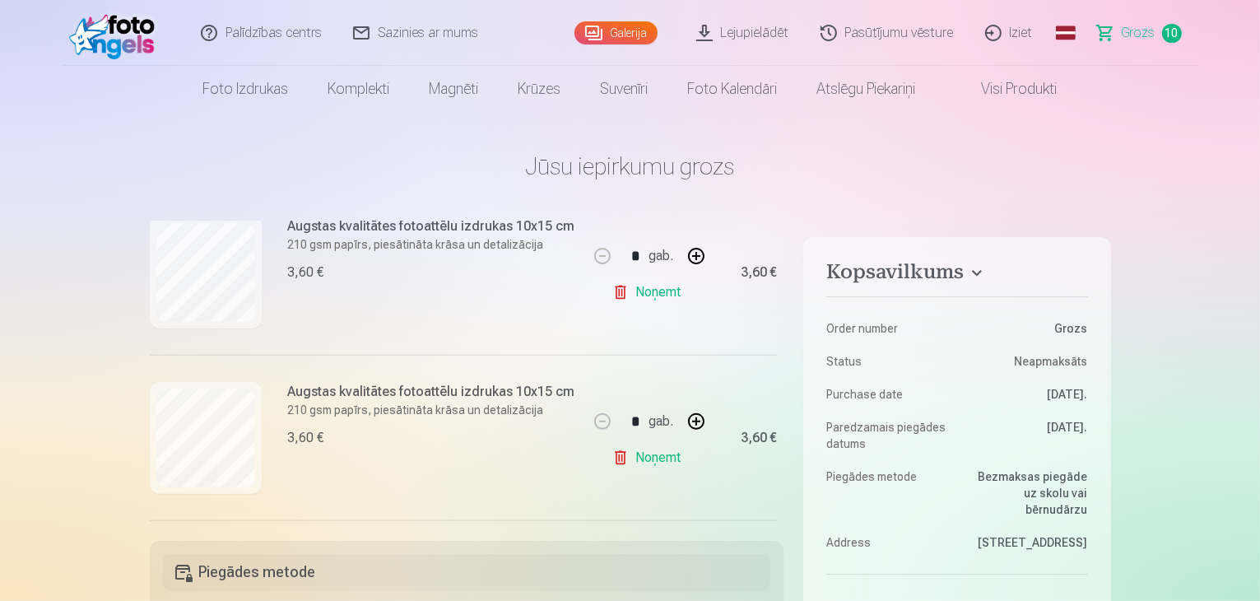
scroll to position [741, 0]
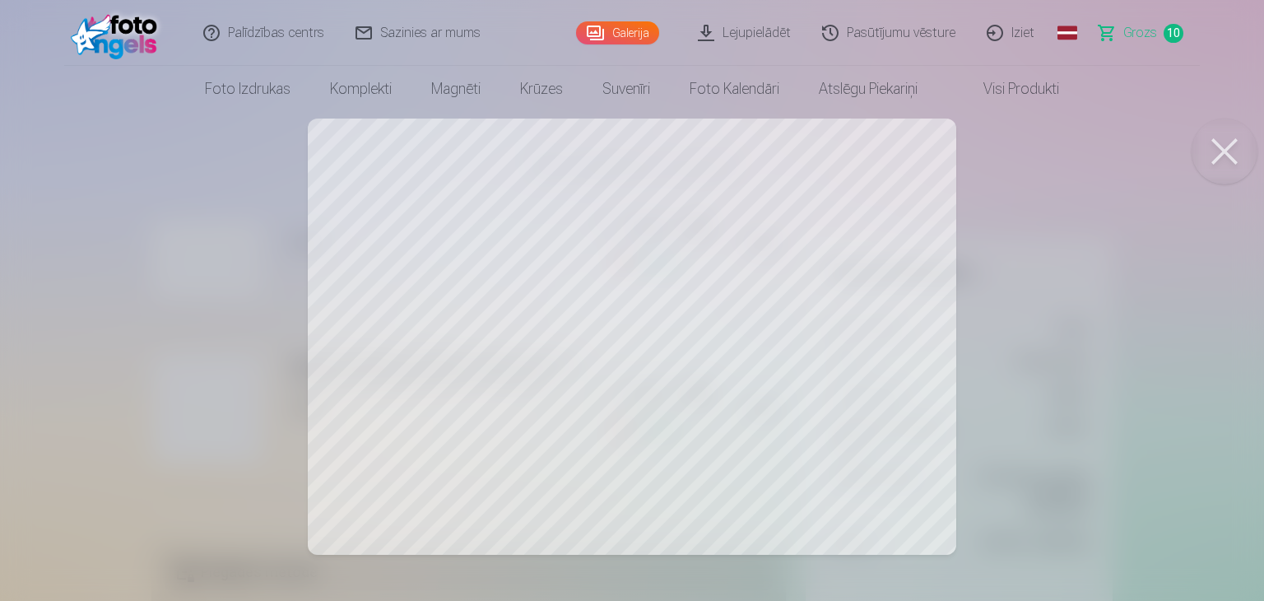
click at [1228, 164] on button at bounding box center [1225, 152] width 66 height 66
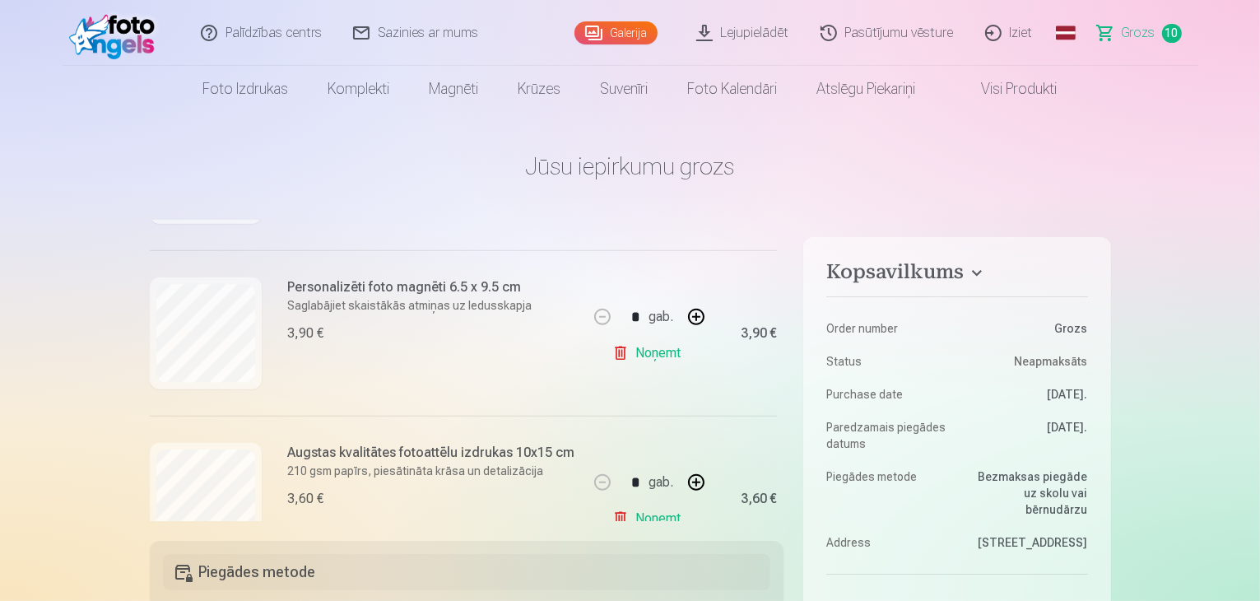
scroll to position [1481, 0]
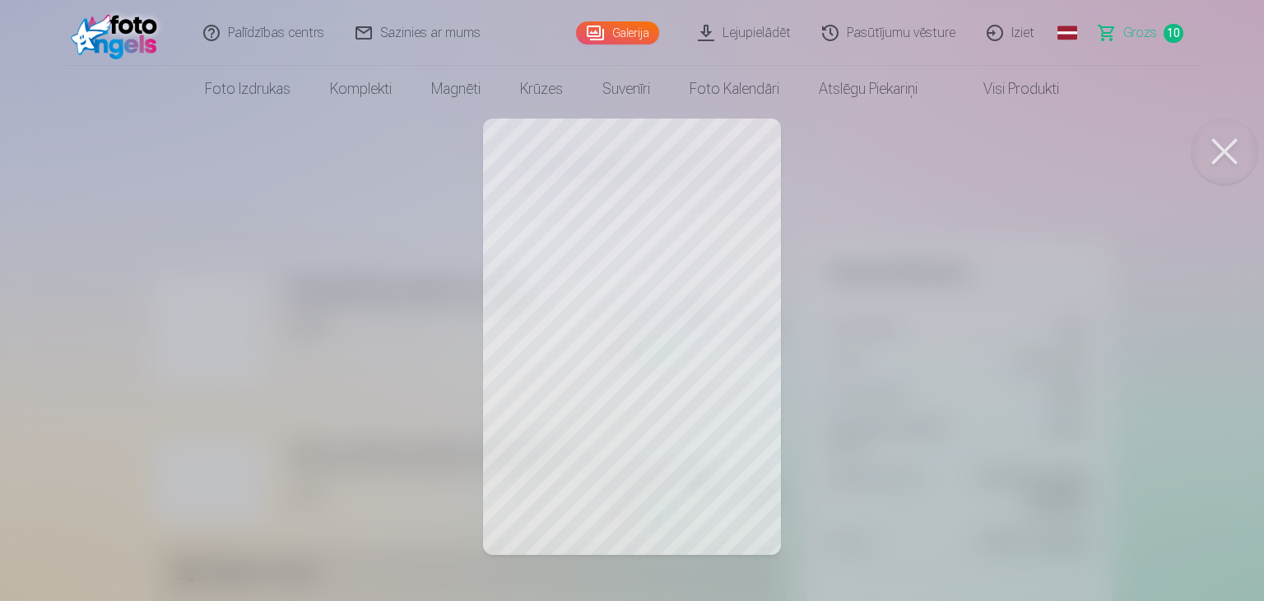
click at [1221, 142] on button at bounding box center [1225, 152] width 66 height 66
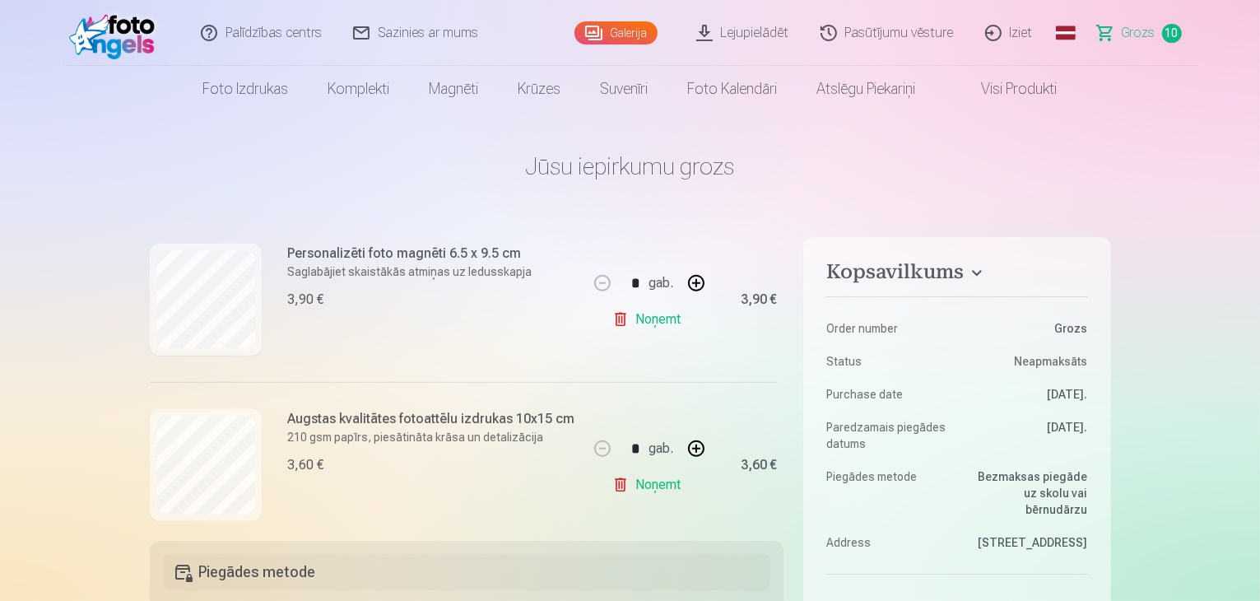
scroll to position [1541, 0]
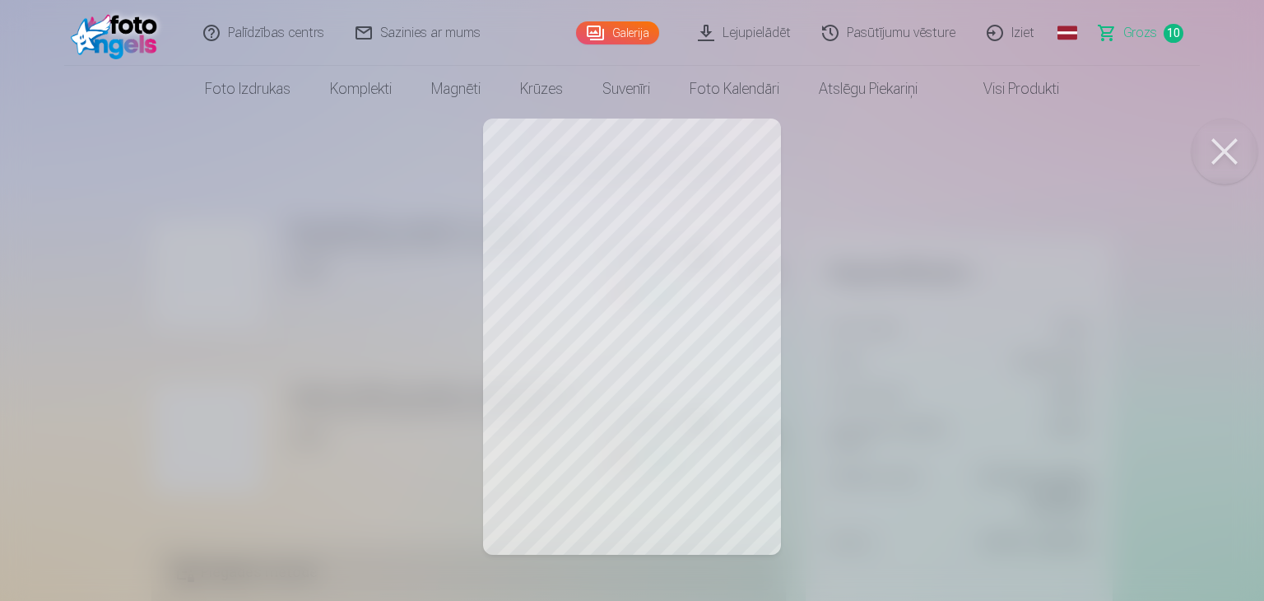
click at [1216, 149] on button at bounding box center [1225, 152] width 66 height 66
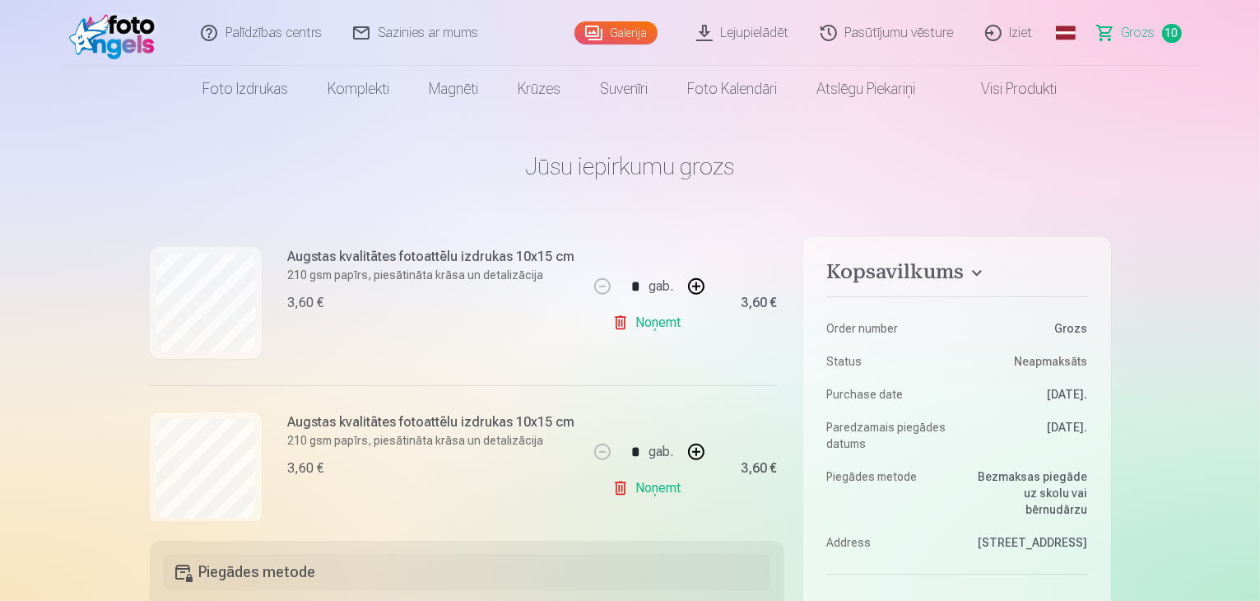
scroll to position [800, 0]
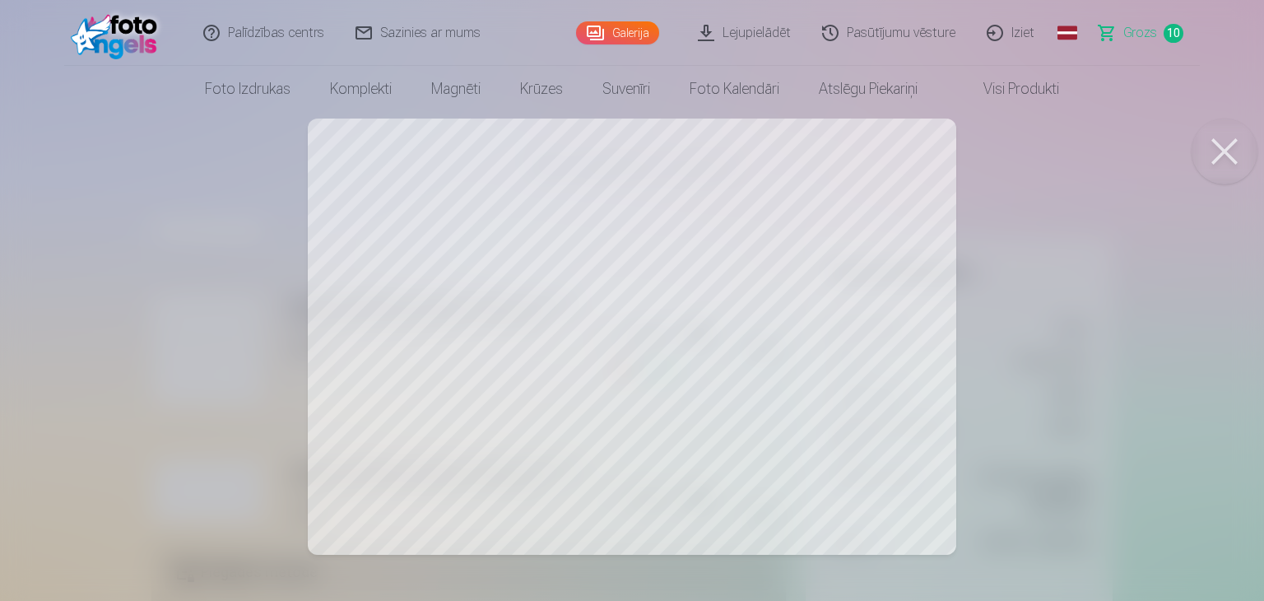
click at [1211, 154] on button at bounding box center [1225, 152] width 66 height 66
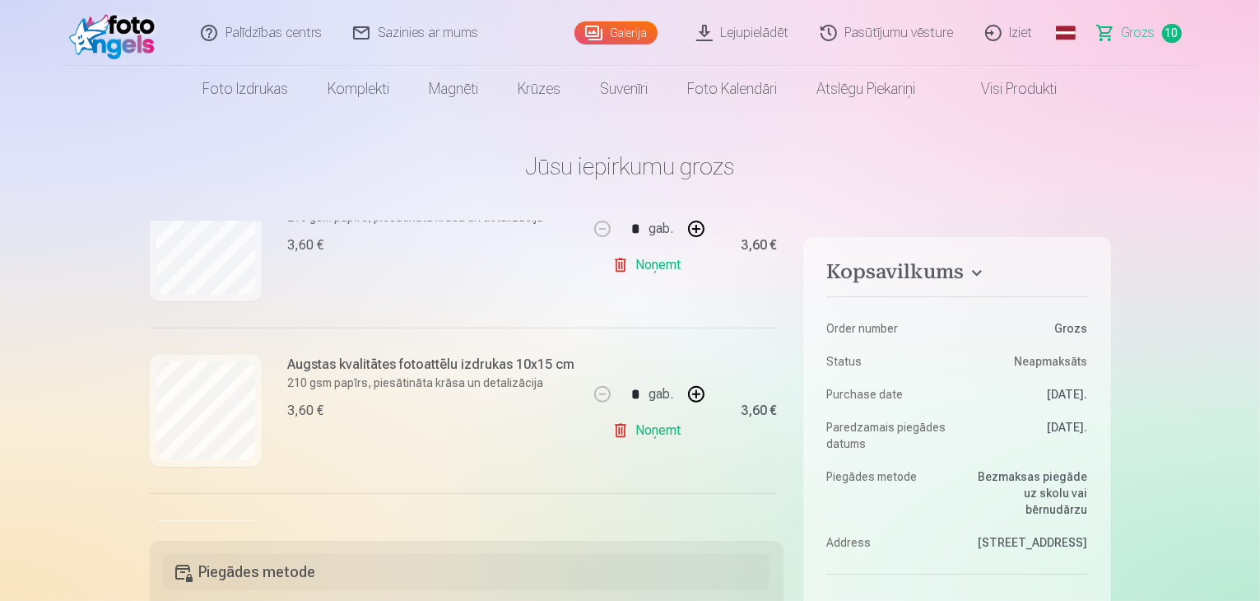
scroll to position [635, 0]
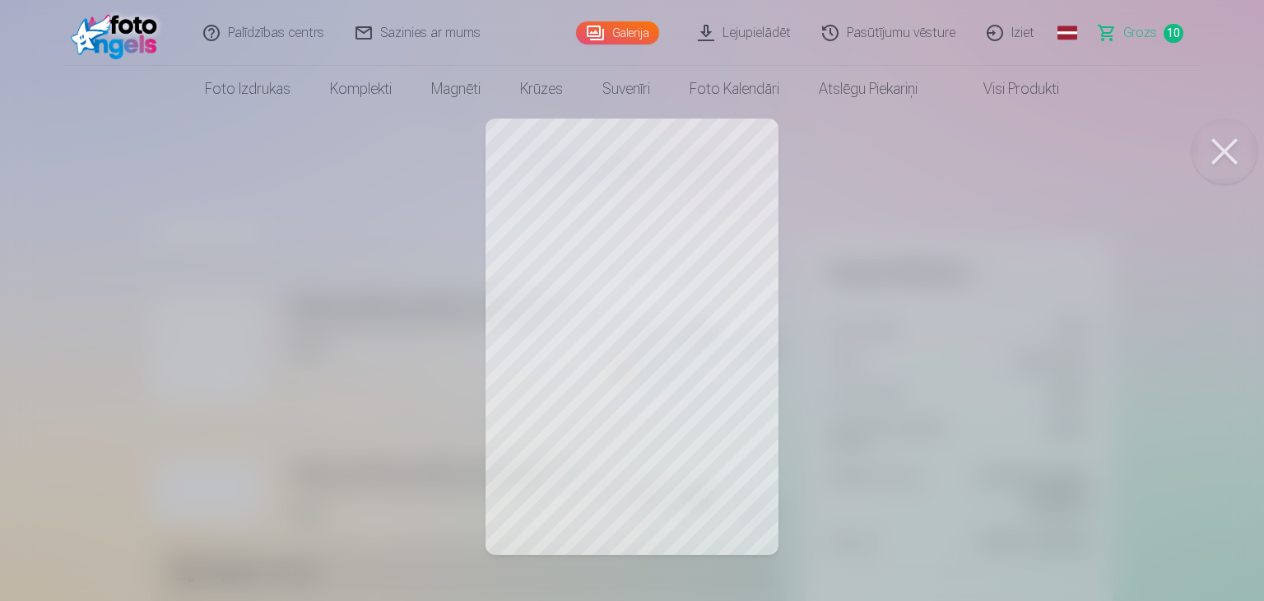
click at [1228, 149] on button at bounding box center [1225, 152] width 66 height 66
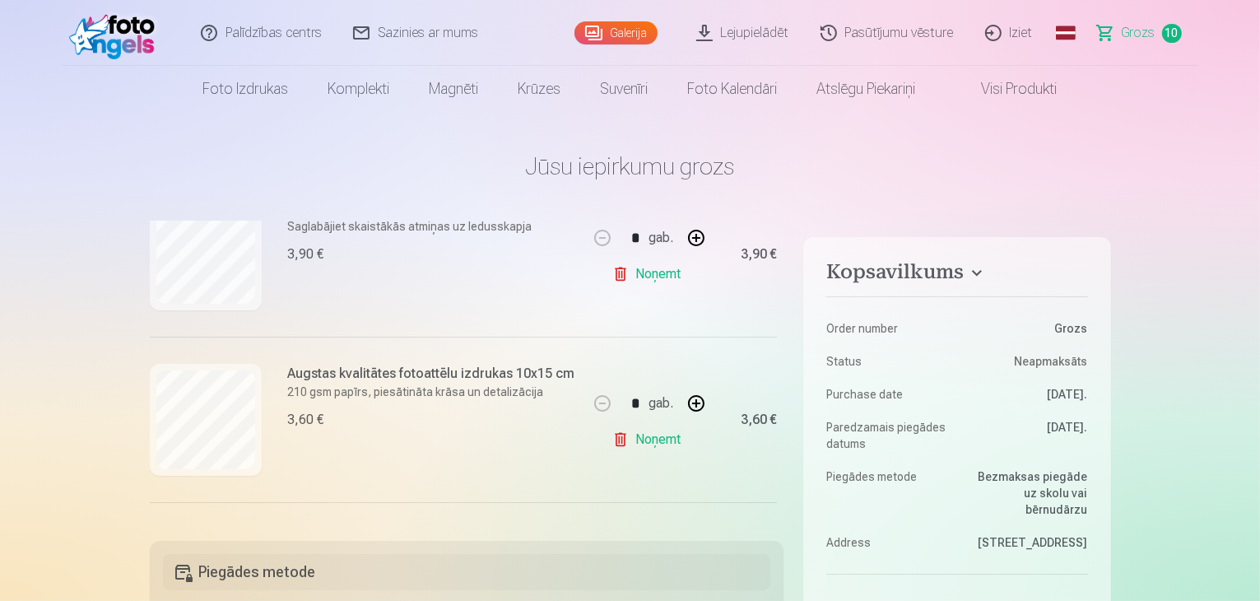
scroll to position [471, 0]
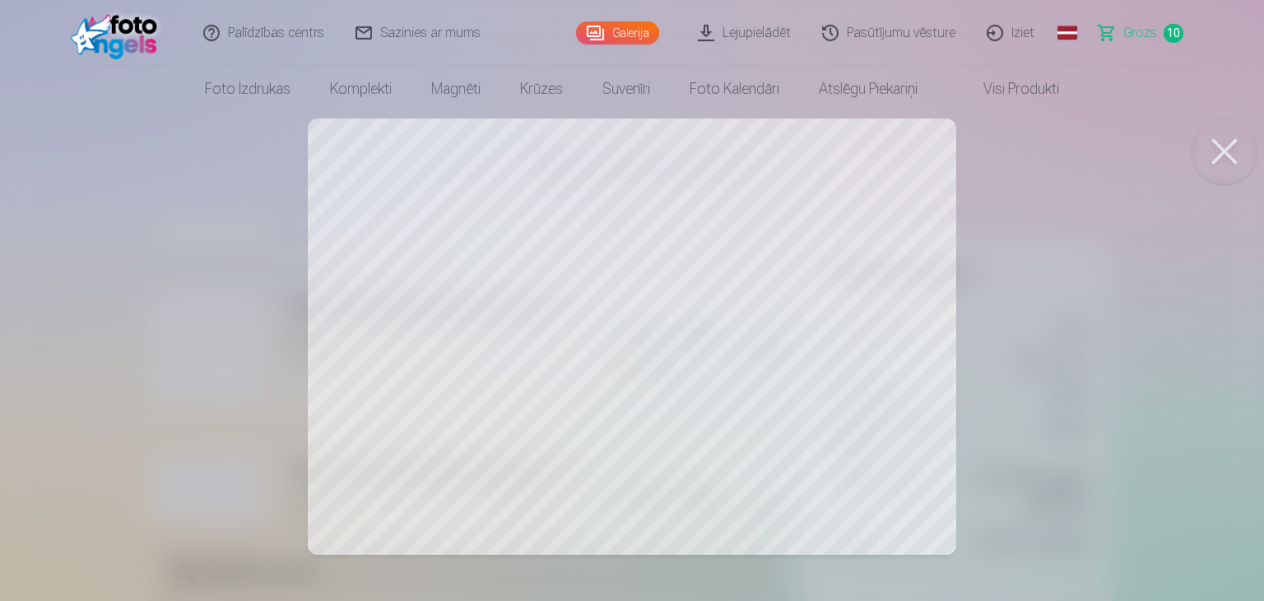
click at [1208, 153] on button at bounding box center [1225, 152] width 66 height 66
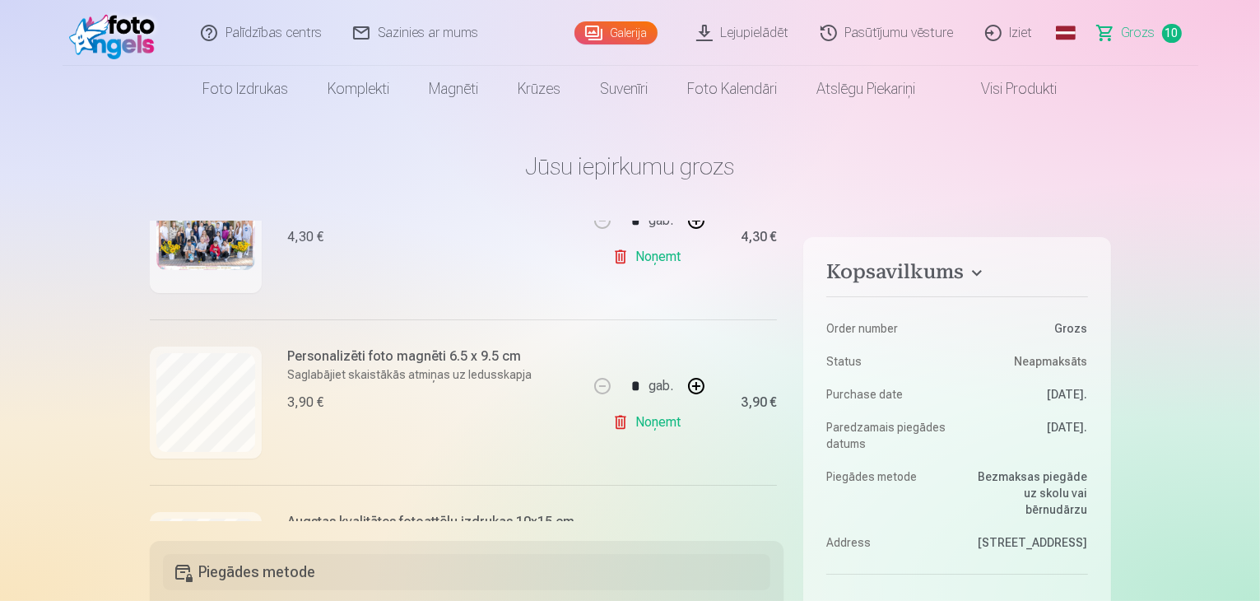
scroll to position [224, 0]
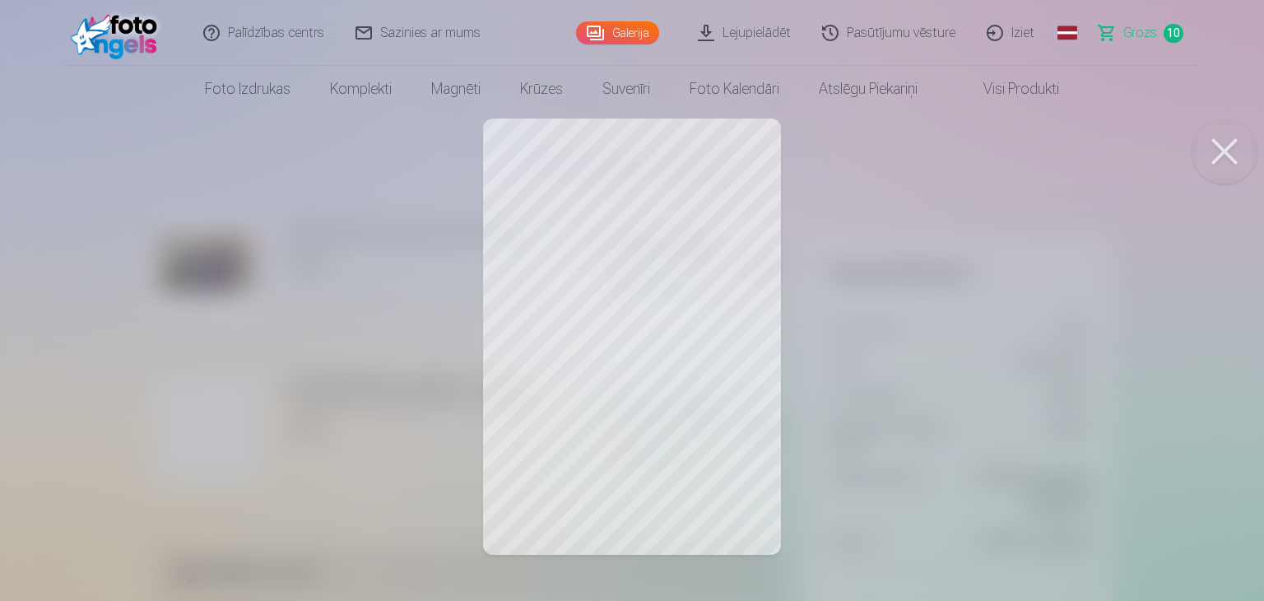
click at [1212, 149] on button at bounding box center [1225, 152] width 66 height 66
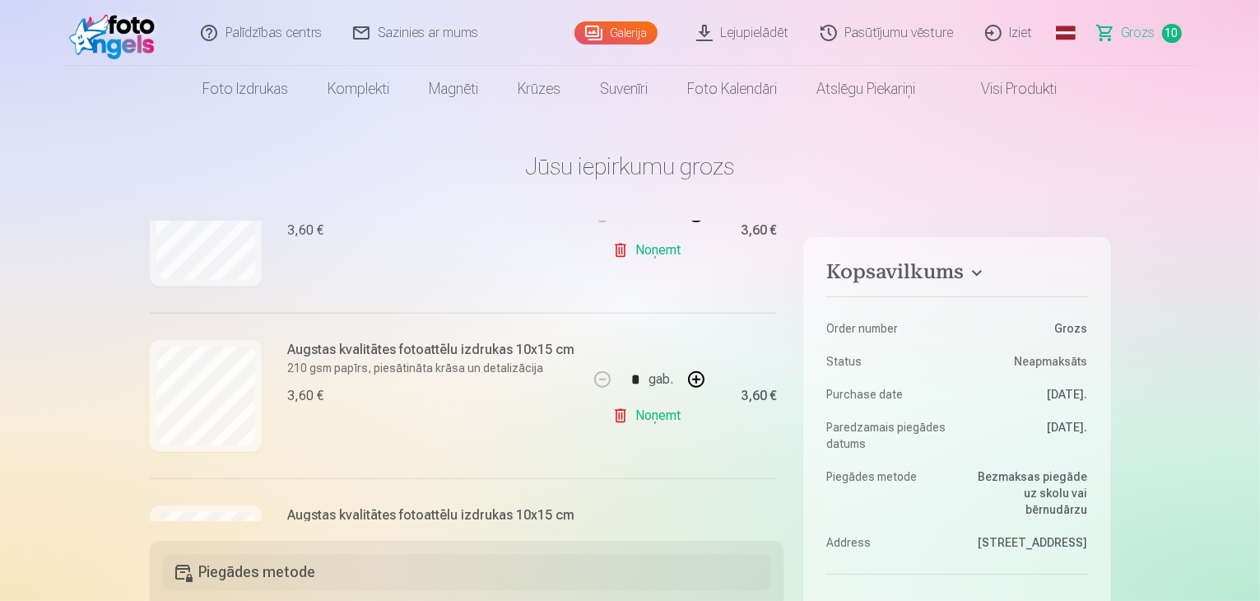
scroll to position [800, 0]
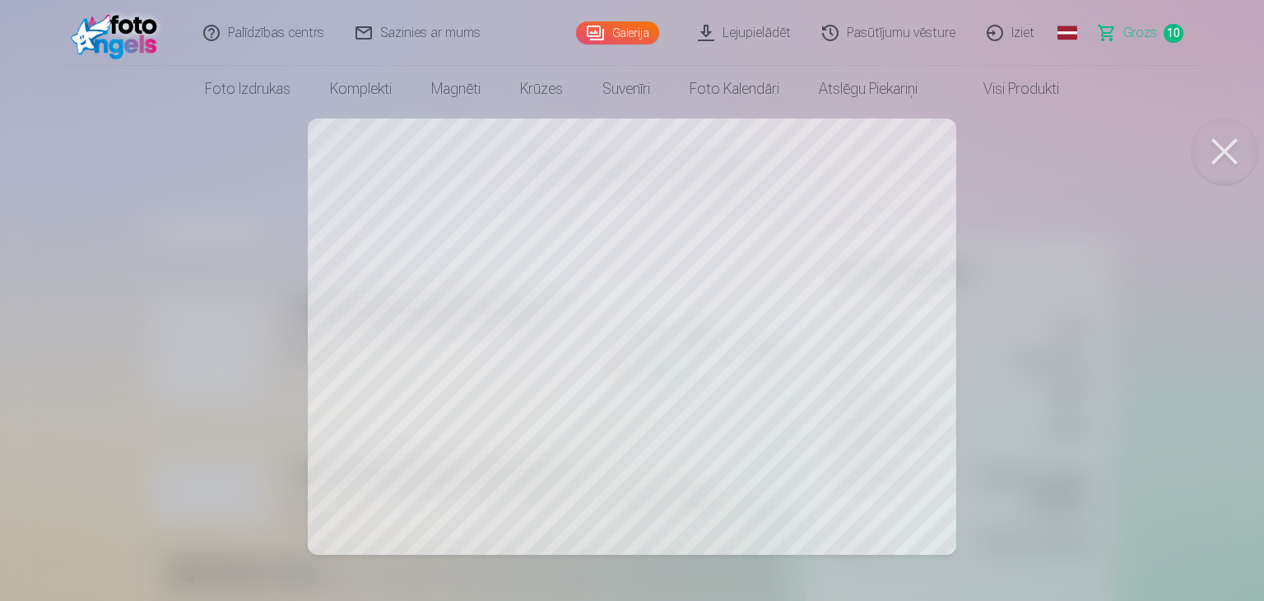
click at [1208, 150] on button at bounding box center [1225, 152] width 66 height 66
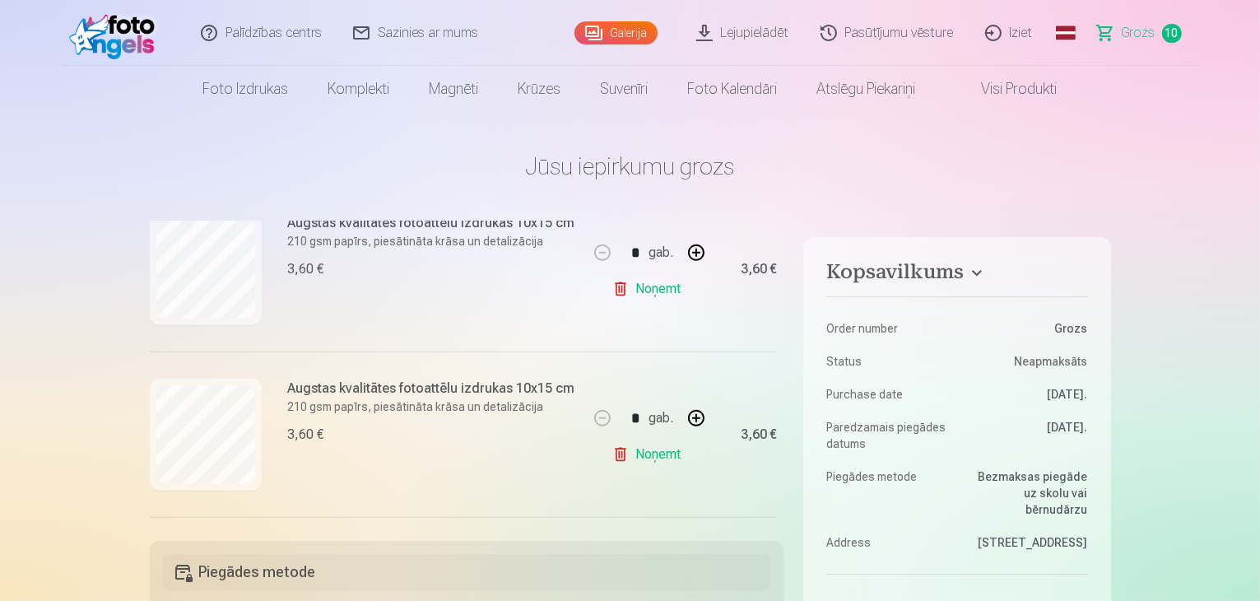
scroll to position [1047, 0]
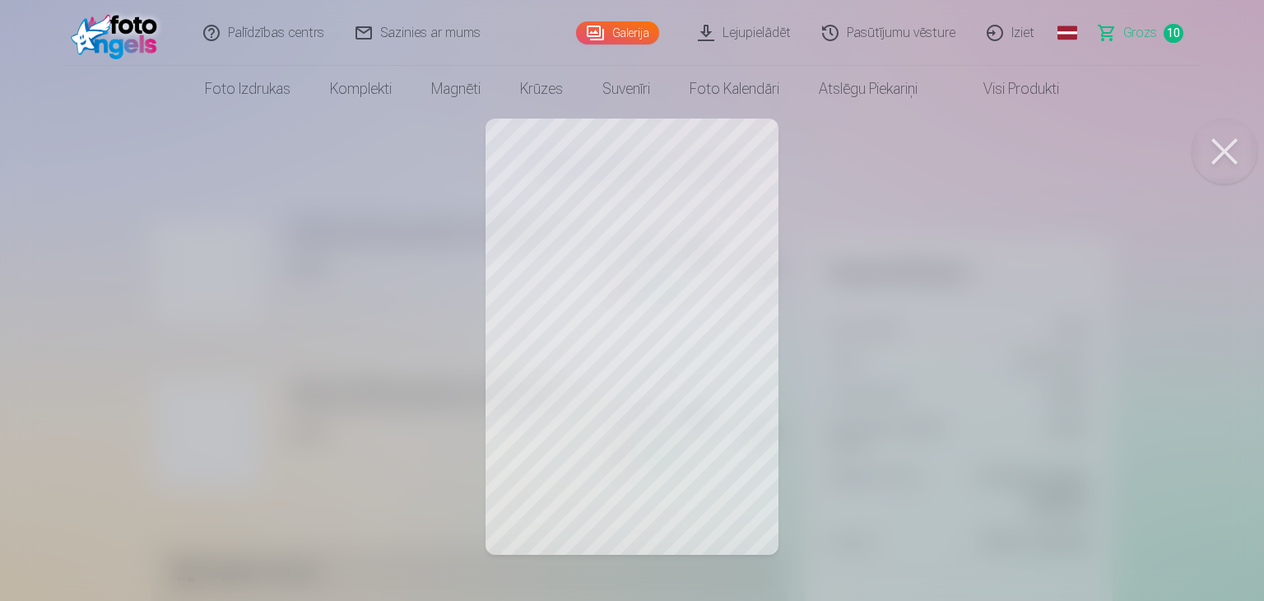
click at [1212, 149] on button at bounding box center [1225, 152] width 66 height 66
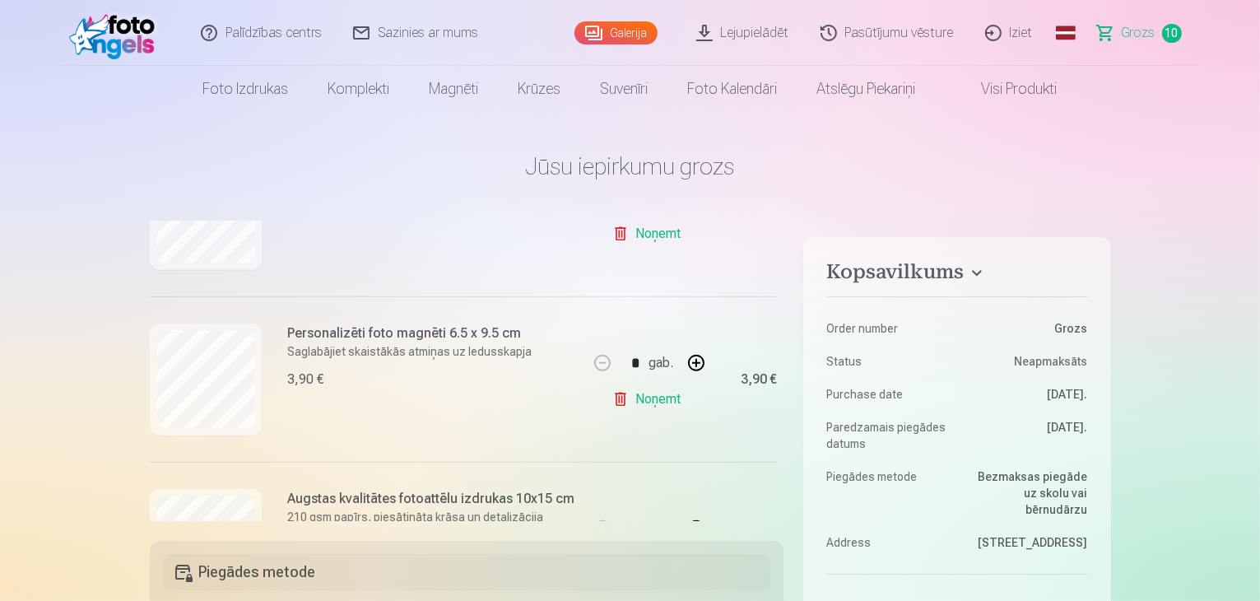
scroll to position [1541, 0]
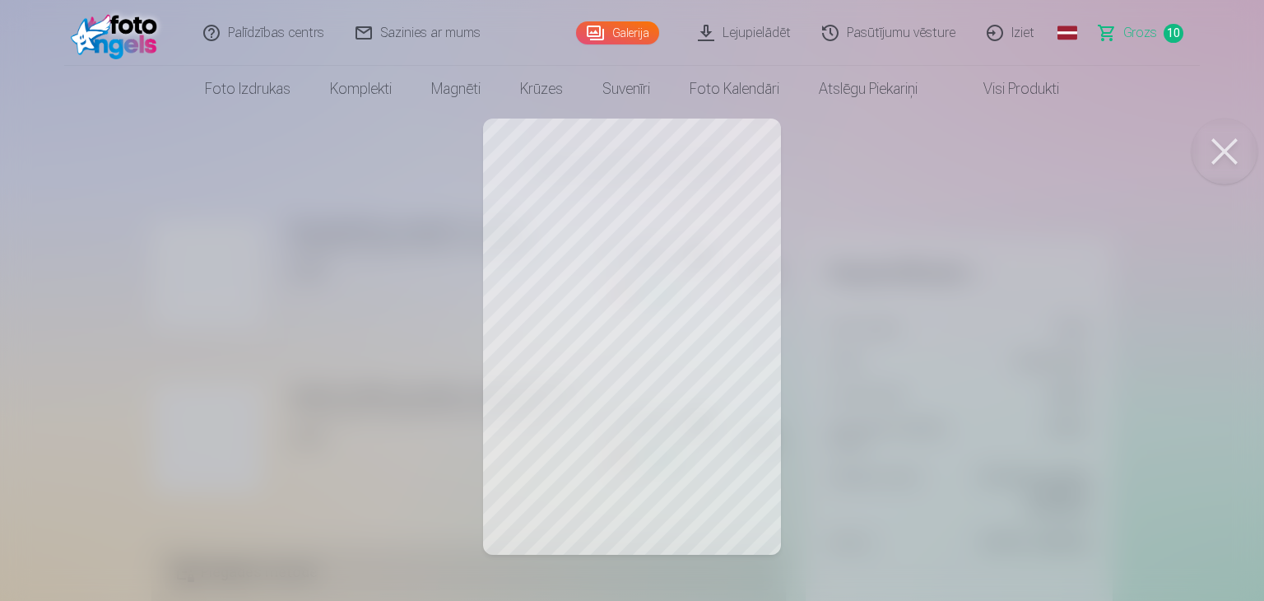
click at [625, 35] on link "Galerija" at bounding box center [617, 32] width 83 height 23
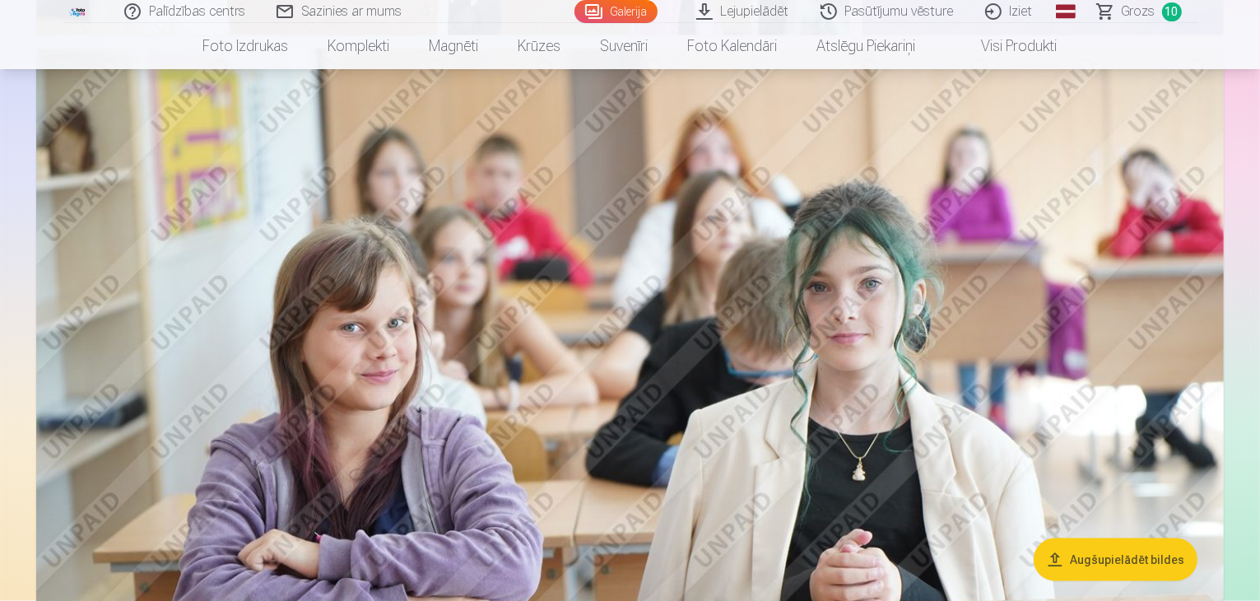
scroll to position [2222, 0]
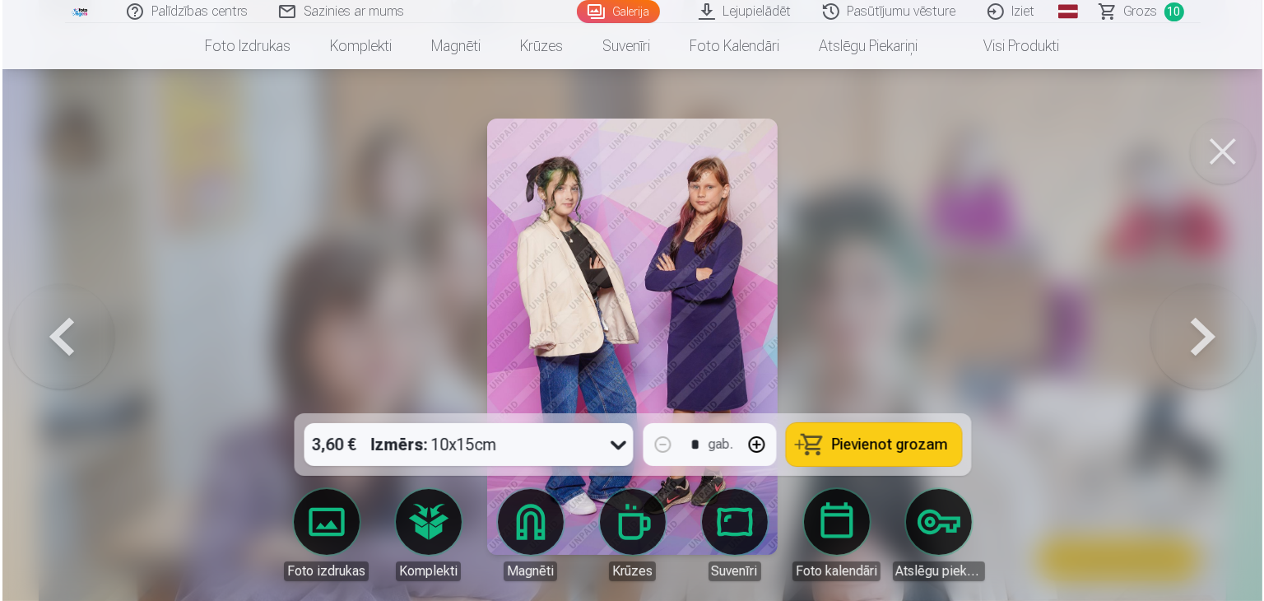
scroll to position [2228, 0]
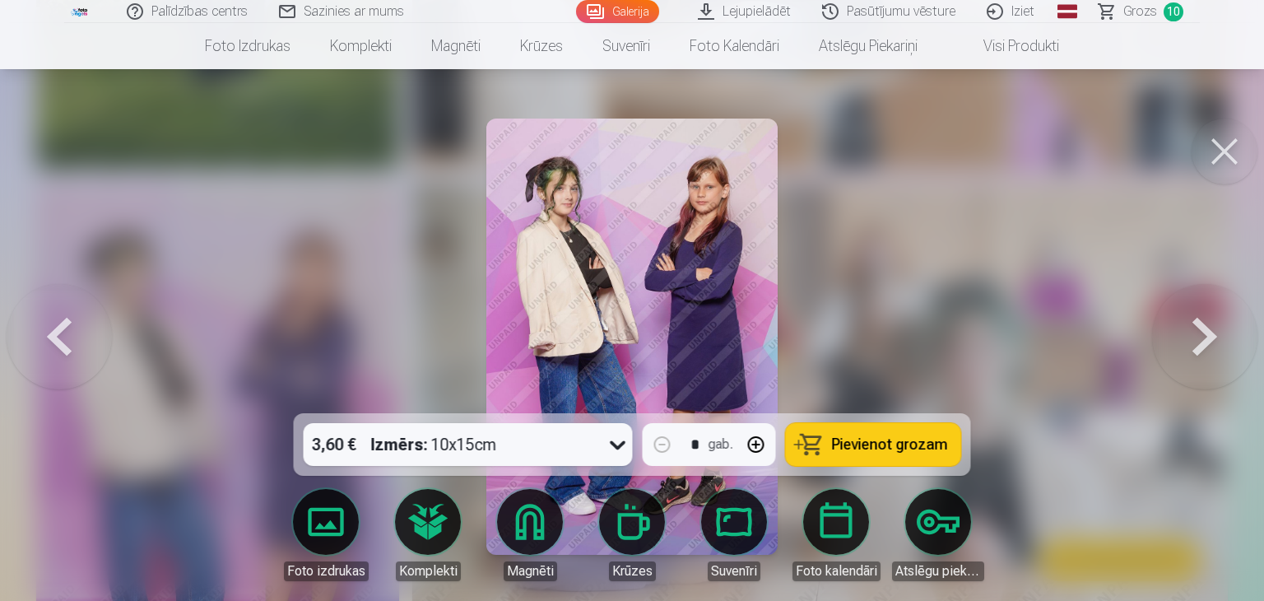
click at [882, 442] on span "Pievienot grozam" at bounding box center [890, 444] width 116 height 15
click at [609, 7] on link "Galerija" at bounding box center [617, 11] width 83 height 23
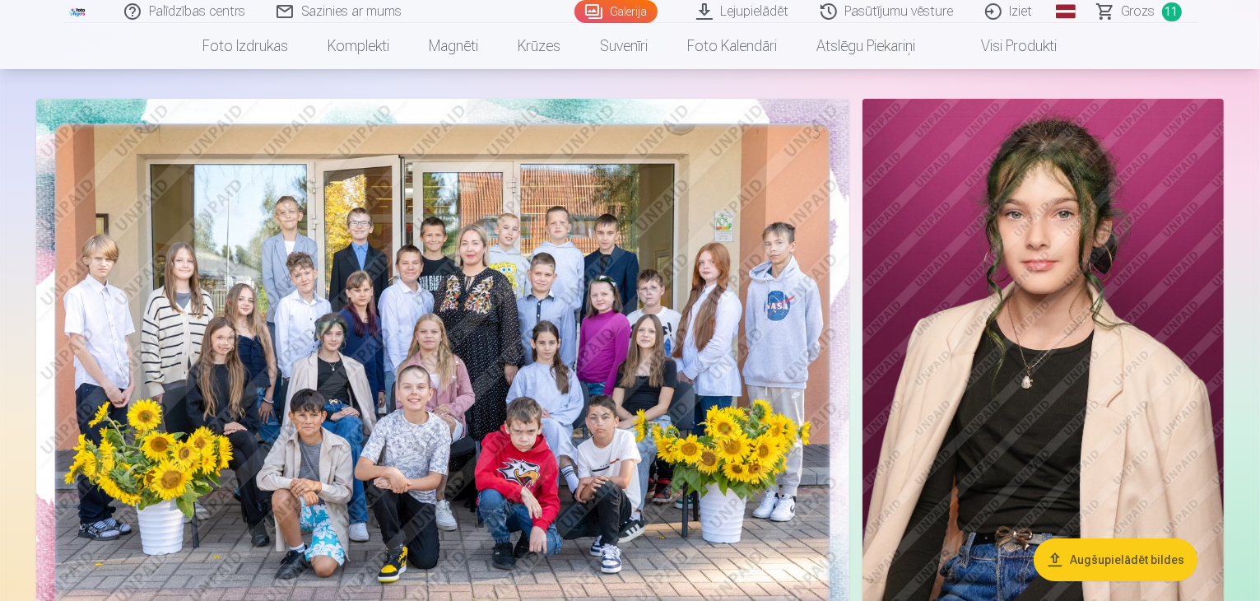
scroll to position [165, 0]
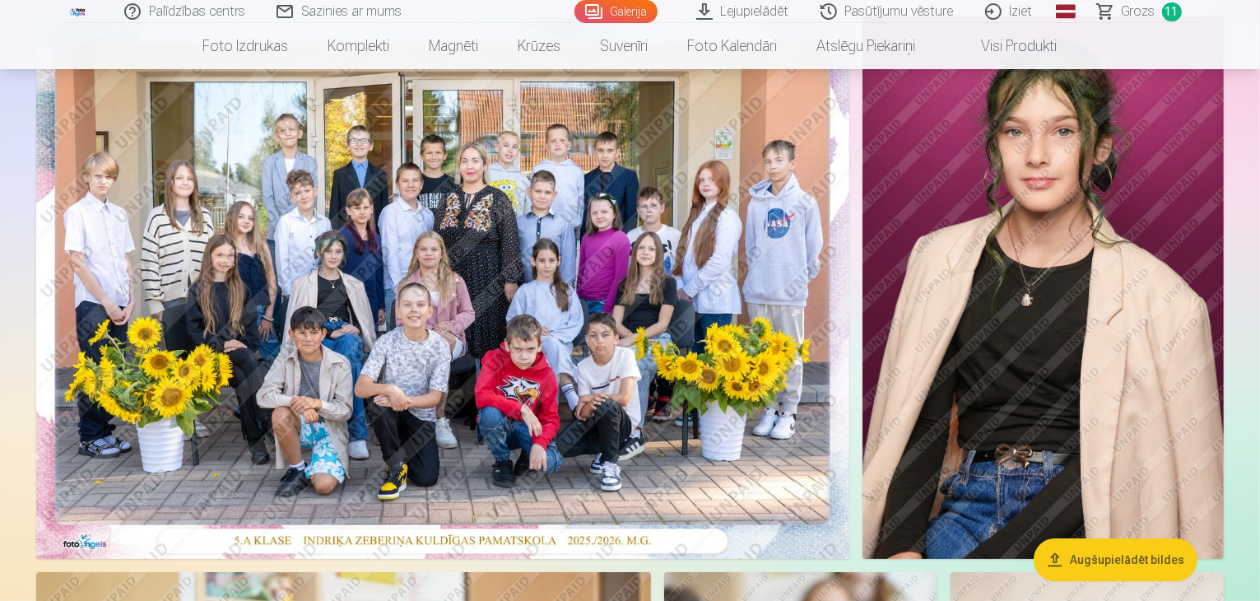
click at [1152, 20] on span "Grozs" at bounding box center [1139, 12] width 34 height 20
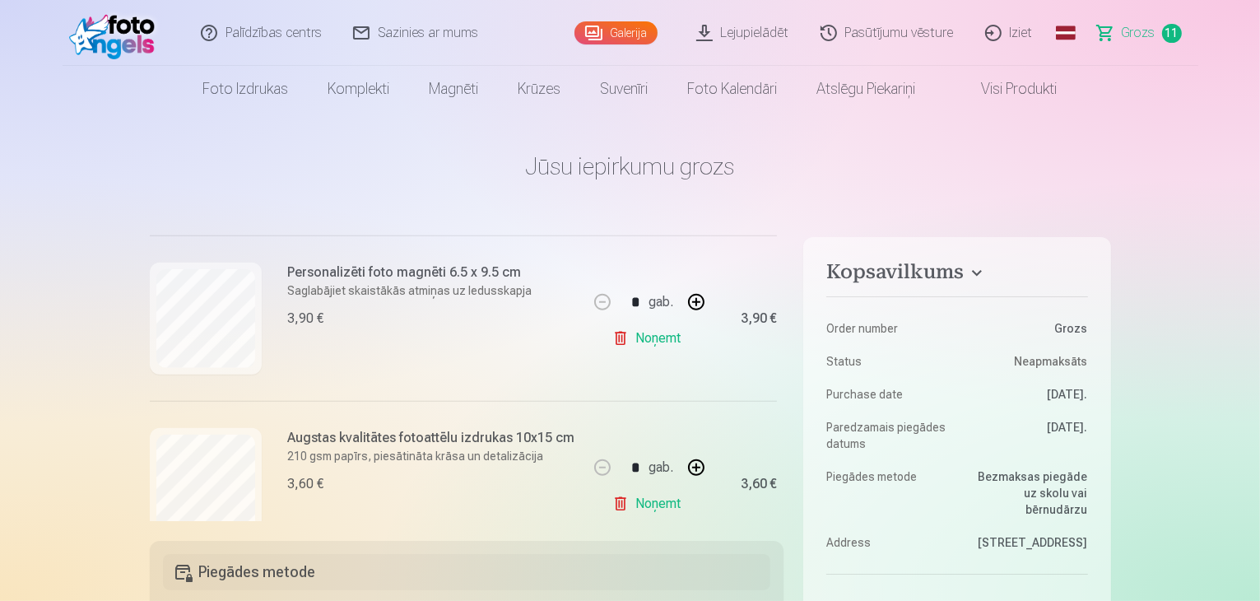
scroll to position [1458, 0]
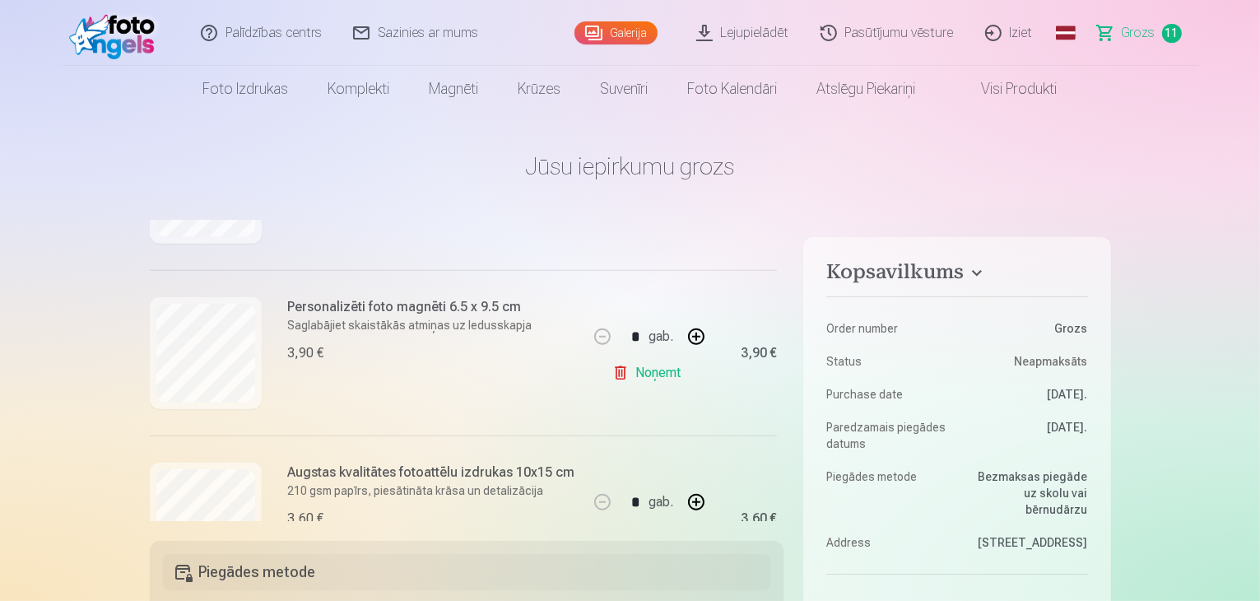
click at [1014, 158] on h1 "Jūsu iepirkumu grozs" at bounding box center [630, 166] width 961 height 30
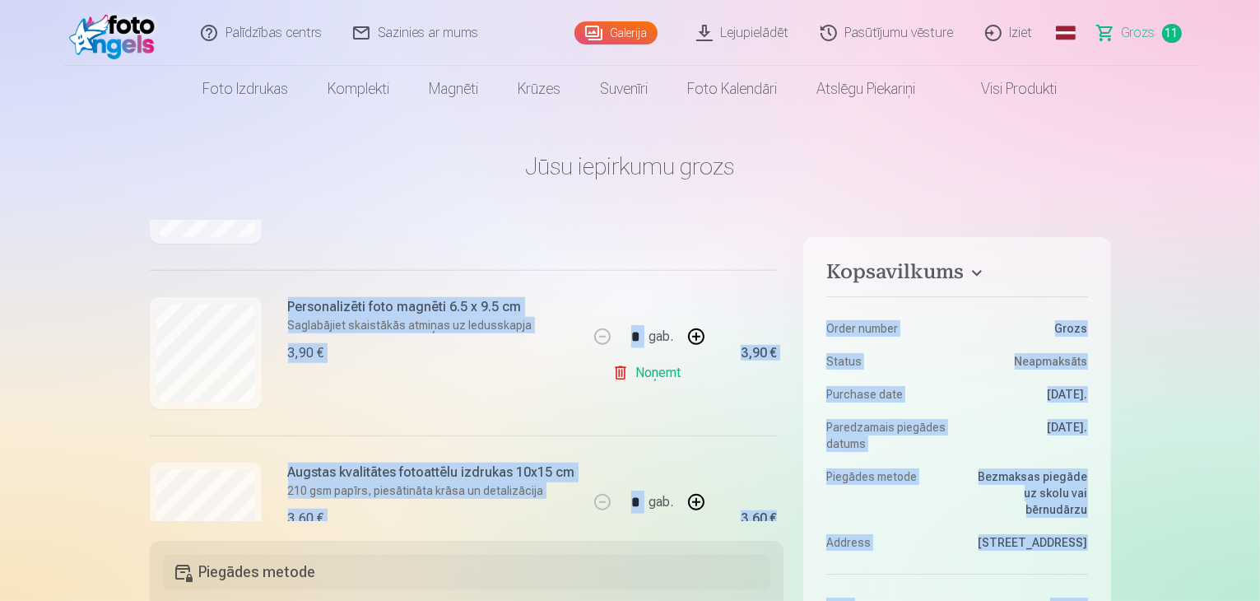
drag, startPoint x: 777, startPoint y: 447, endPoint x: 797, endPoint y: 338, distance: 110.4
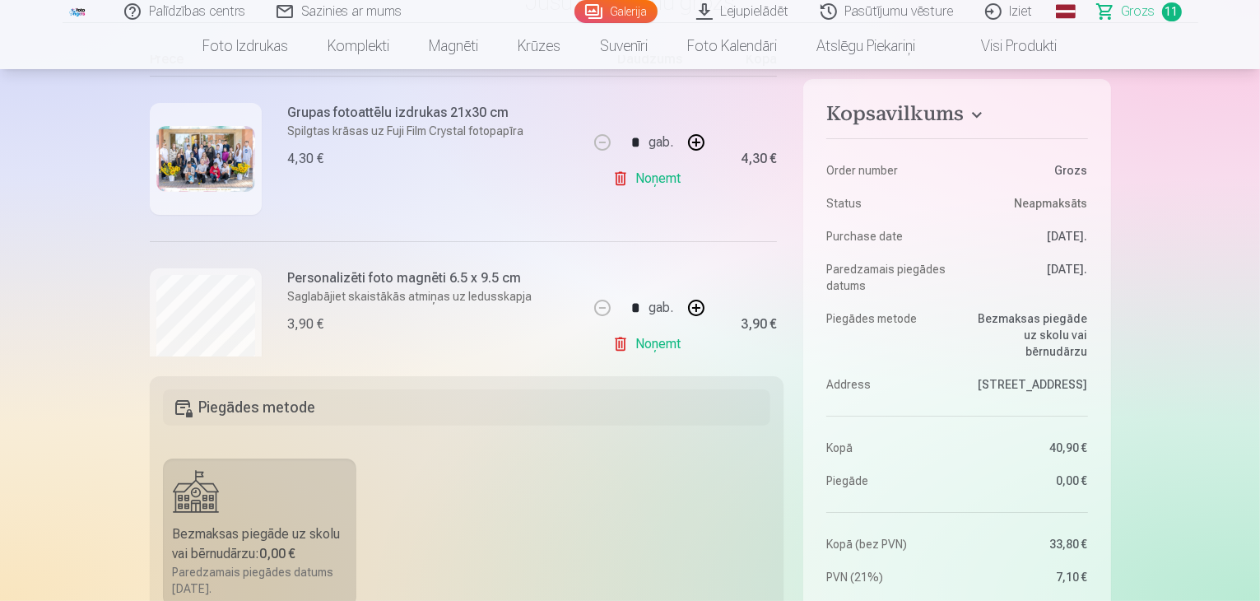
scroll to position [247, 0]
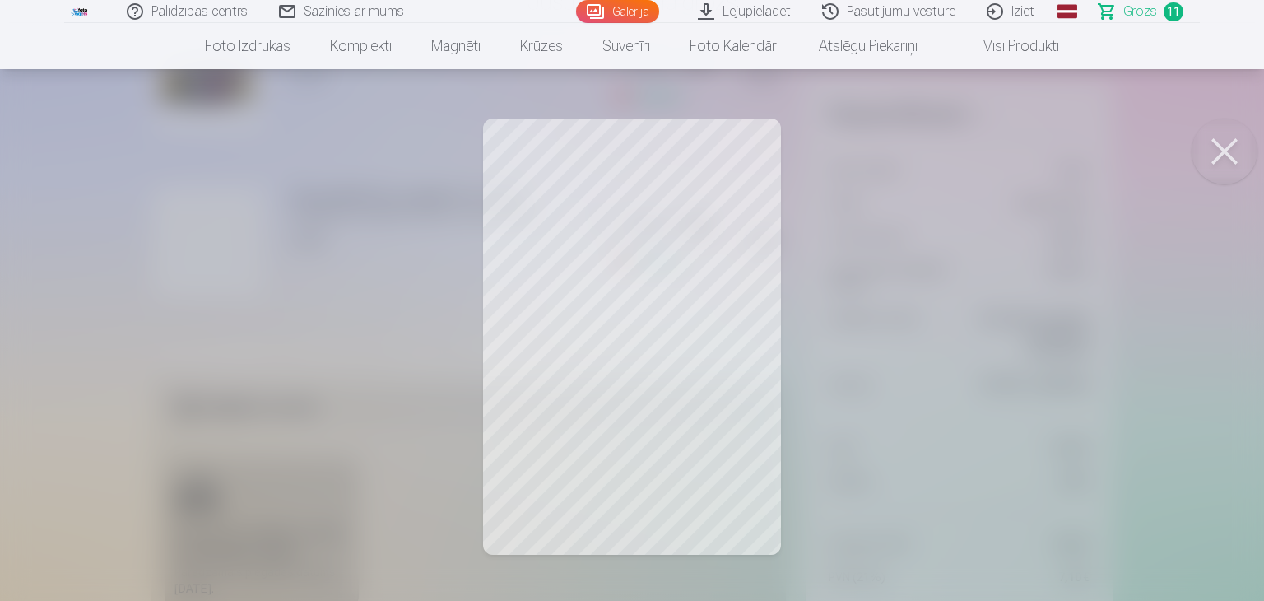
click at [1223, 147] on button at bounding box center [1225, 152] width 66 height 66
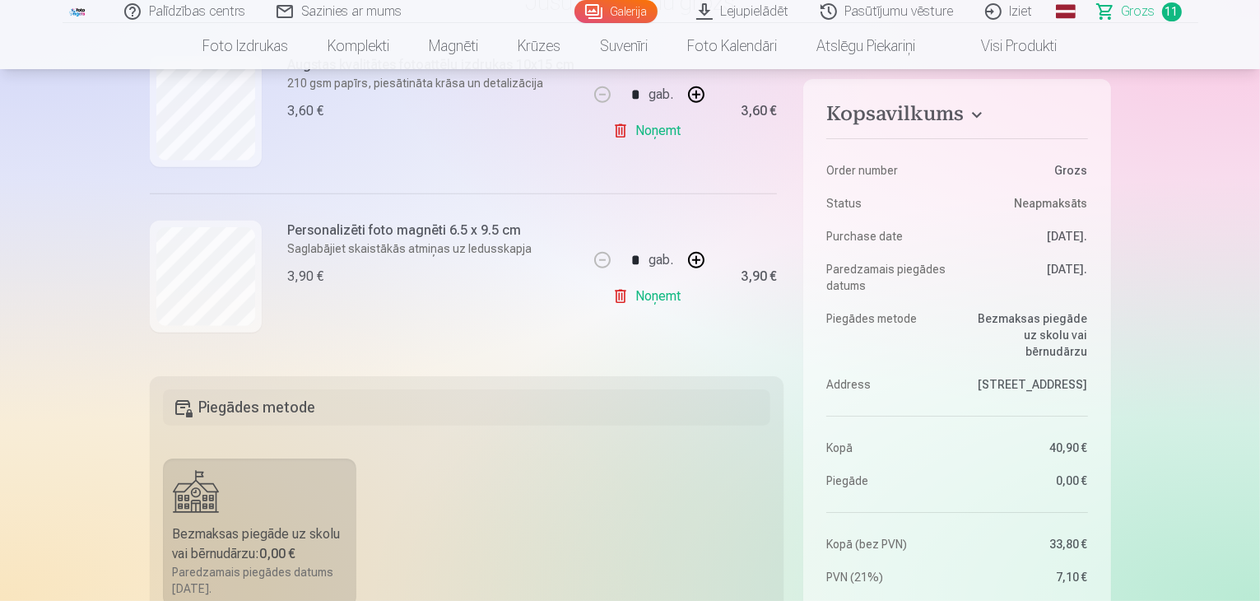
scroll to position [1399, 0]
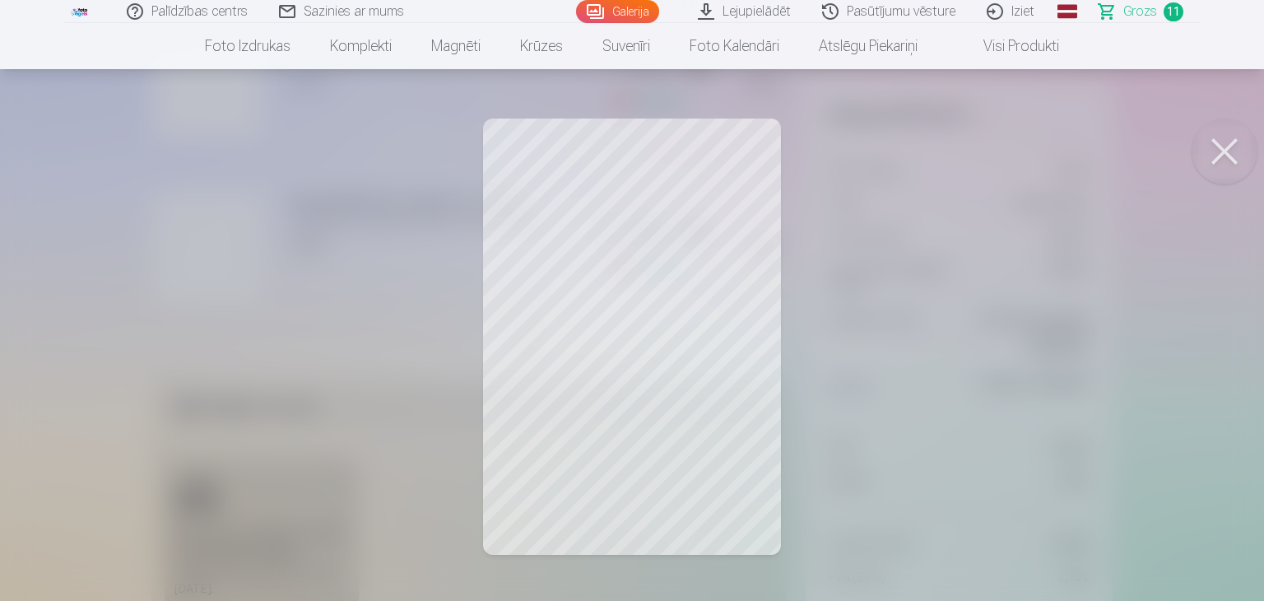
click at [1226, 152] on button at bounding box center [1225, 152] width 66 height 66
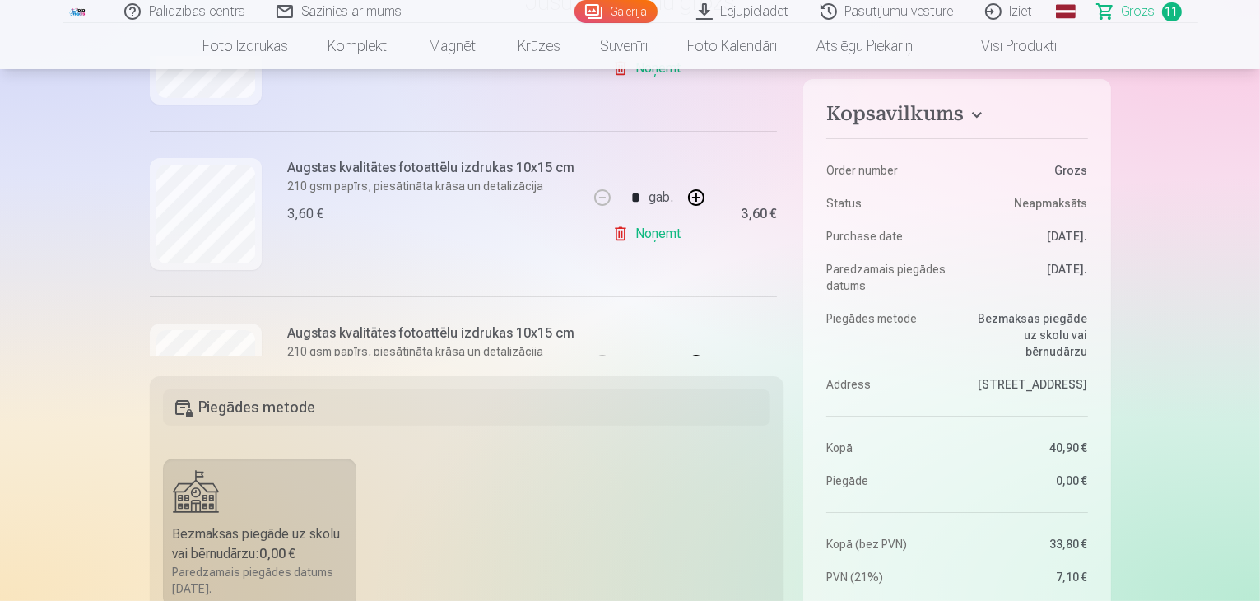
scroll to position [329, 0]
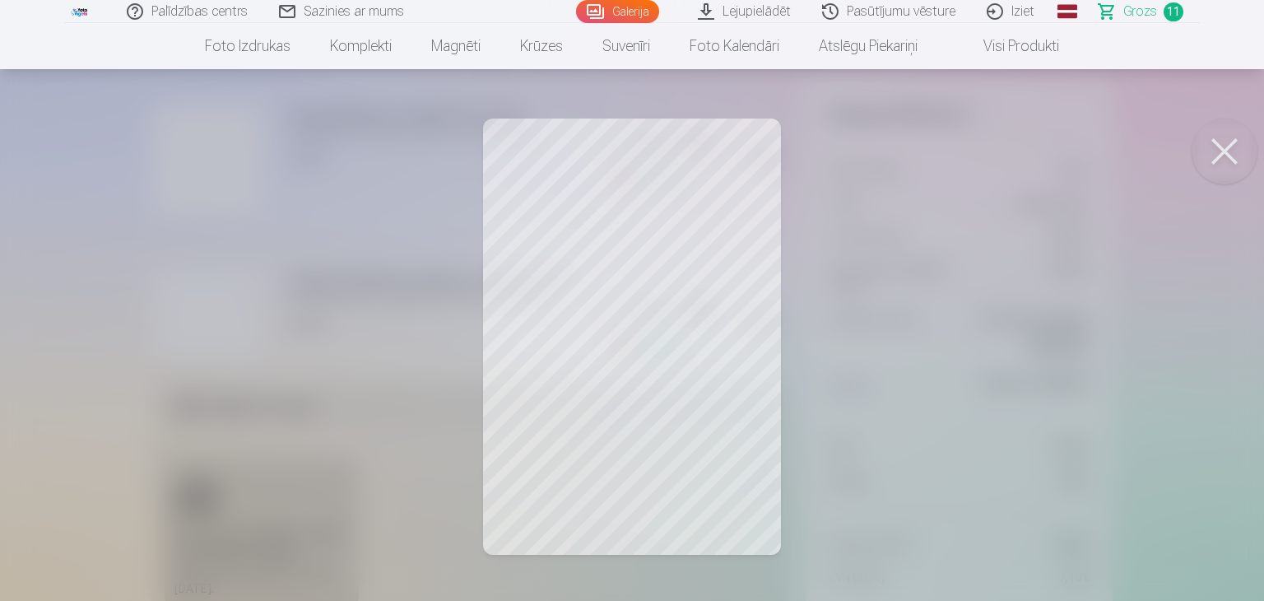
click at [1216, 142] on button at bounding box center [1225, 152] width 66 height 66
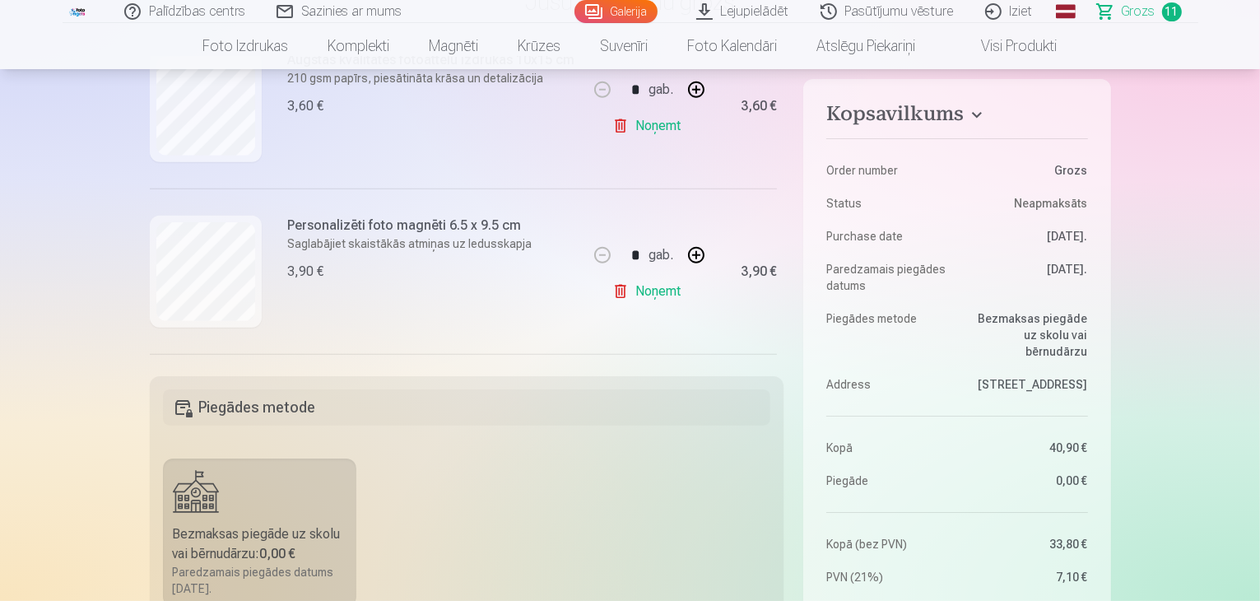
scroll to position [1399, 0]
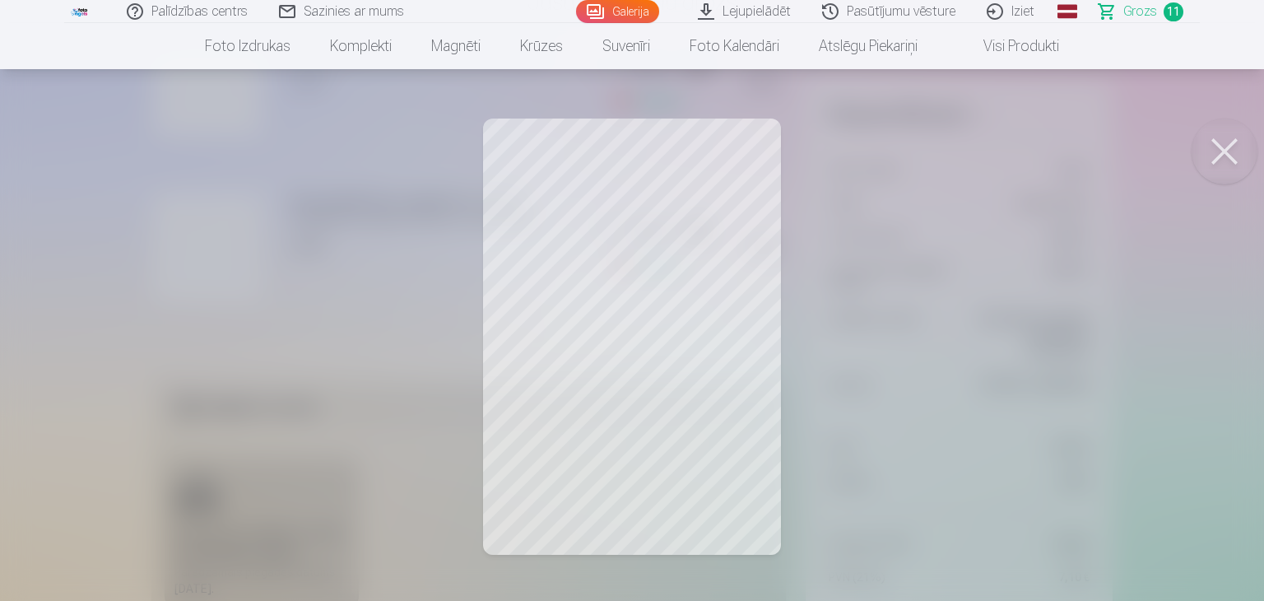
click at [1228, 150] on button at bounding box center [1225, 152] width 66 height 66
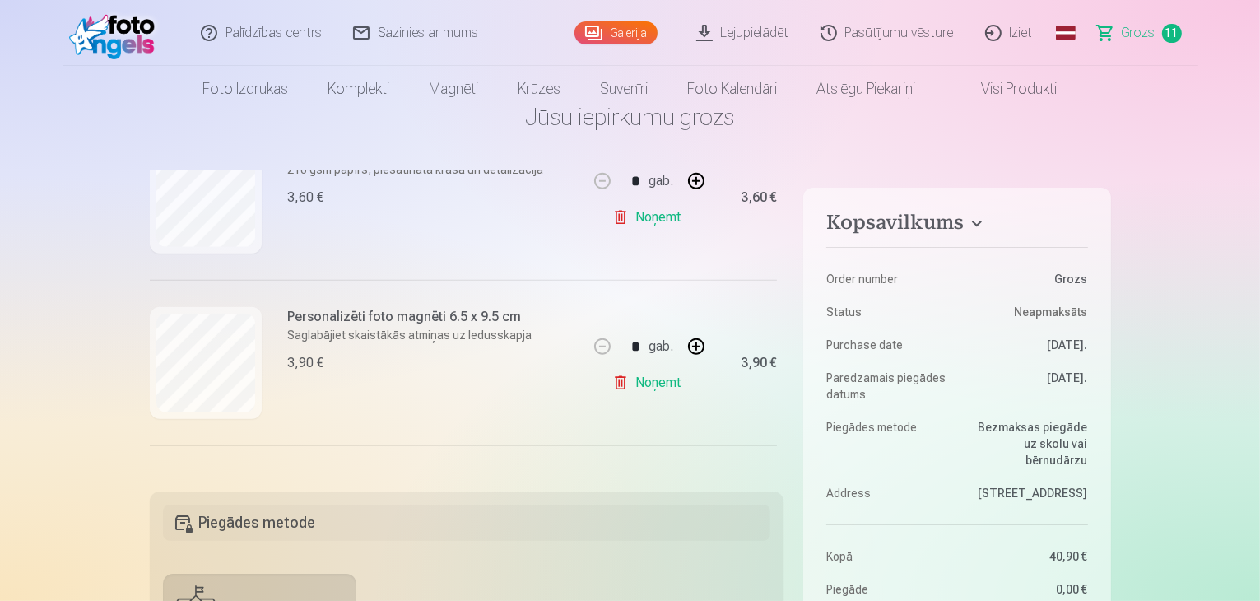
scroll to position [0, 0]
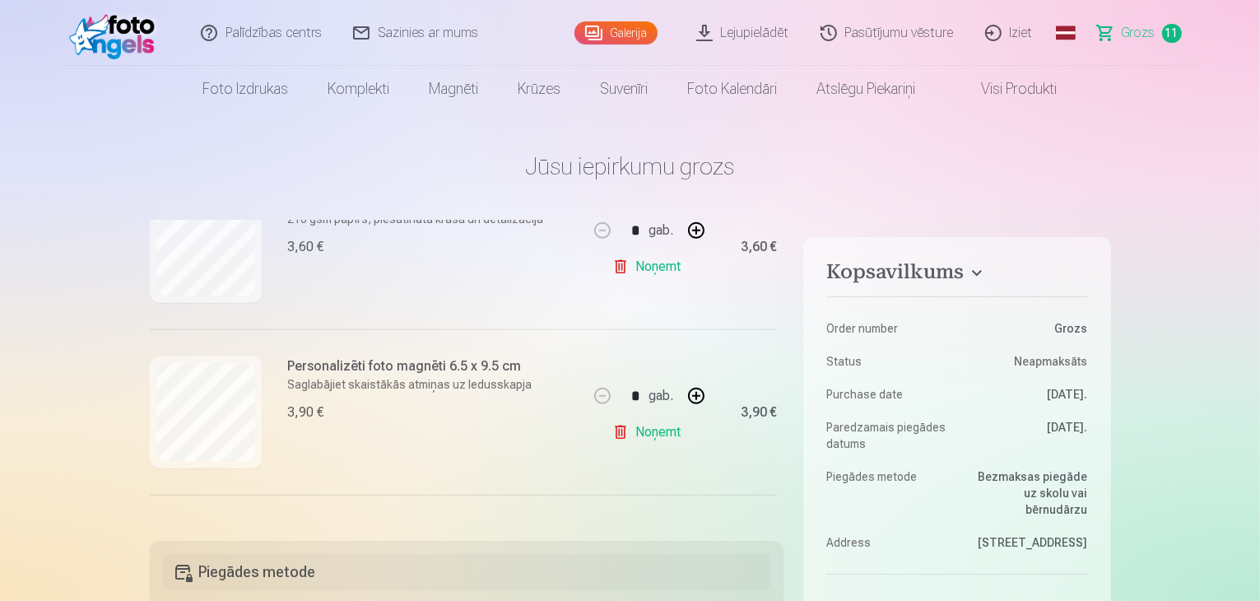
click at [617, 36] on link "Galerija" at bounding box center [615, 32] width 83 height 23
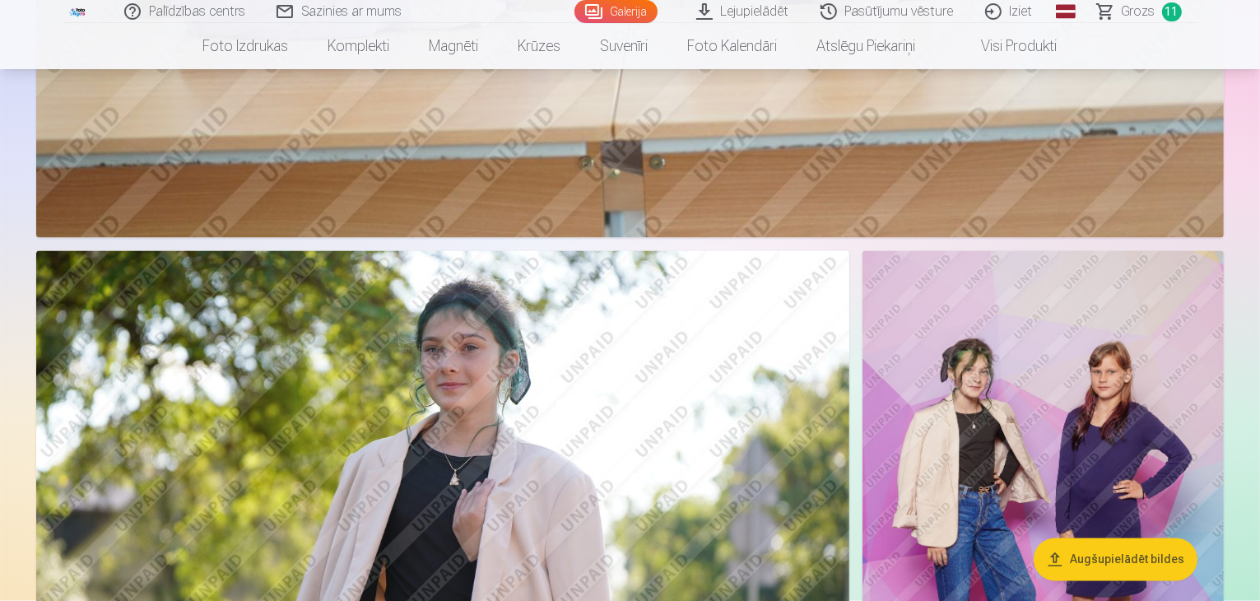
scroll to position [2963, 0]
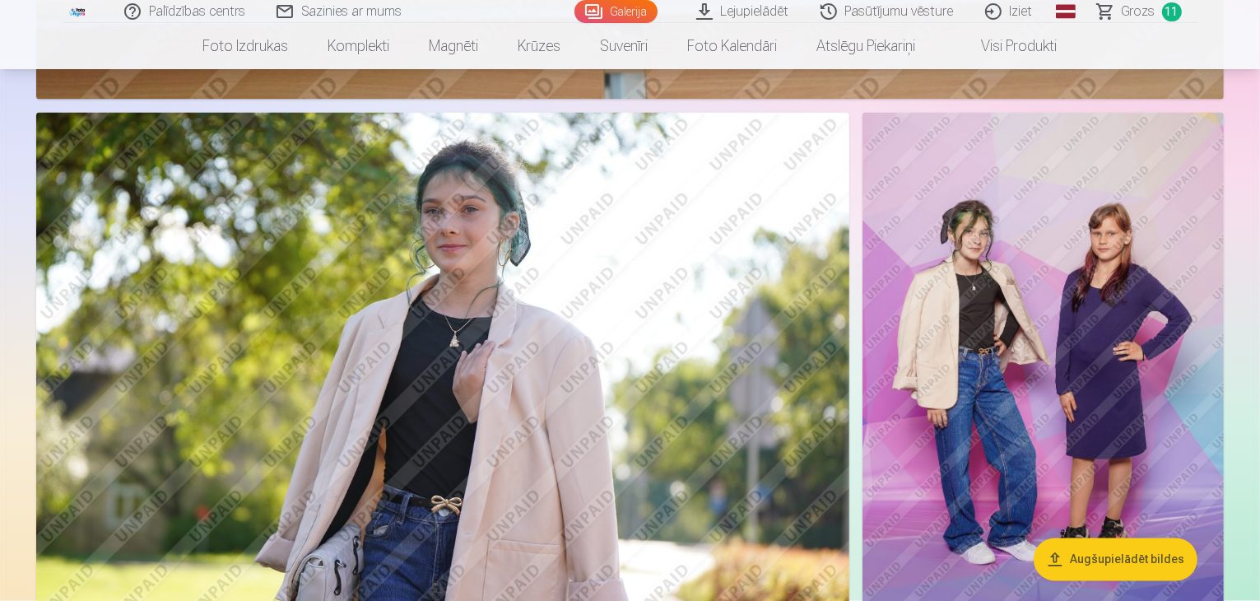
click at [1018, 319] on img at bounding box center [1043, 384] width 361 height 542
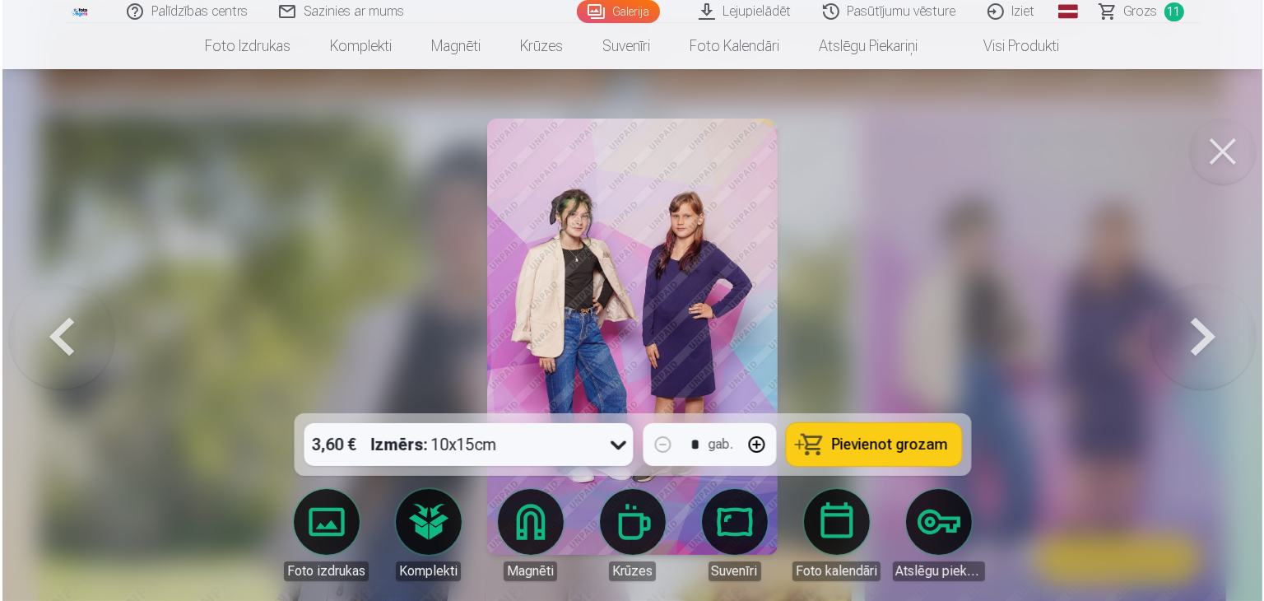
scroll to position [2972, 0]
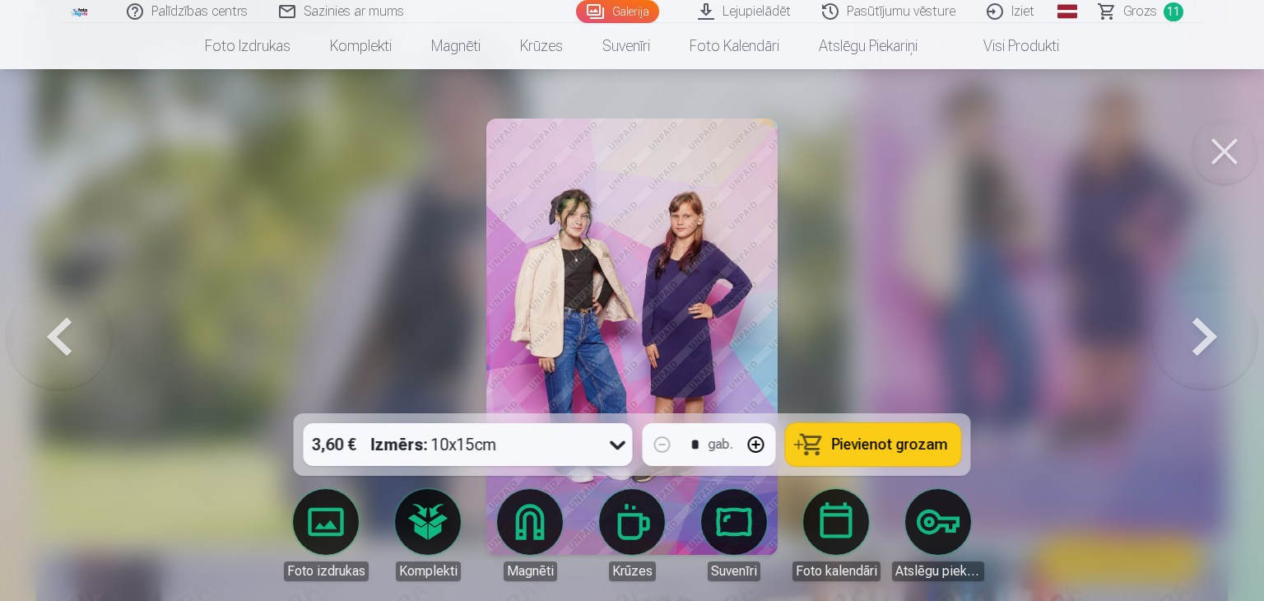
click at [675, 199] on img at bounding box center [631, 337] width 291 height 436
click at [1218, 149] on button at bounding box center [1225, 152] width 66 height 66
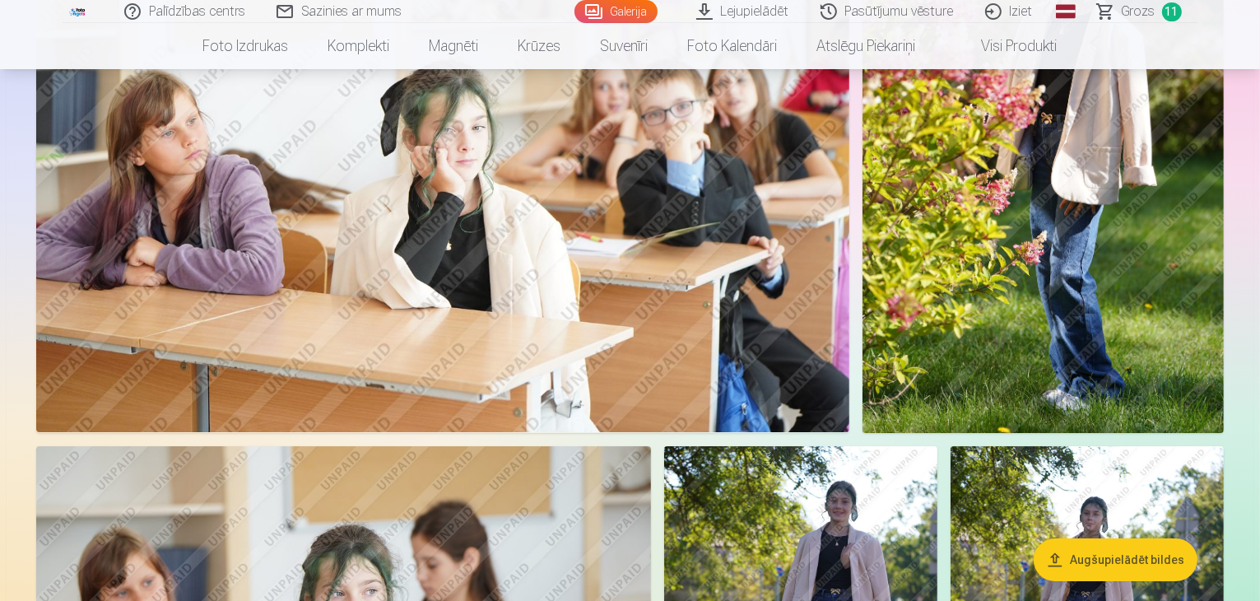
scroll to position [5597, 0]
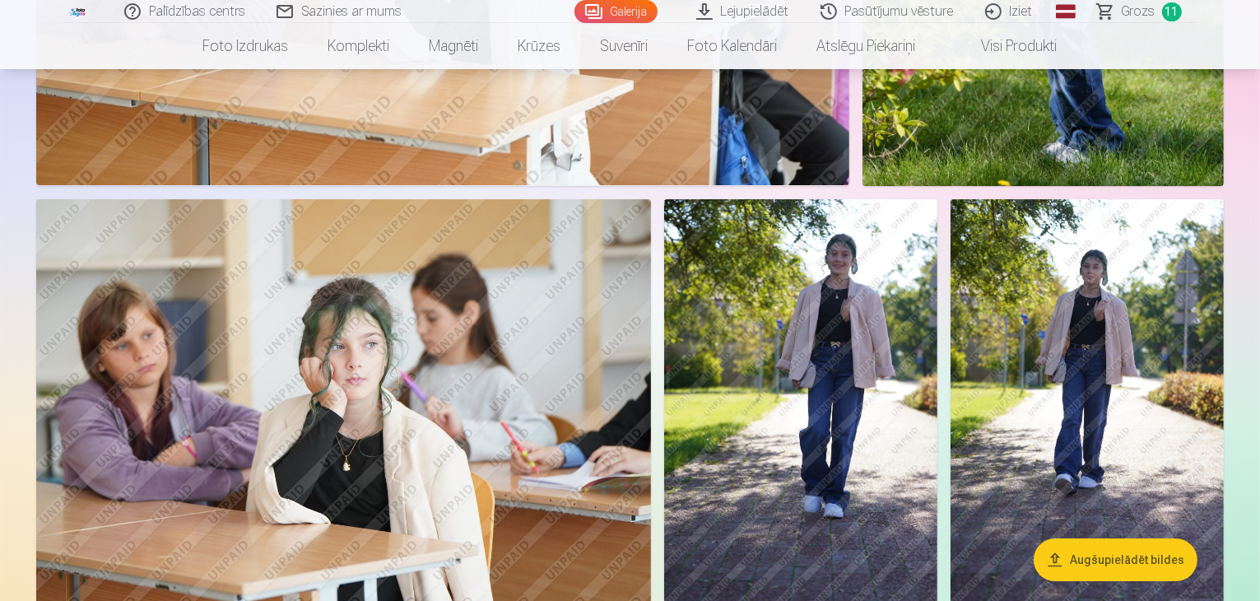
click at [937, 372] on img at bounding box center [800, 404] width 273 height 410
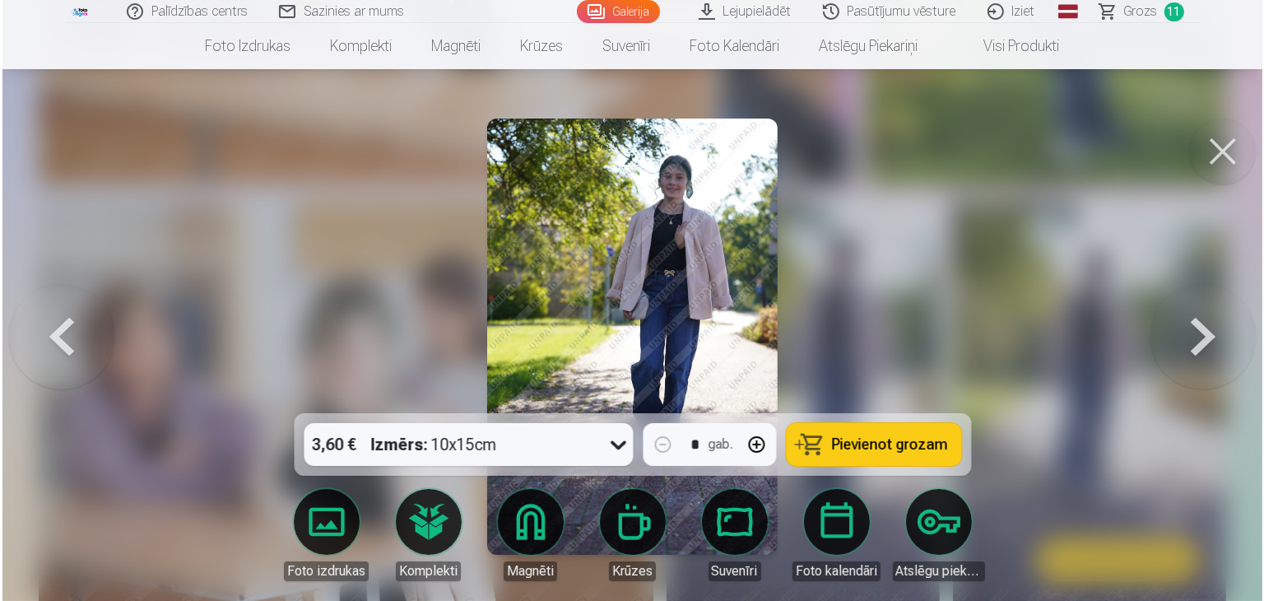
scroll to position [5612, 0]
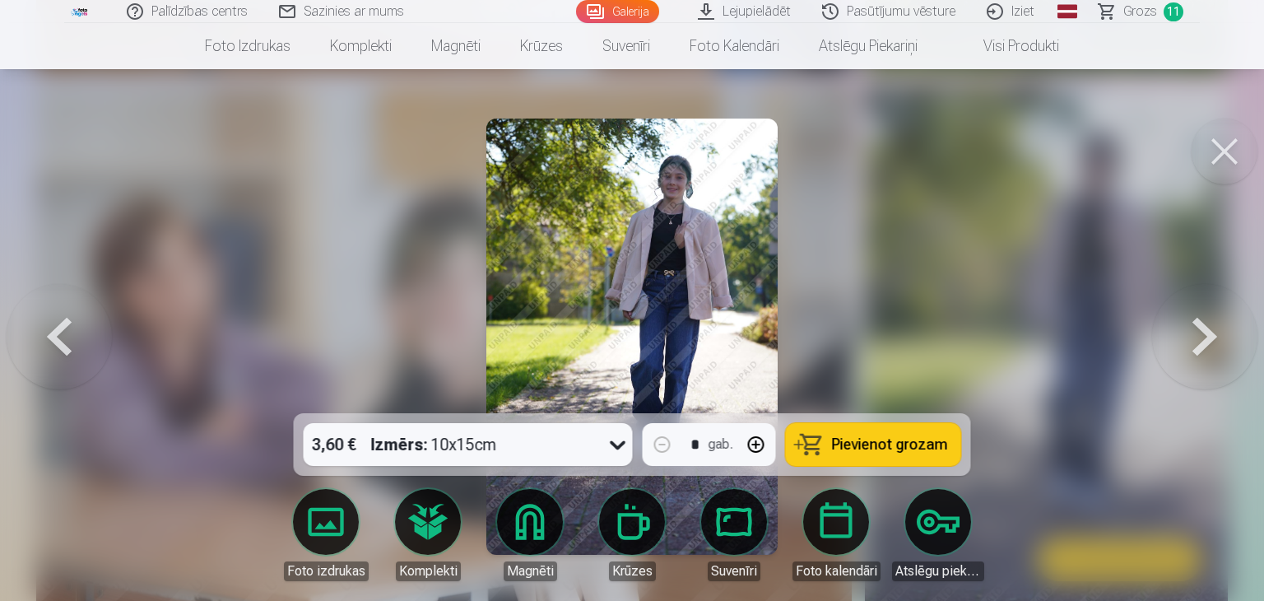
click at [1230, 156] on button at bounding box center [1225, 152] width 66 height 66
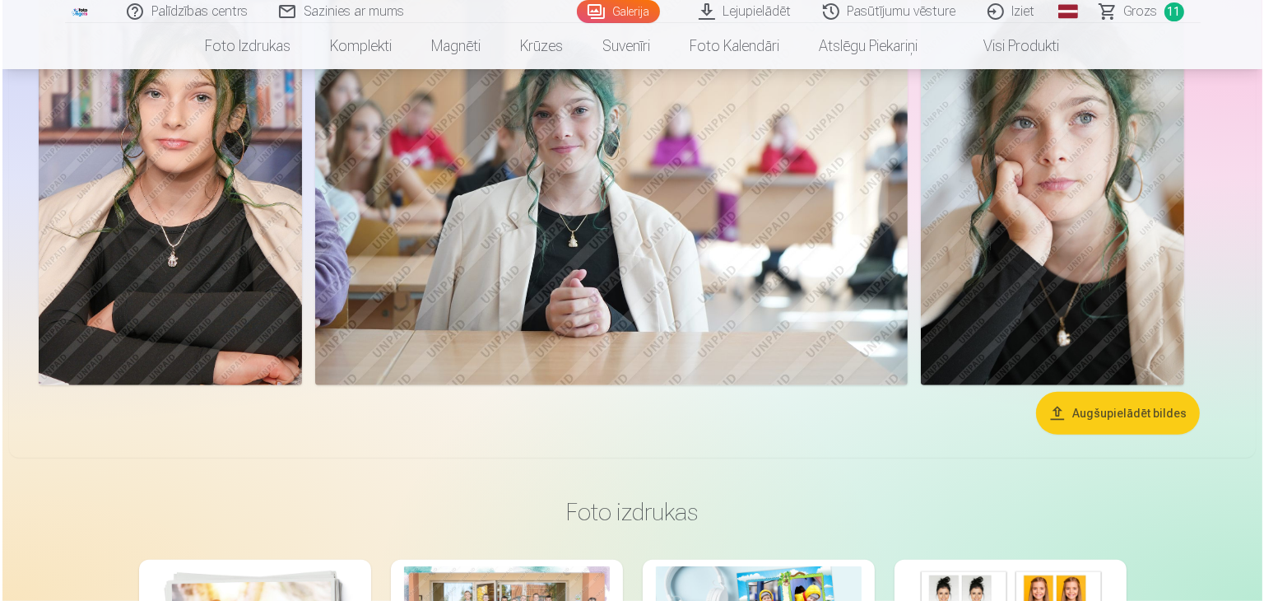
scroll to position [7078, 0]
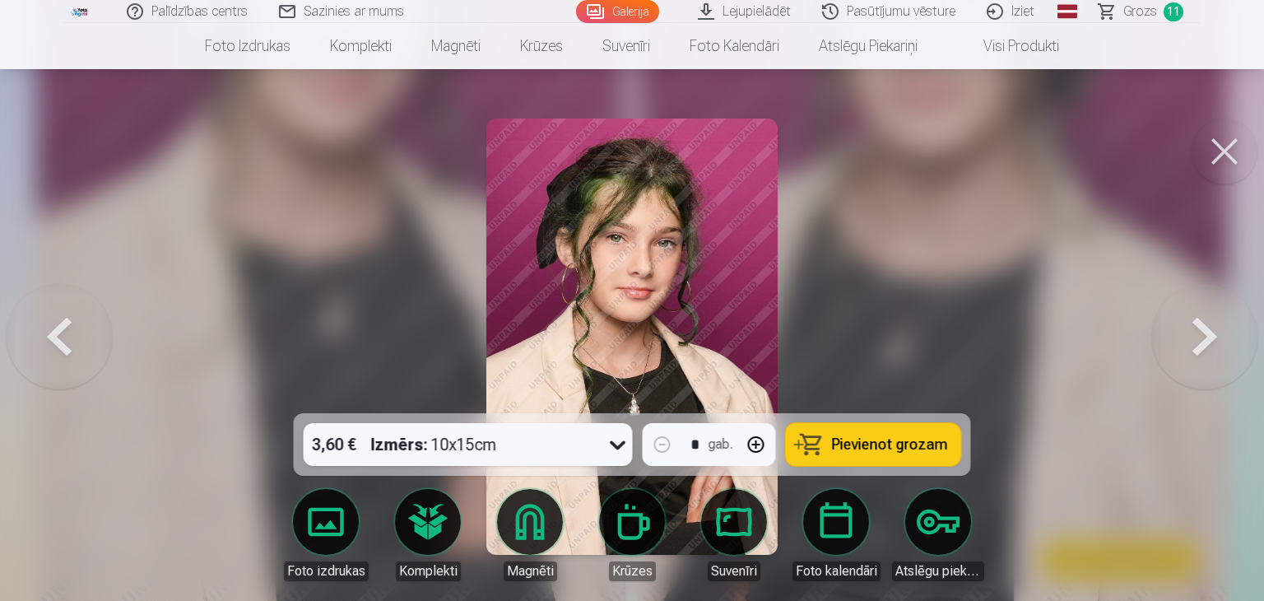
click at [866, 437] on span "Pievienot grozam" at bounding box center [890, 444] width 116 height 15
drag, startPoint x: 0, startPoint y: 439, endPoint x: 272, endPoint y: 513, distance: 282.1
click at [112, 483] on div at bounding box center [632, 300] width 1264 height 601
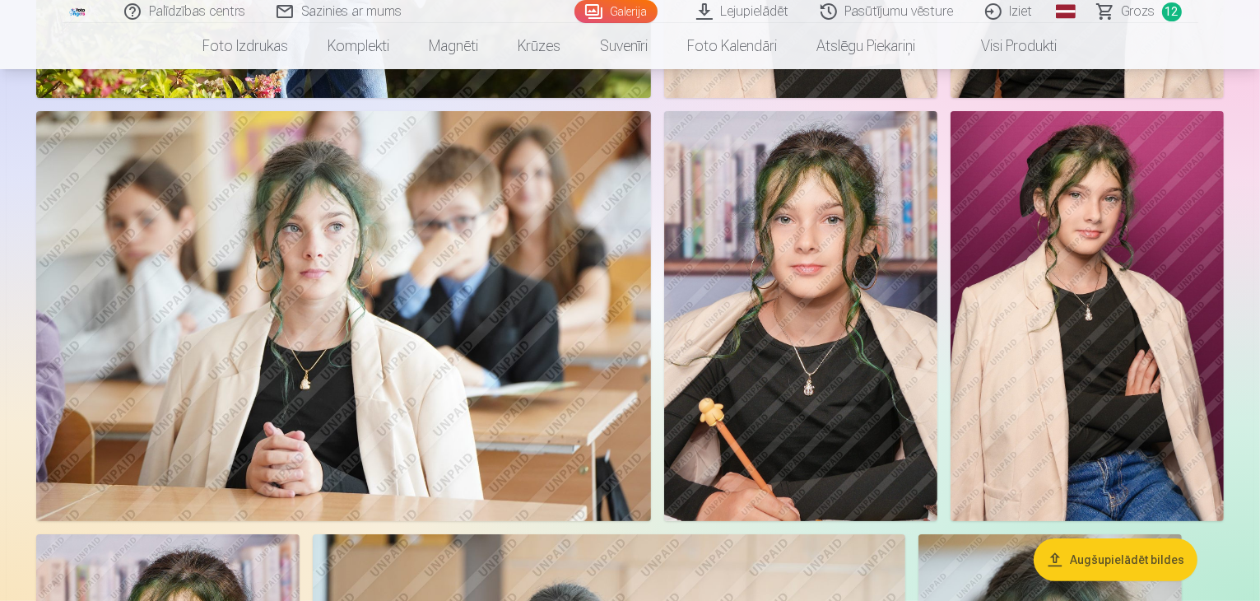
scroll to position [6284, 0]
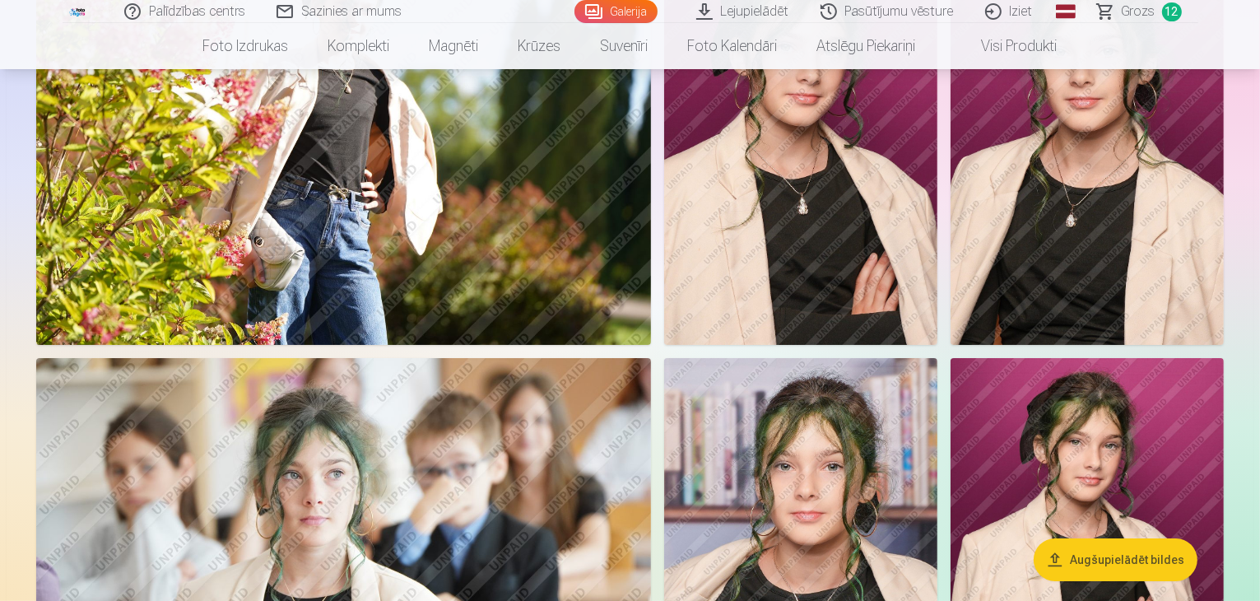
click at [1139, 12] on span "Grozs" at bounding box center [1139, 12] width 34 height 20
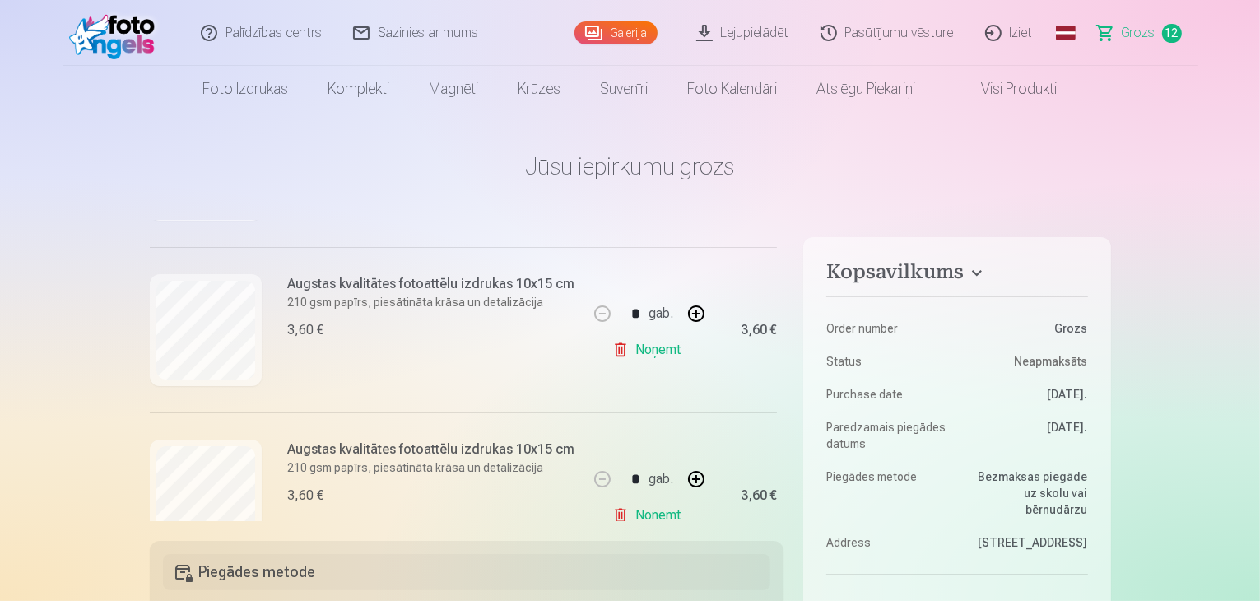
scroll to position [494, 0]
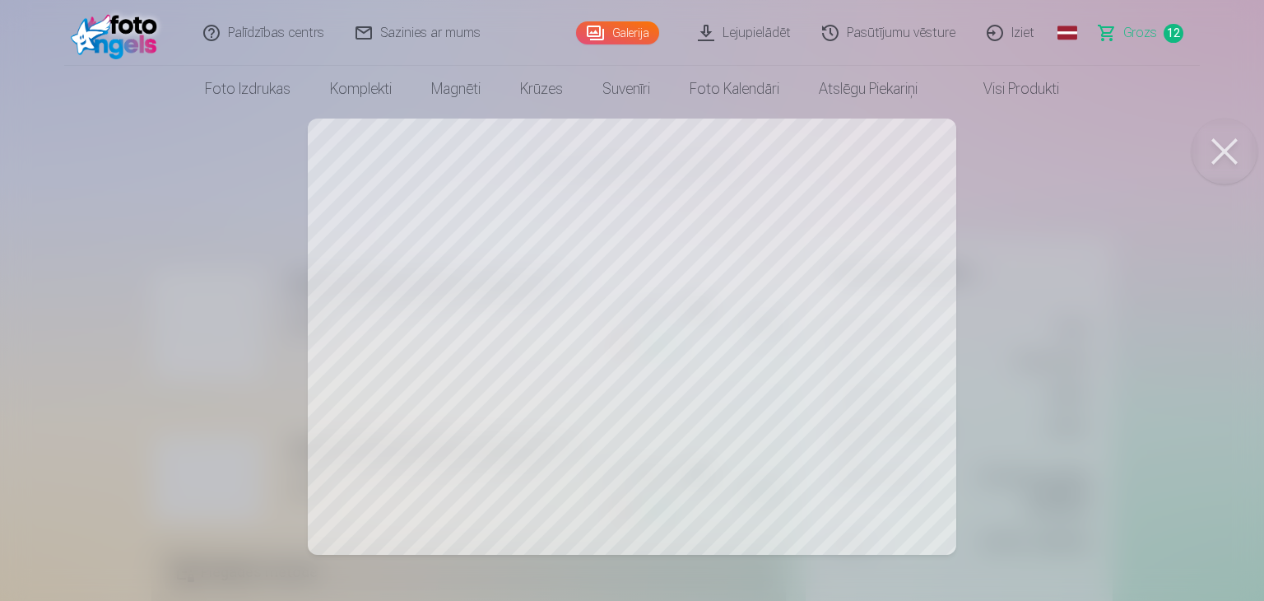
click at [1214, 157] on button at bounding box center [1225, 152] width 66 height 66
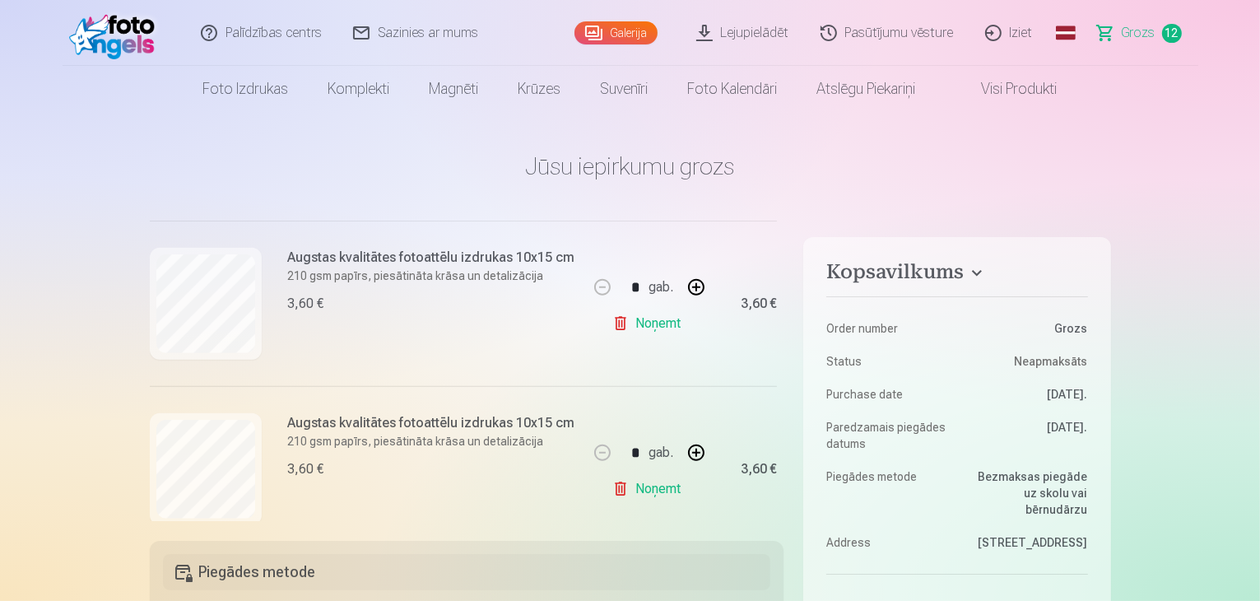
scroll to position [1871, 0]
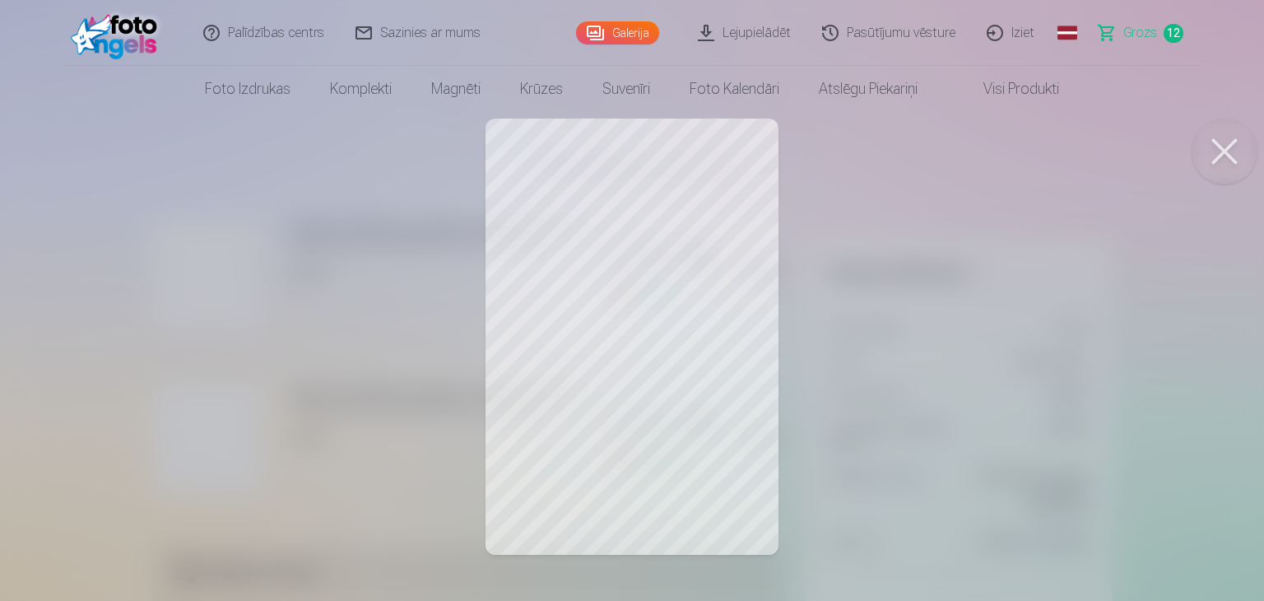
click at [1228, 156] on button at bounding box center [1225, 152] width 66 height 66
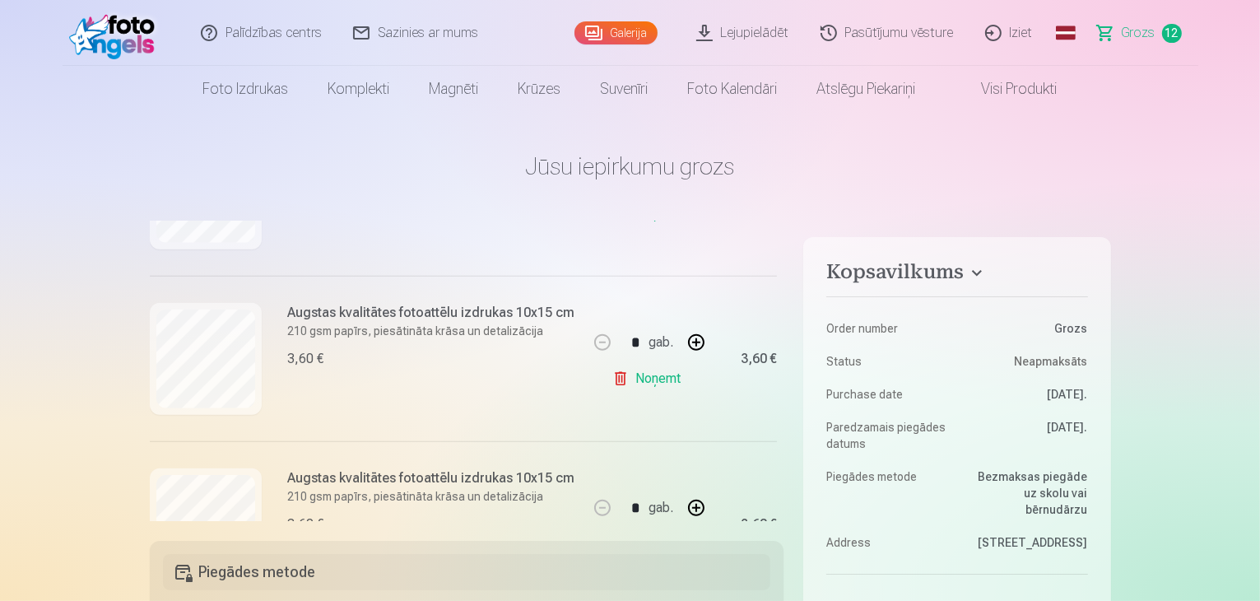
scroll to position [1624, 0]
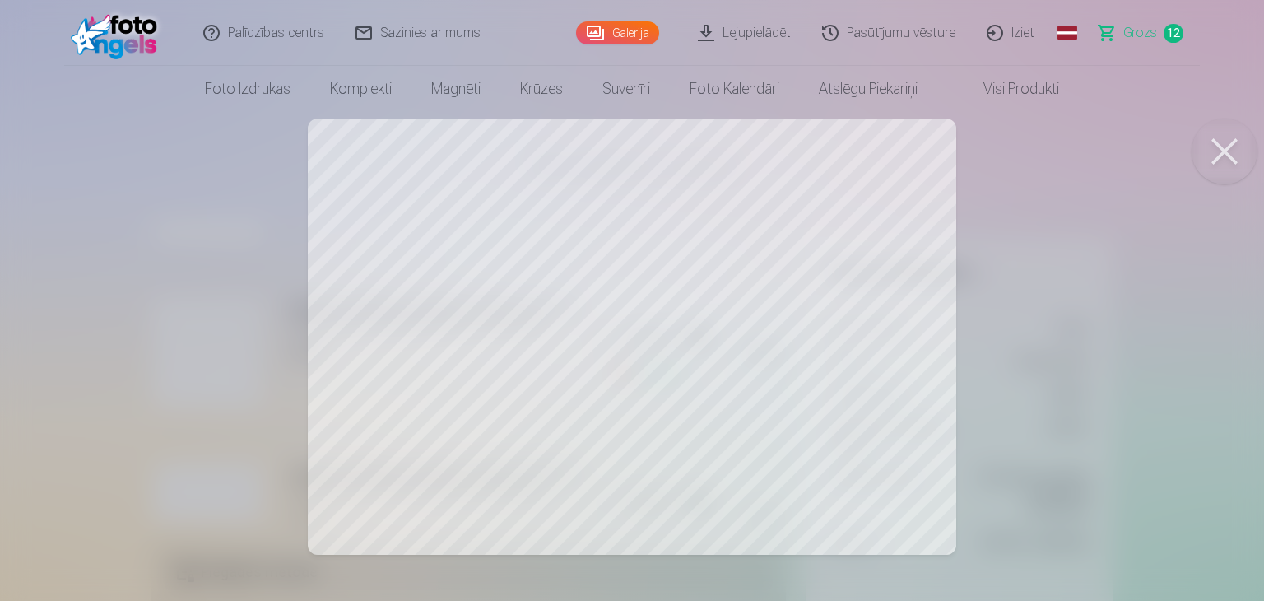
click at [1231, 160] on button at bounding box center [1225, 152] width 66 height 66
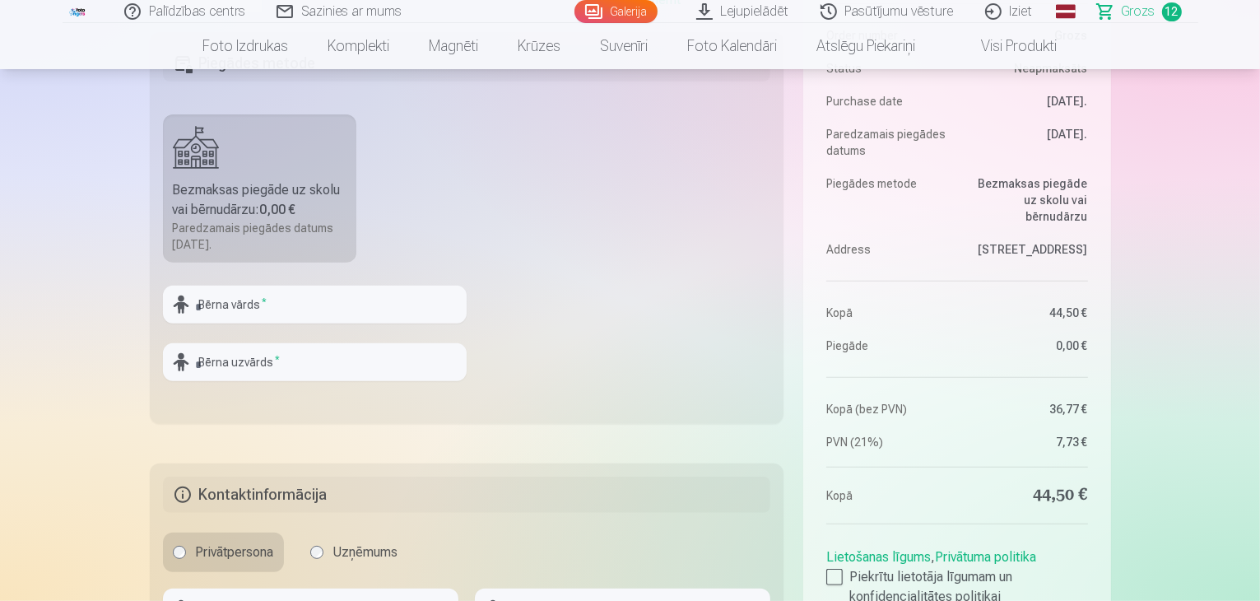
scroll to position [494, 0]
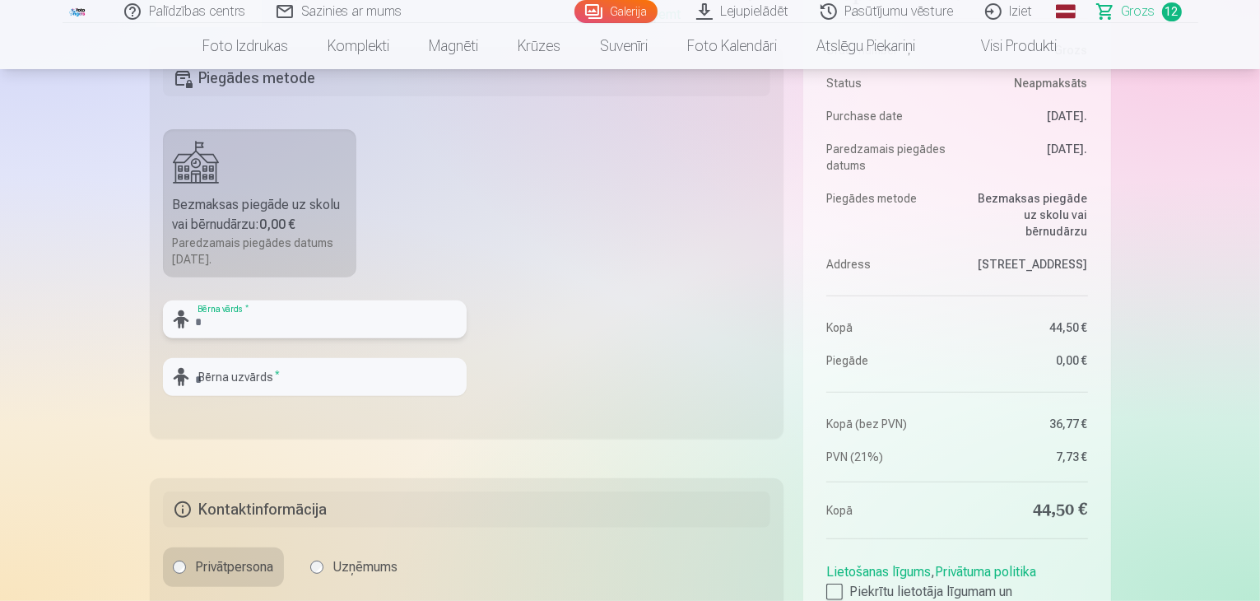
click at [300, 319] on input "text" at bounding box center [315, 319] width 304 height 38
type input "*******"
click at [207, 377] on input "text" at bounding box center [315, 377] width 304 height 38
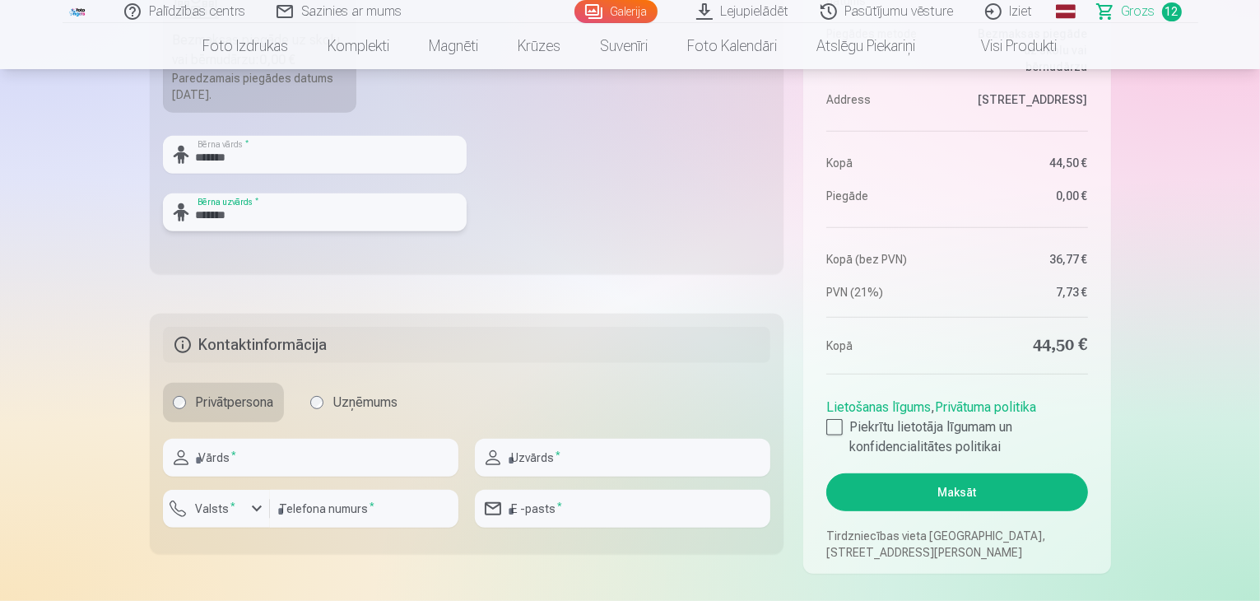
scroll to position [741, 0]
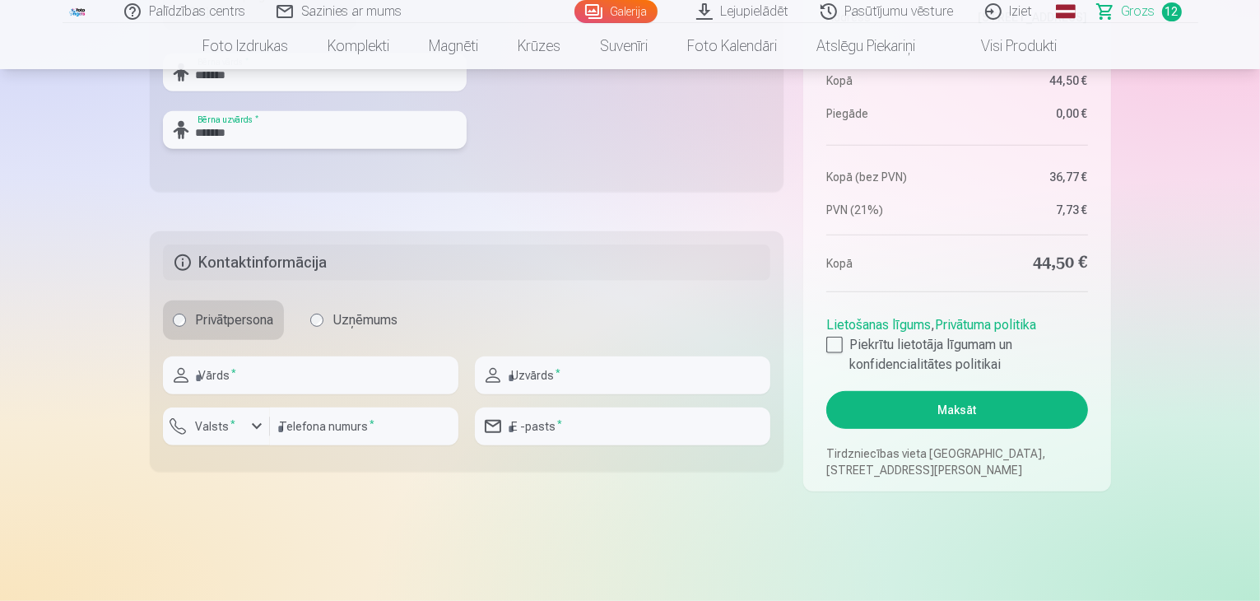
type input "*******"
click at [239, 379] on input "text" at bounding box center [310, 375] width 295 height 38
type input "*****"
click at [580, 373] on input "text" at bounding box center [622, 375] width 295 height 38
type input "*******"
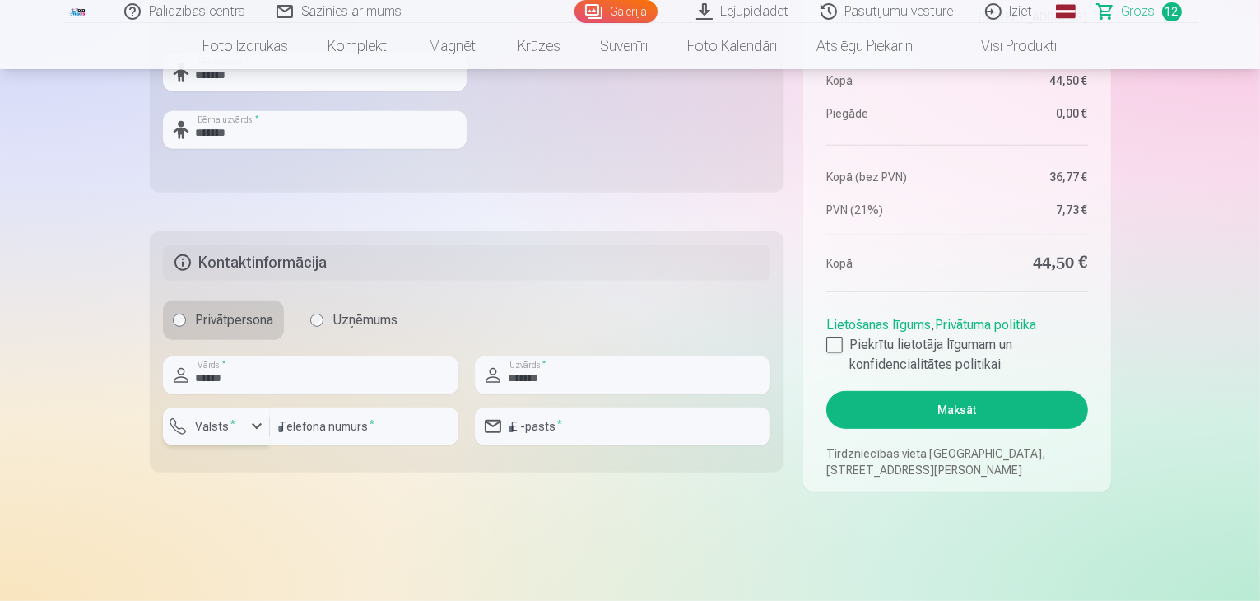
click at [257, 425] on div "button" at bounding box center [257, 426] width 20 height 20
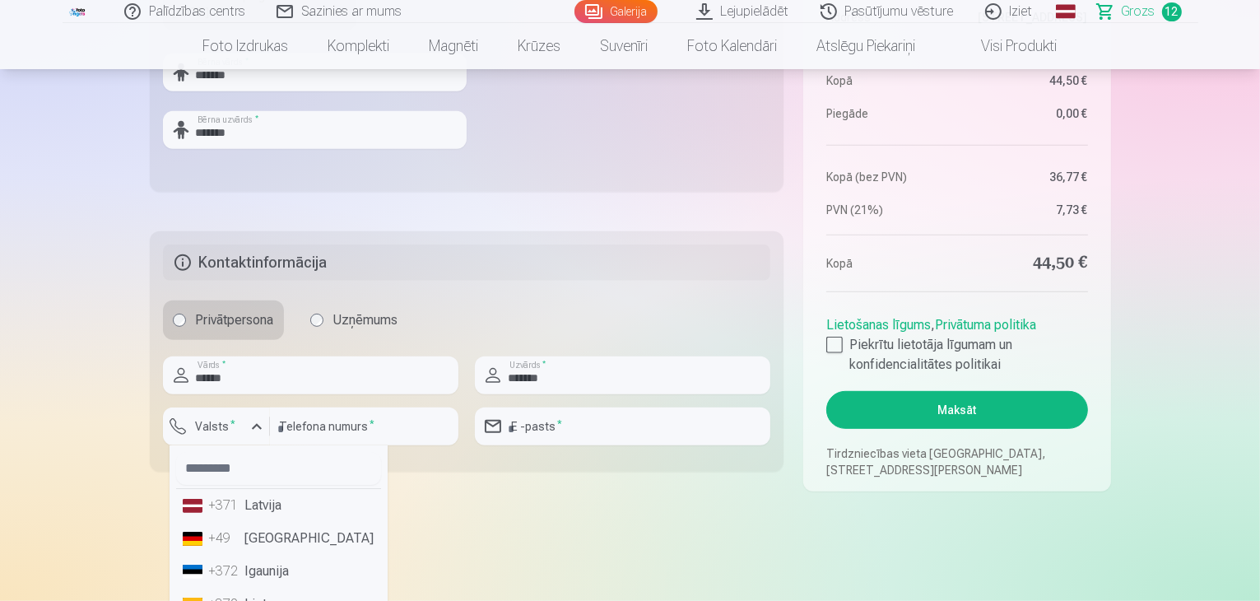
click at [253, 504] on li "+371 Latvija" at bounding box center [278, 505] width 205 height 33
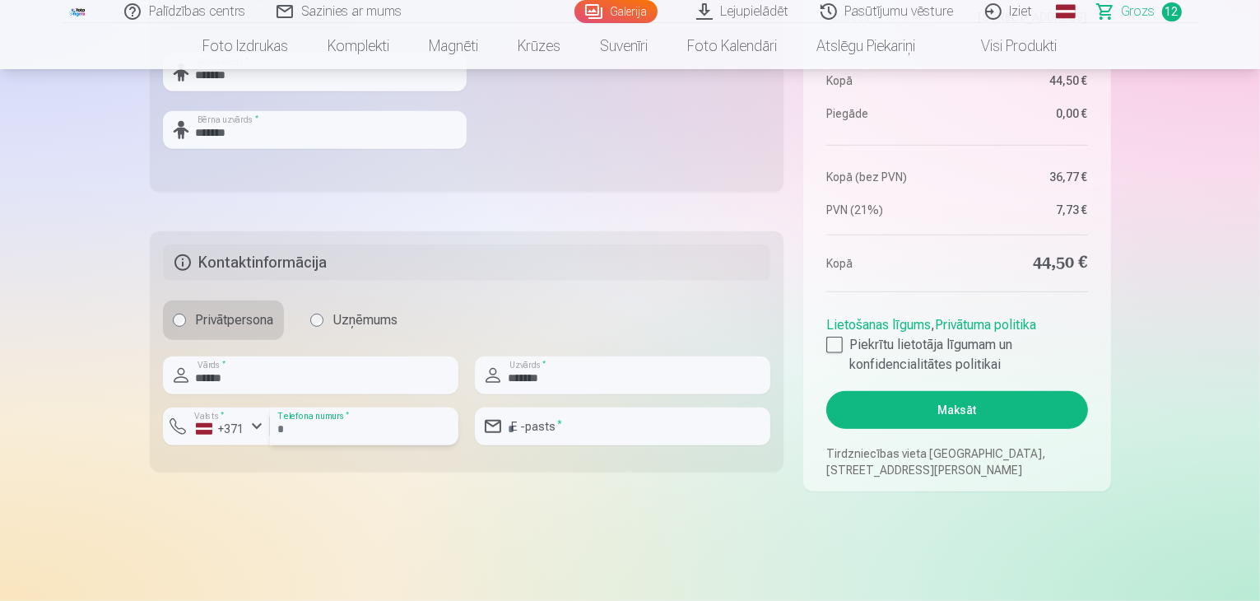
click at [313, 425] on input "number" at bounding box center [364, 426] width 188 height 38
type input "********"
click at [833, 344] on div at bounding box center [834, 345] width 16 height 16
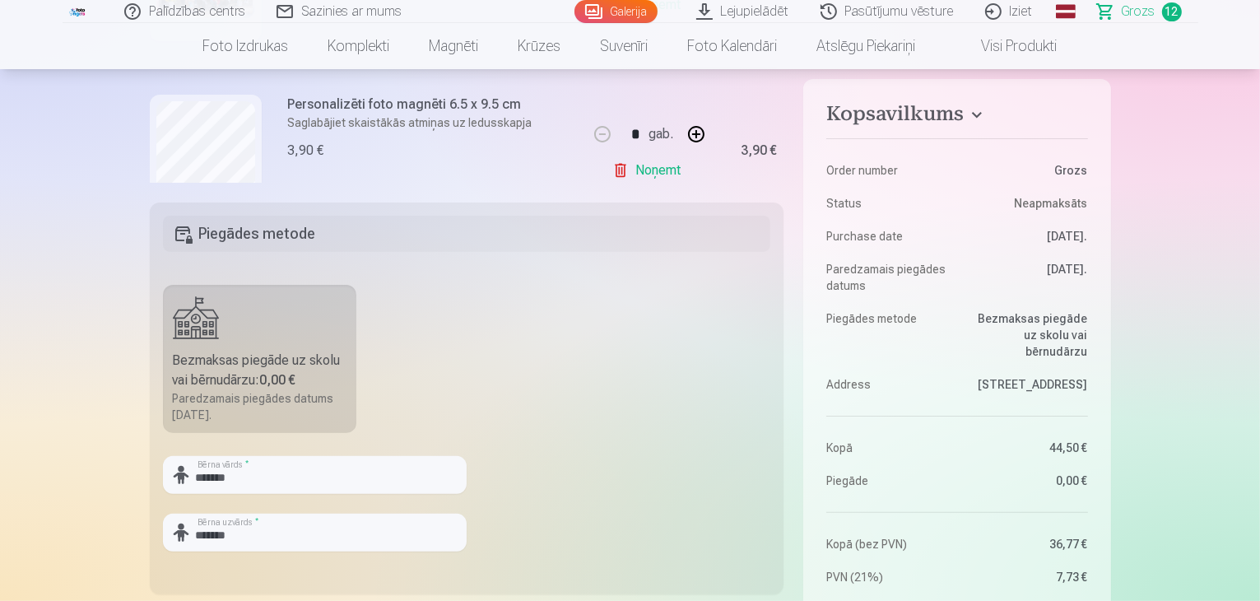
scroll to position [329, 0]
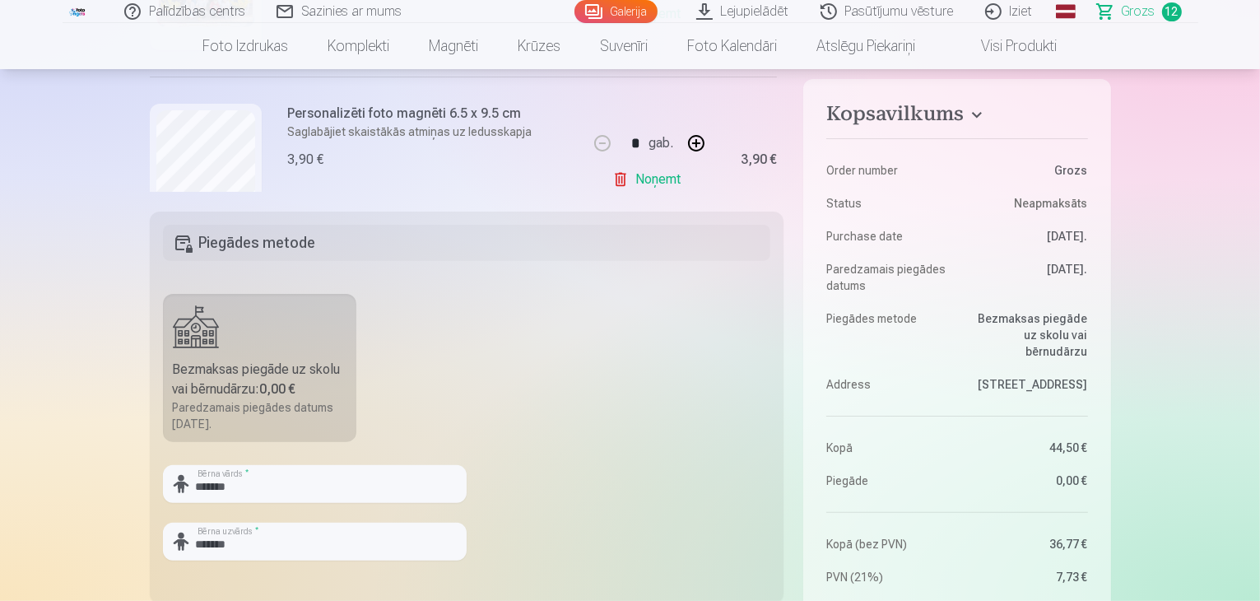
drag, startPoint x: 116, startPoint y: 541, endPoint x: 1192, endPoint y: 337, distance: 1094.9
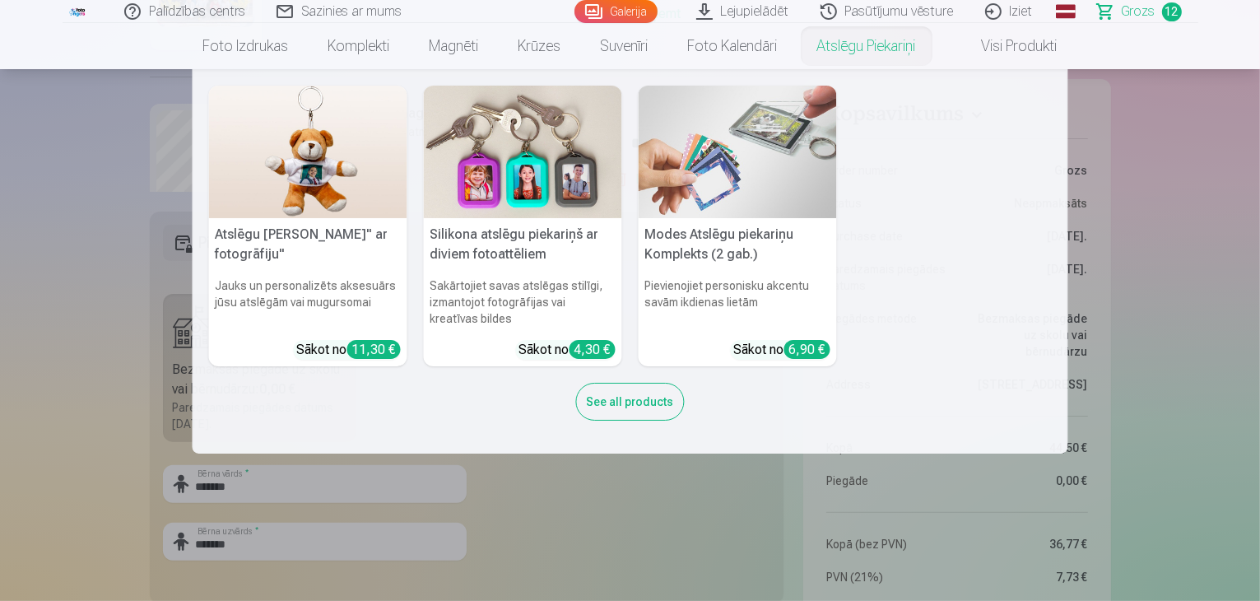
click at [878, 48] on link "Atslēgu piekariņi" at bounding box center [867, 46] width 138 height 46
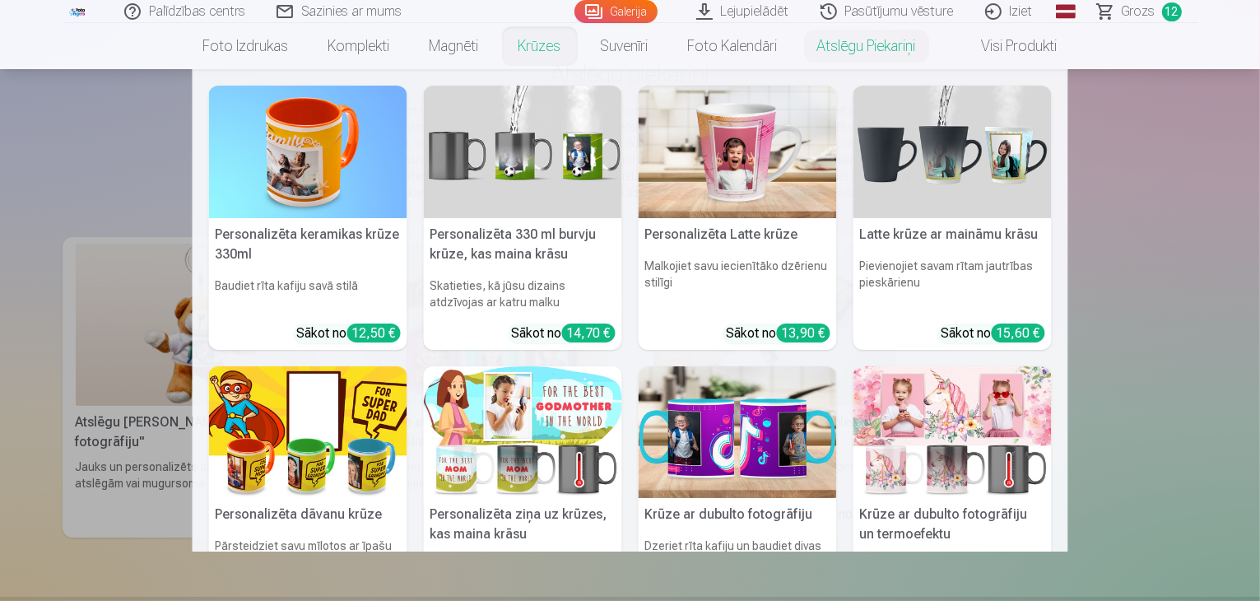
scroll to position [82, 0]
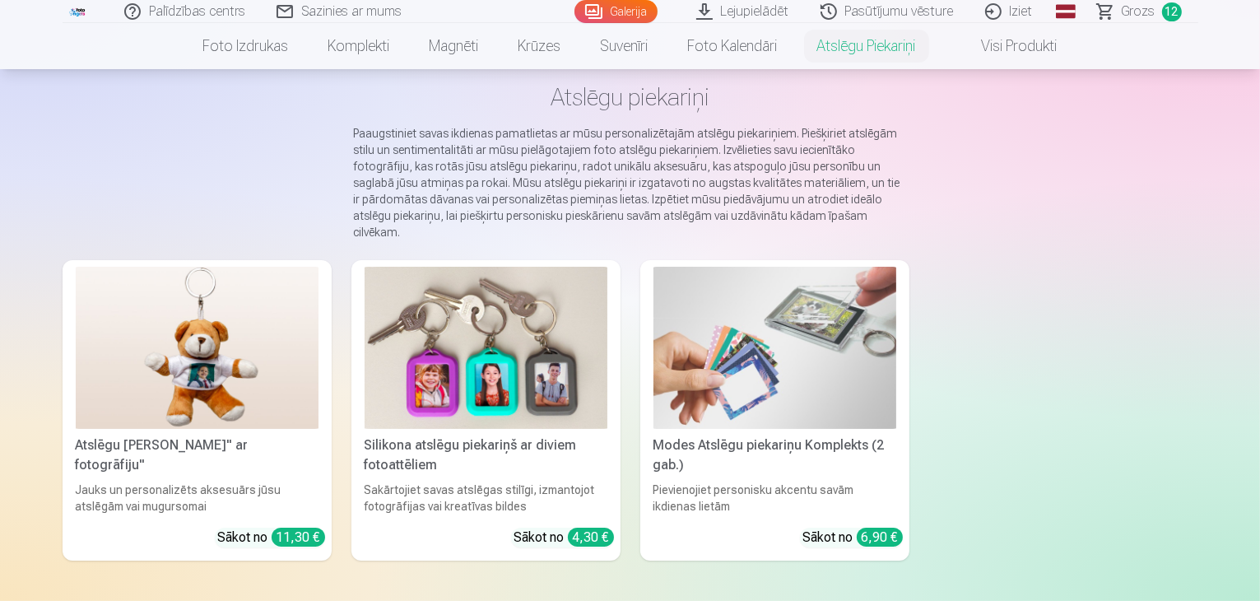
click at [1135, 16] on span "Grozs" at bounding box center [1139, 12] width 34 height 20
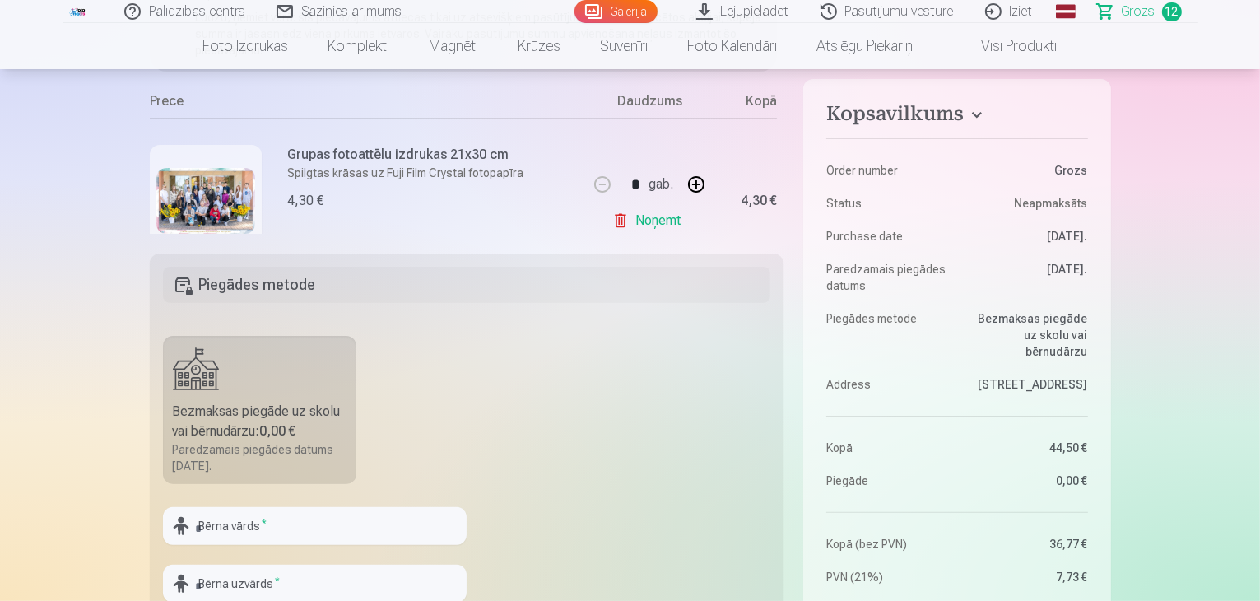
scroll to position [165, 0]
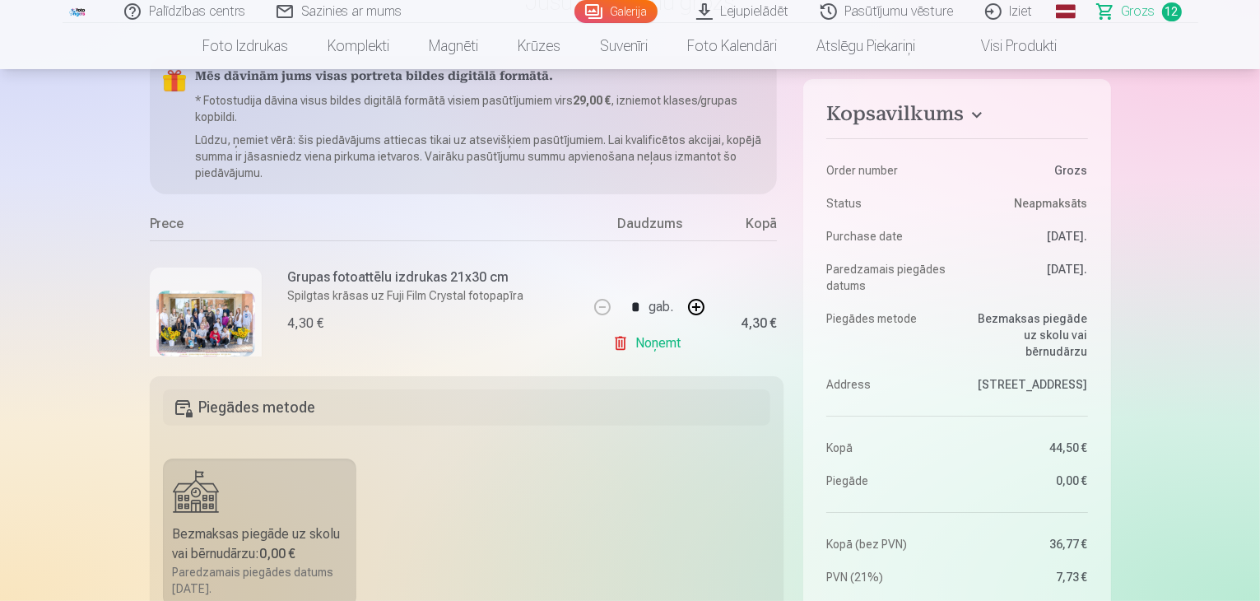
click at [1018, 14] on link "Iziet" at bounding box center [1009, 11] width 79 height 23
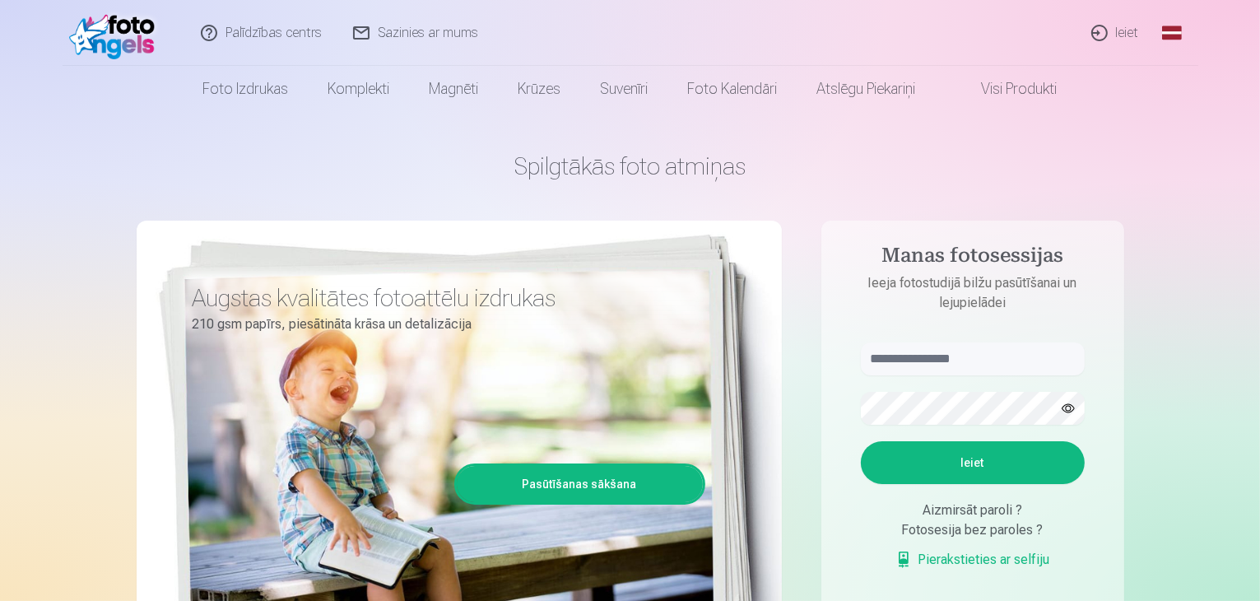
click at [1004, 469] on button "Ieiet" at bounding box center [973, 462] width 224 height 43
click at [901, 362] on input "text" at bounding box center [973, 358] width 224 height 33
click at [972, 460] on button "Ieiet" at bounding box center [973, 462] width 224 height 43
click at [956, 472] on button "Ieiet" at bounding box center [973, 462] width 224 height 43
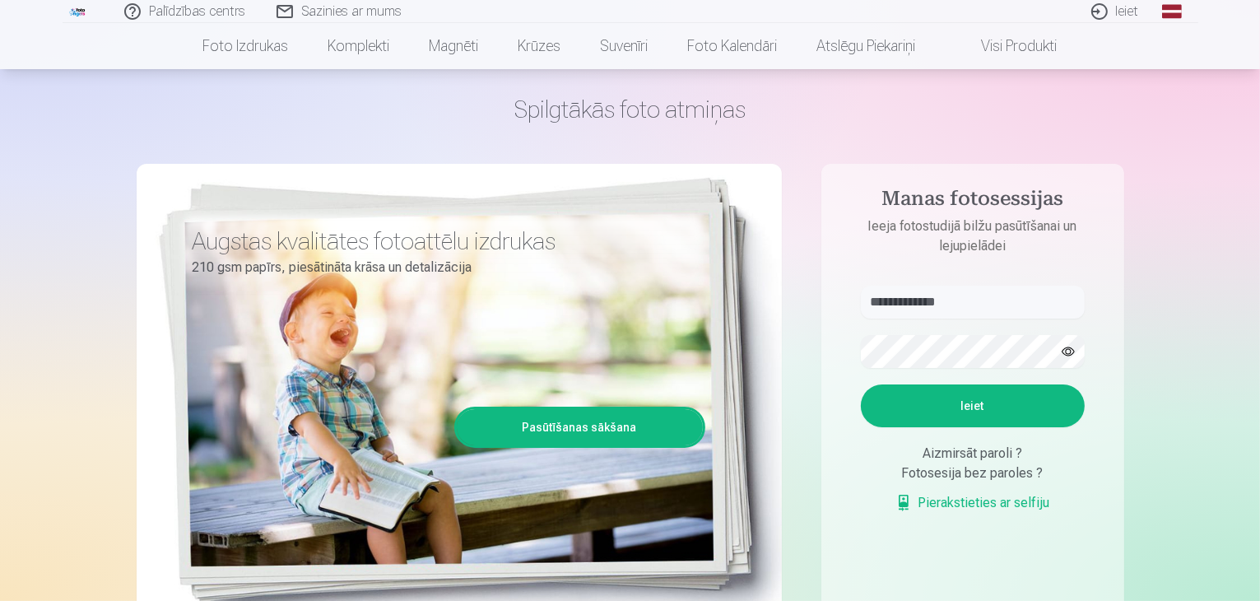
scroll to position [82, 0]
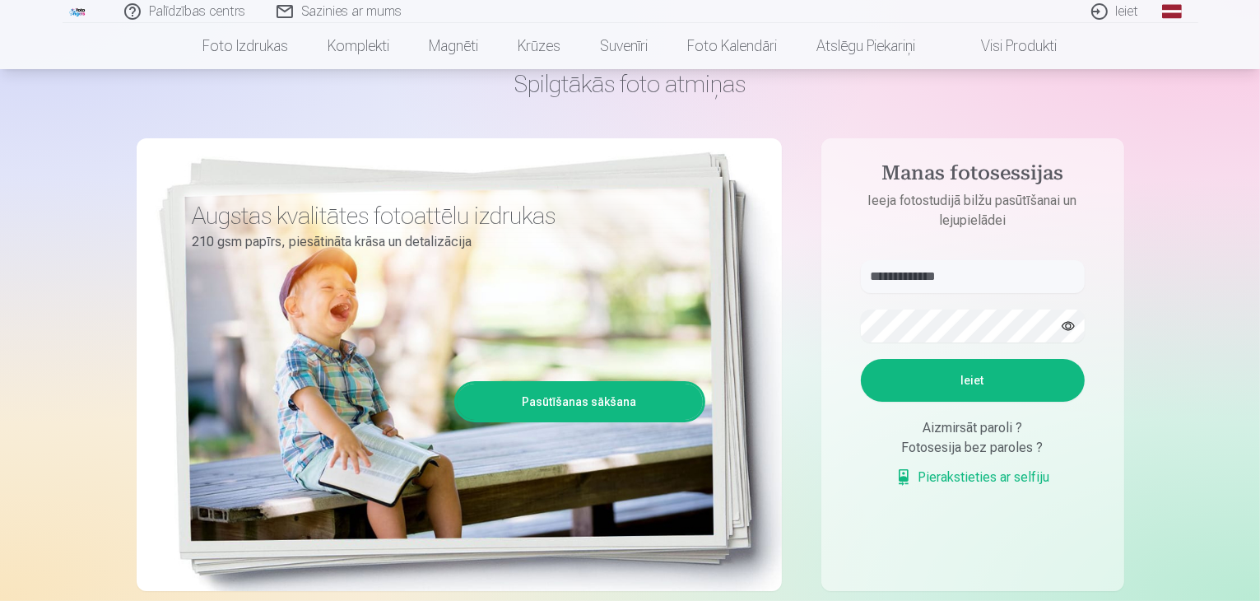
click at [977, 402] on button "Ieiet" at bounding box center [973, 380] width 224 height 43
click at [920, 273] on input "**********" at bounding box center [973, 276] width 224 height 33
click at [921, 281] on input "**********" at bounding box center [973, 276] width 224 height 33
click at [910, 275] on input "**********" at bounding box center [973, 276] width 224 height 33
click at [921, 277] on input "**********" at bounding box center [973, 276] width 224 height 33
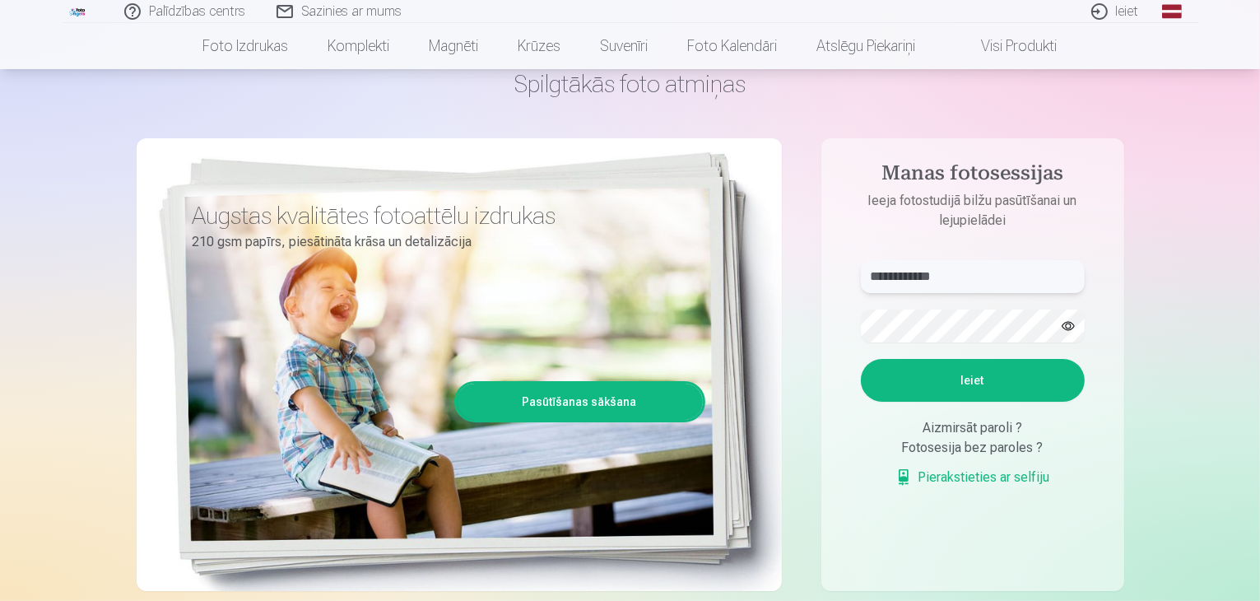
click at [928, 280] on input "**********" at bounding box center [973, 276] width 224 height 33
type input "**********"
click at [965, 379] on button "Ieiet" at bounding box center [973, 380] width 224 height 43
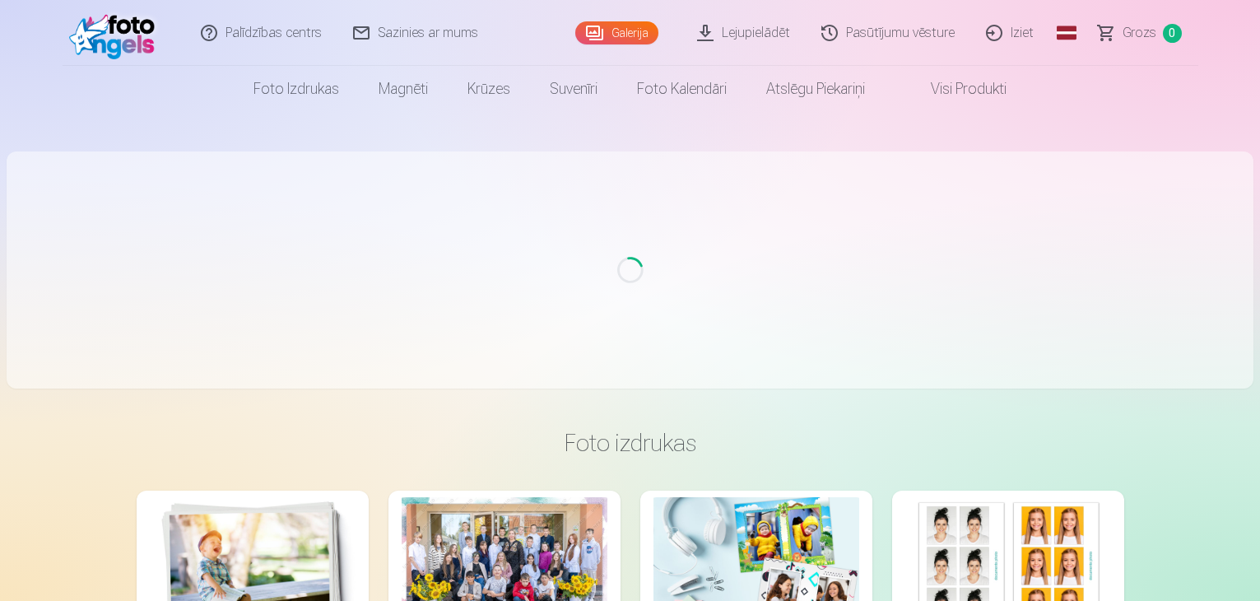
scroll to position [82, 0]
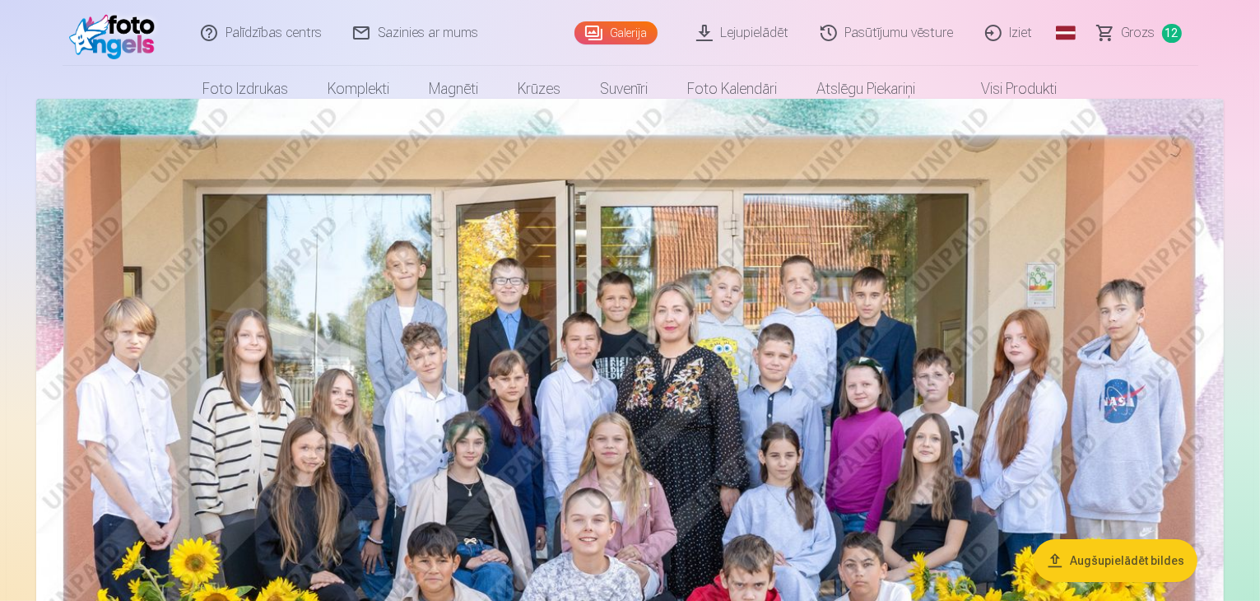
click at [1142, 37] on span "Grozs" at bounding box center [1139, 33] width 34 height 20
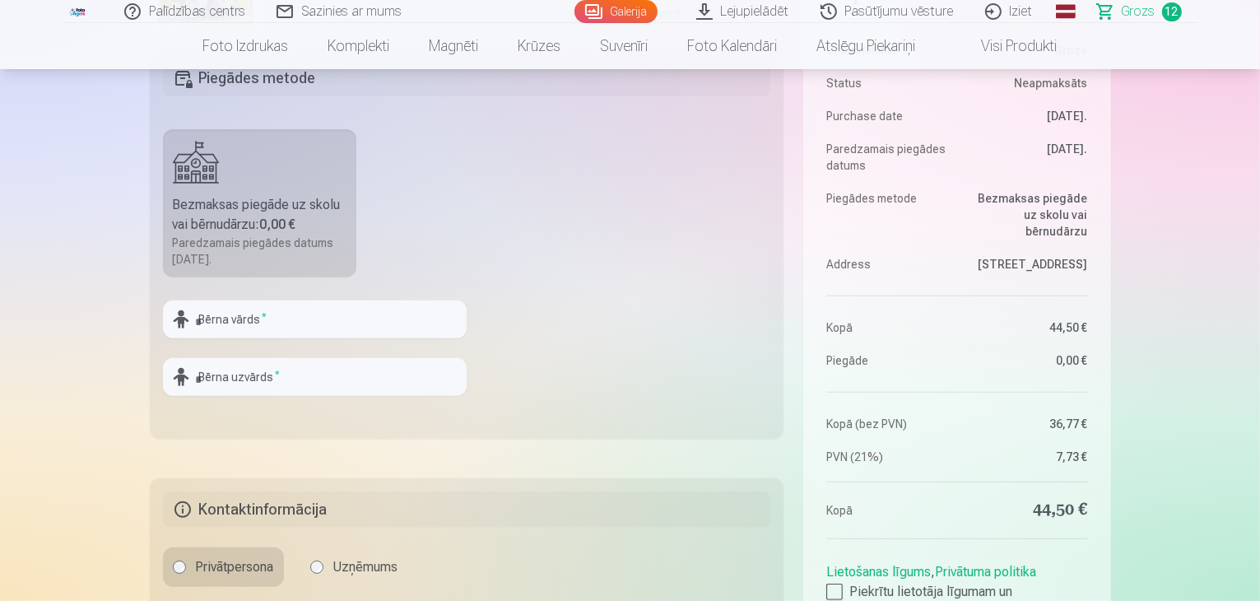
scroll to position [658, 0]
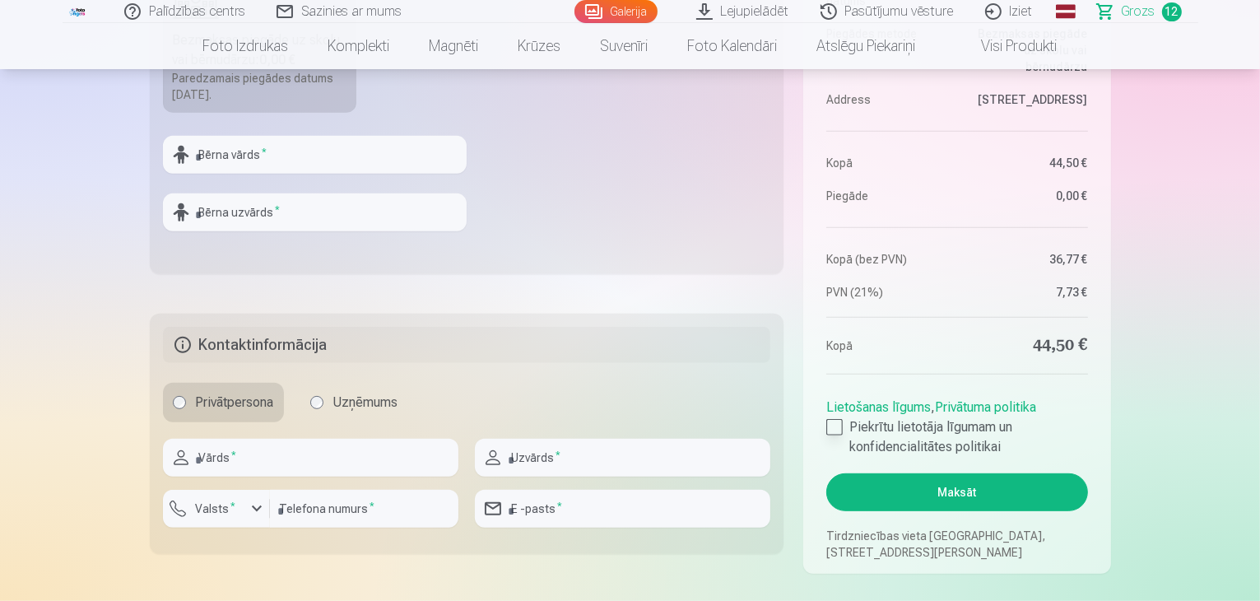
click at [834, 423] on div at bounding box center [834, 427] width 16 height 16
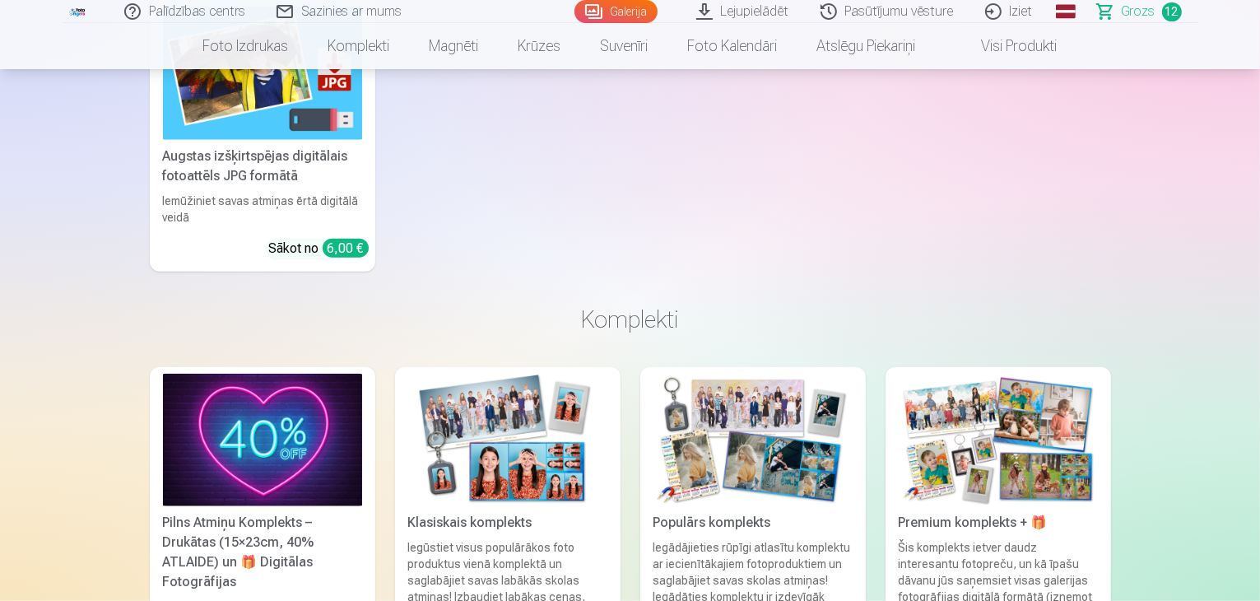
scroll to position [1408, 0]
